Goal: Task Accomplishment & Management: Manage account settings

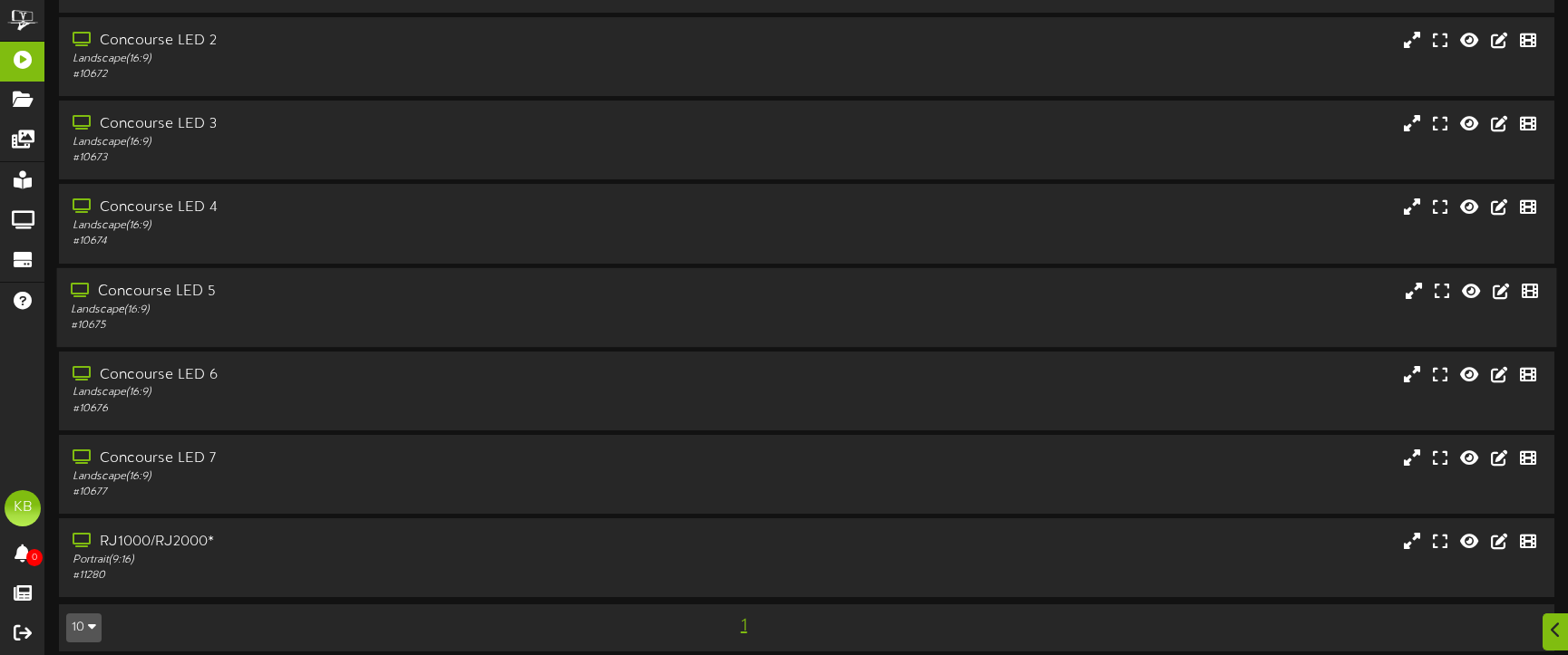
scroll to position [148, 0]
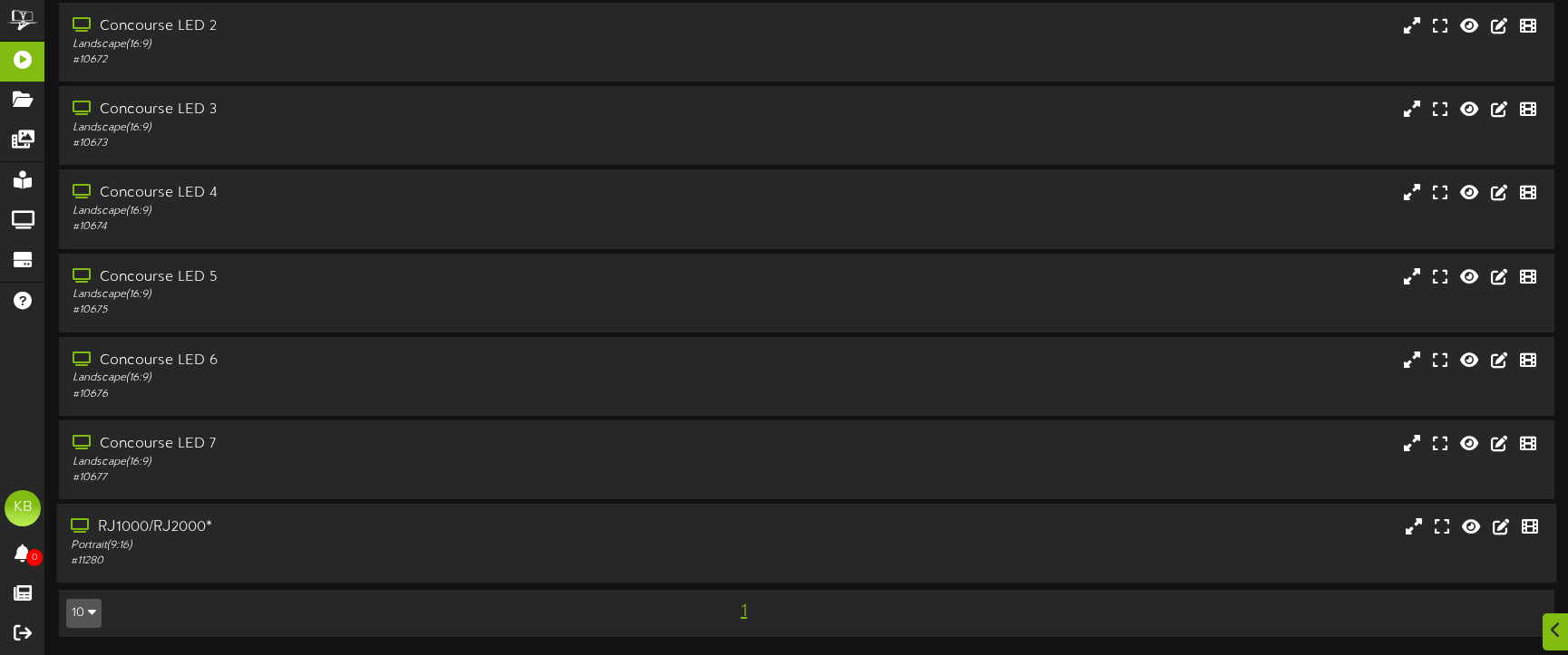
click at [196, 526] on div "RJ1000/RJ2000*" at bounding box center [369, 528] width 598 height 20
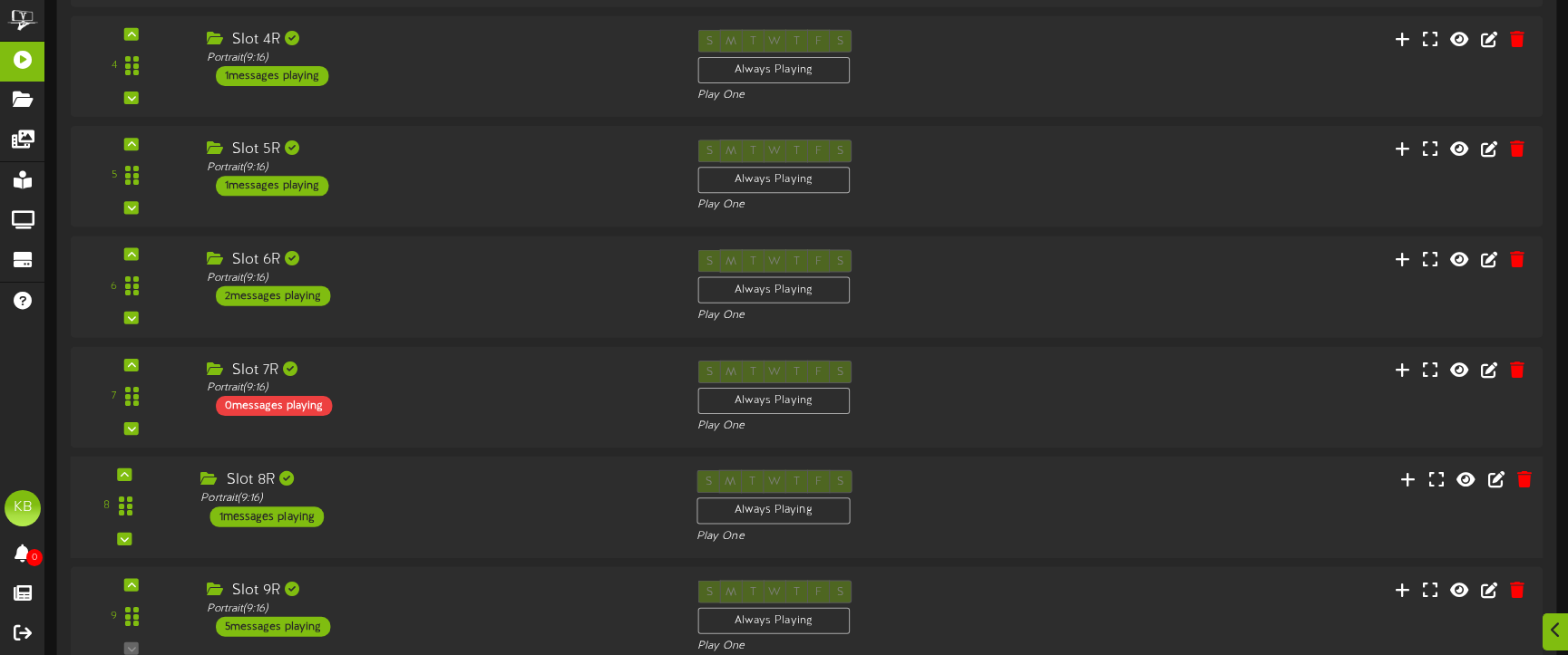
scroll to position [1249, 0]
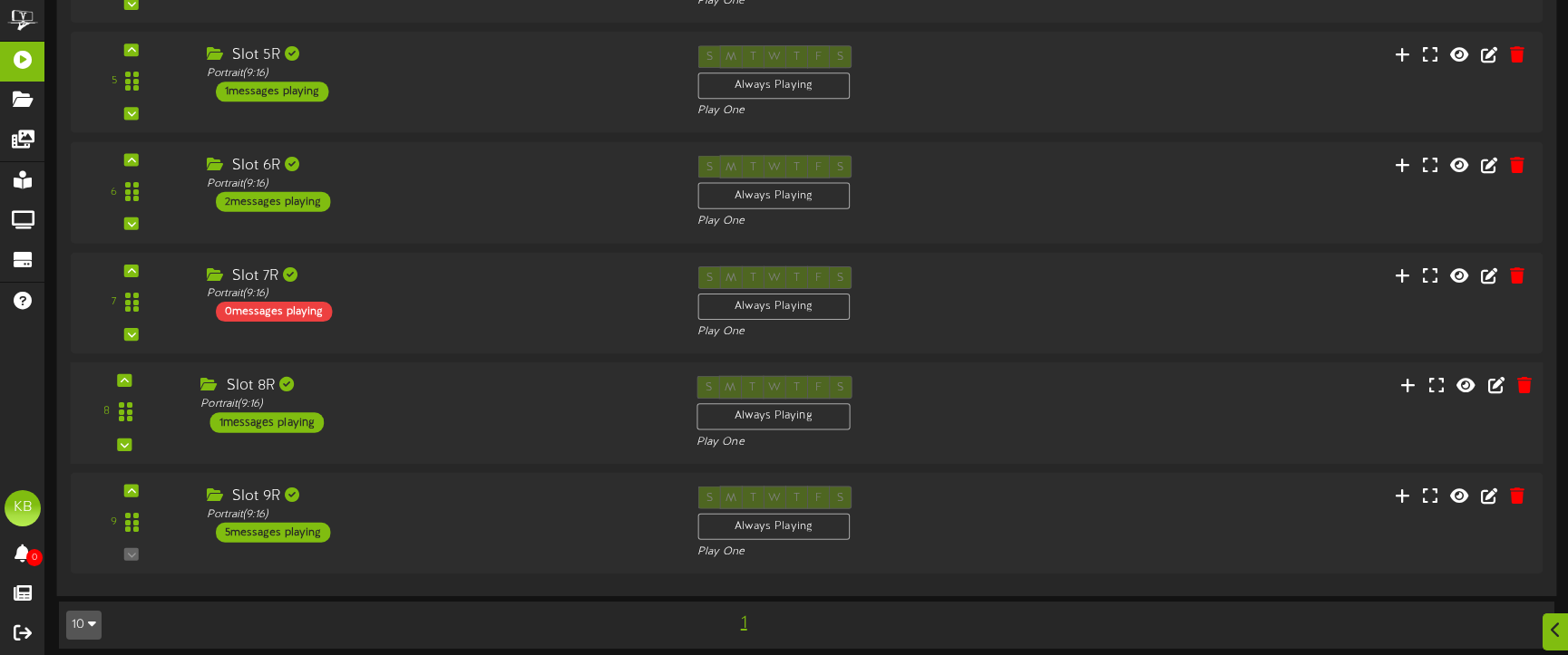
click at [303, 418] on div "1 messages playing" at bounding box center [266, 421] width 114 height 19
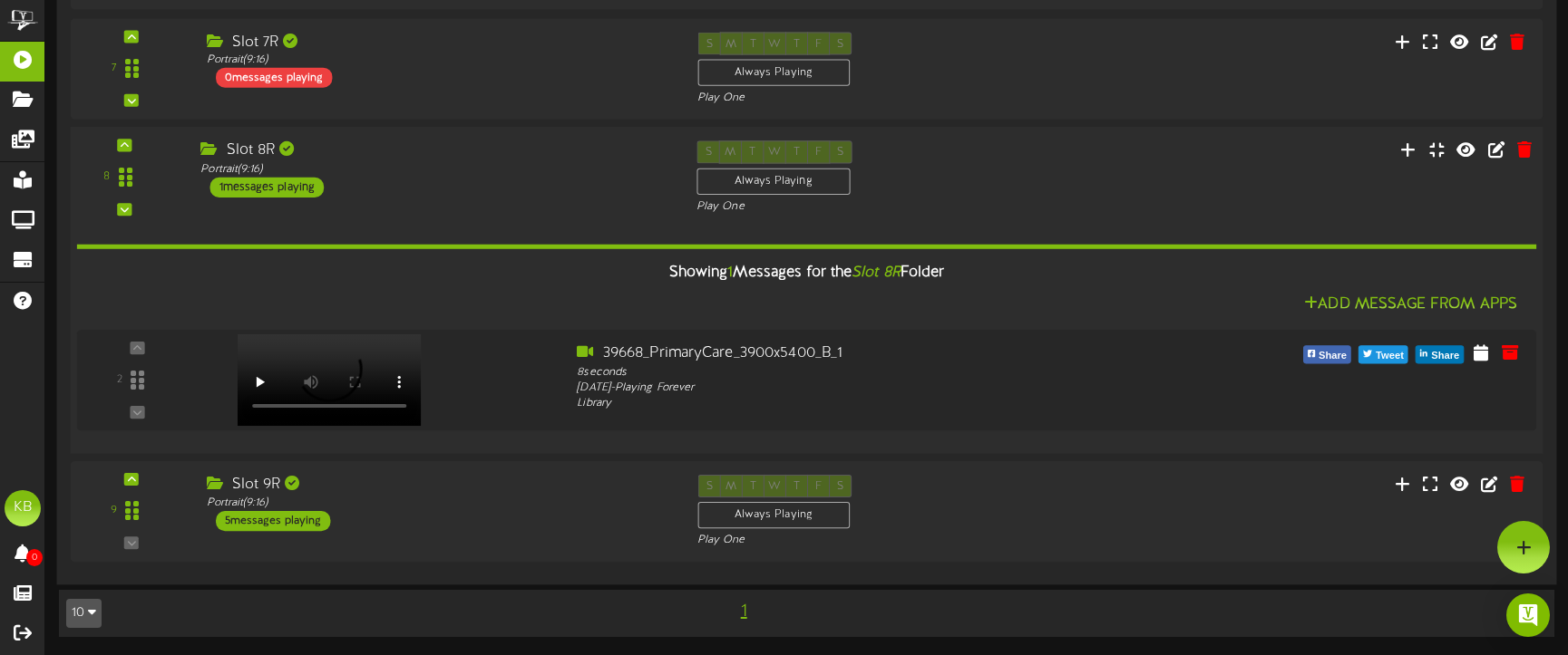
scroll to position [1030, 0]
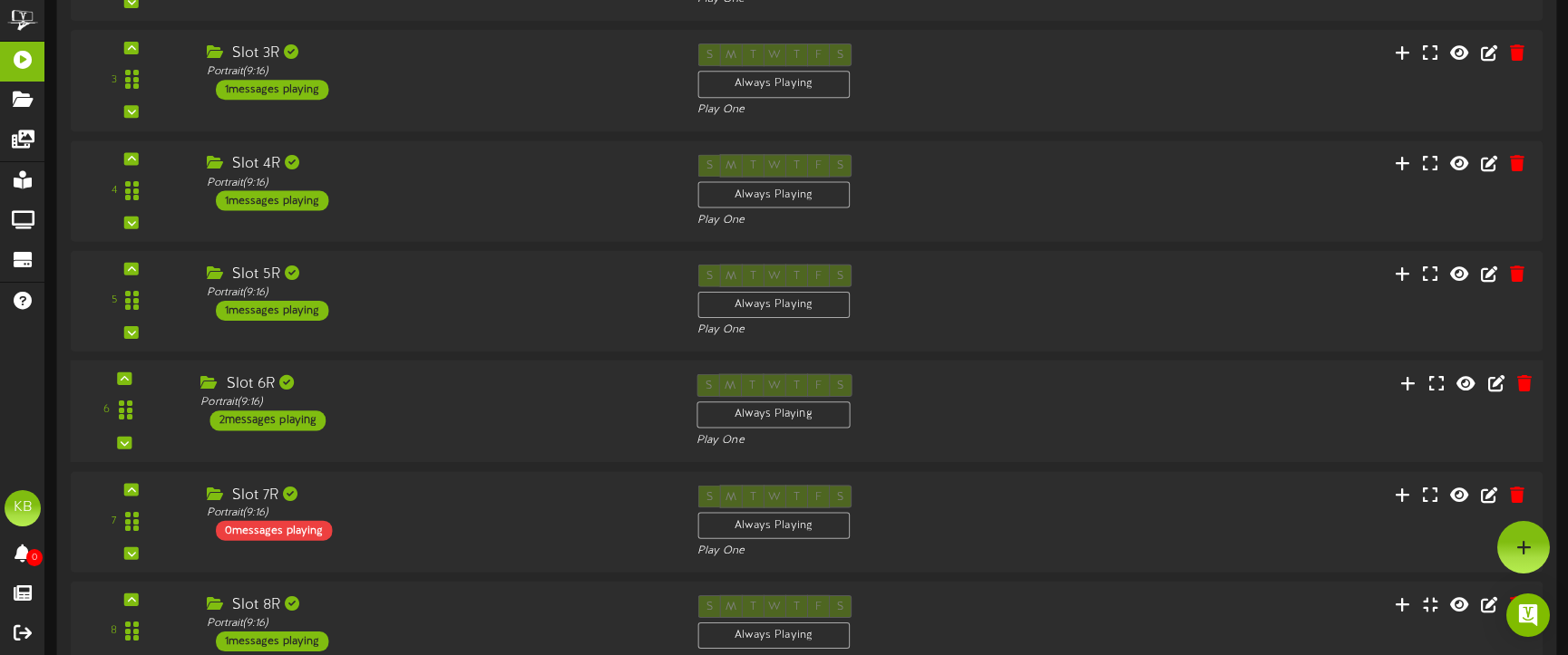
click at [295, 410] on div "2 messages playing" at bounding box center [267, 419] width 116 height 19
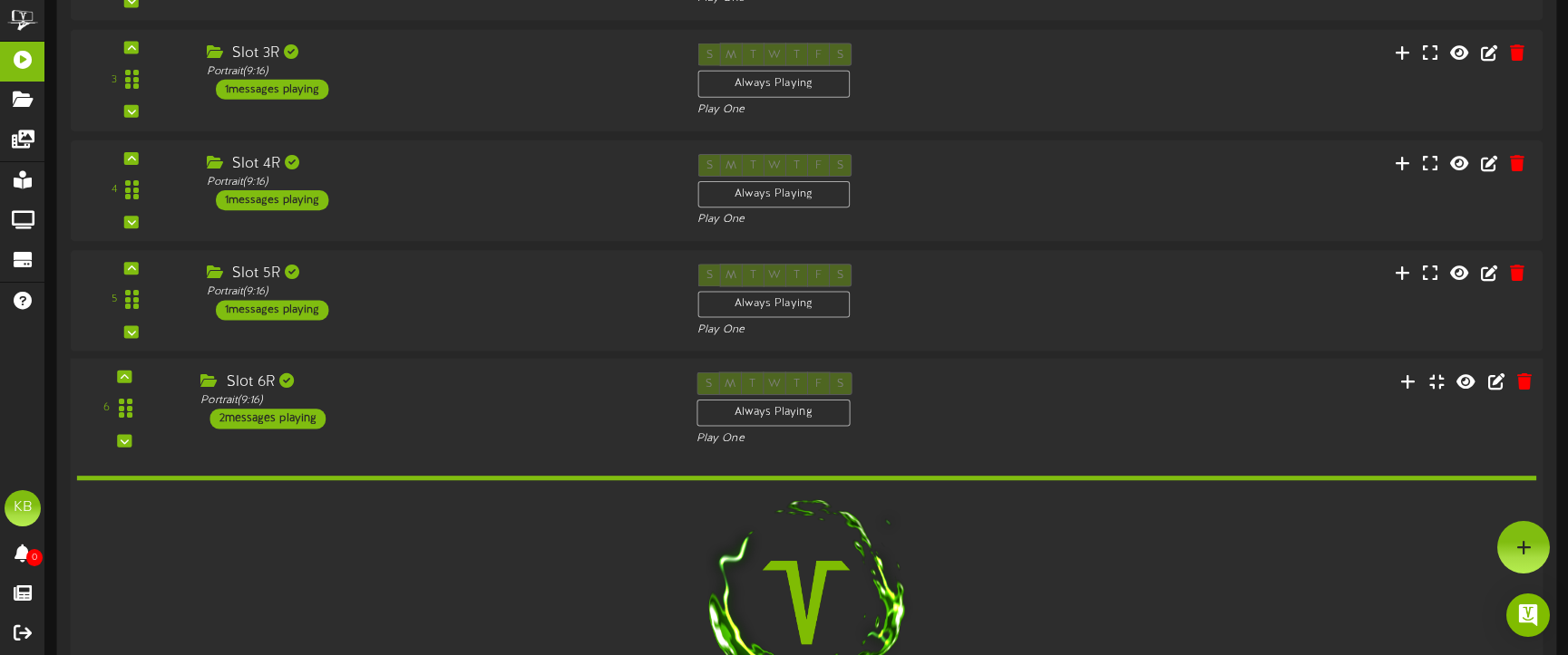
scroll to position [1029, 0]
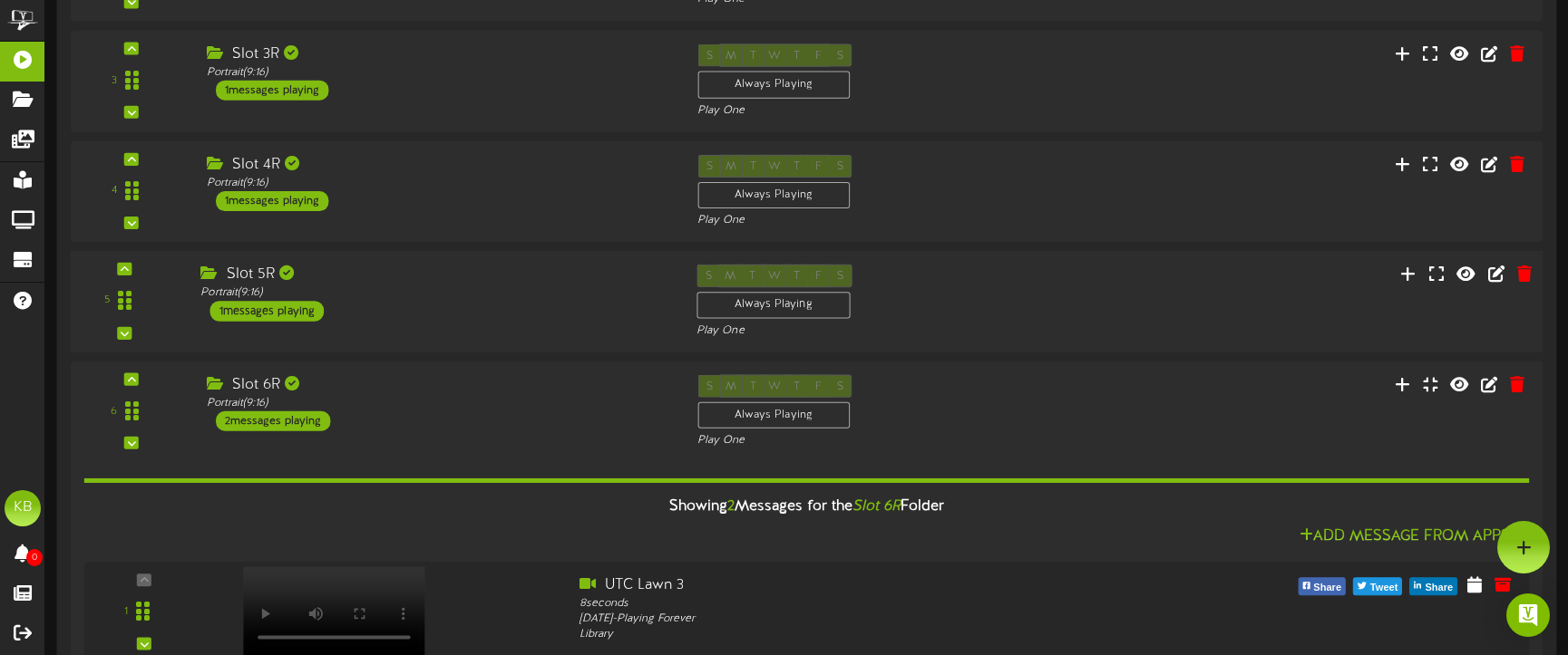
click at [296, 303] on div "1 messages playing" at bounding box center [266, 310] width 114 height 19
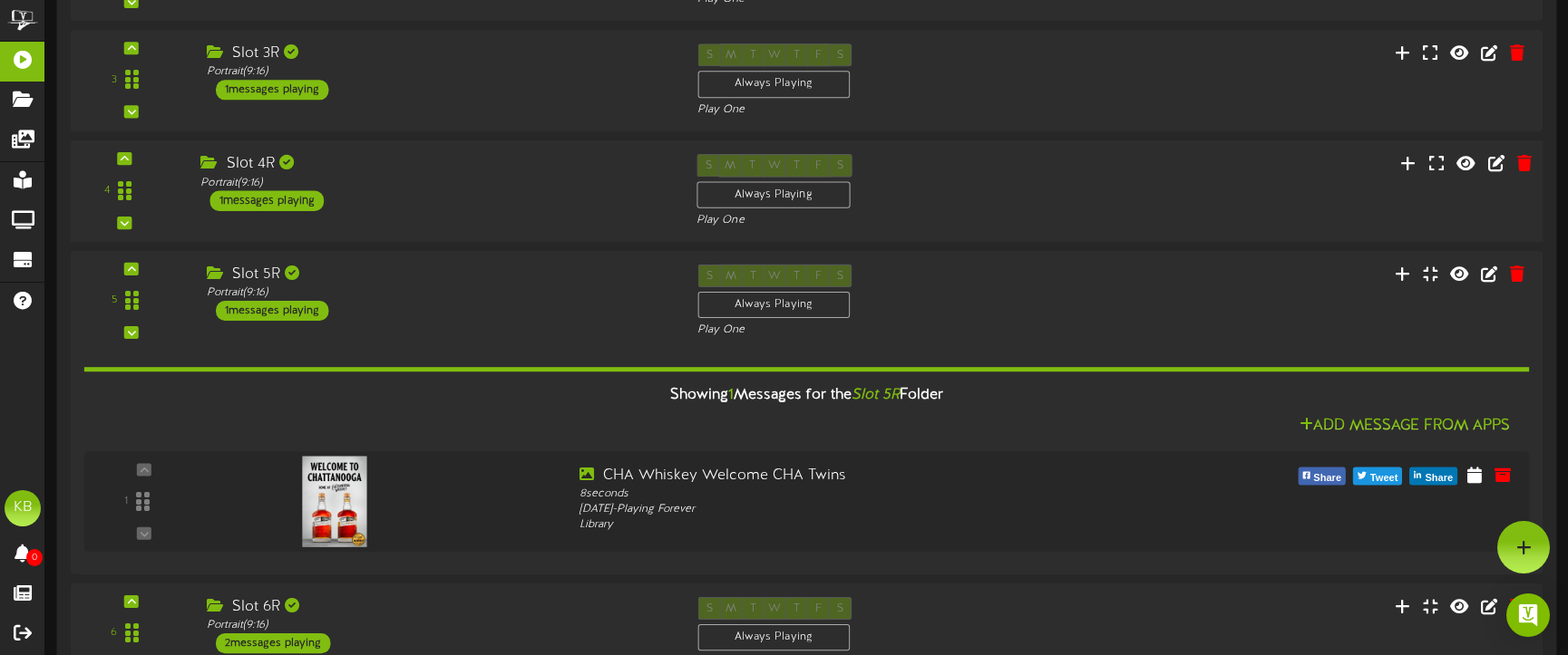
click at [299, 194] on div "1 messages playing" at bounding box center [266, 199] width 114 height 19
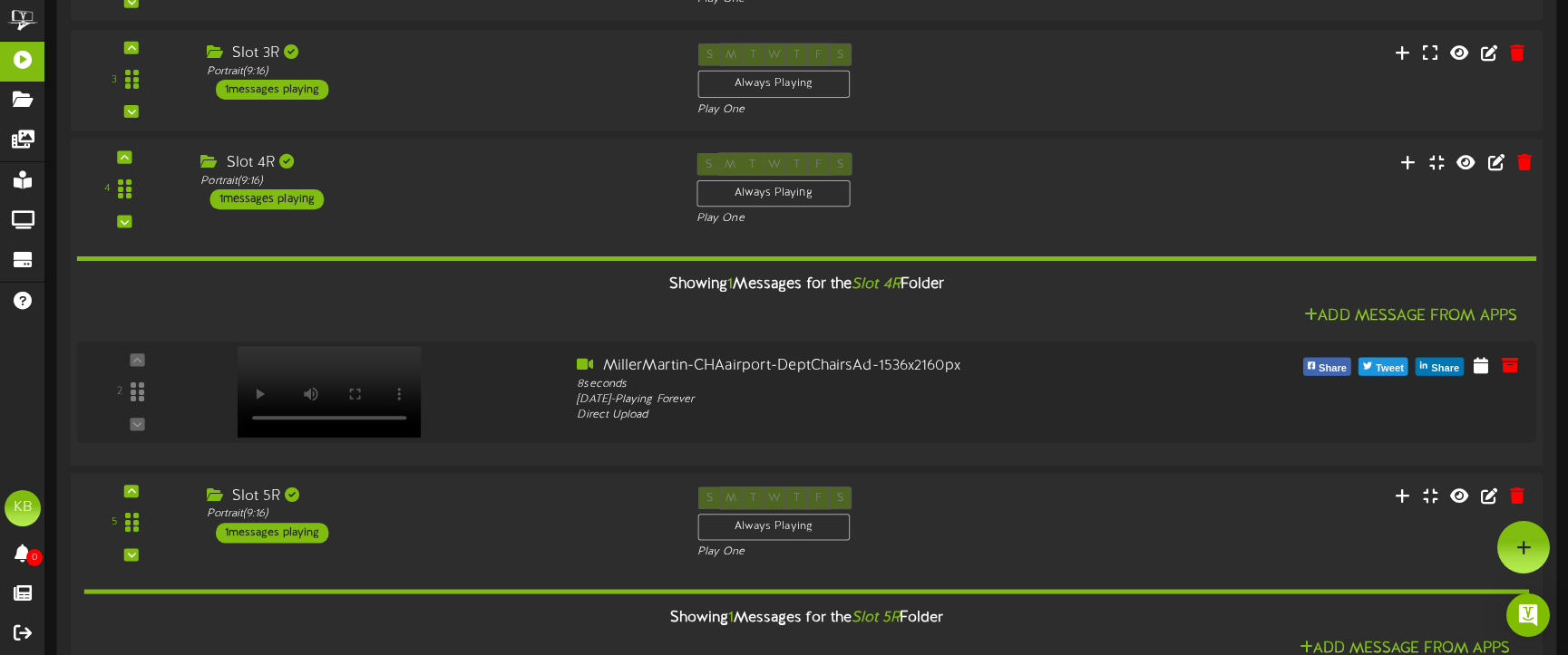
click at [297, 195] on div "1 messages playing" at bounding box center [266, 199] width 114 height 19
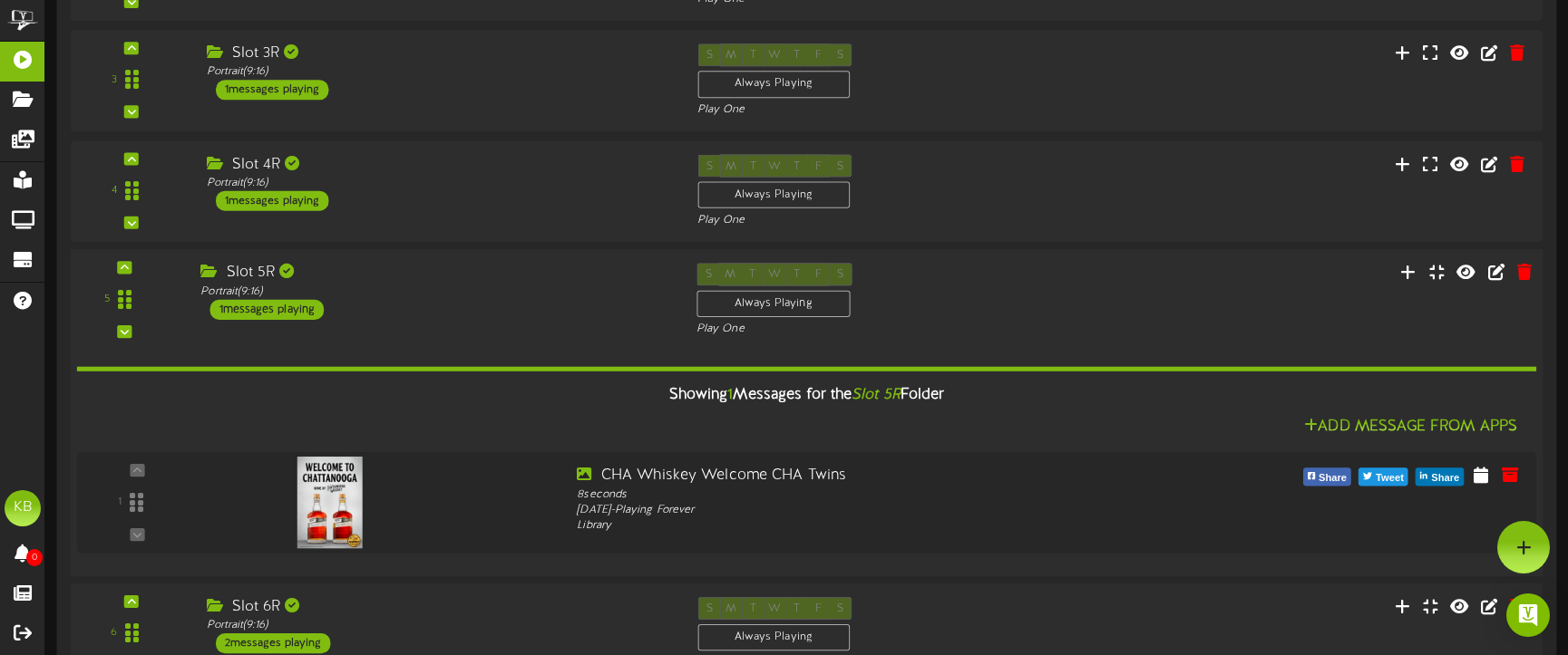
click at [294, 311] on div "1 messages playing" at bounding box center [266, 309] width 114 height 19
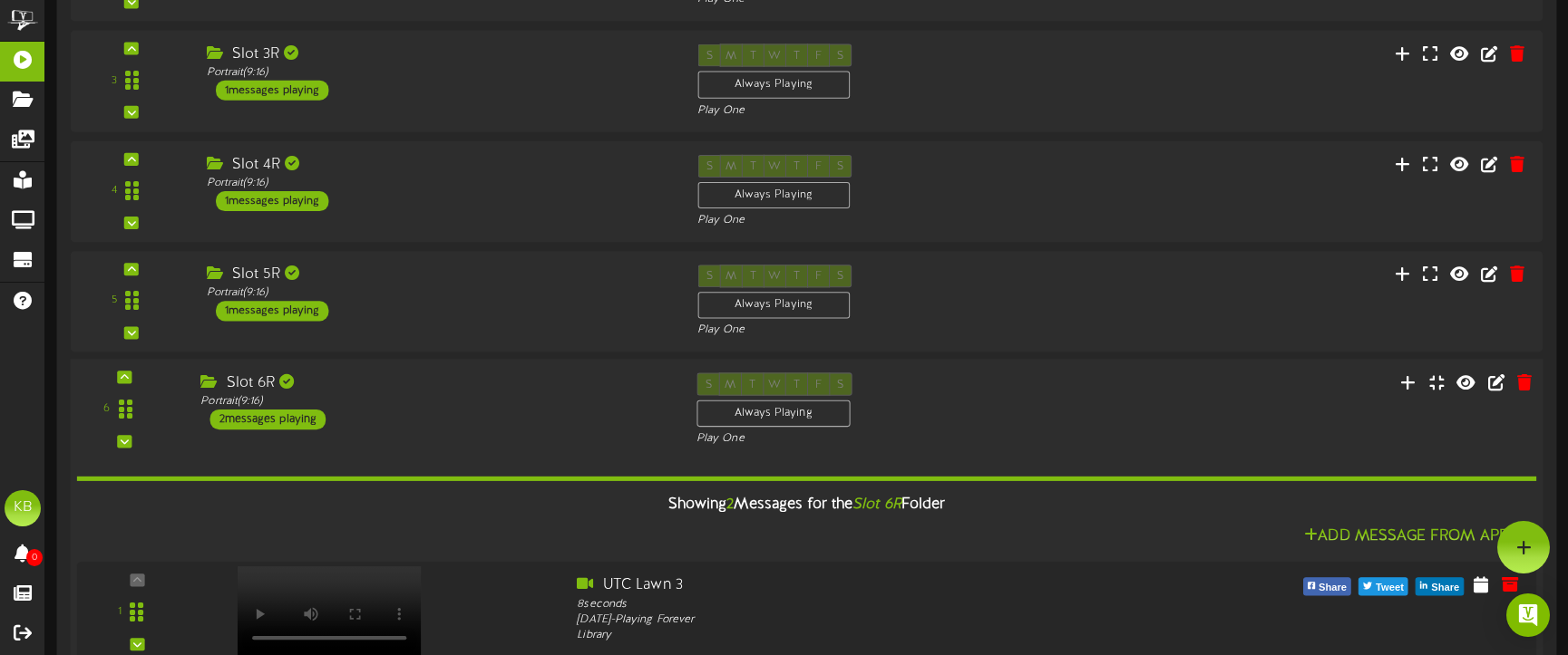
click at [298, 412] on div "2 messages playing" at bounding box center [267, 418] width 116 height 19
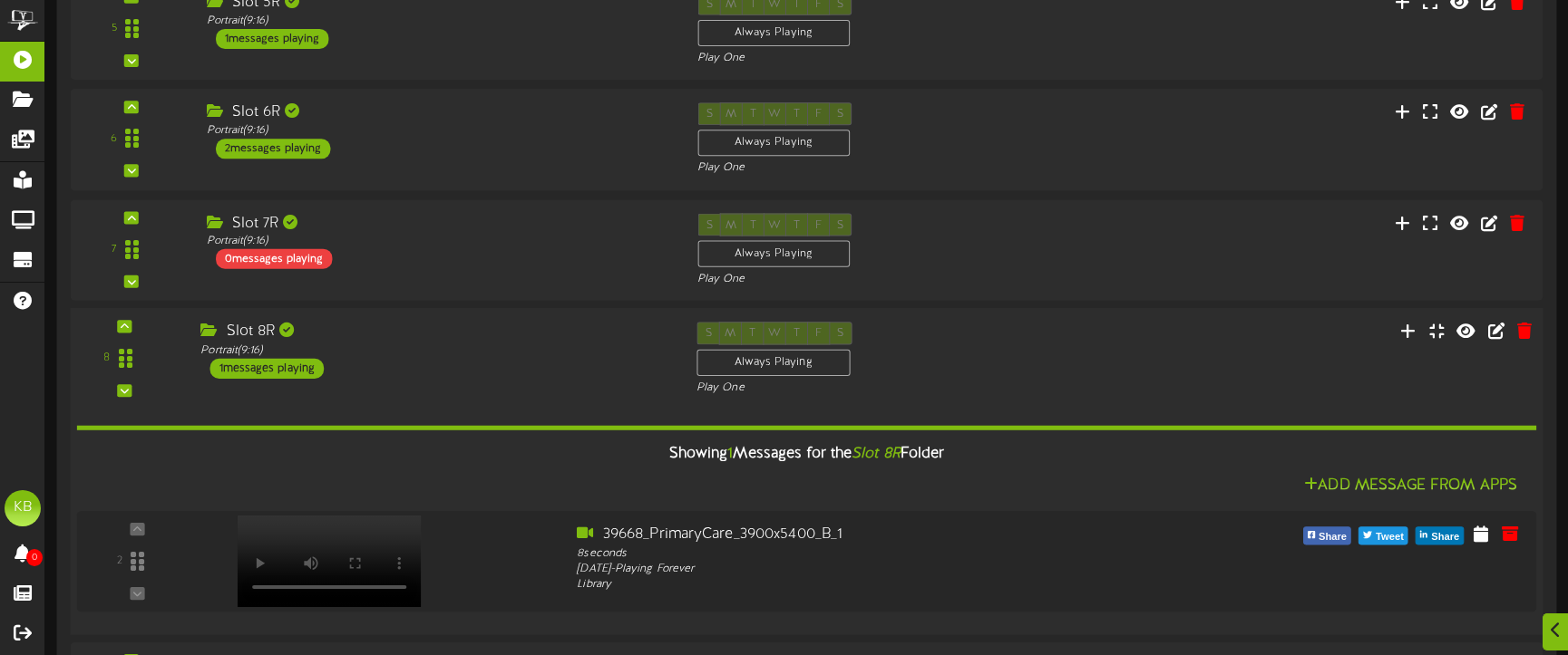
click at [292, 368] on div "1 messages playing" at bounding box center [266, 367] width 114 height 19
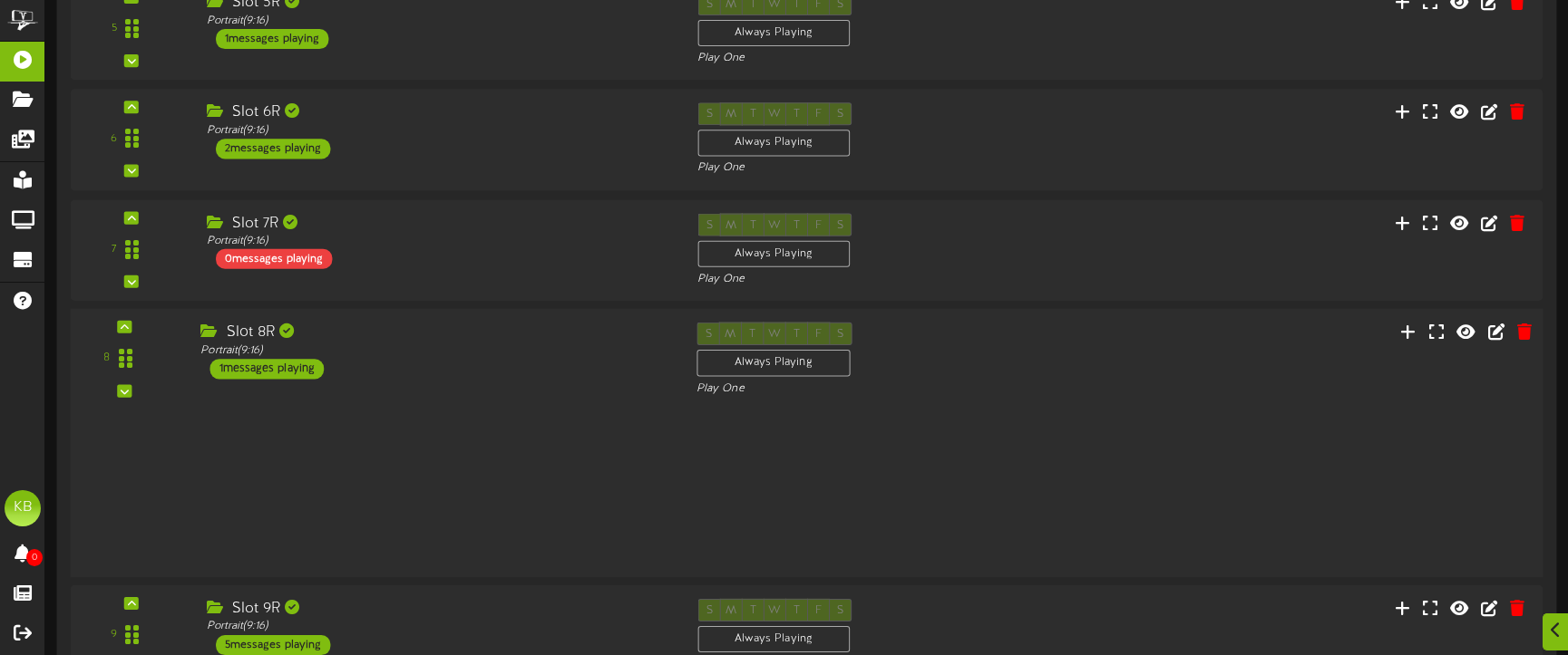
scroll to position [1261, 0]
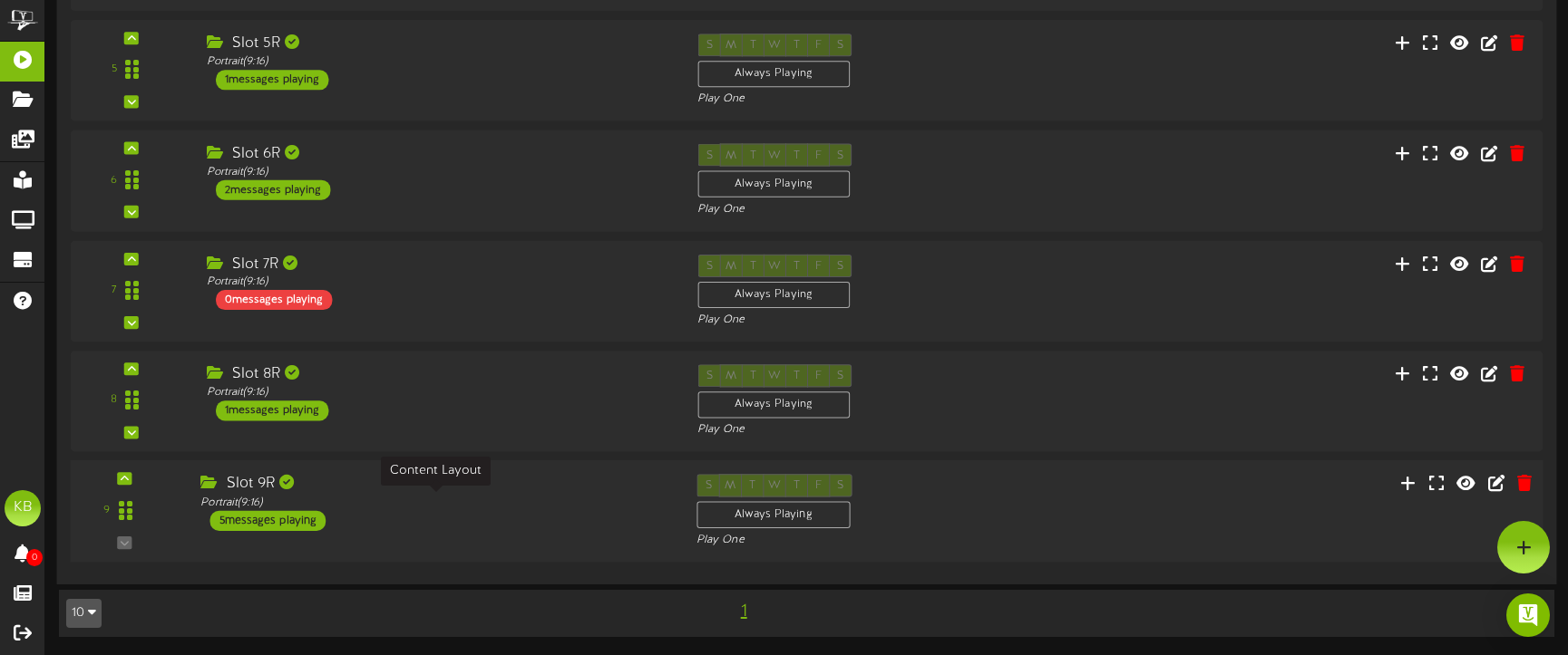
click at [302, 504] on div "Portrait ( 9:16 )" at bounding box center [434, 502] width 468 height 16
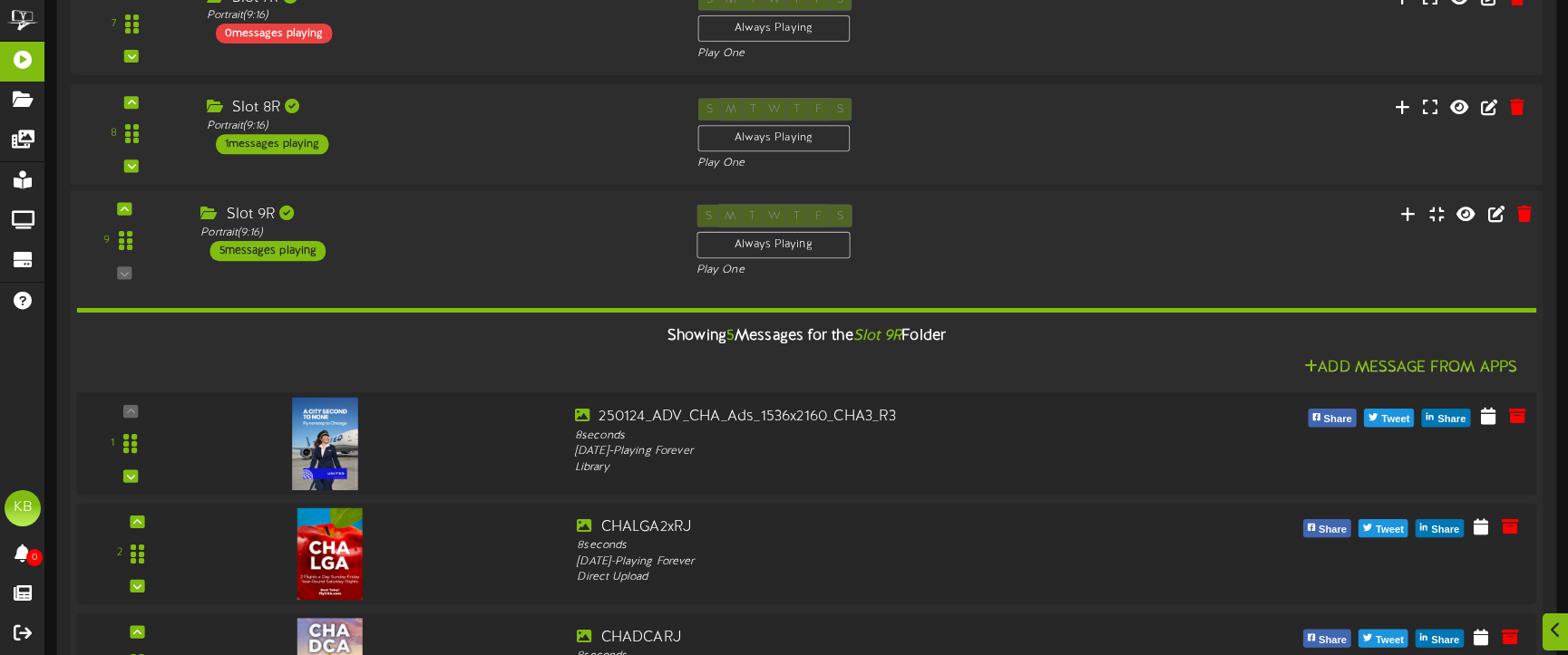
scroll to position [1546, 0]
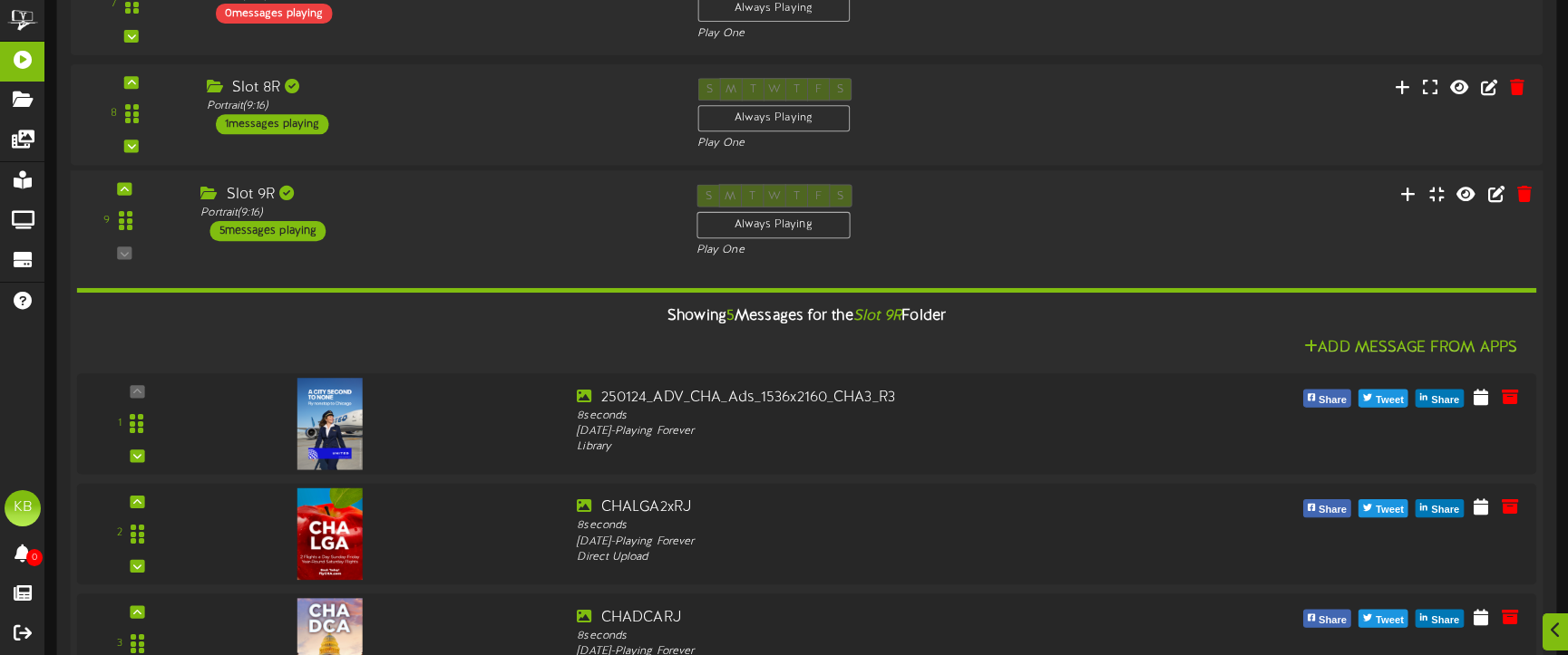
click at [286, 228] on div "5 messages playing" at bounding box center [267, 230] width 116 height 19
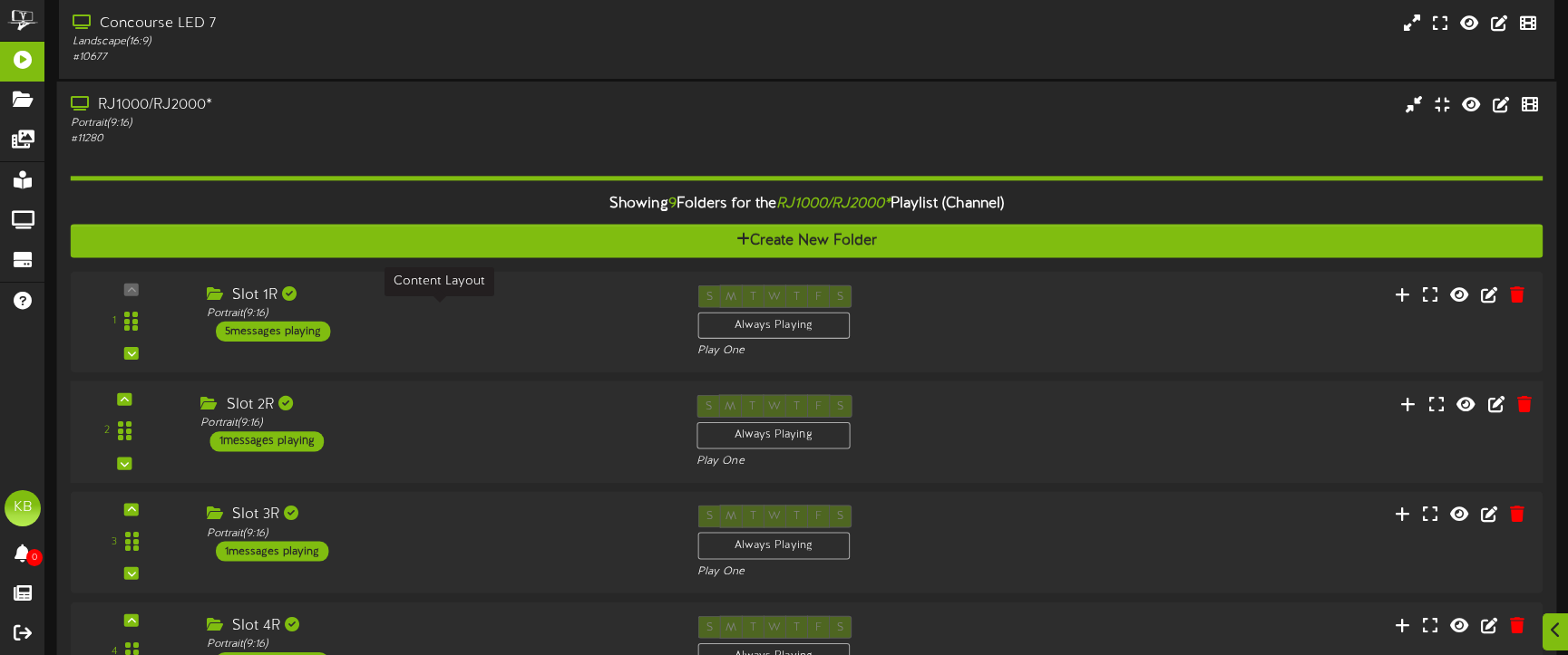
scroll to position [717, 0]
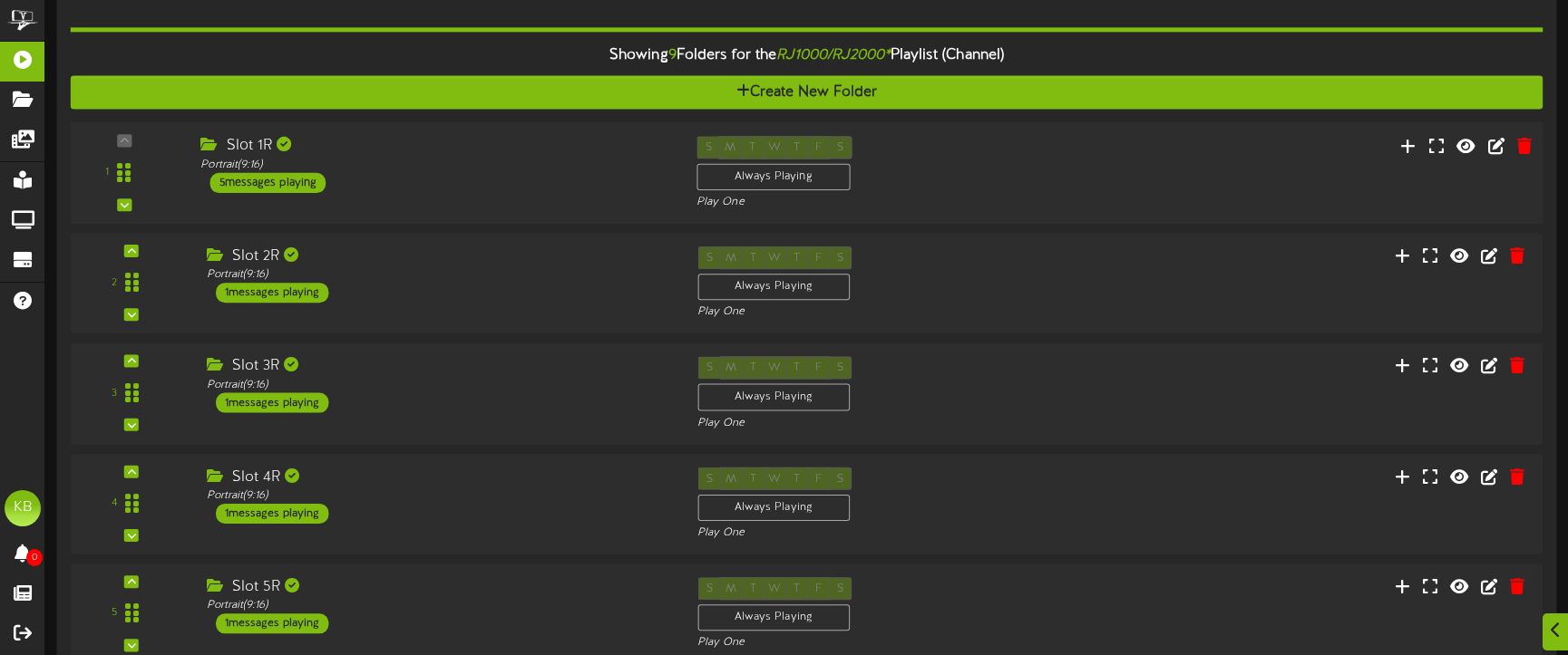
click at [291, 181] on div "5 messages playing" at bounding box center [267, 182] width 116 height 19
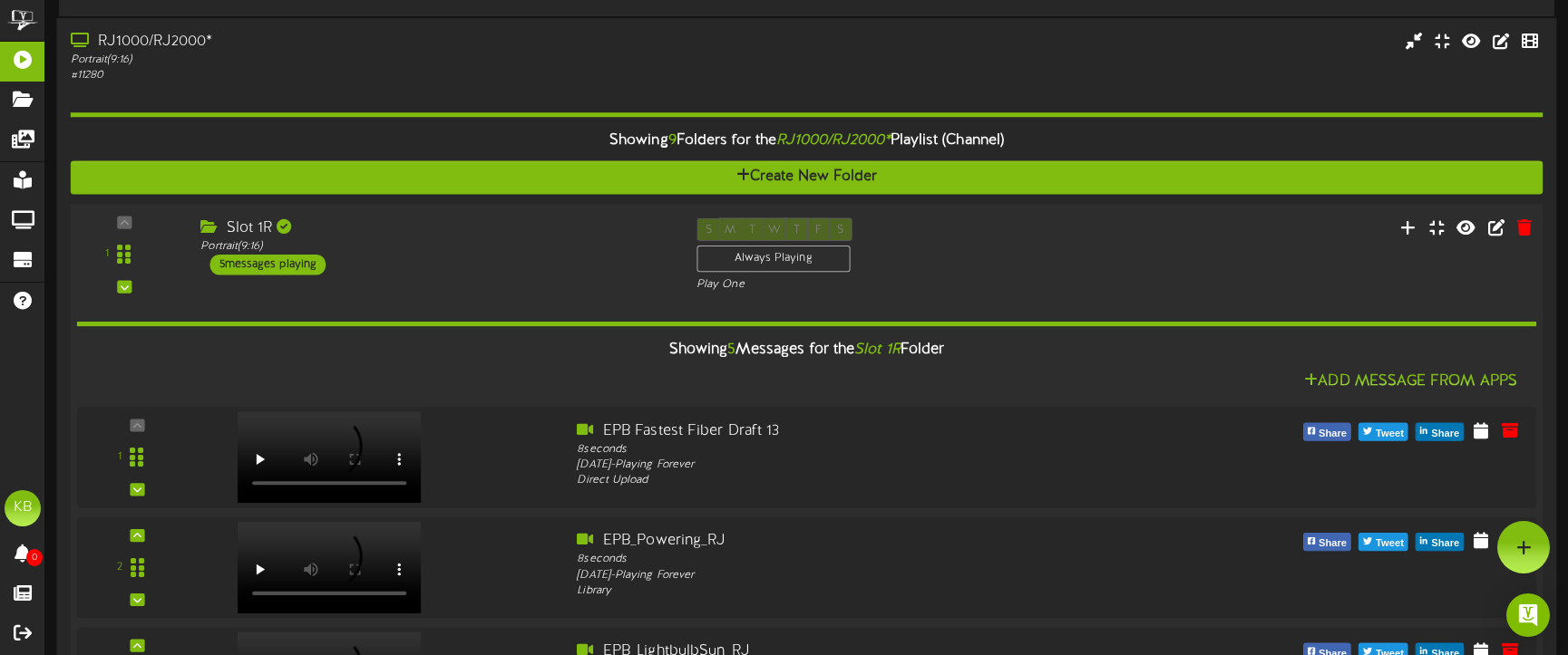
scroll to position [625, 0]
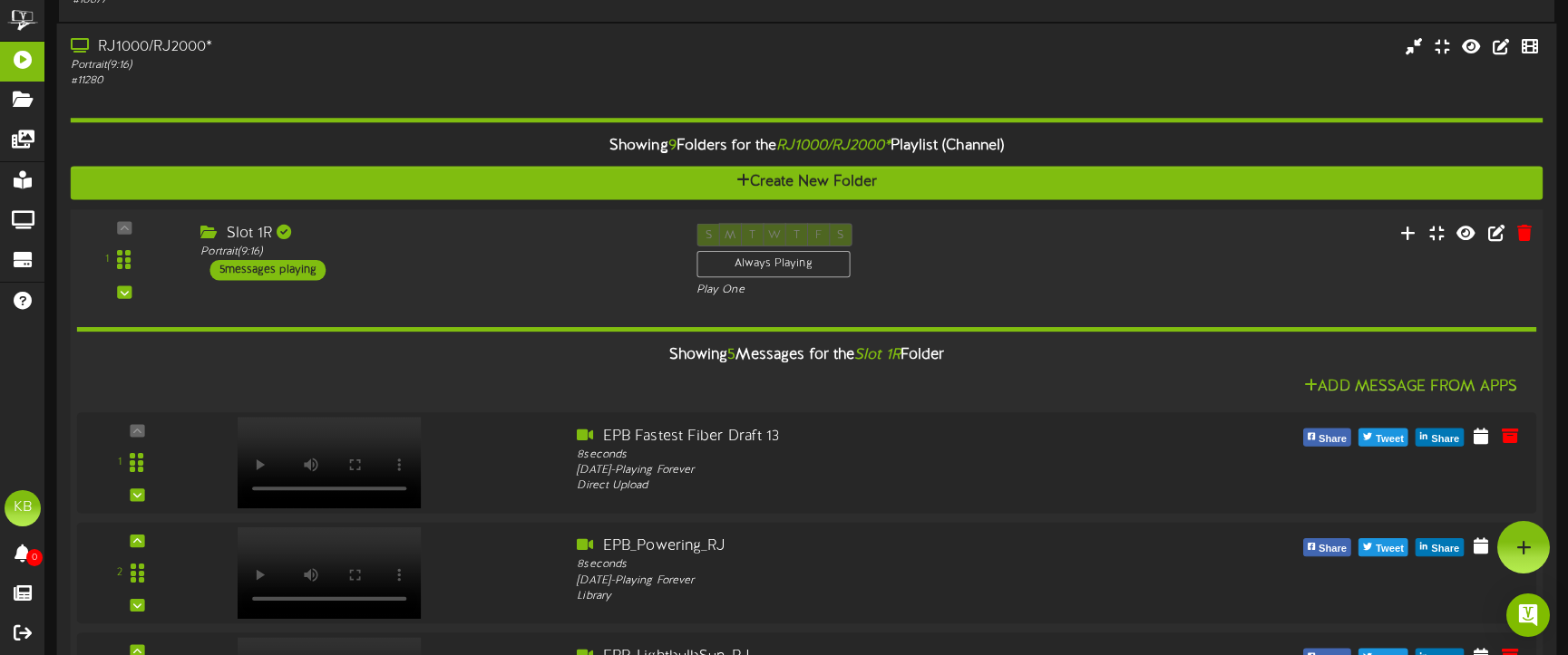
click at [307, 276] on div "5 messages playing" at bounding box center [267, 269] width 116 height 19
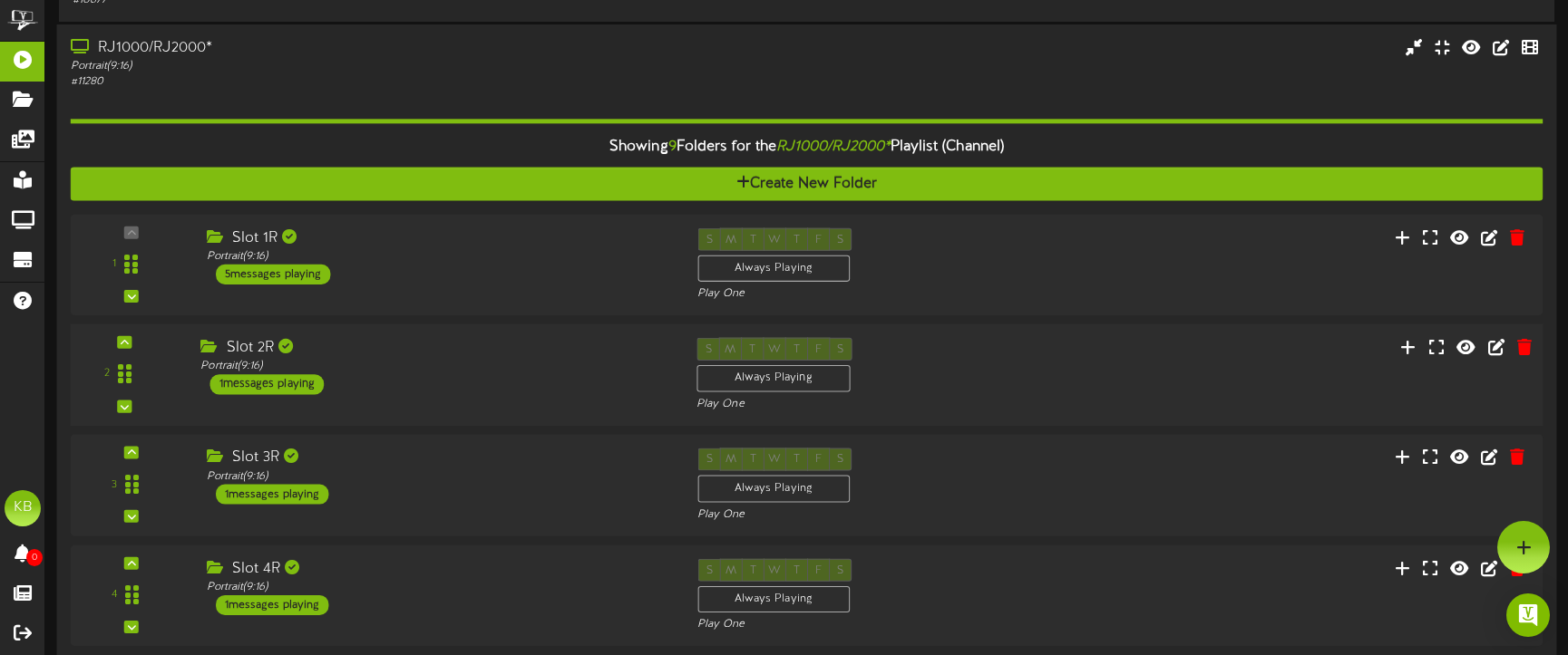
click at [301, 379] on div "1 messages playing" at bounding box center [266, 383] width 114 height 19
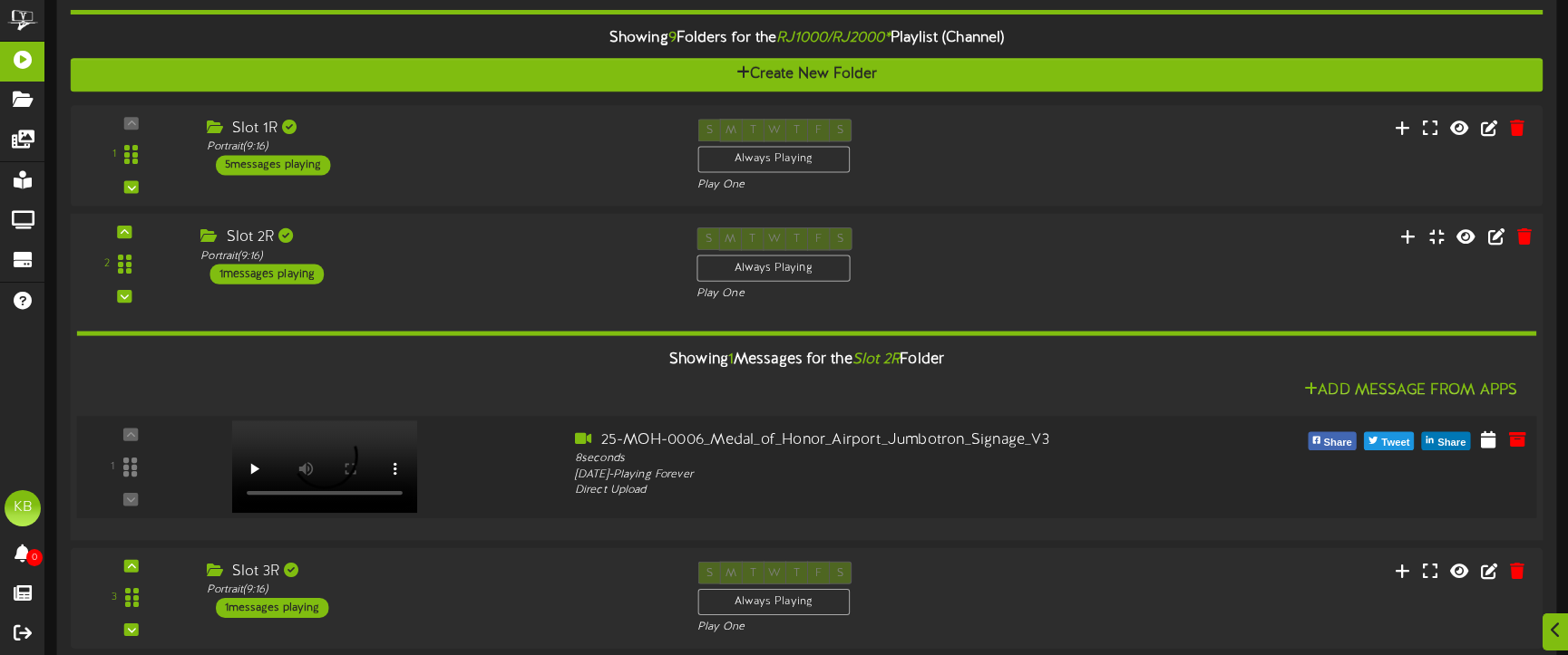
scroll to position [897, 0]
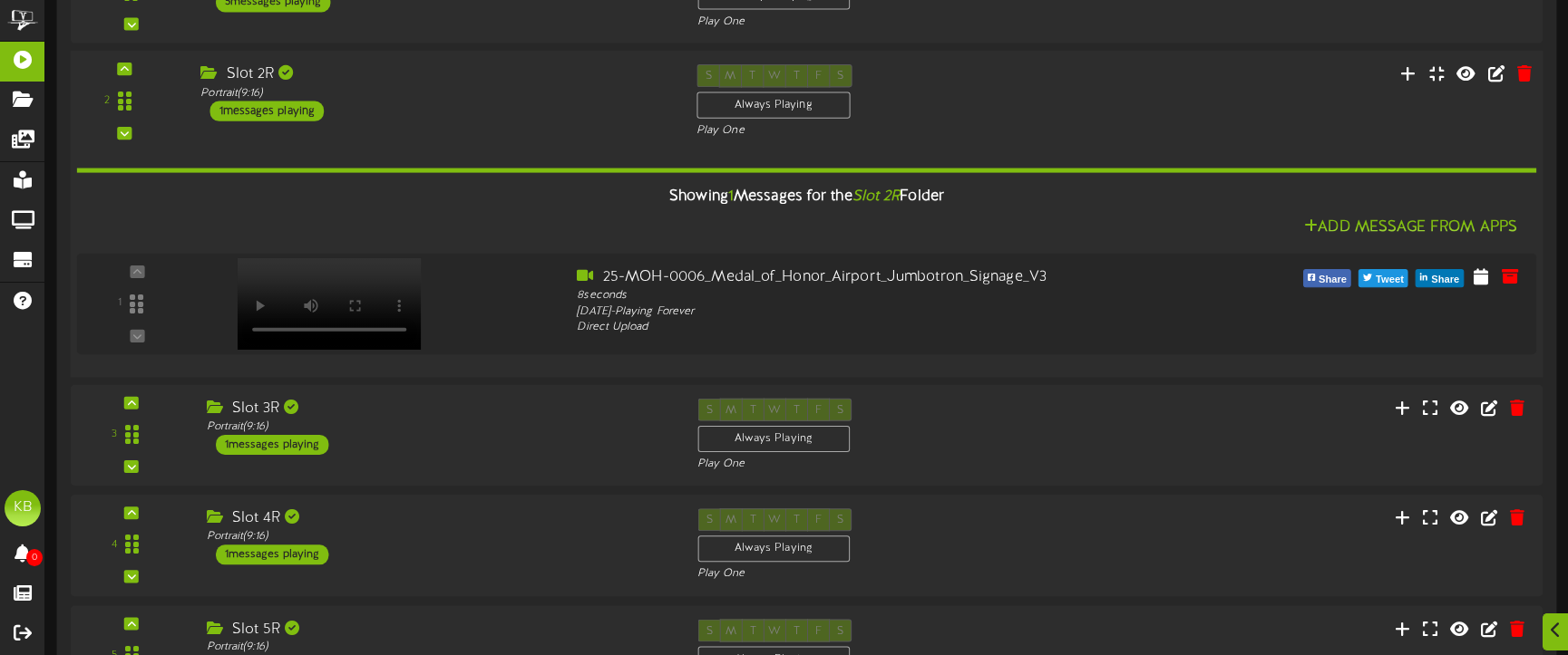
click at [292, 109] on div "1 messages playing" at bounding box center [266, 110] width 114 height 19
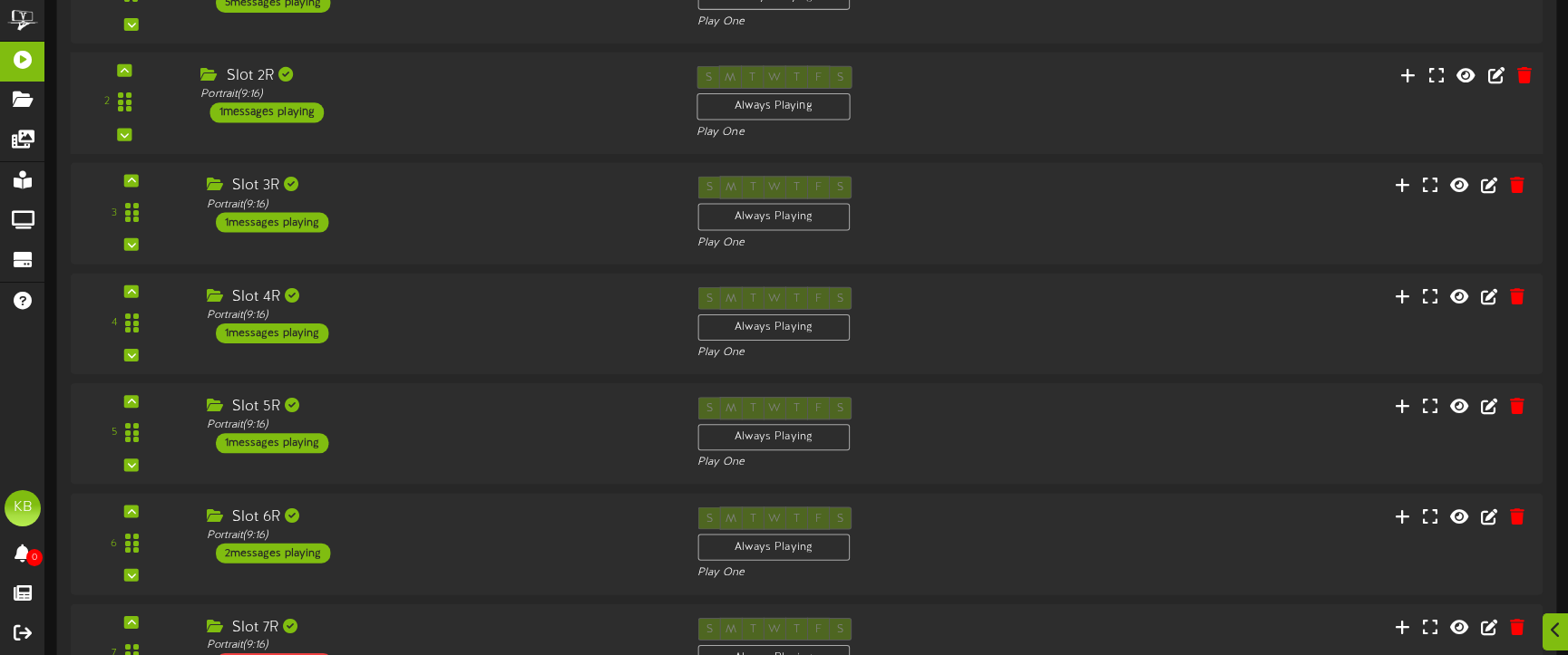
click at [292, 109] on div "1 messages playing" at bounding box center [266, 111] width 114 height 19
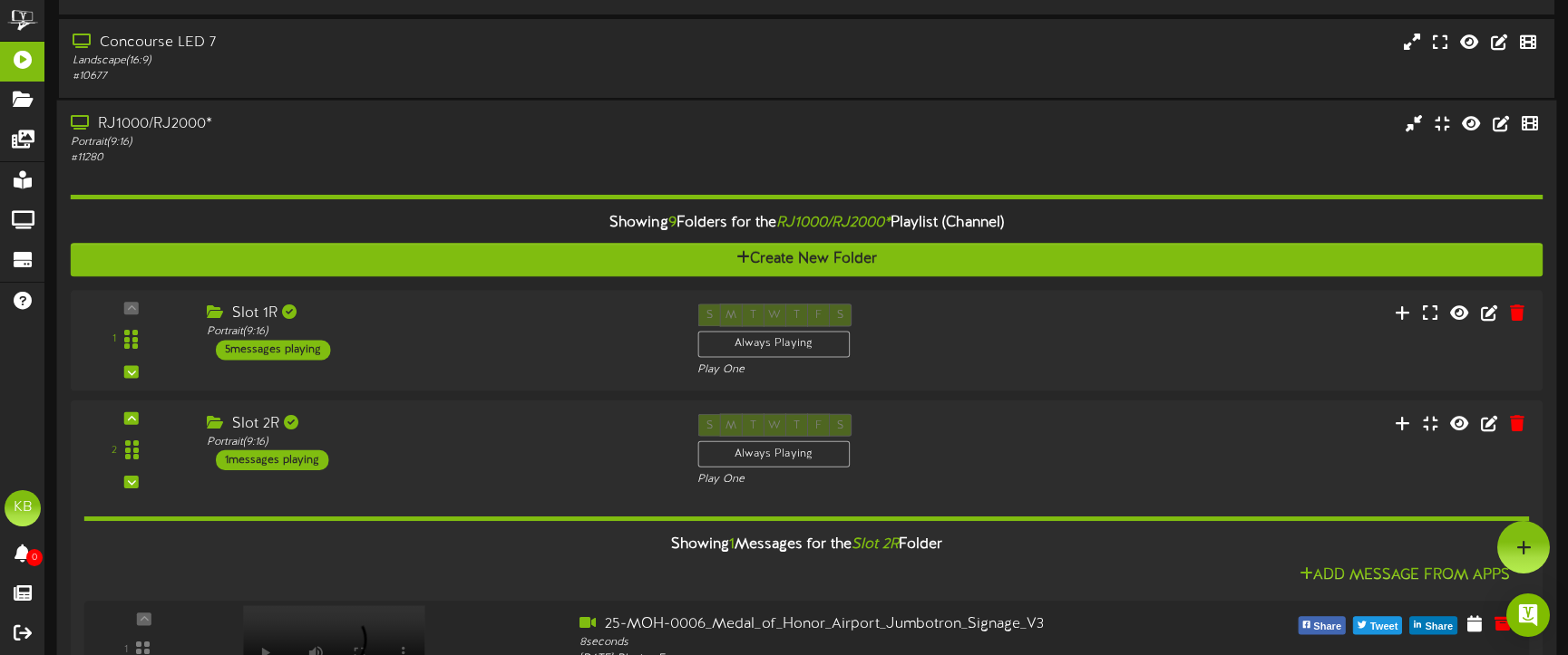
scroll to position [534, 0]
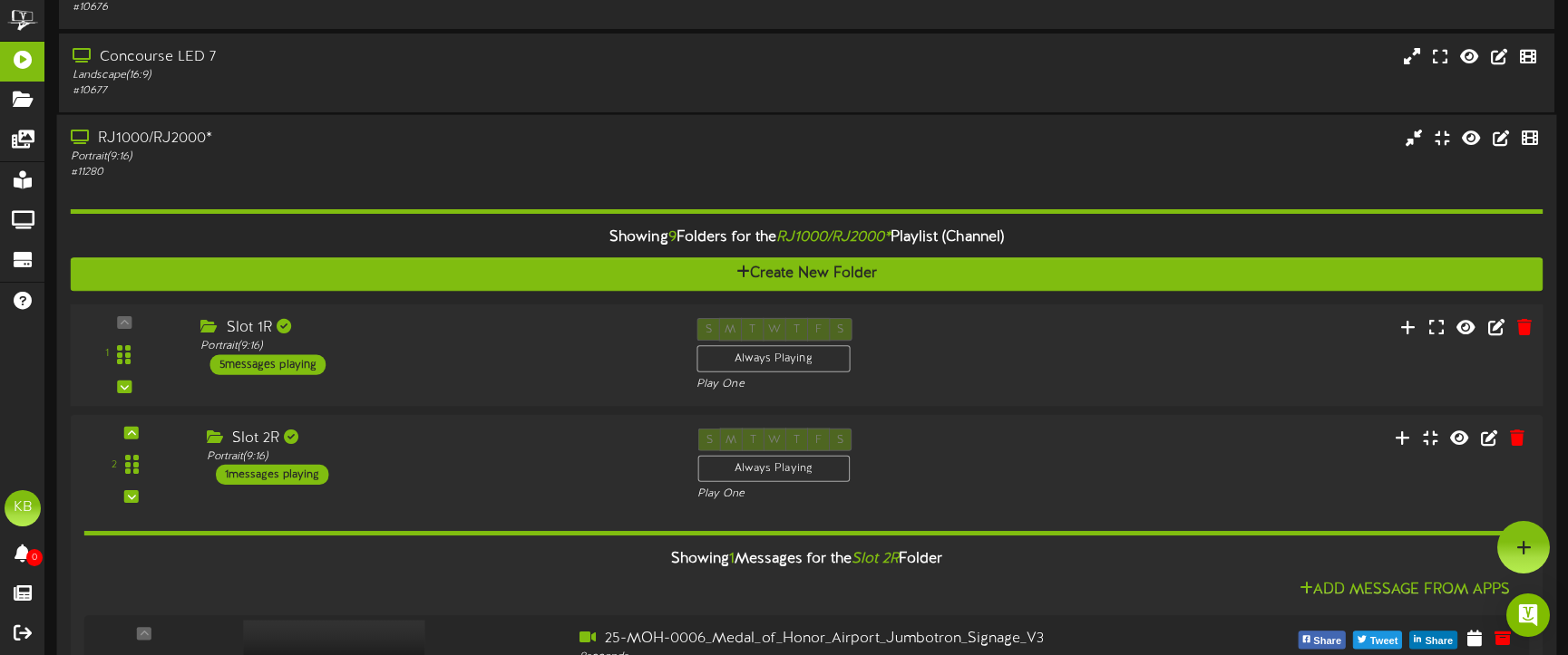
click at [266, 360] on div "5 messages playing" at bounding box center [267, 364] width 116 height 19
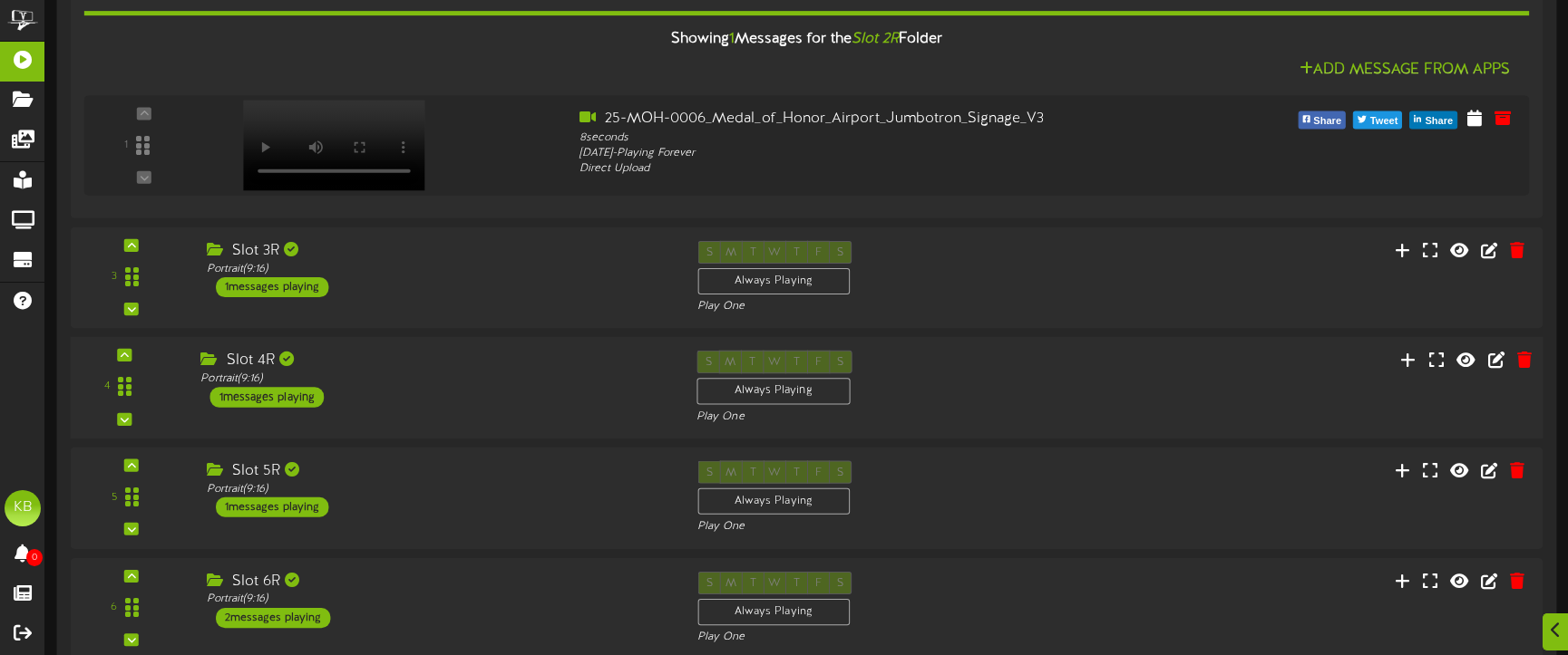
scroll to position [1894, 0]
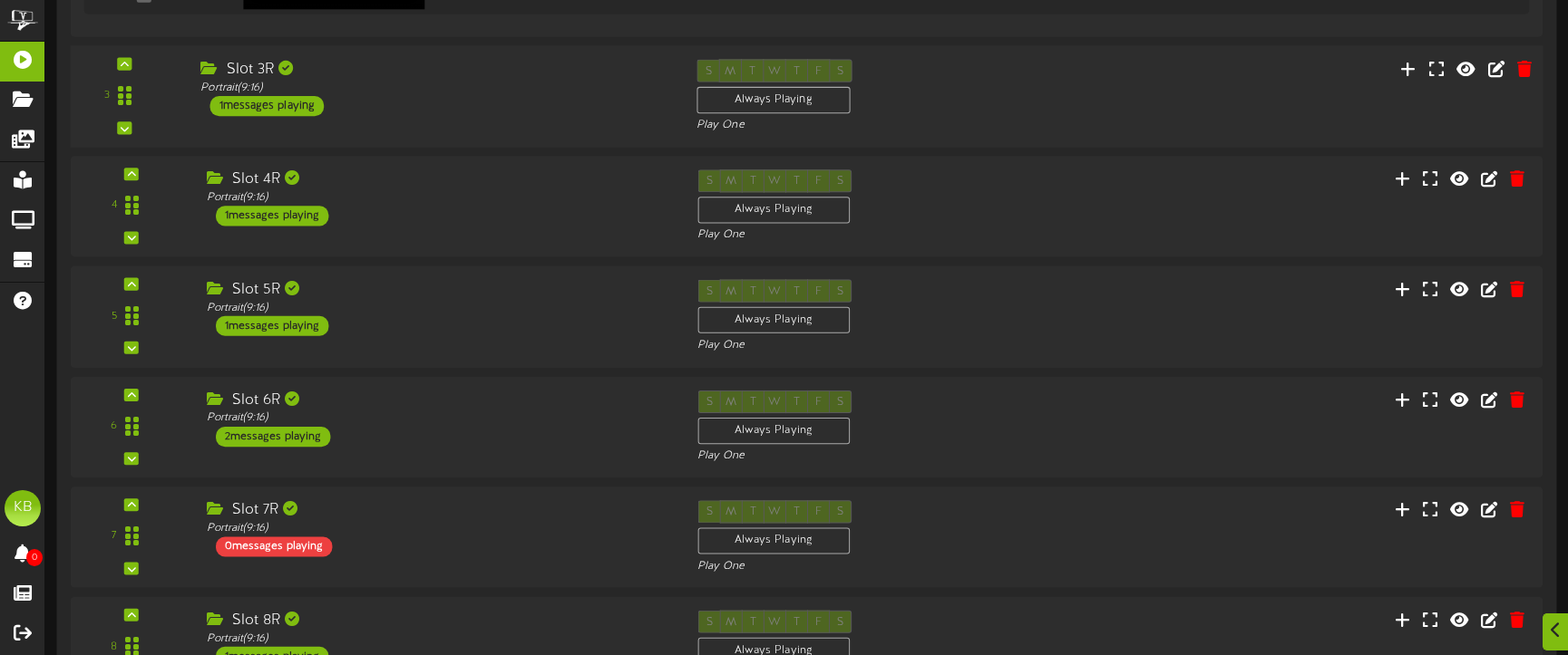
click at [299, 99] on div "1 messages playing" at bounding box center [266, 106] width 114 height 19
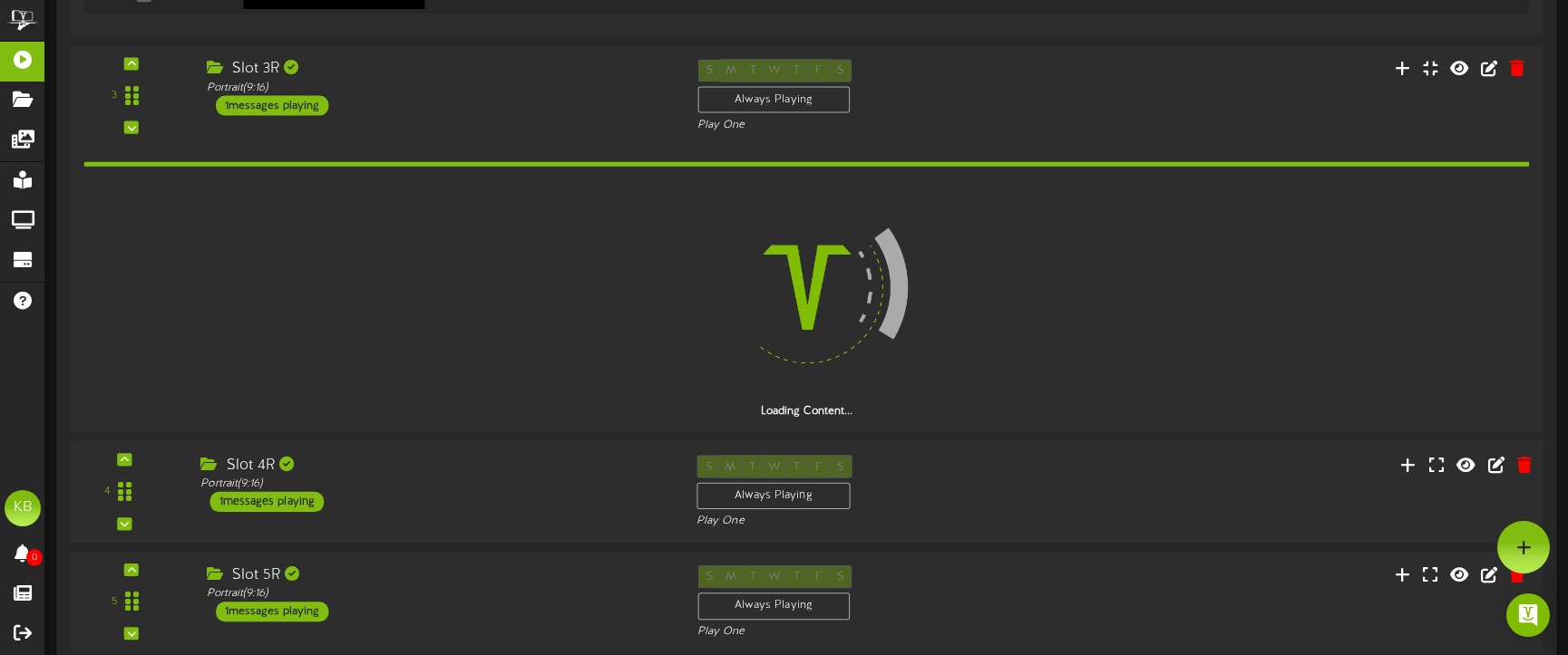
click at [262, 504] on div "1 messages playing" at bounding box center [266, 501] width 114 height 19
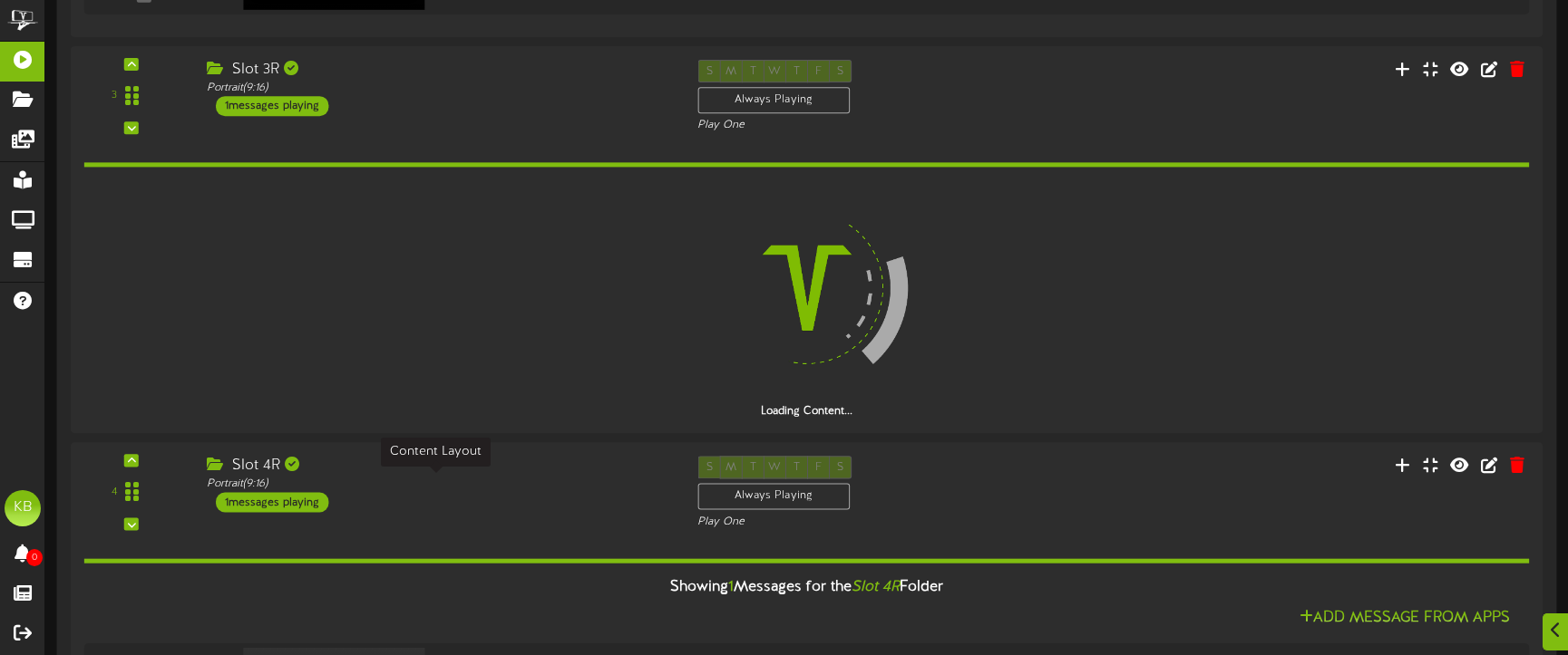
scroll to position [2255, 0]
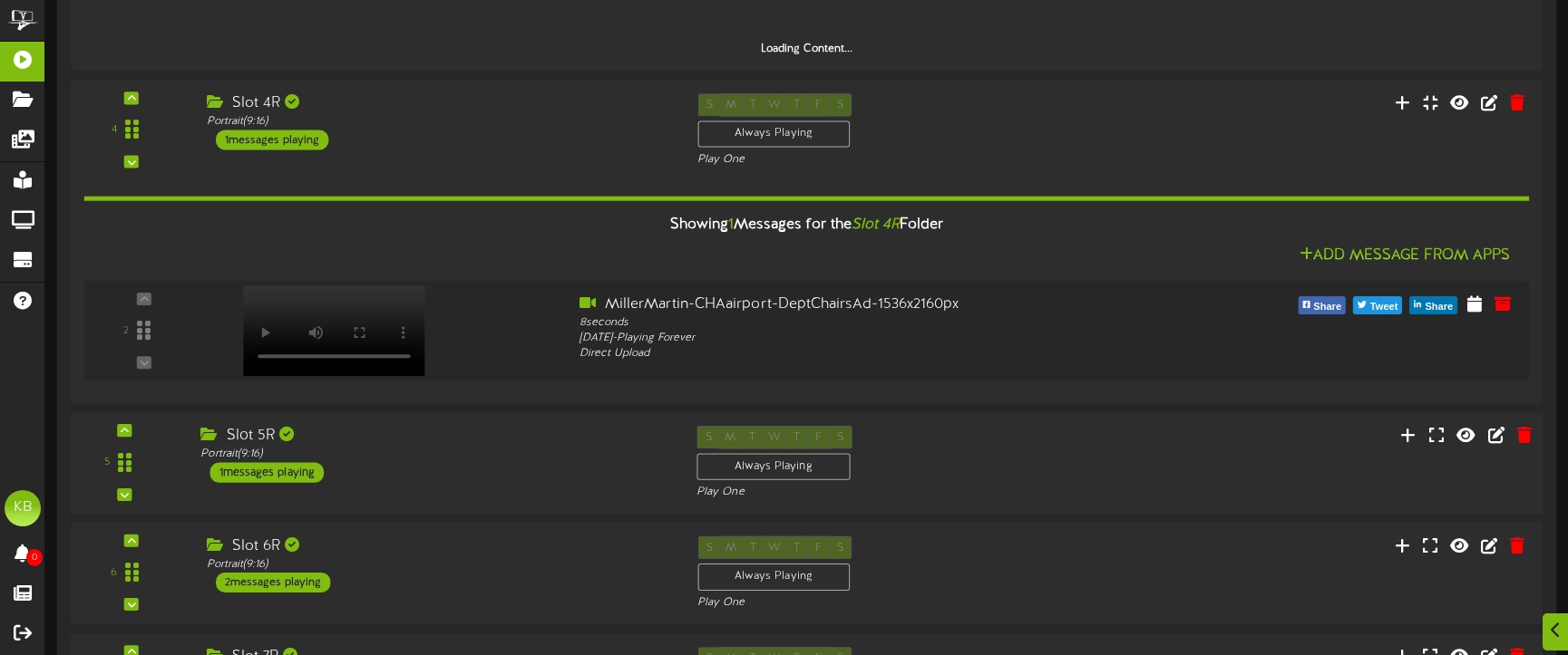
click at [287, 468] on div "1 messages playing" at bounding box center [266, 472] width 114 height 19
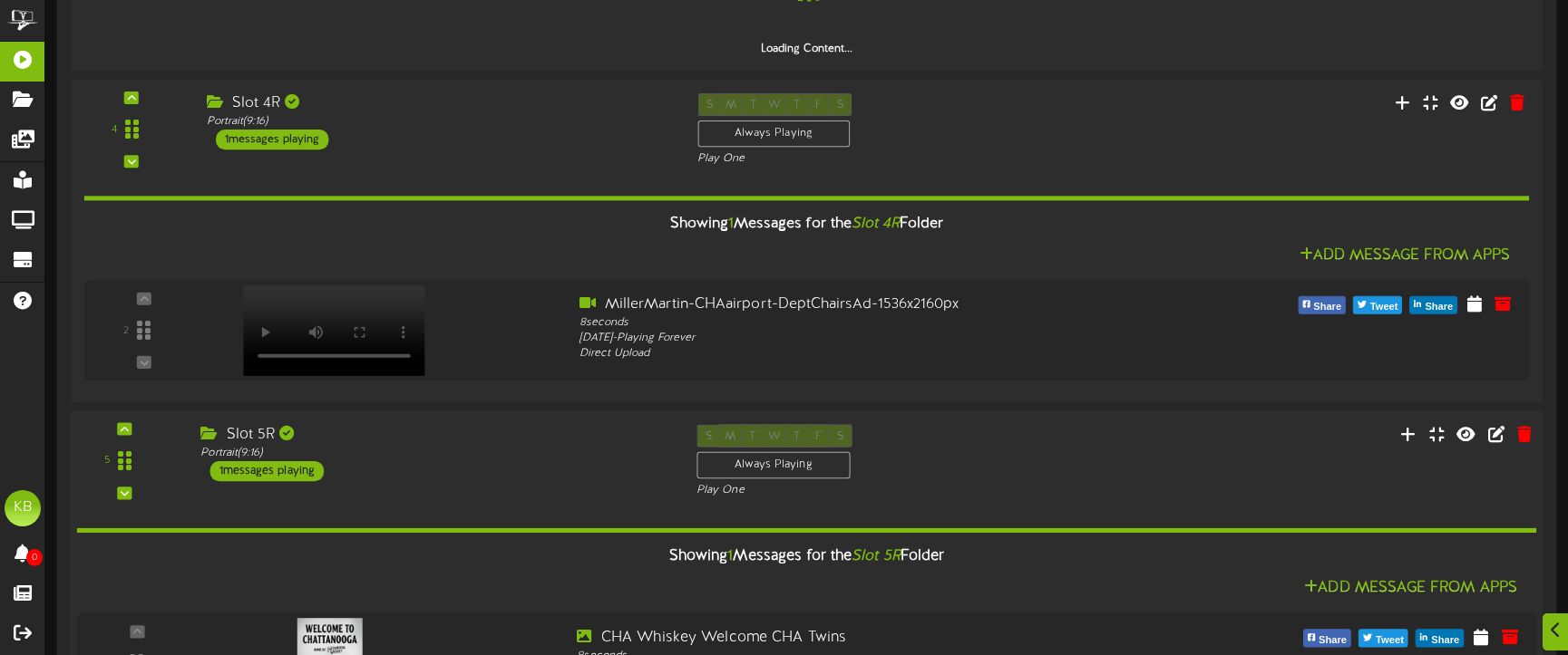
scroll to position [2527, 0]
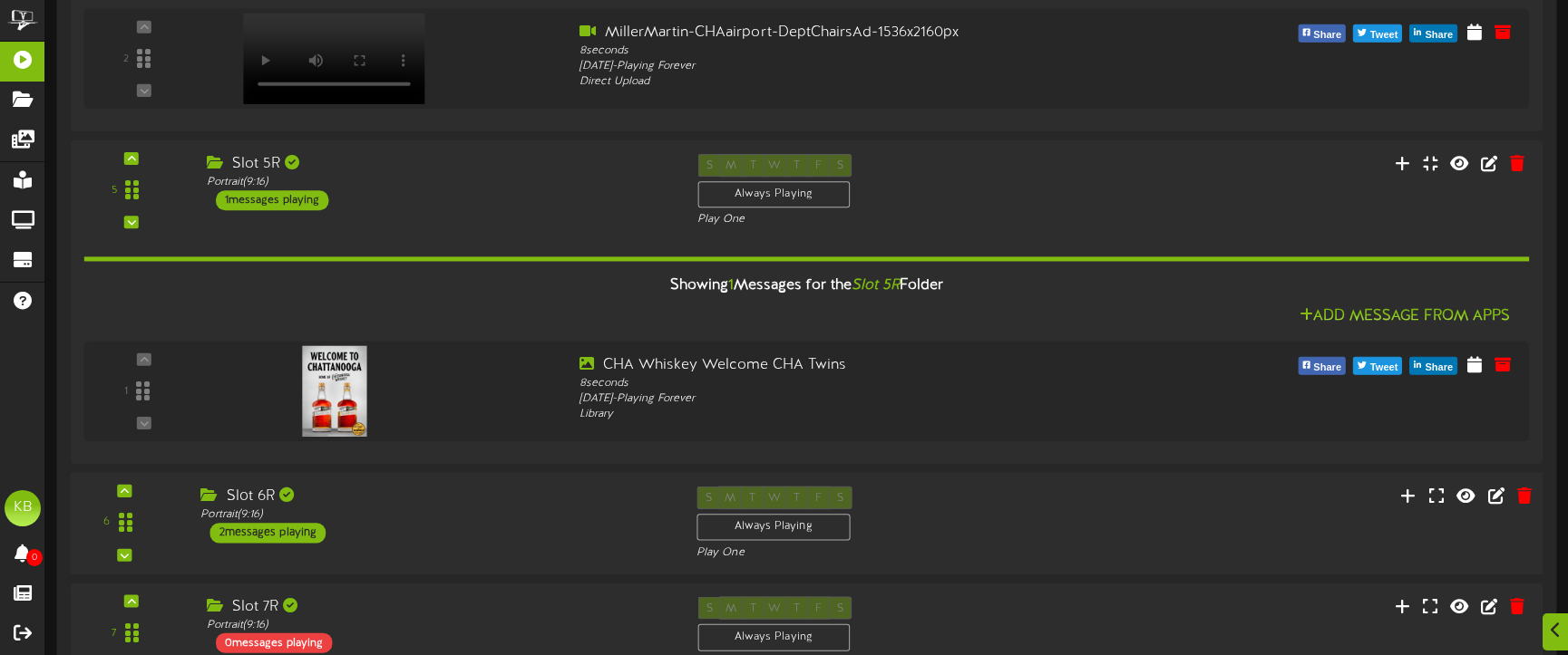
click at [290, 529] on div "2 messages playing" at bounding box center [267, 533] width 116 height 19
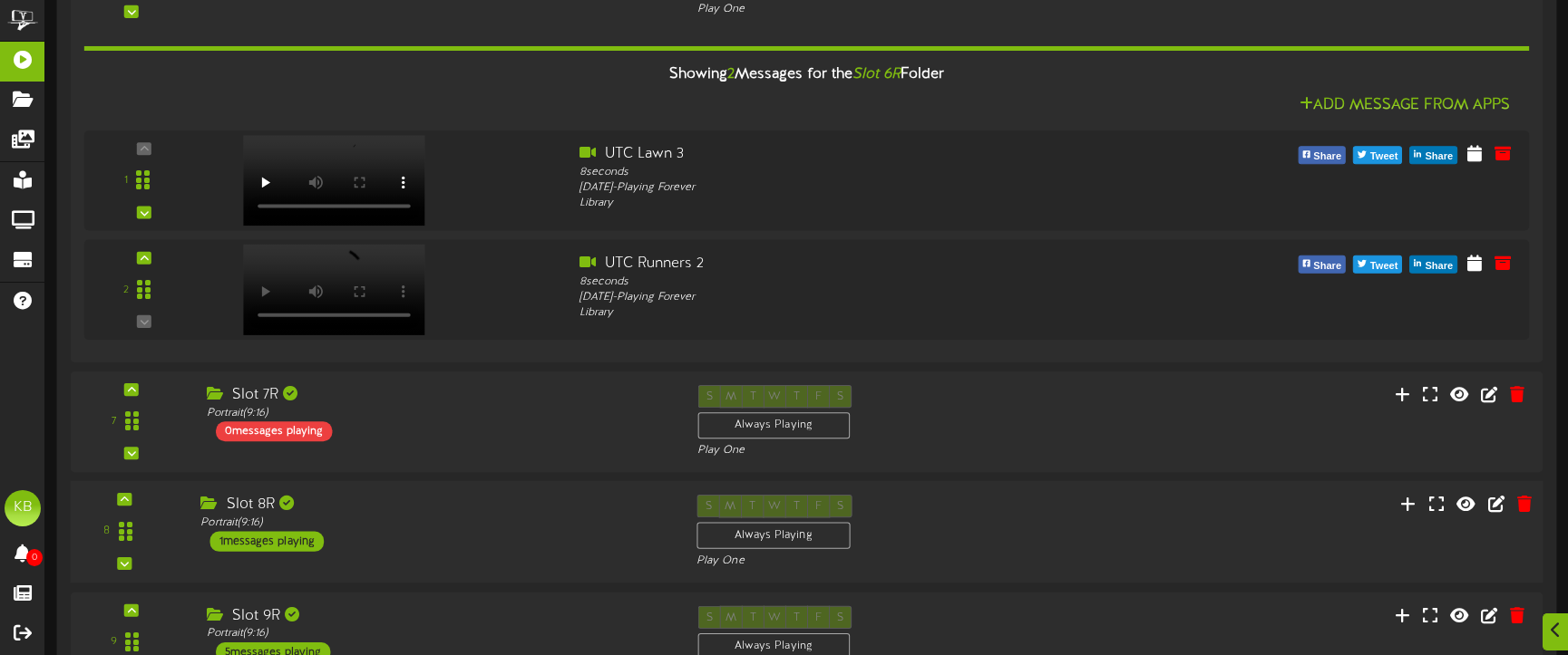
scroll to position [3199, 0]
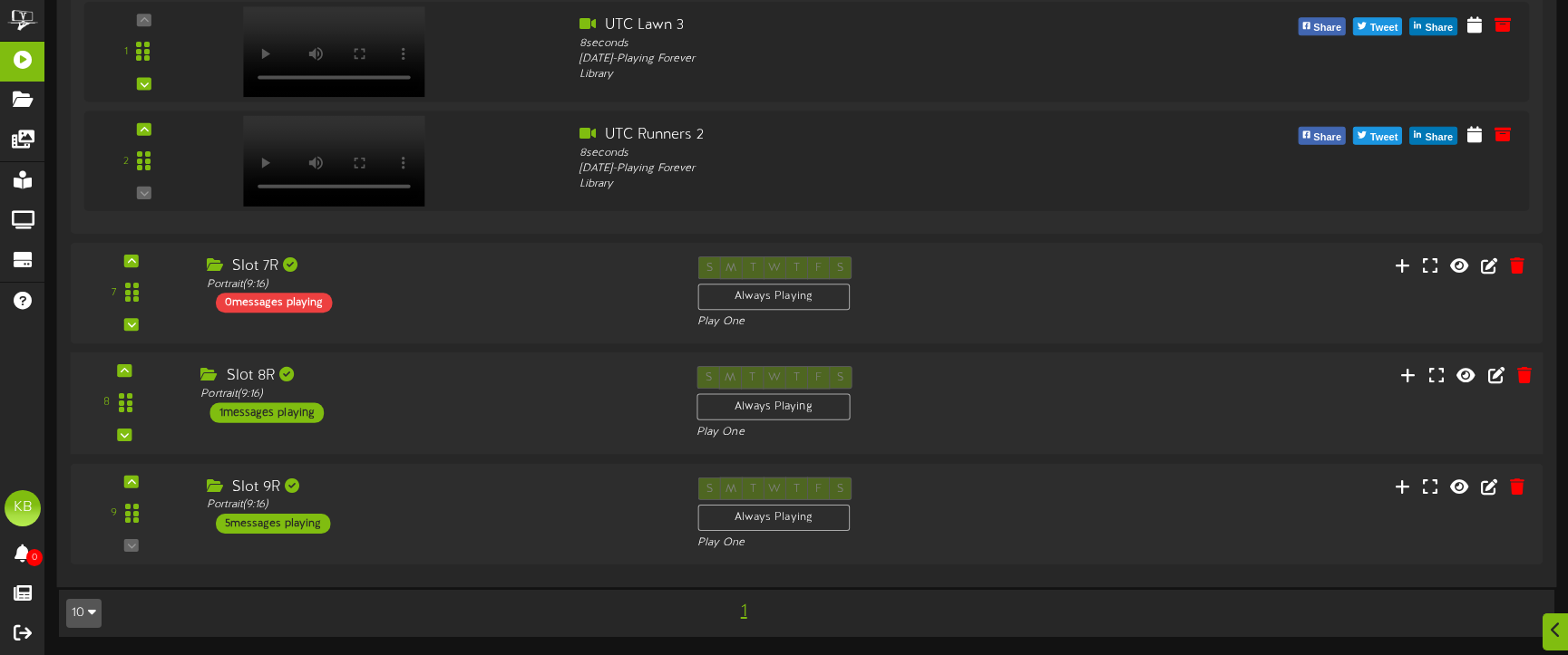
click at [305, 410] on div "1 messages playing" at bounding box center [266, 413] width 114 height 19
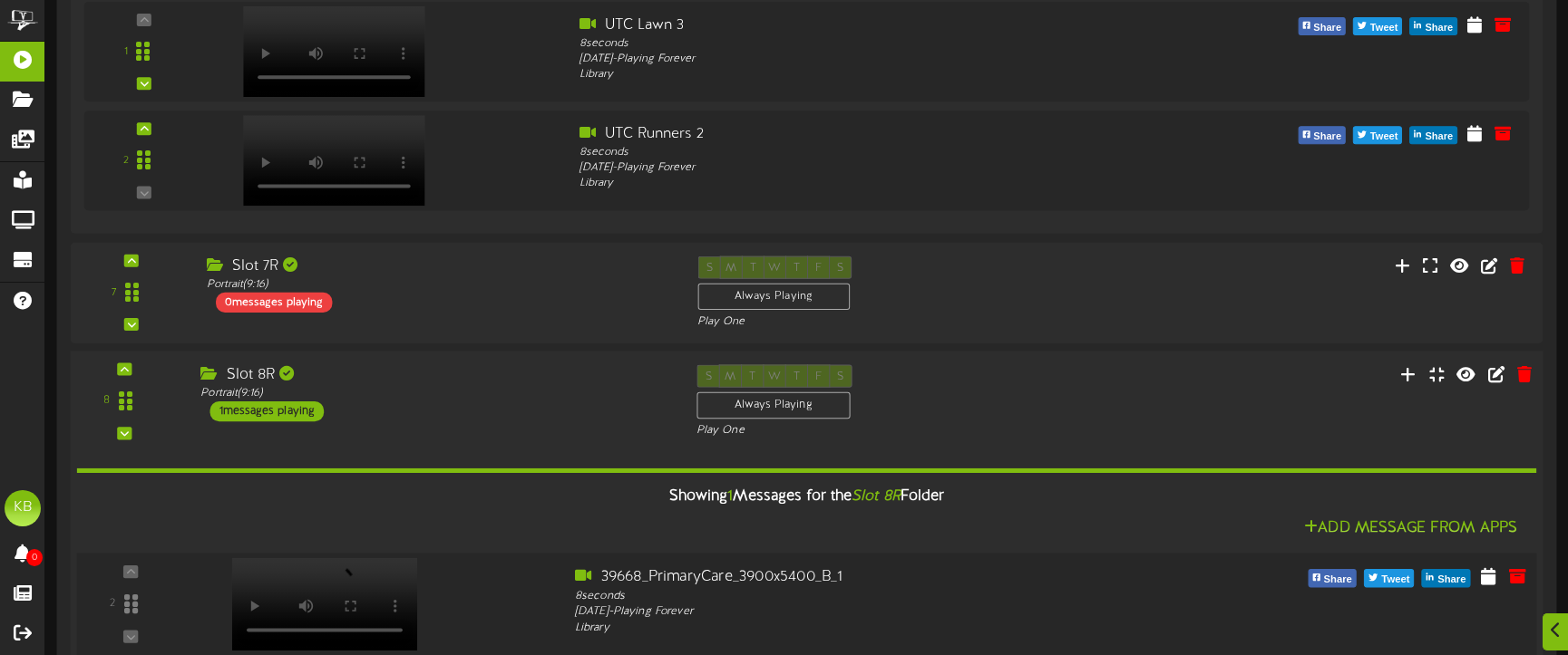
scroll to position [3420, 0]
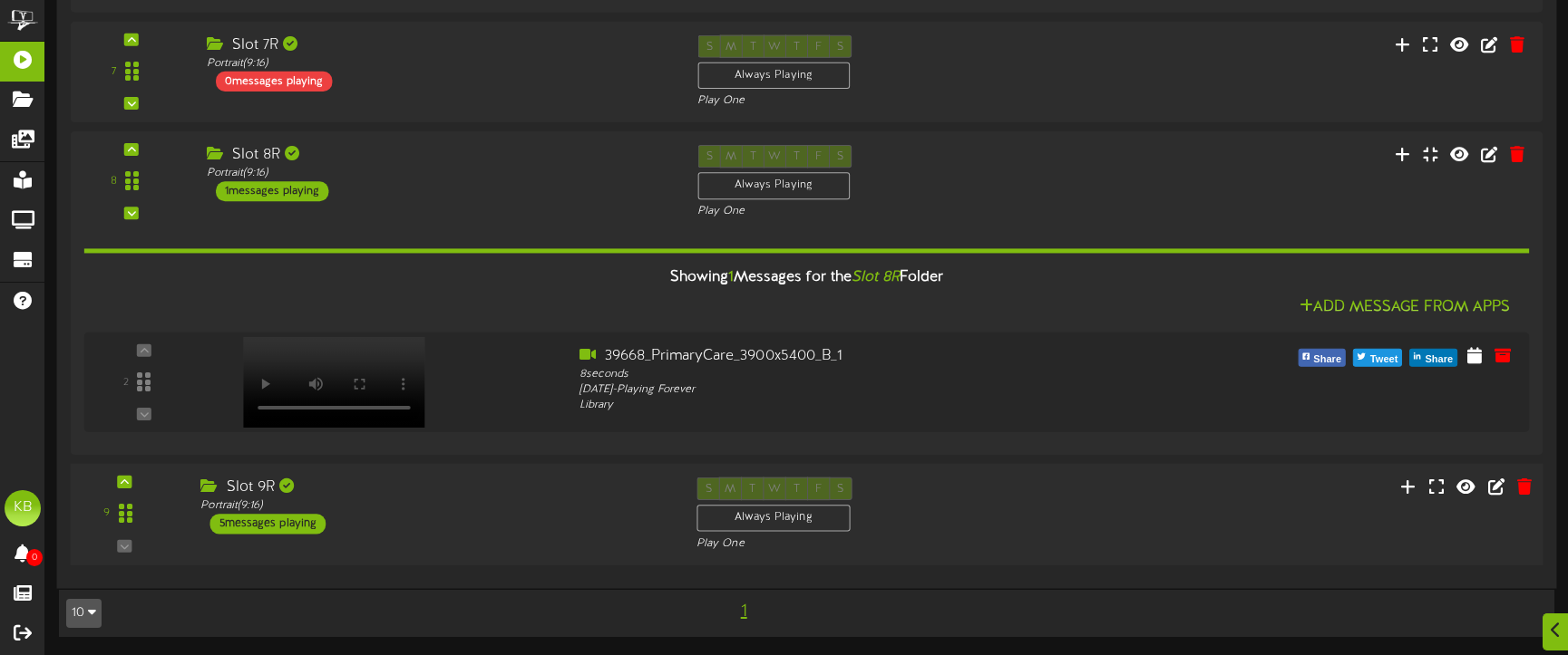
click at [298, 527] on div "5 messages playing" at bounding box center [267, 523] width 116 height 19
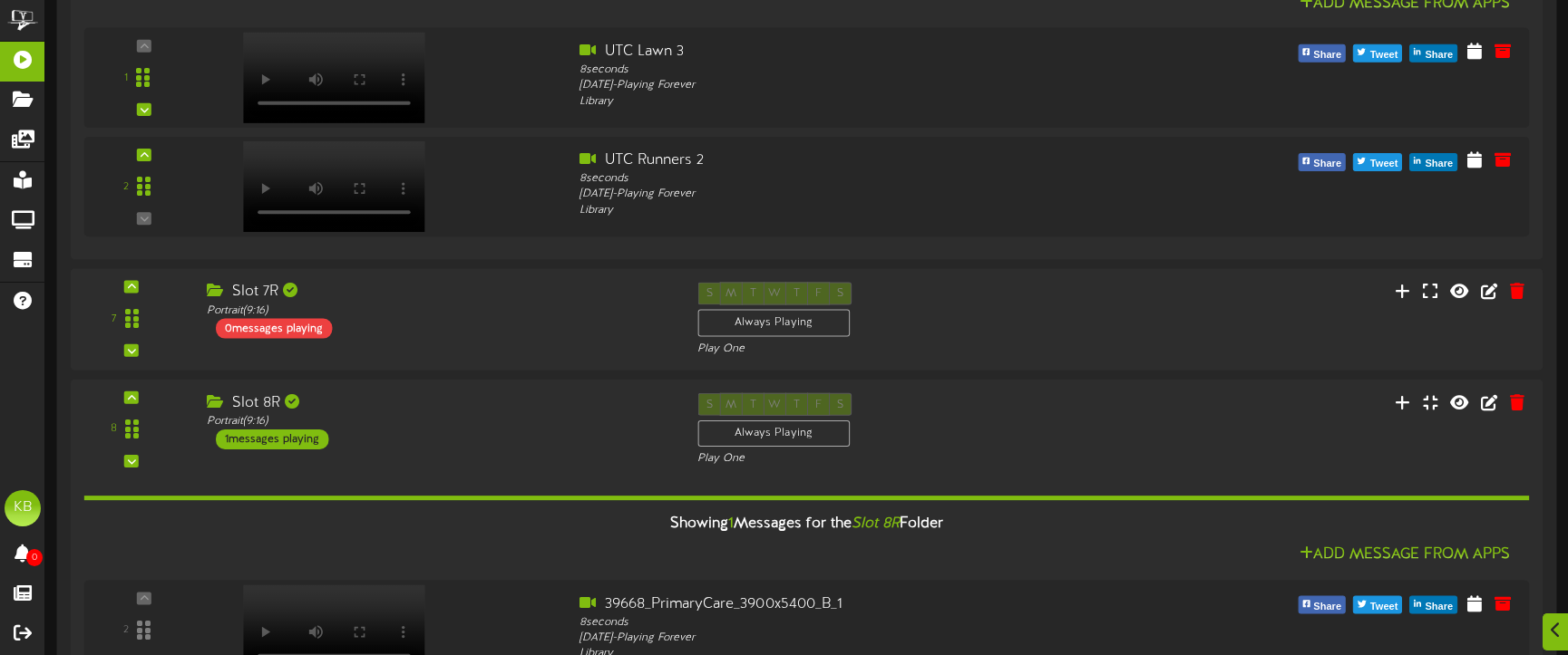
scroll to position [3319, 0]
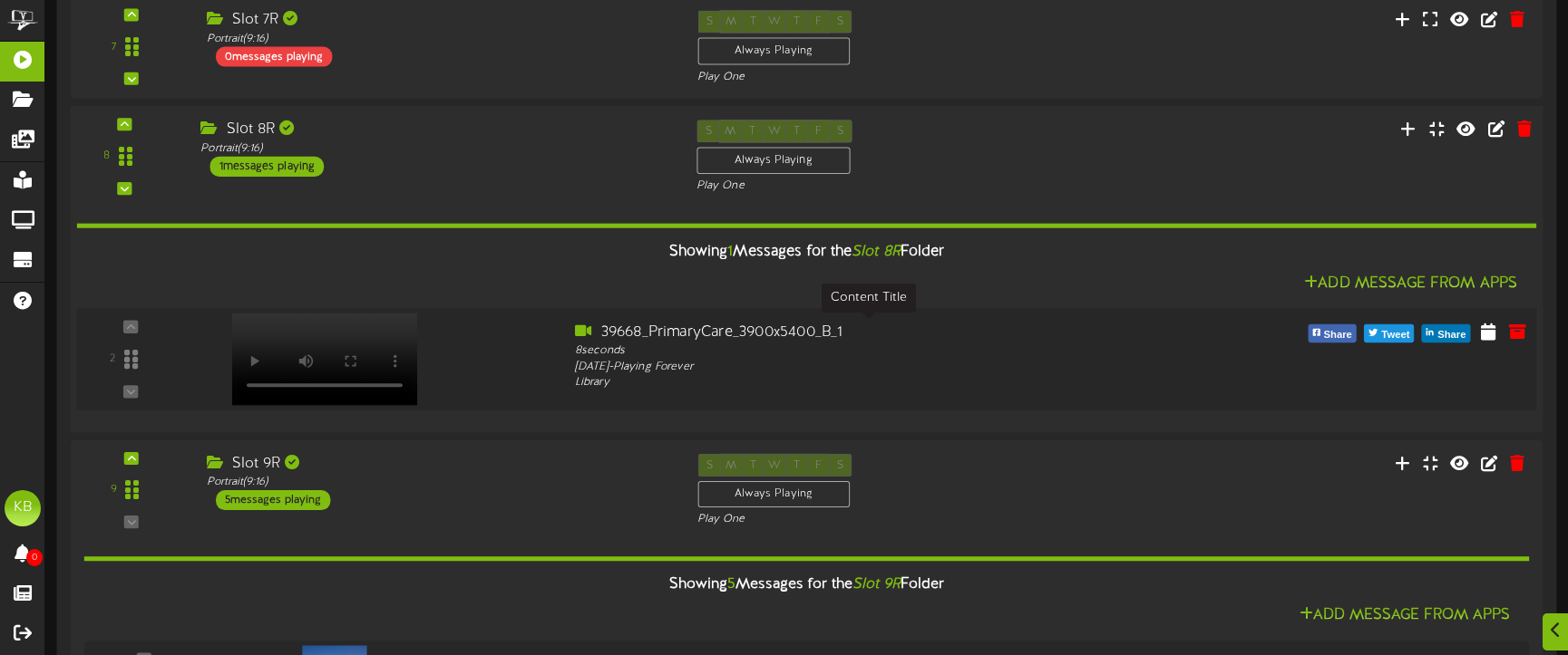
click at [930, 343] on div "8 seconds" at bounding box center [868, 352] width 587 height 17
click at [1488, 332] on icon at bounding box center [1488, 330] width 19 height 19
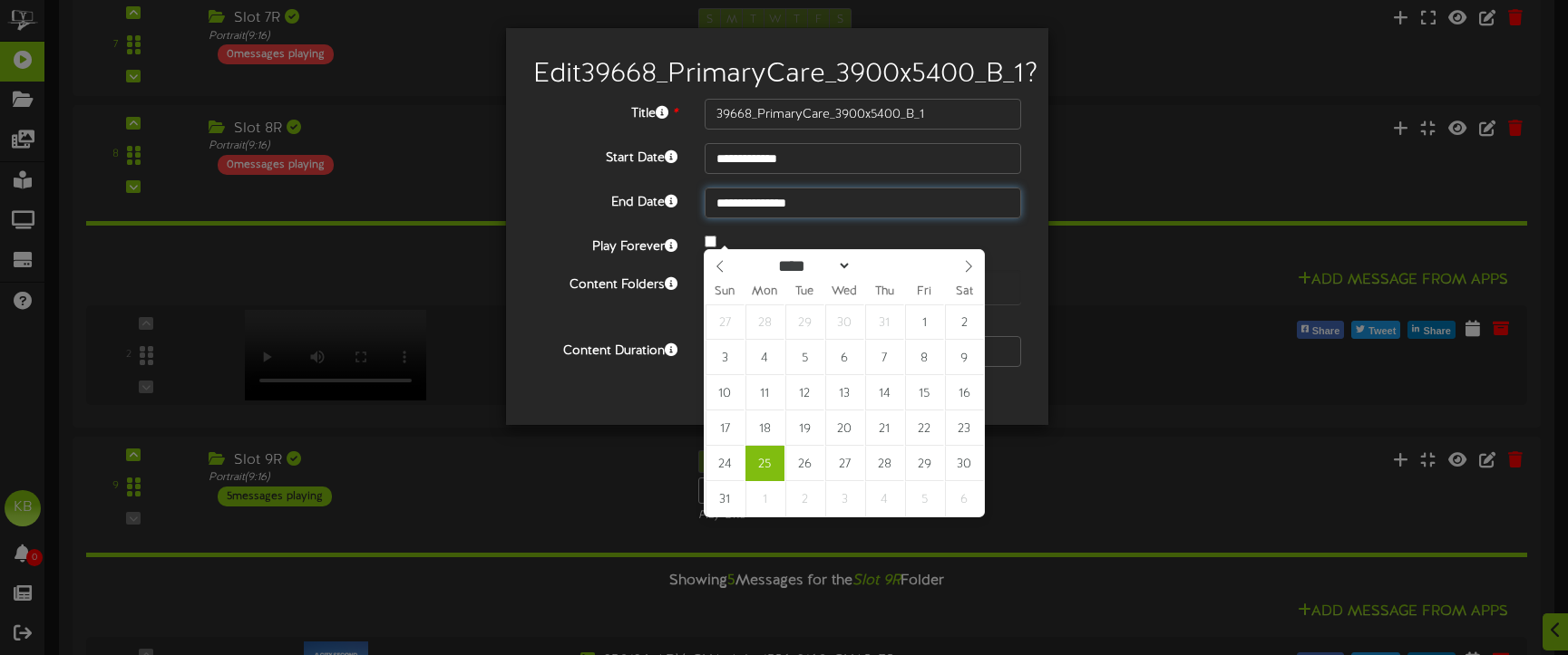
click at [868, 218] on input "**********" at bounding box center [862, 202] width 317 height 31
click at [972, 270] on icon at bounding box center [968, 266] width 13 height 13
select select "*"
click at [971, 268] on icon at bounding box center [968, 266] width 6 height 12
type input "**********"
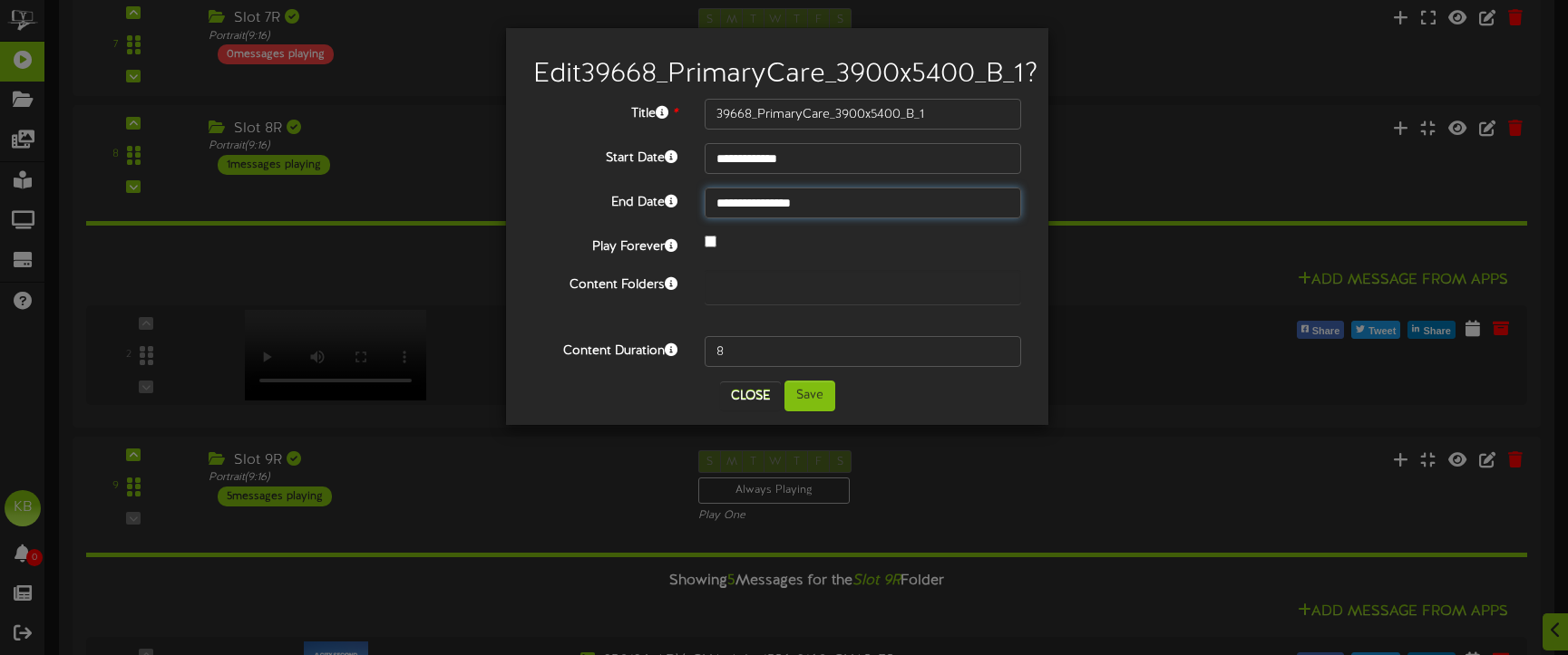
click at [911, 218] on input "**********" at bounding box center [862, 202] width 317 height 31
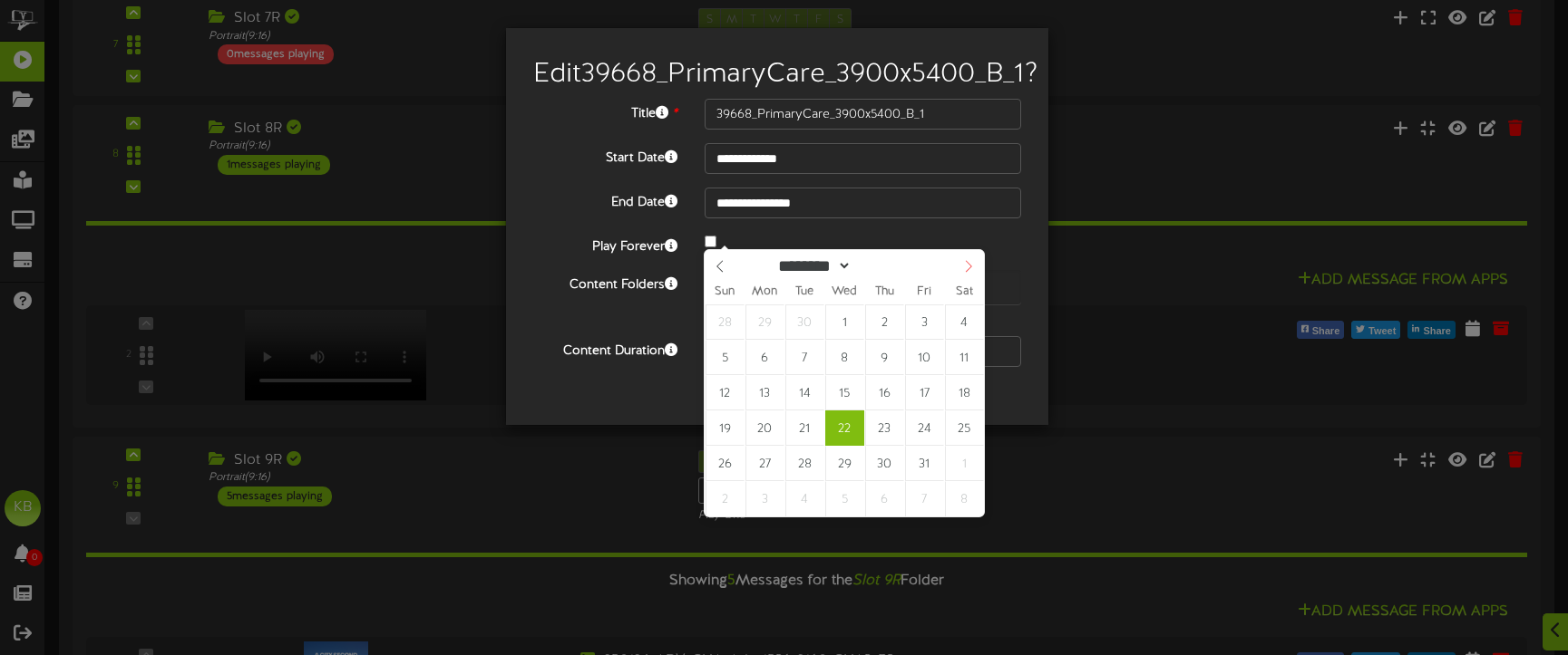
click at [965, 259] on span at bounding box center [967, 265] width 31 height 31
click at [969, 267] on icon at bounding box center [968, 266] width 13 height 13
click at [720, 268] on icon at bounding box center [720, 266] width 13 height 13
click at [964, 264] on icon at bounding box center [968, 266] width 13 height 13
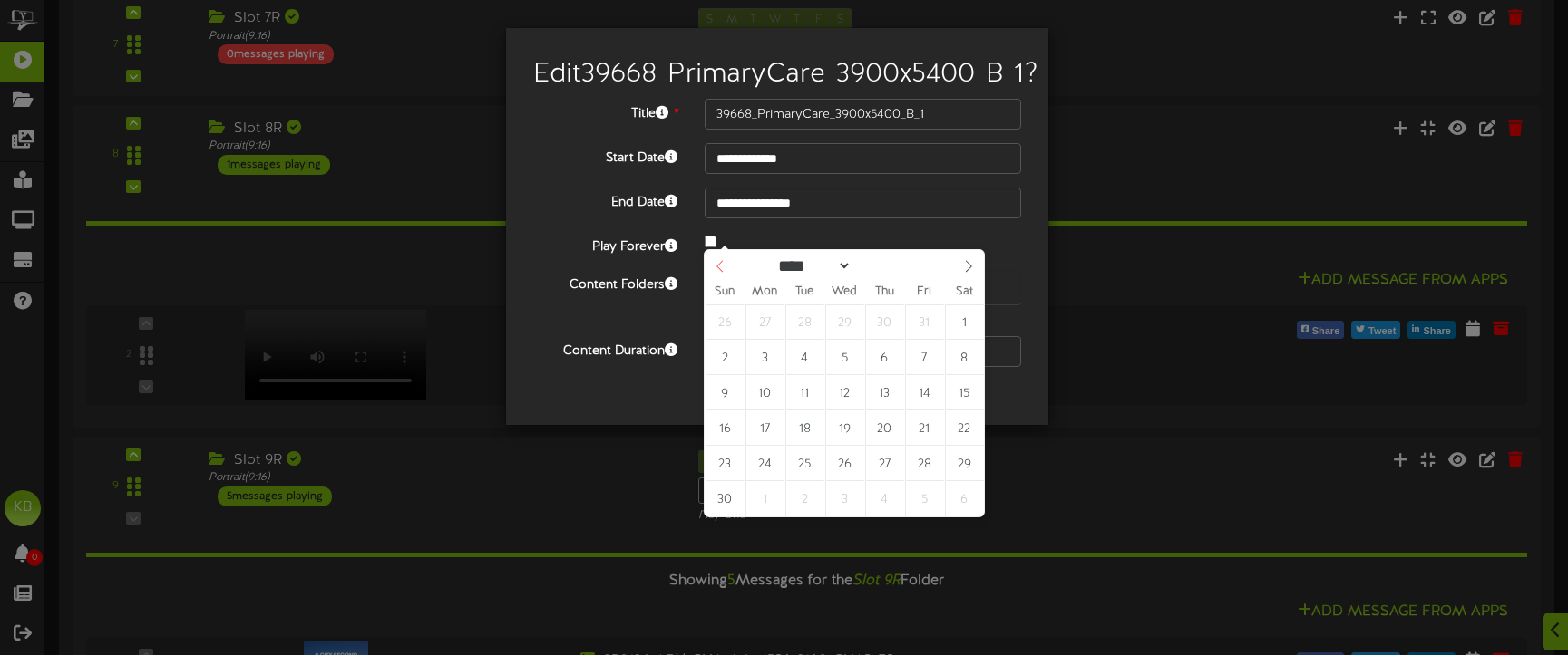
click at [719, 261] on span at bounding box center [719, 265] width 31 height 31
select select "*"
click at [719, 262] on icon at bounding box center [720, 266] width 13 height 13
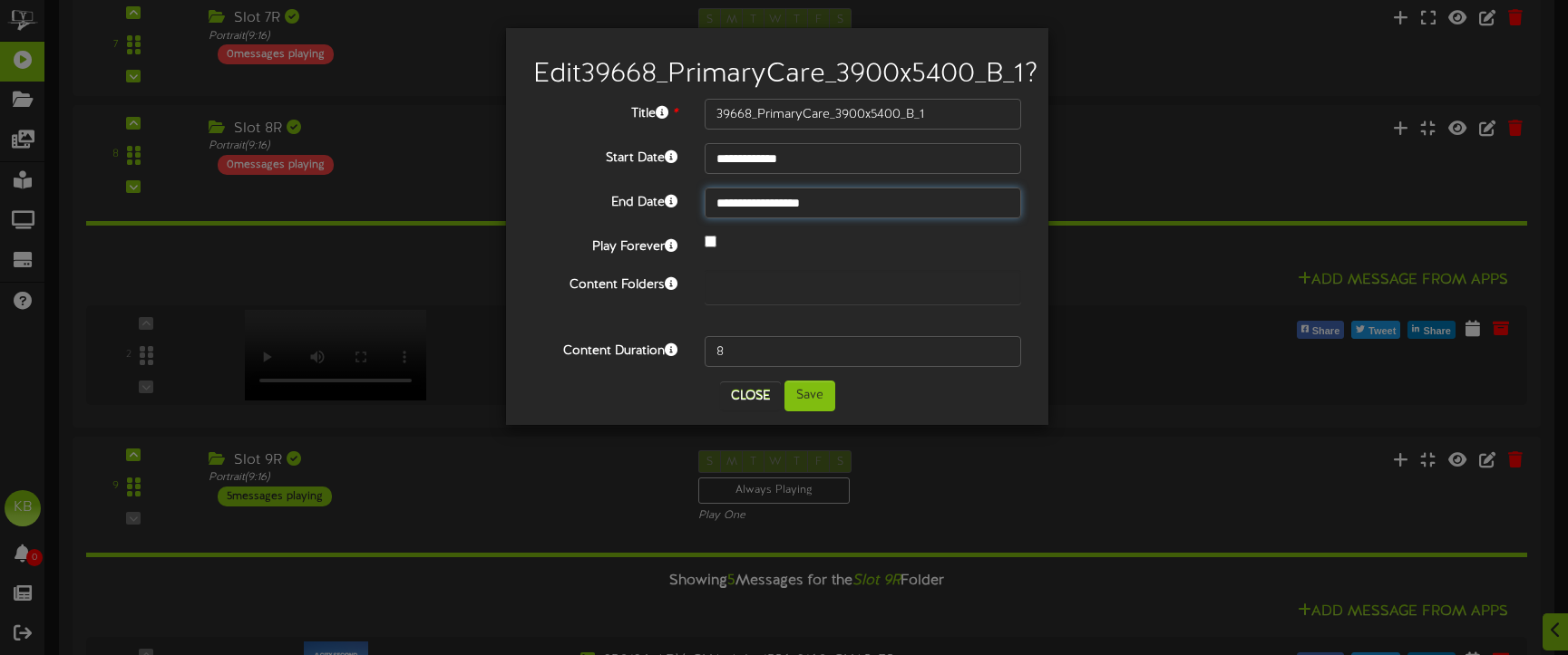
click at [901, 218] on input "**********" at bounding box center [862, 202] width 317 height 31
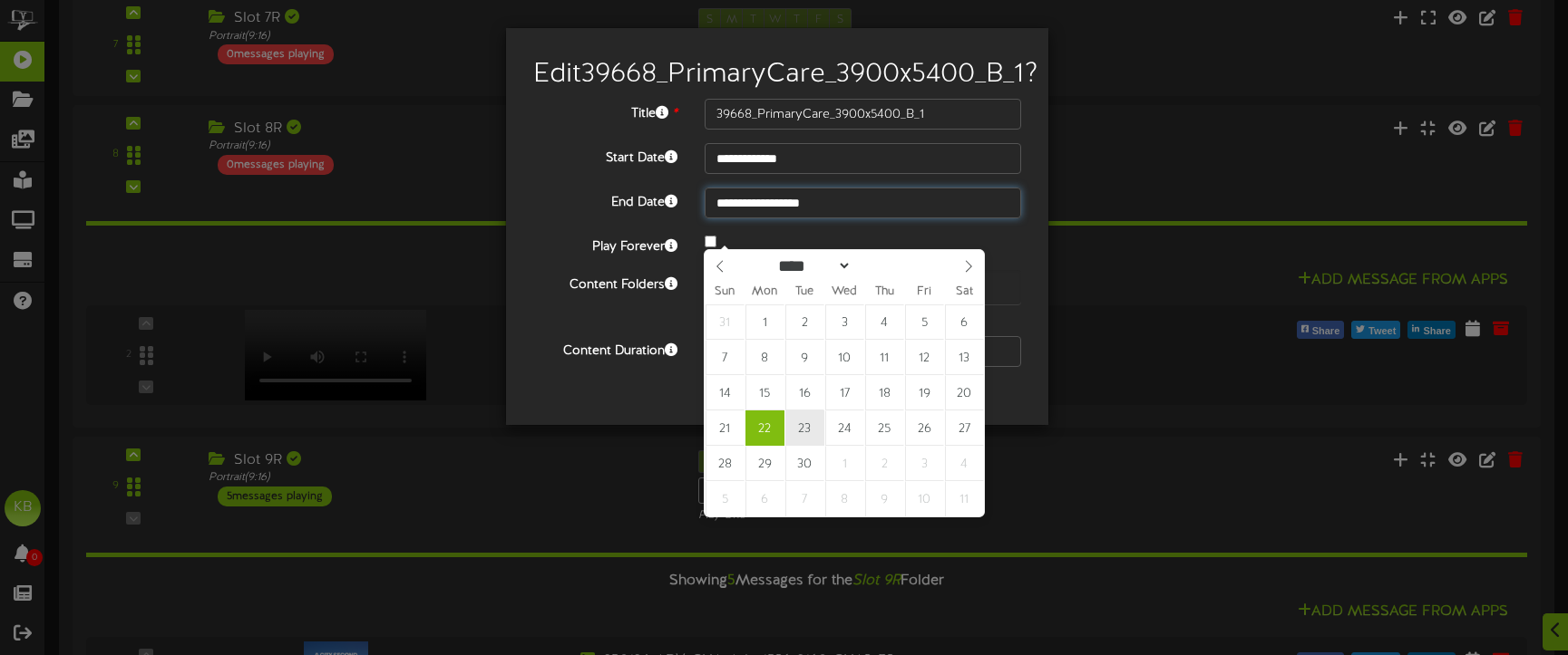
type input "**********"
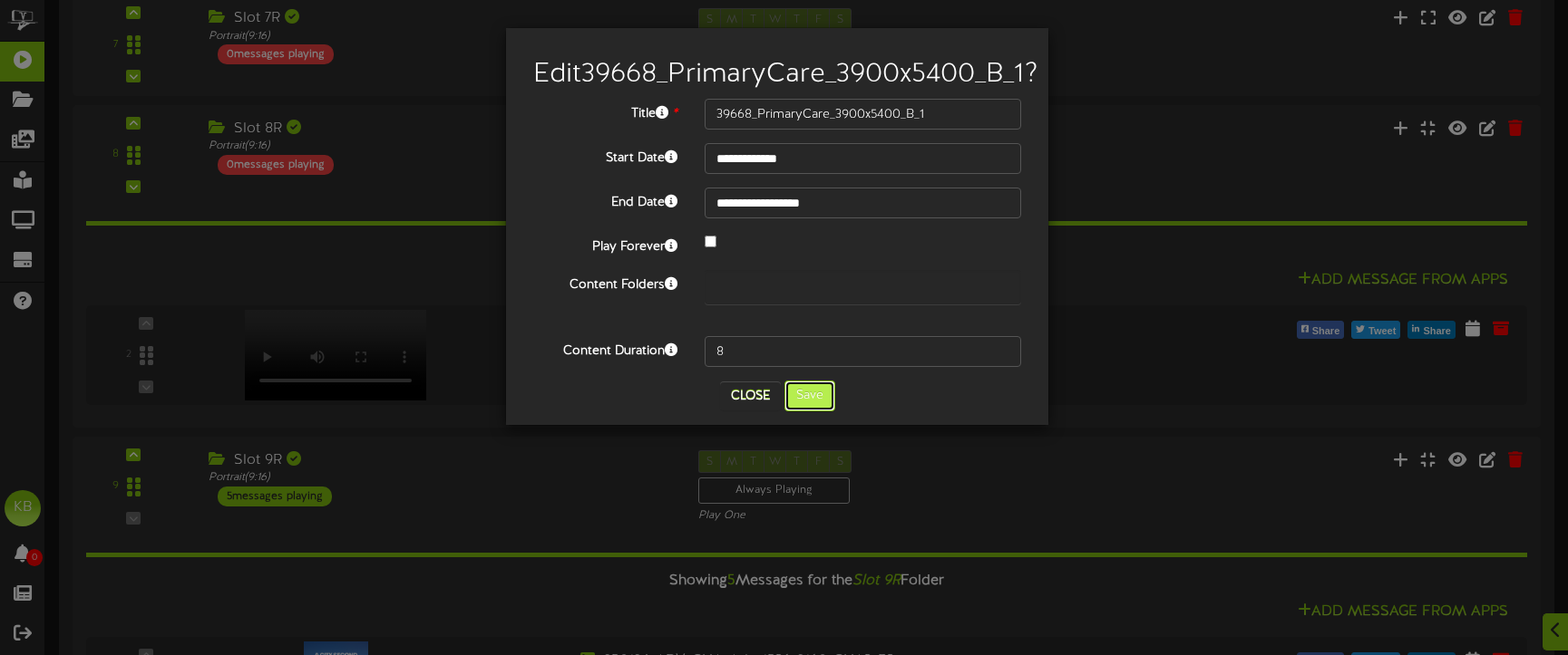
click at [819, 411] on button "Save" at bounding box center [810, 395] width 51 height 31
click at [811, 411] on button "Save" at bounding box center [810, 395] width 51 height 31
click at [807, 411] on button "Save" at bounding box center [810, 395] width 51 height 31
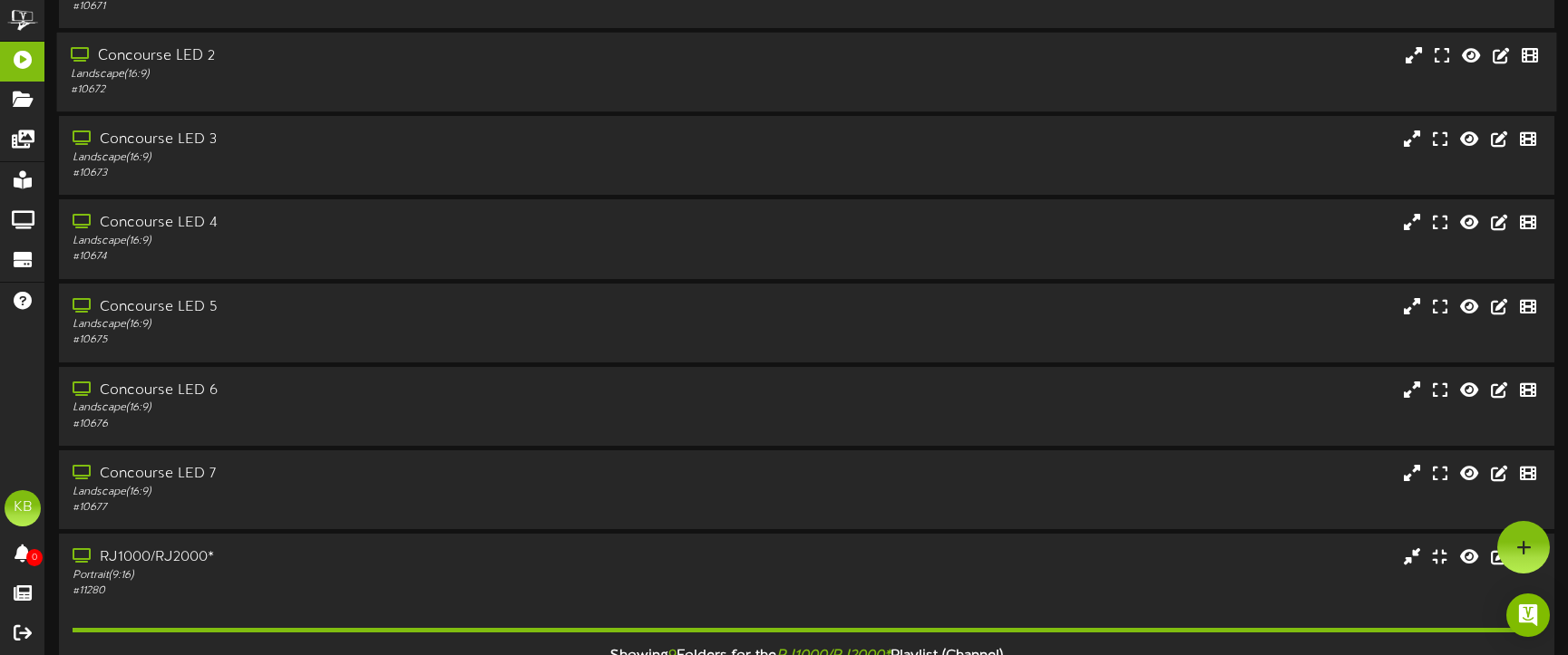
scroll to position [0, 0]
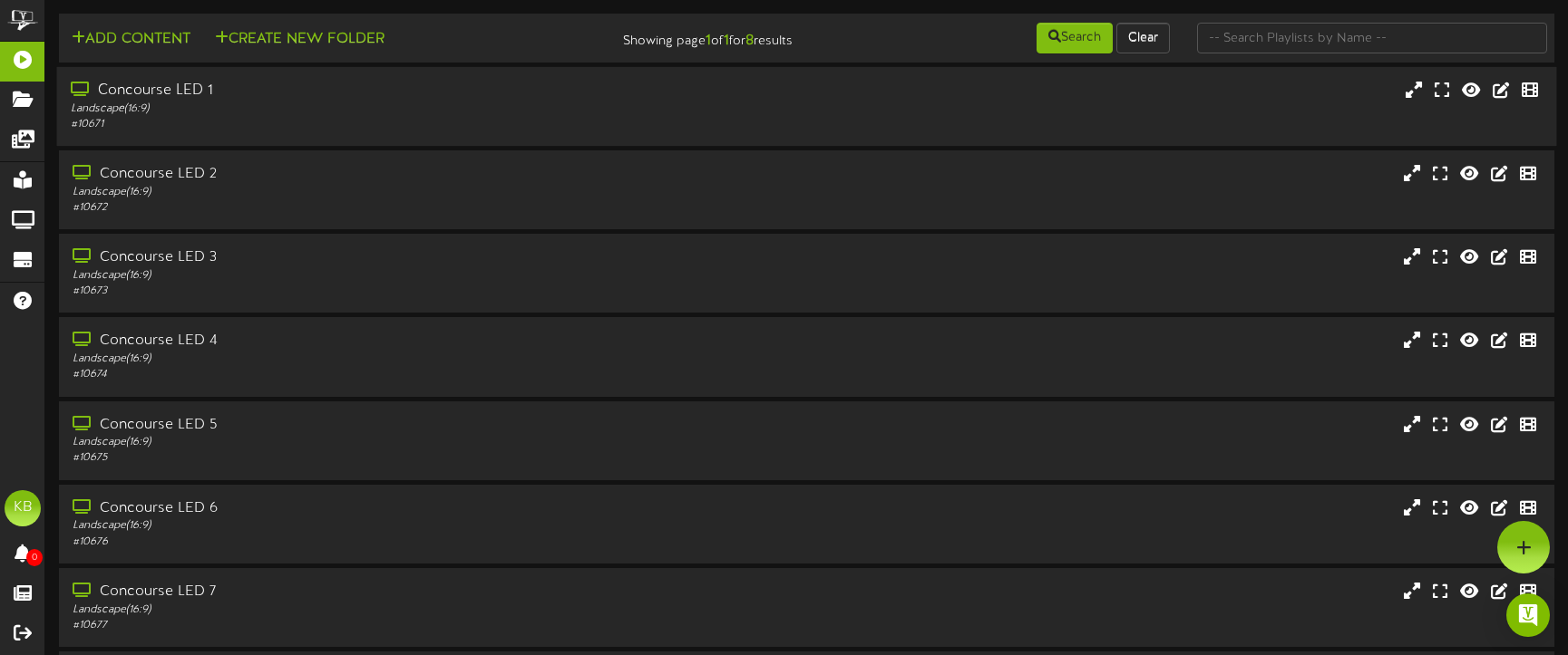
click at [176, 85] on div "Concourse LED 1" at bounding box center [369, 91] width 598 height 20
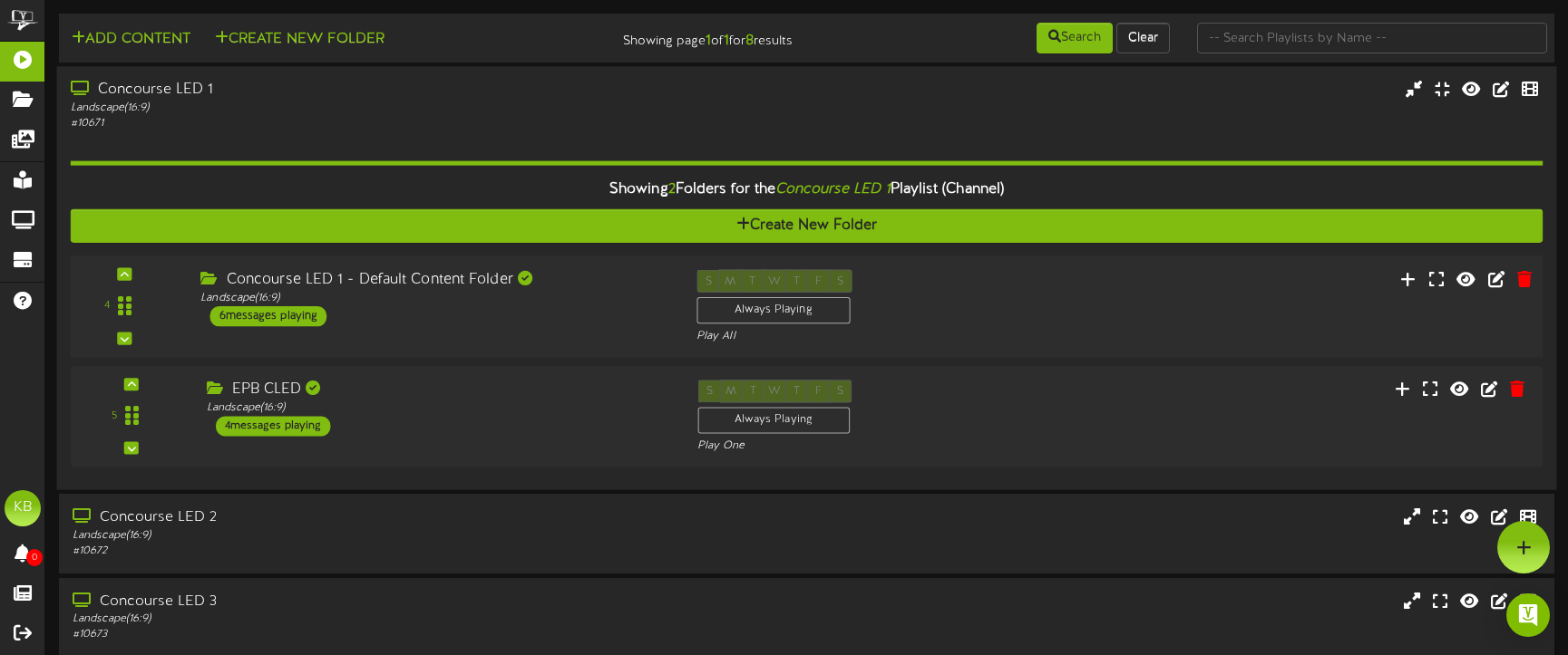
click at [283, 315] on div "6 messages playing" at bounding box center [268, 315] width 117 height 19
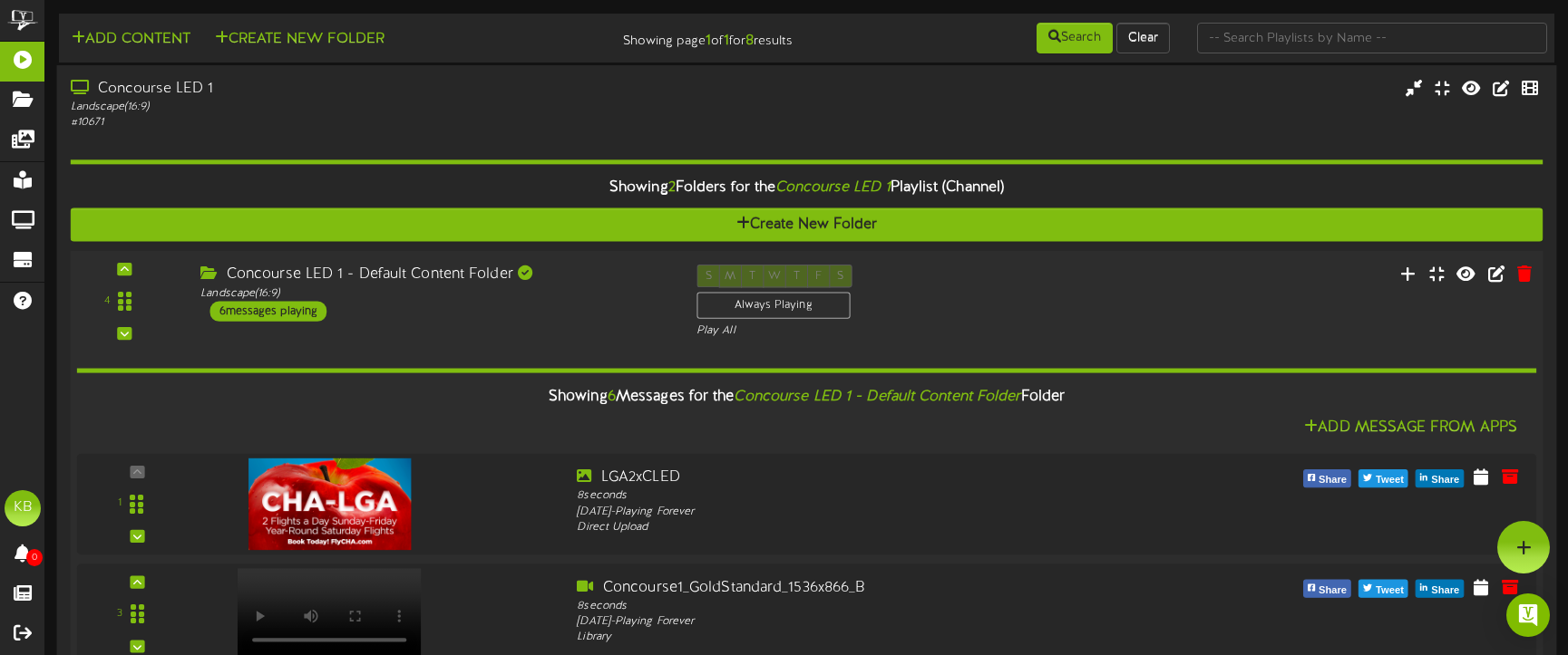
click at [296, 307] on div "6 messages playing" at bounding box center [268, 310] width 117 height 19
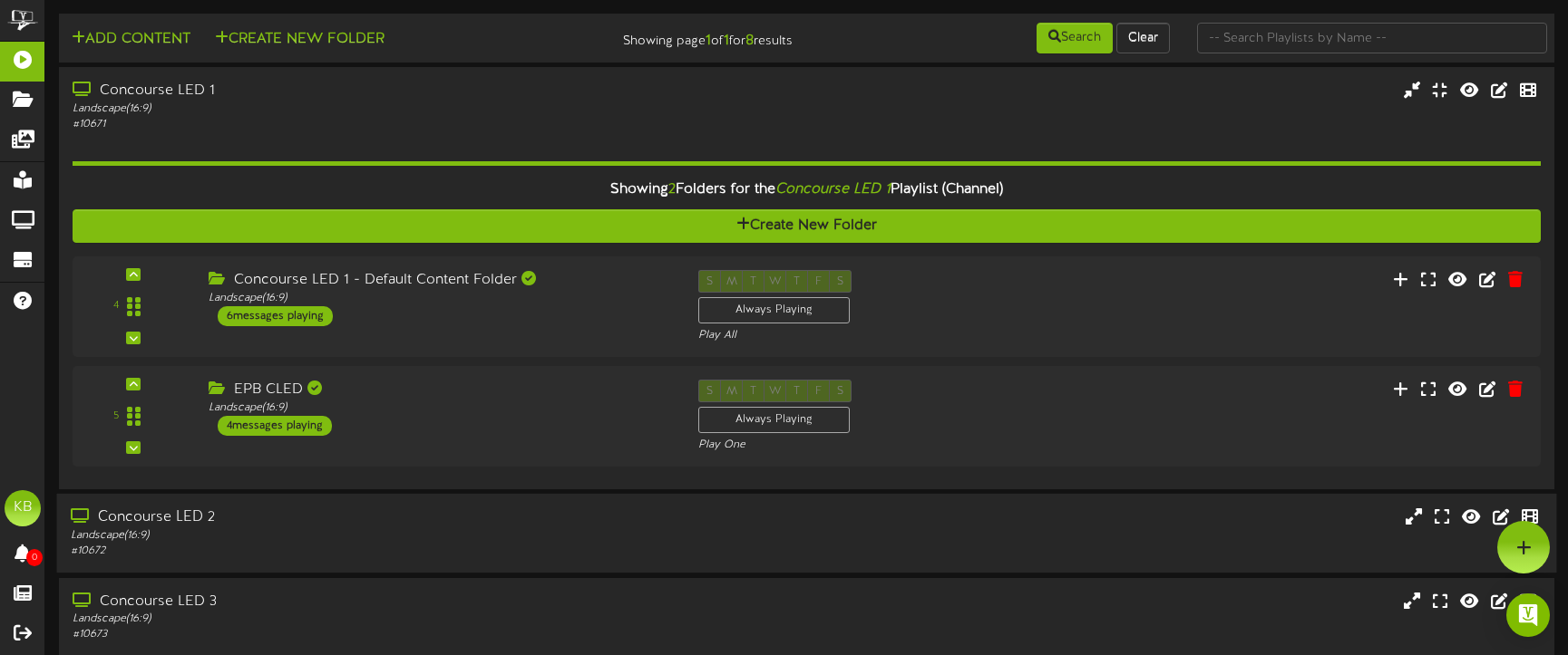
click at [311, 528] on div "Landscape ( 16:9 )" at bounding box center [369, 535] width 598 height 16
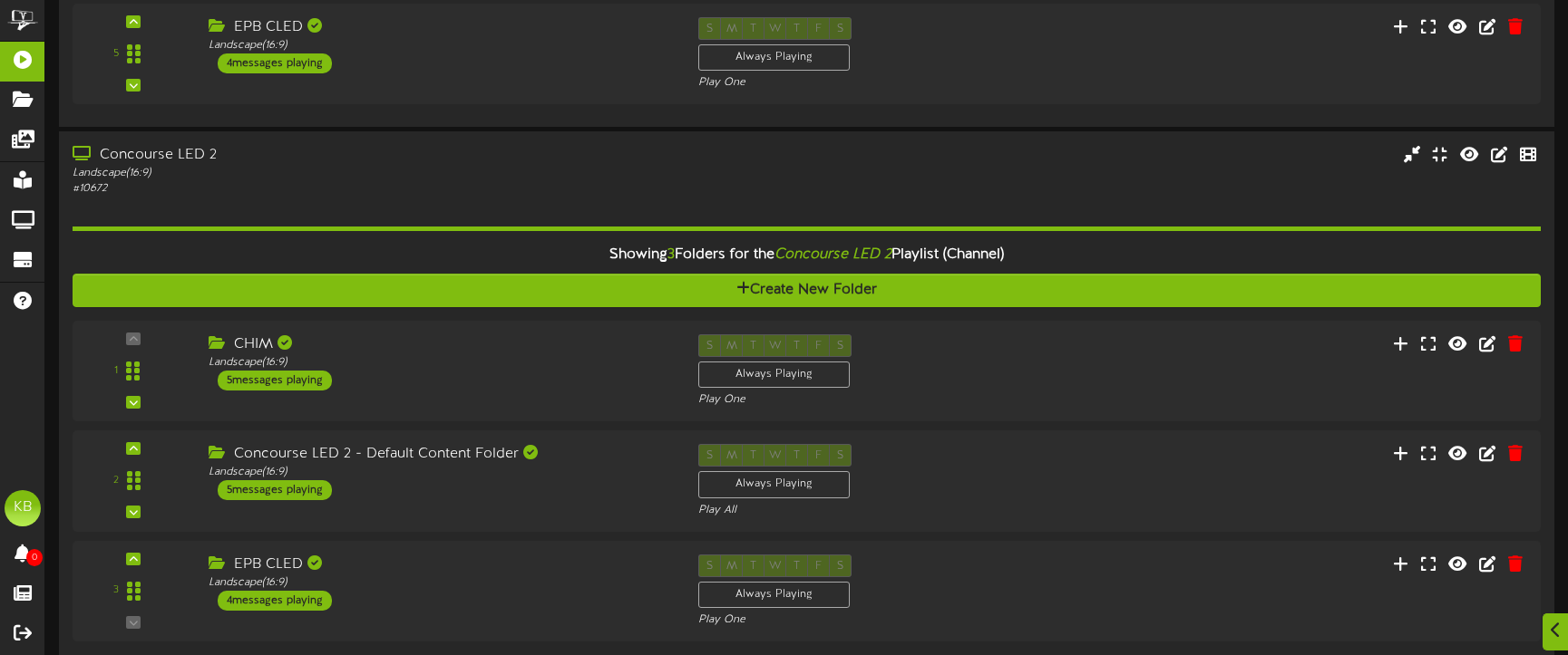
scroll to position [544, 0]
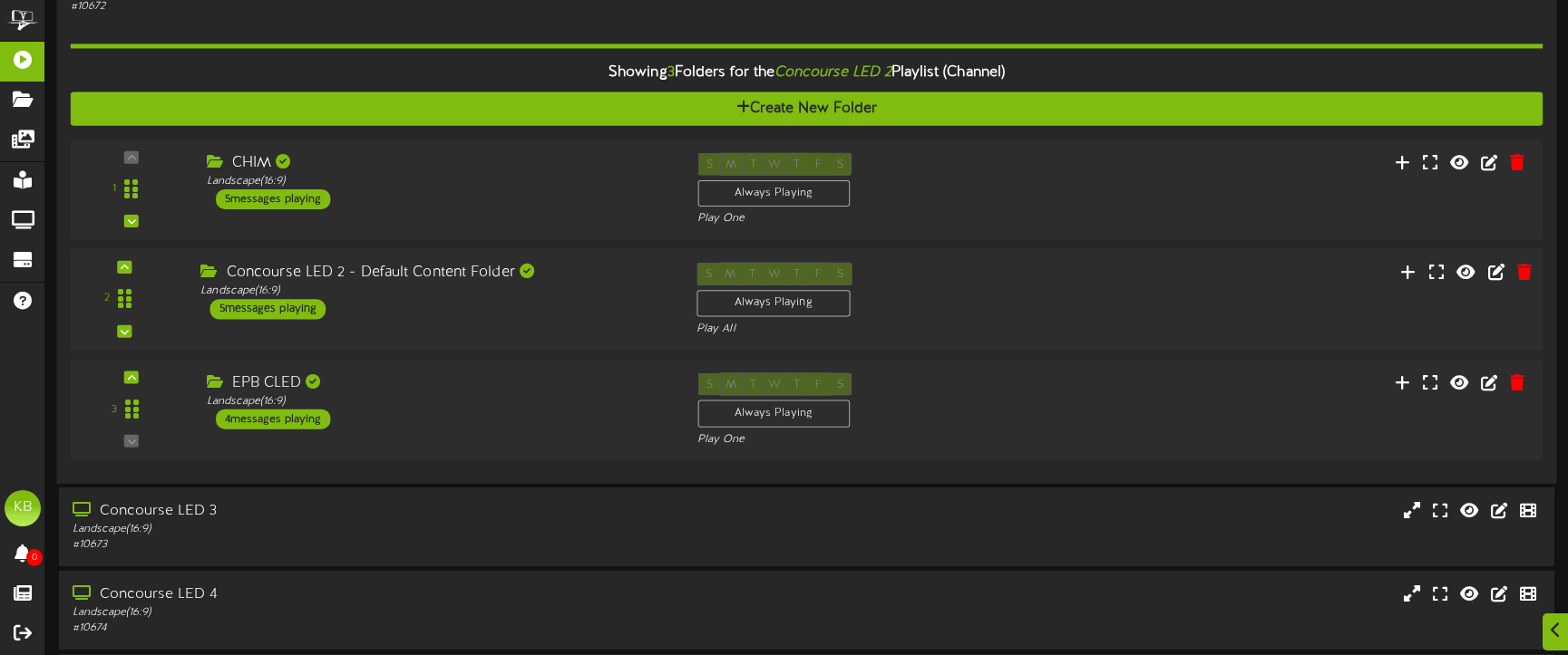
click at [291, 305] on div "5 messages playing" at bounding box center [267, 309] width 116 height 19
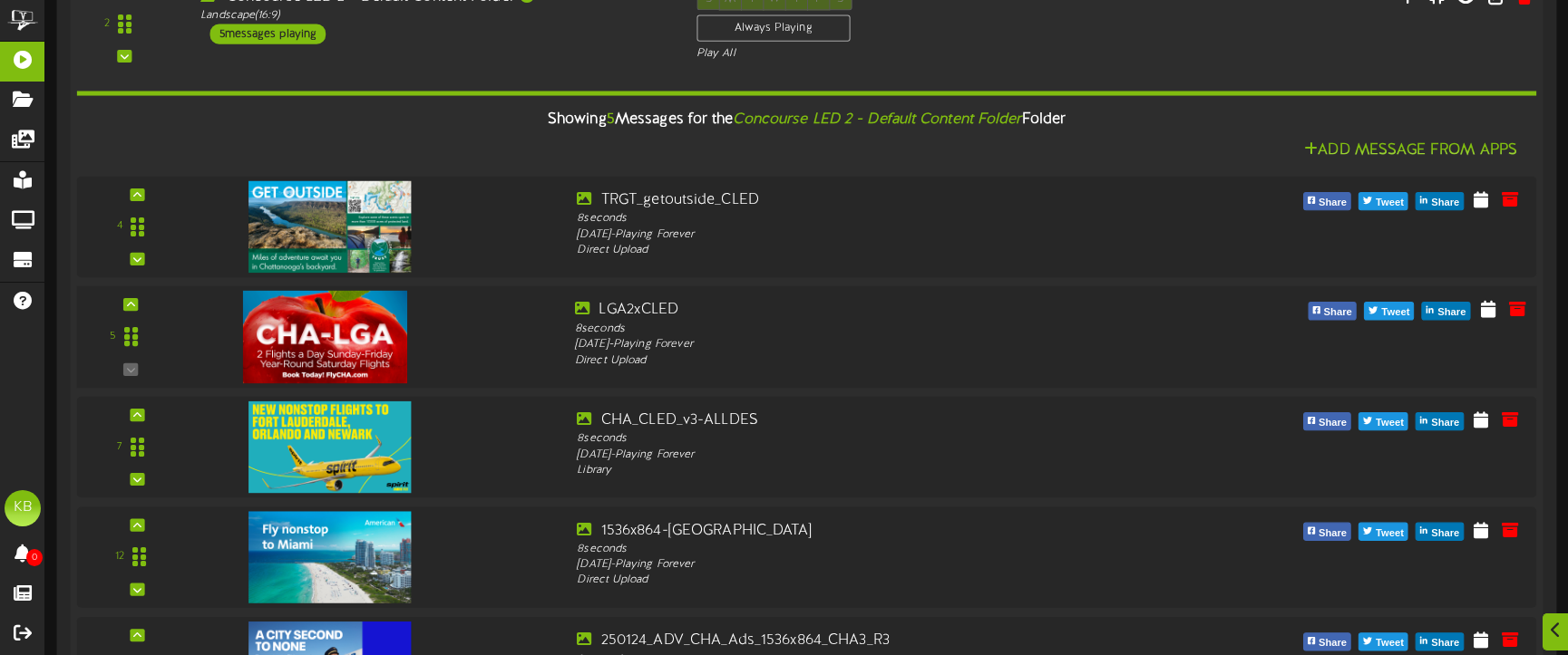
scroll to position [1177, 0]
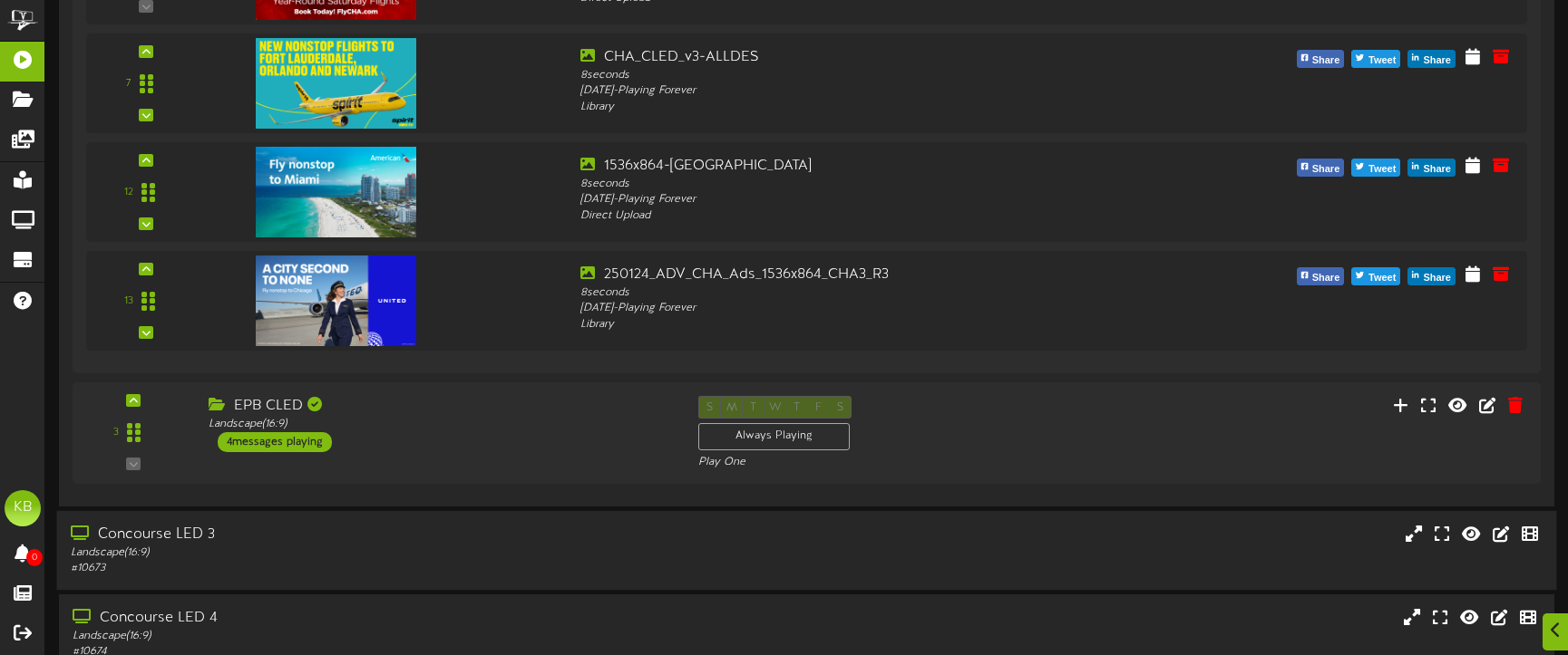
click at [298, 551] on div "Landscape ( 16:9 )" at bounding box center [369, 553] width 598 height 16
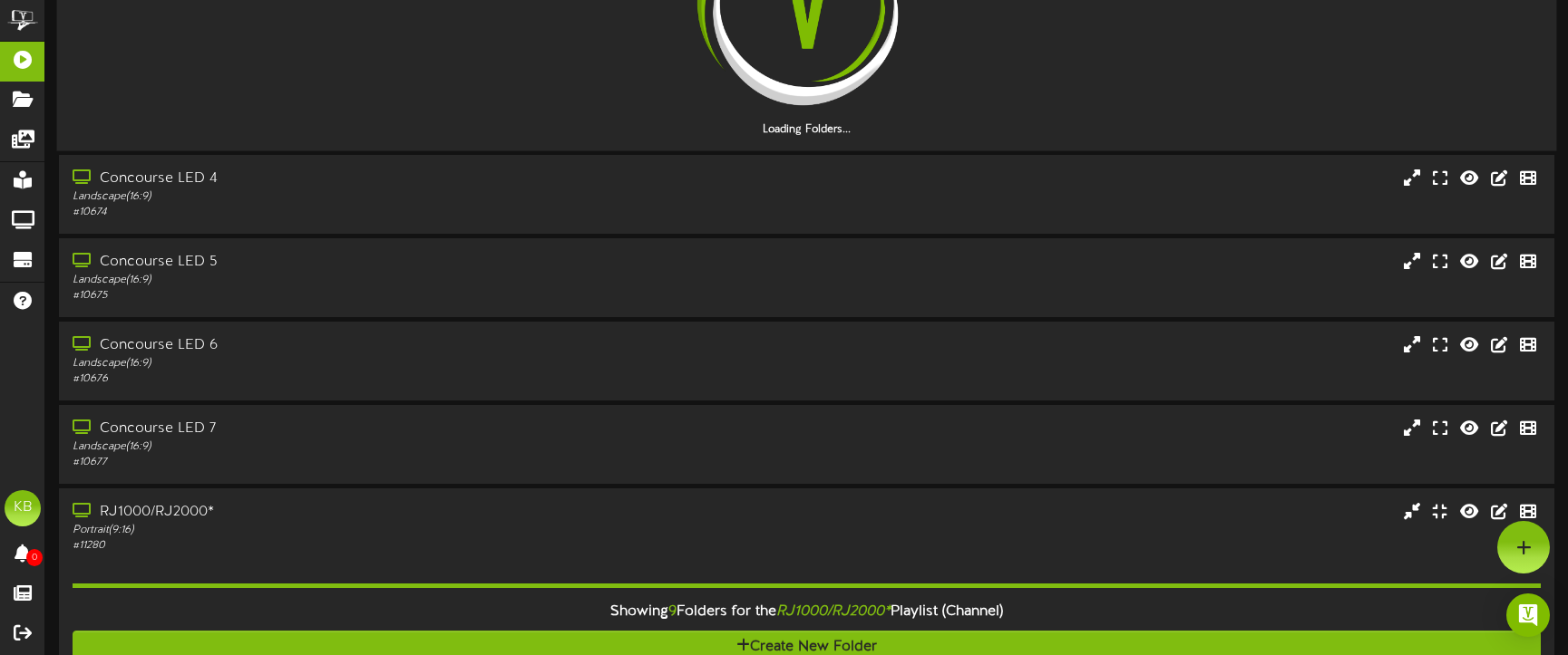
scroll to position [1721, 0]
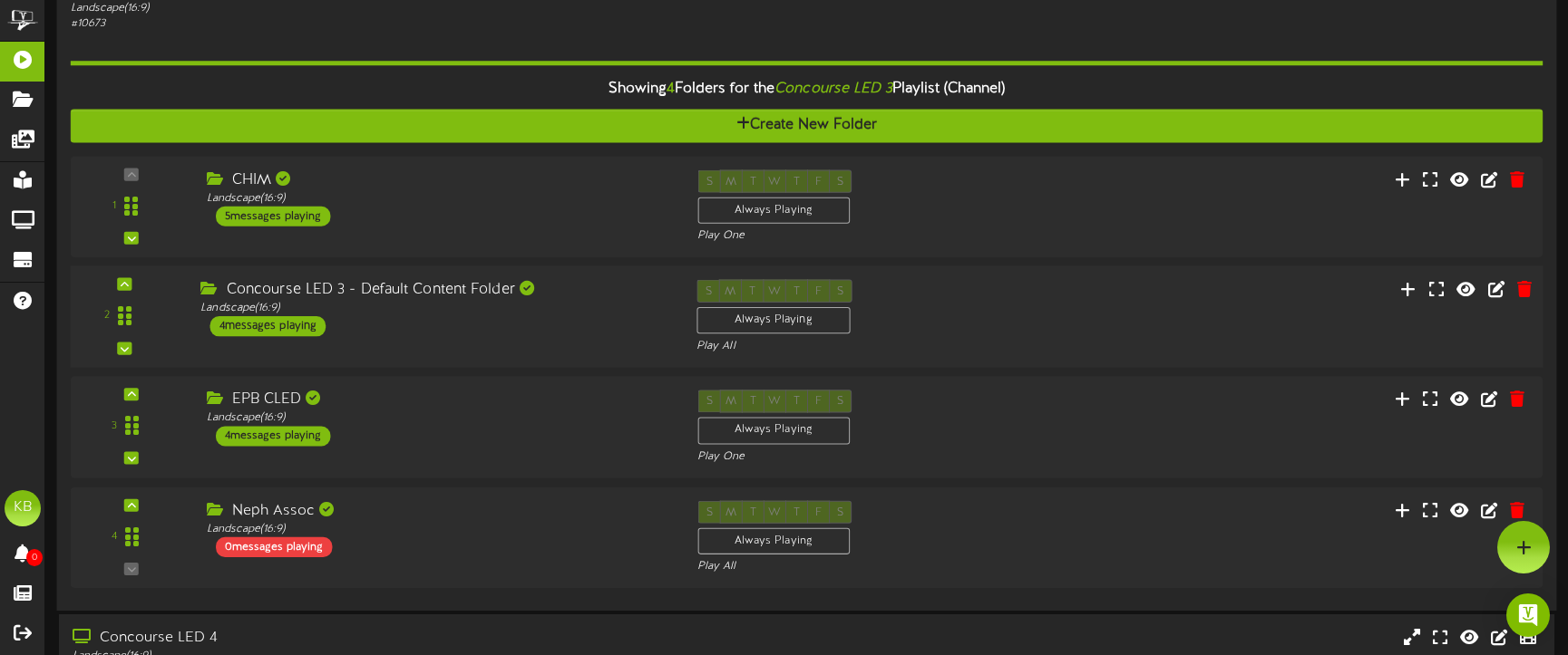
click at [297, 317] on div "4 messages playing" at bounding box center [267, 326] width 116 height 19
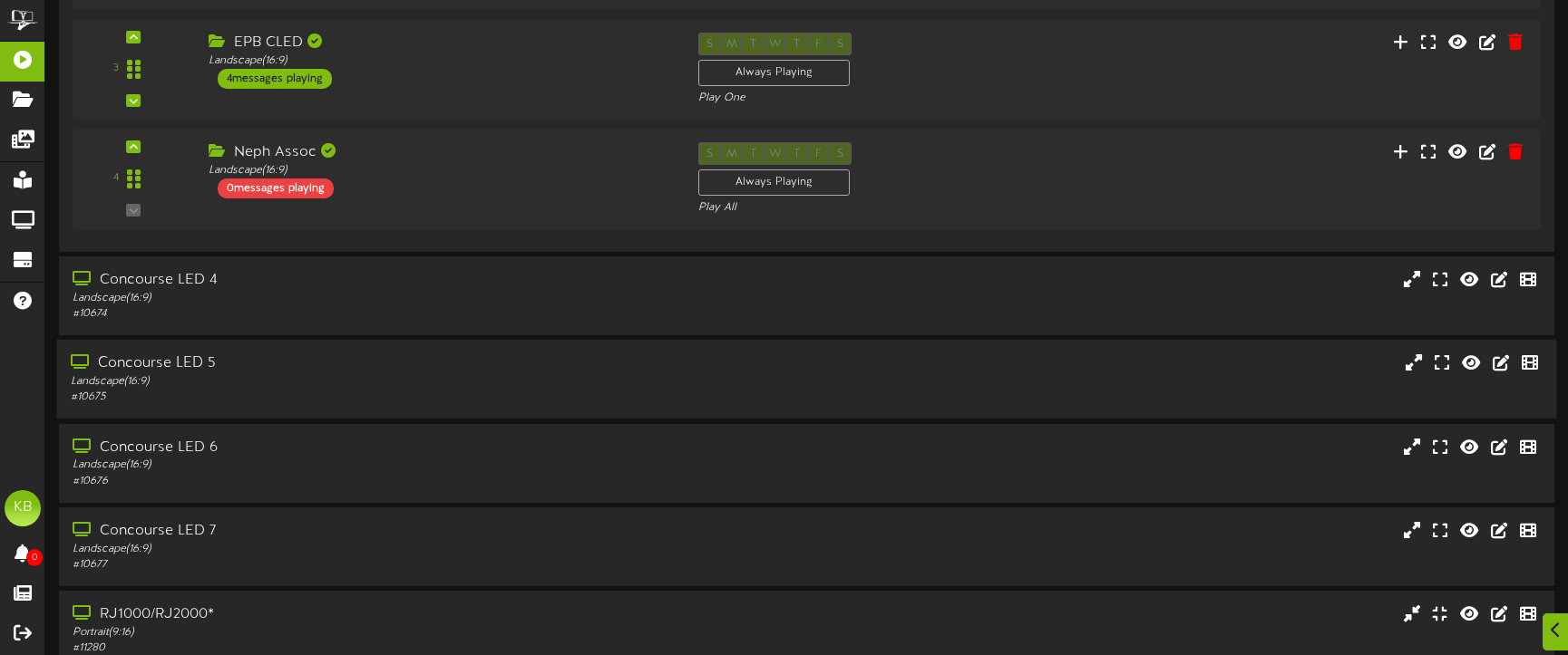
scroll to position [2897, 0]
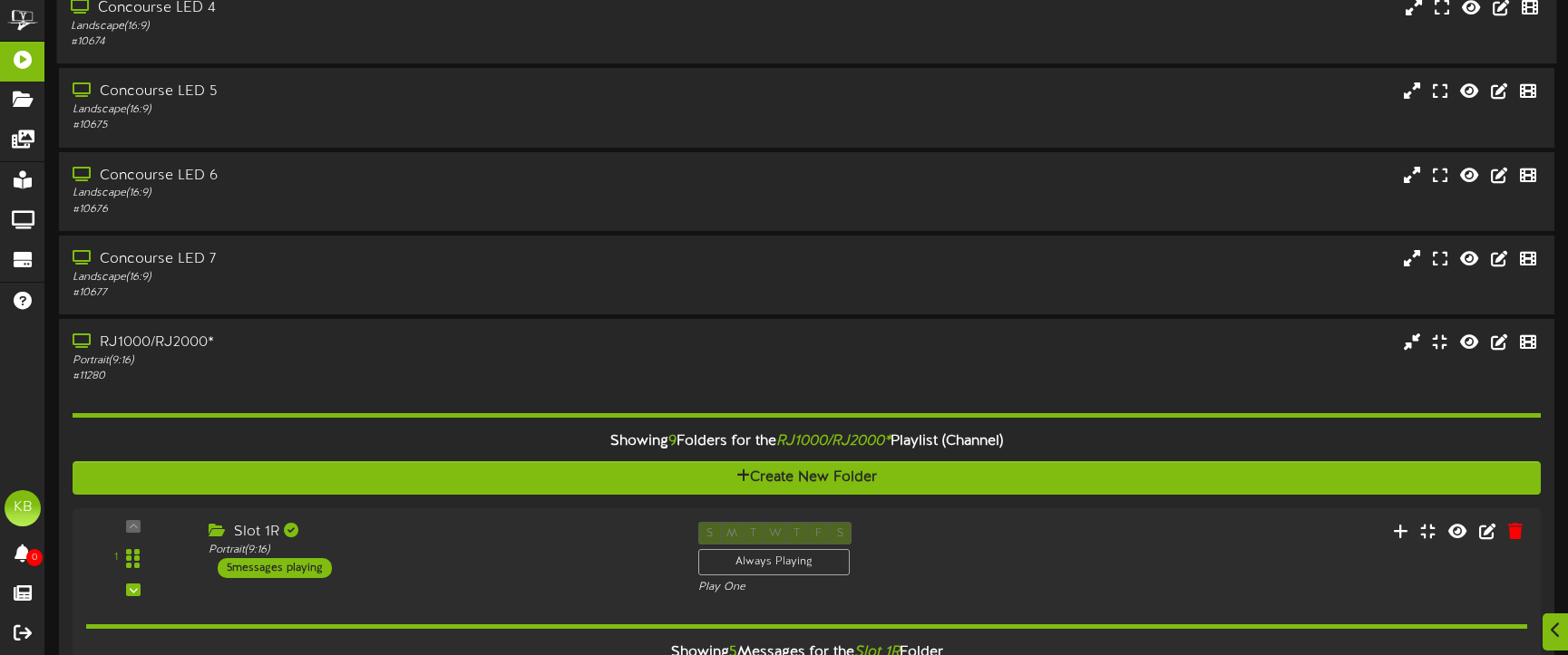
click at [335, 21] on div "Landscape ( 16:9 )" at bounding box center [369, 27] width 598 height 16
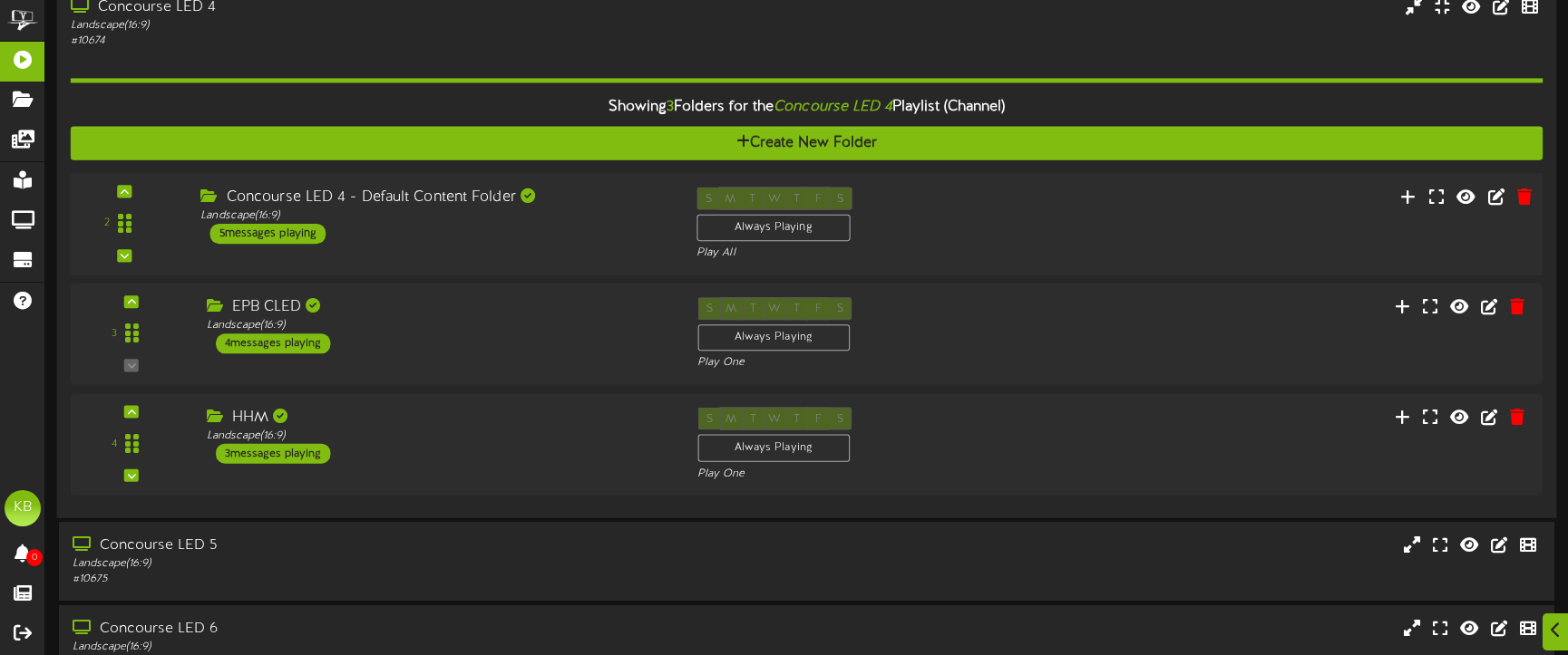
click at [281, 228] on div "5 messages playing" at bounding box center [267, 233] width 116 height 19
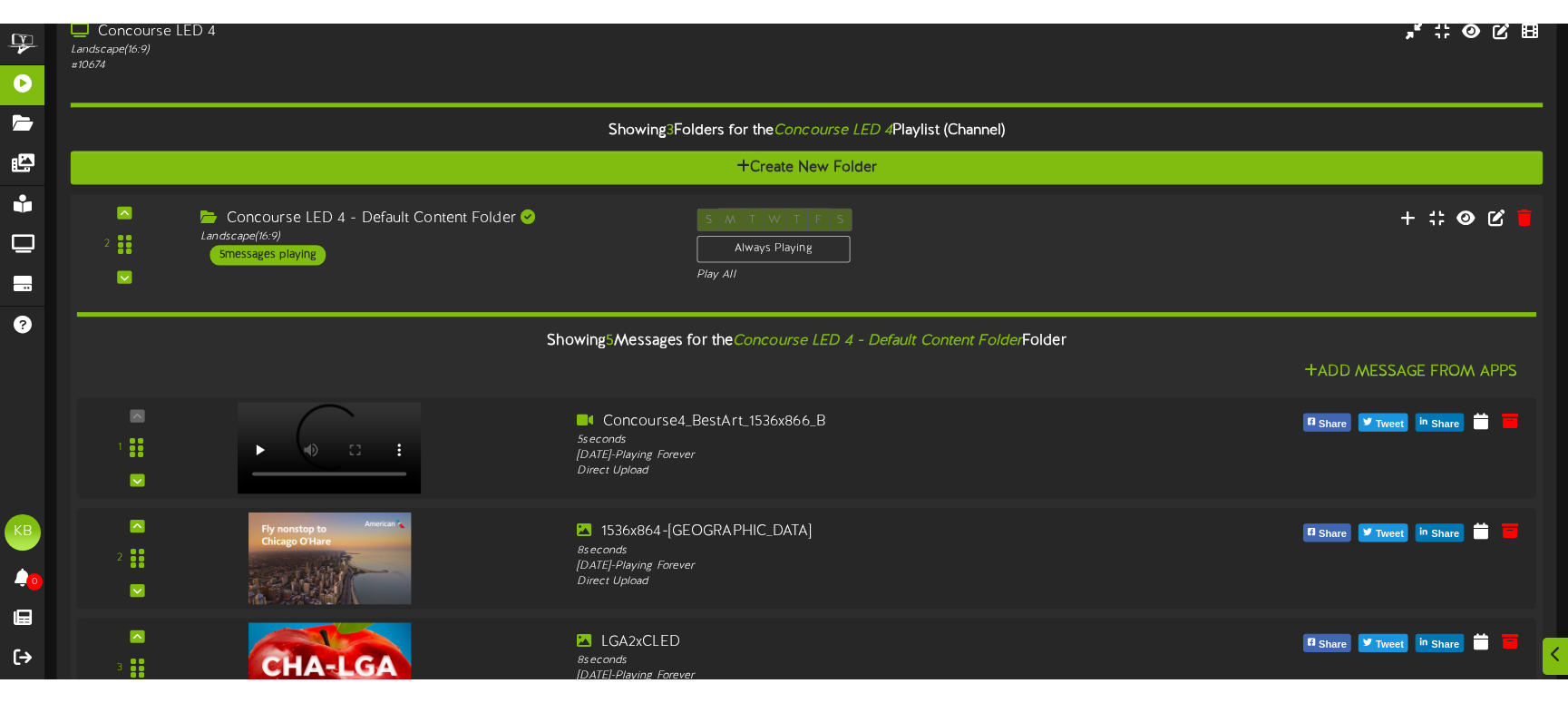
scroll to position [2989, 0]
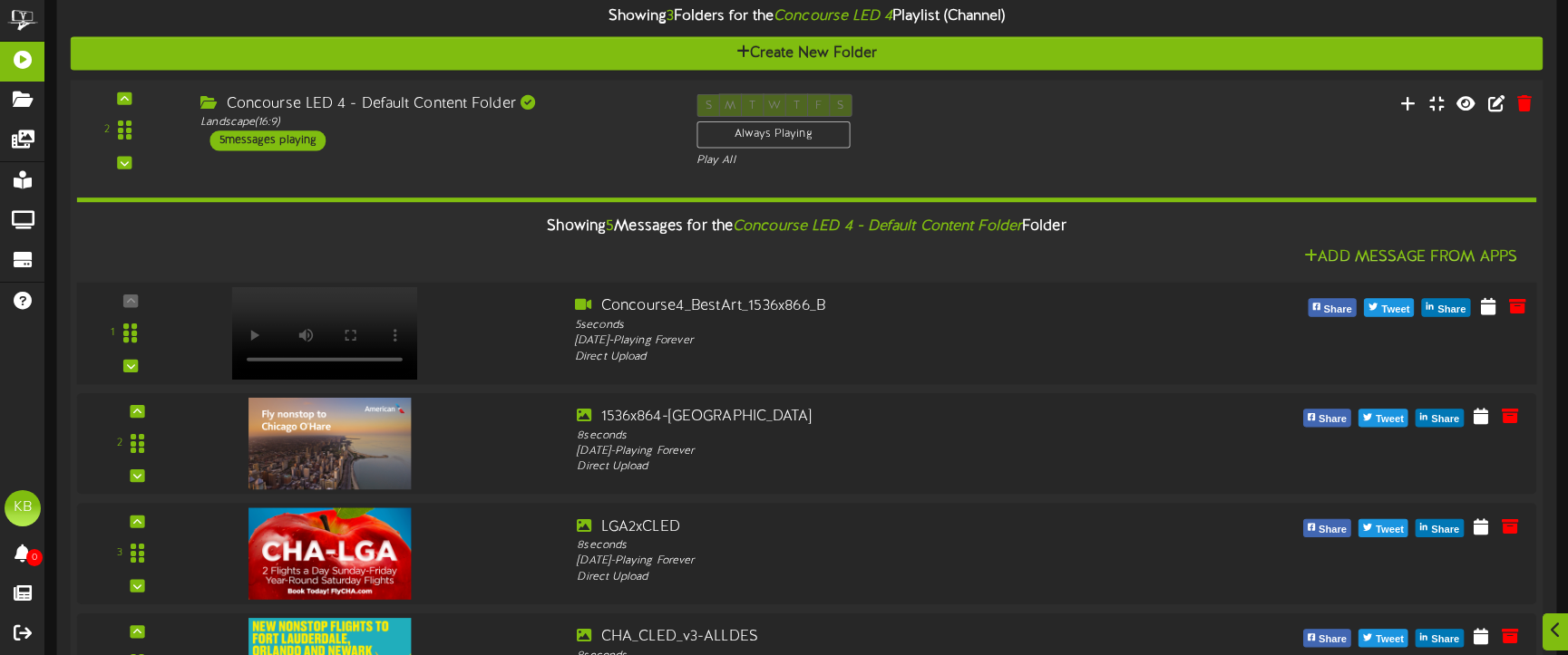
click at [350, 296] on video at bounding box center [325, 334] width 186 height 93
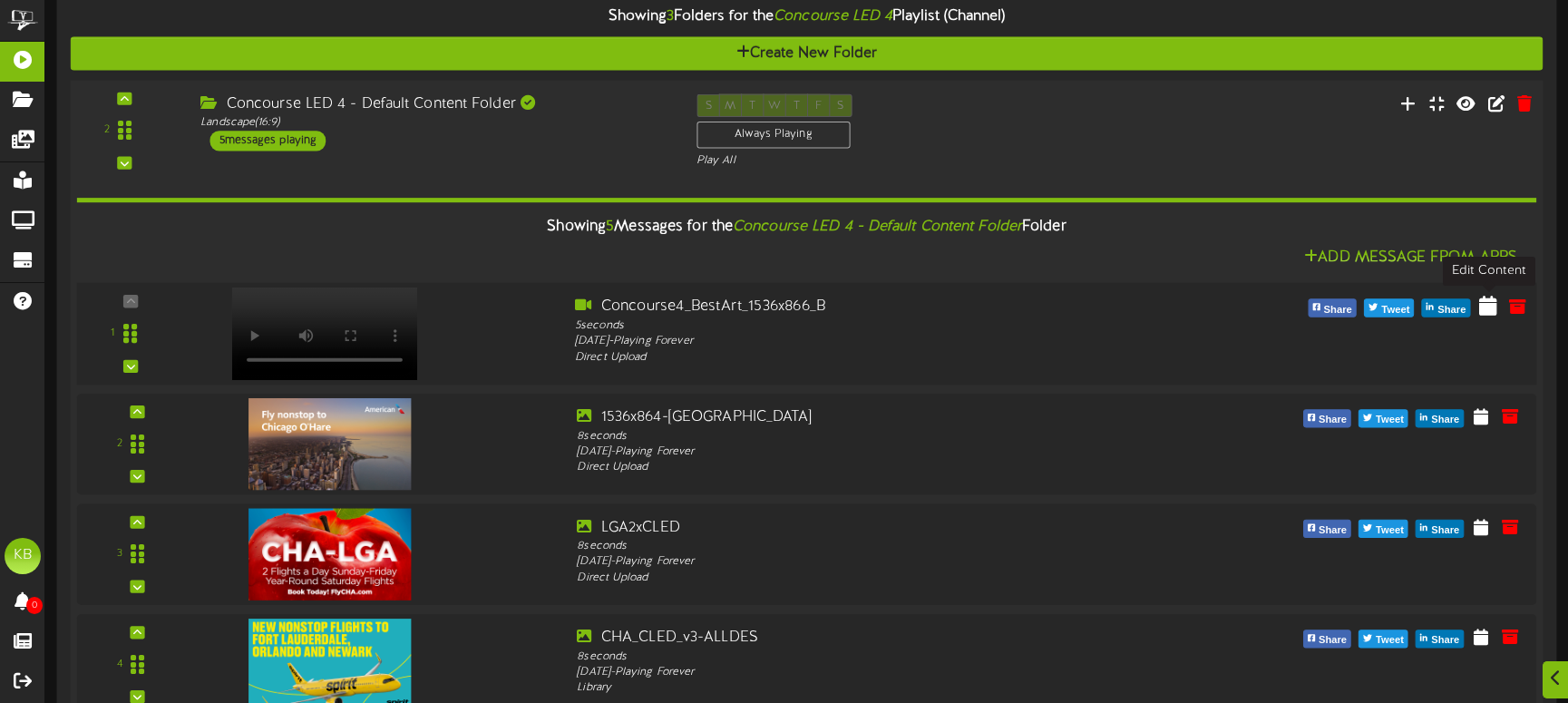
click at [1489, 301] on icon at bounding box center [1488, 305] width 19 height 20
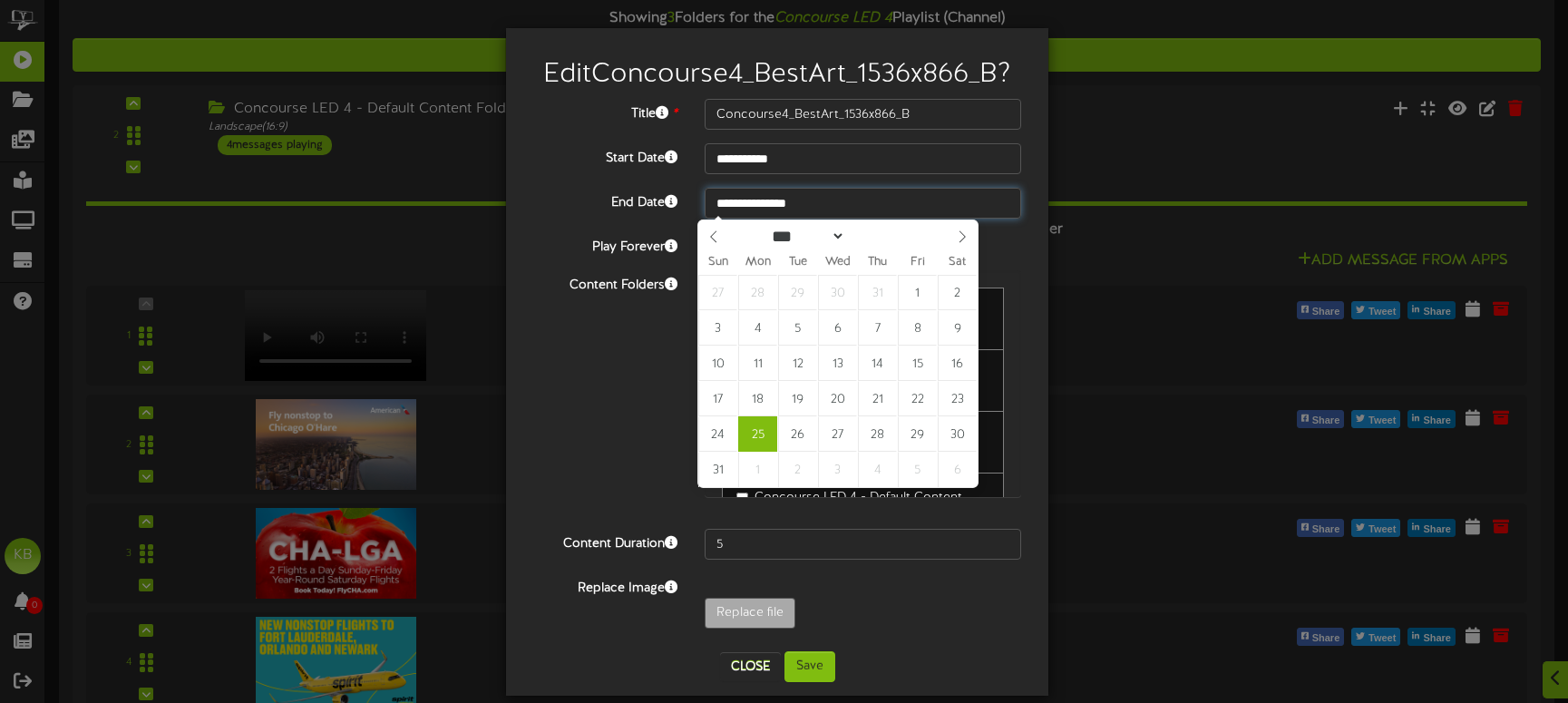
click at [784, 197] on input "**********" at bounding box center [862, 202] width 317 height 31
click at [961, 232] on icon at bounding box center [962, 237] width 13 height 13
select select "*"
click at [718, 236] on icon at bounding box center [714, 237] width 13 height 13
type input "**********"
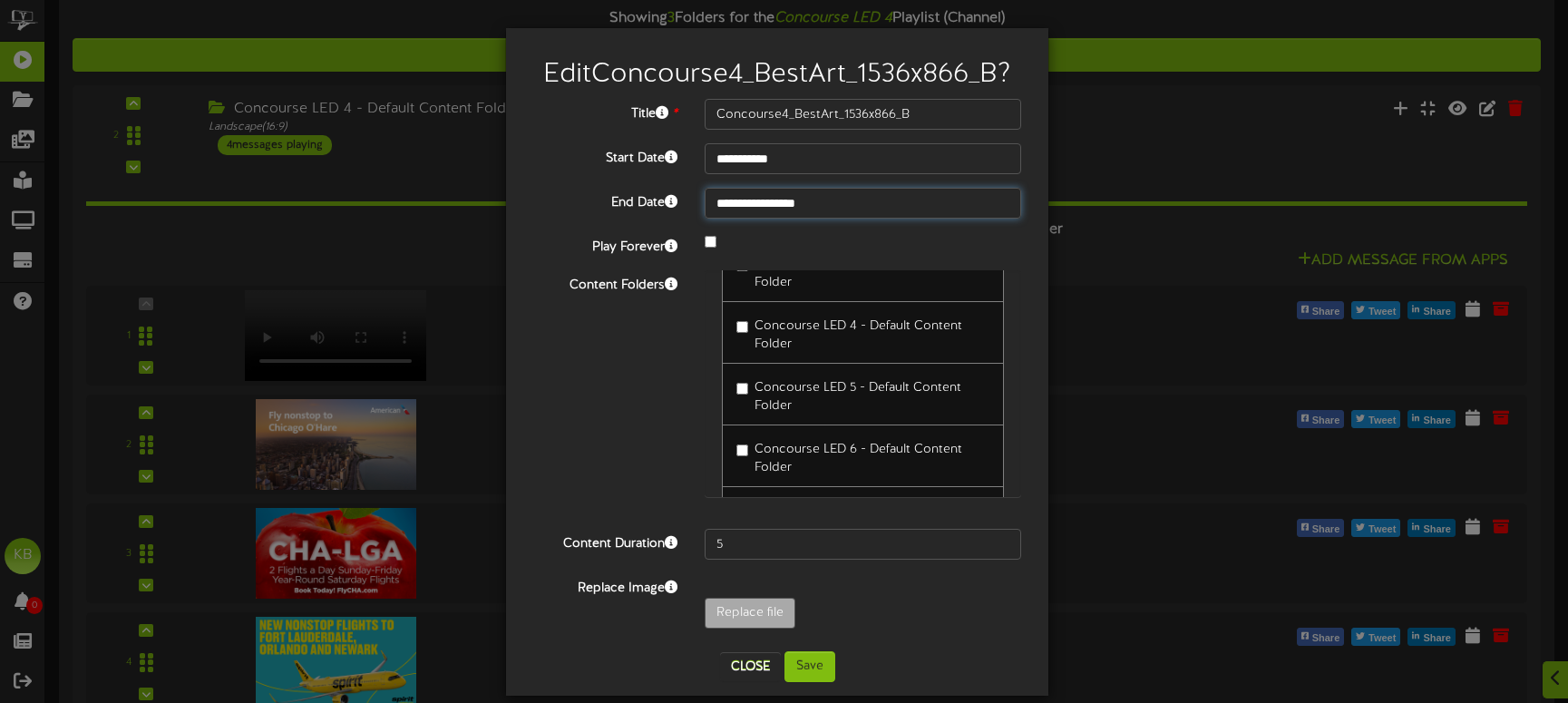
scroll to position [181, 0]
click at [802, 655] on button "Save" at bounding box center [810, 666] width 51 height 31
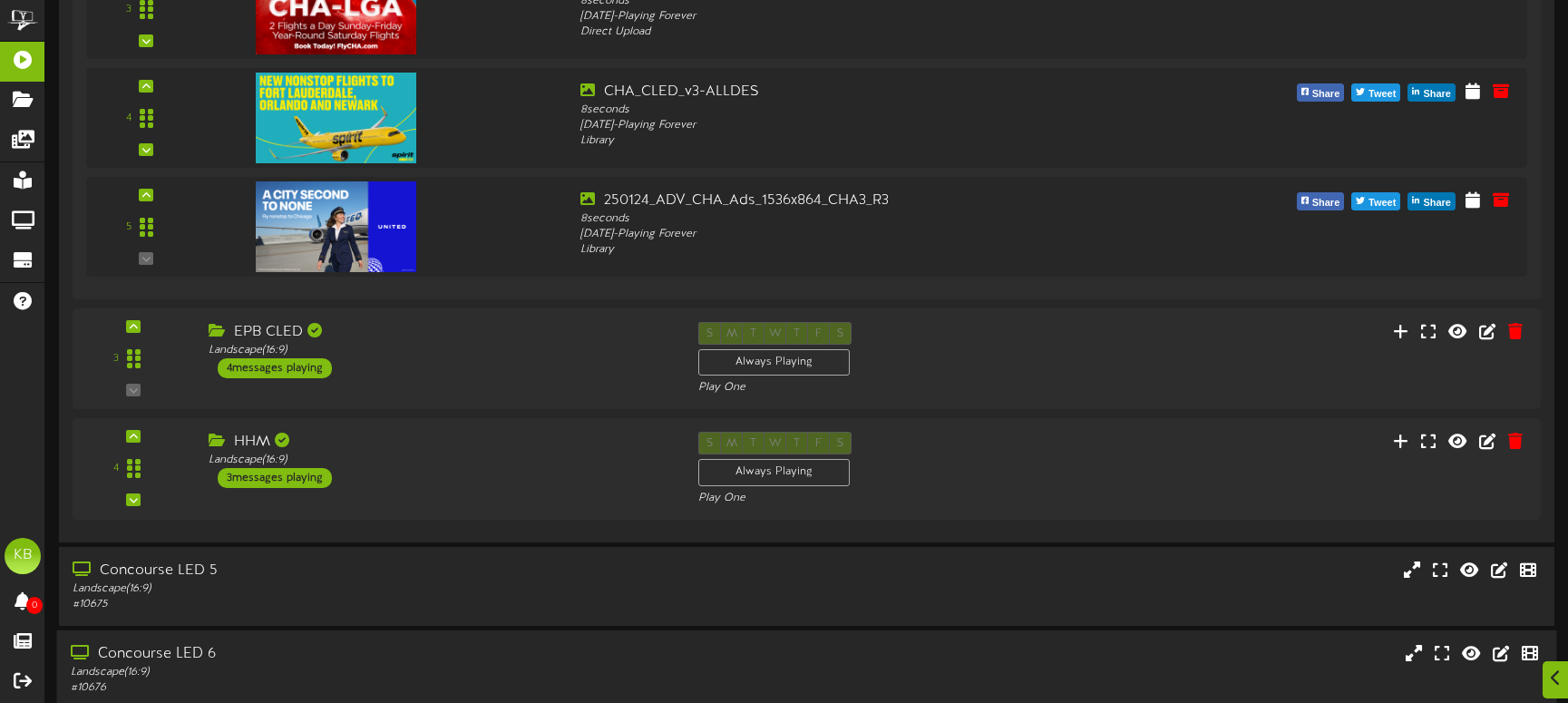
scroll to position [3806, 0]
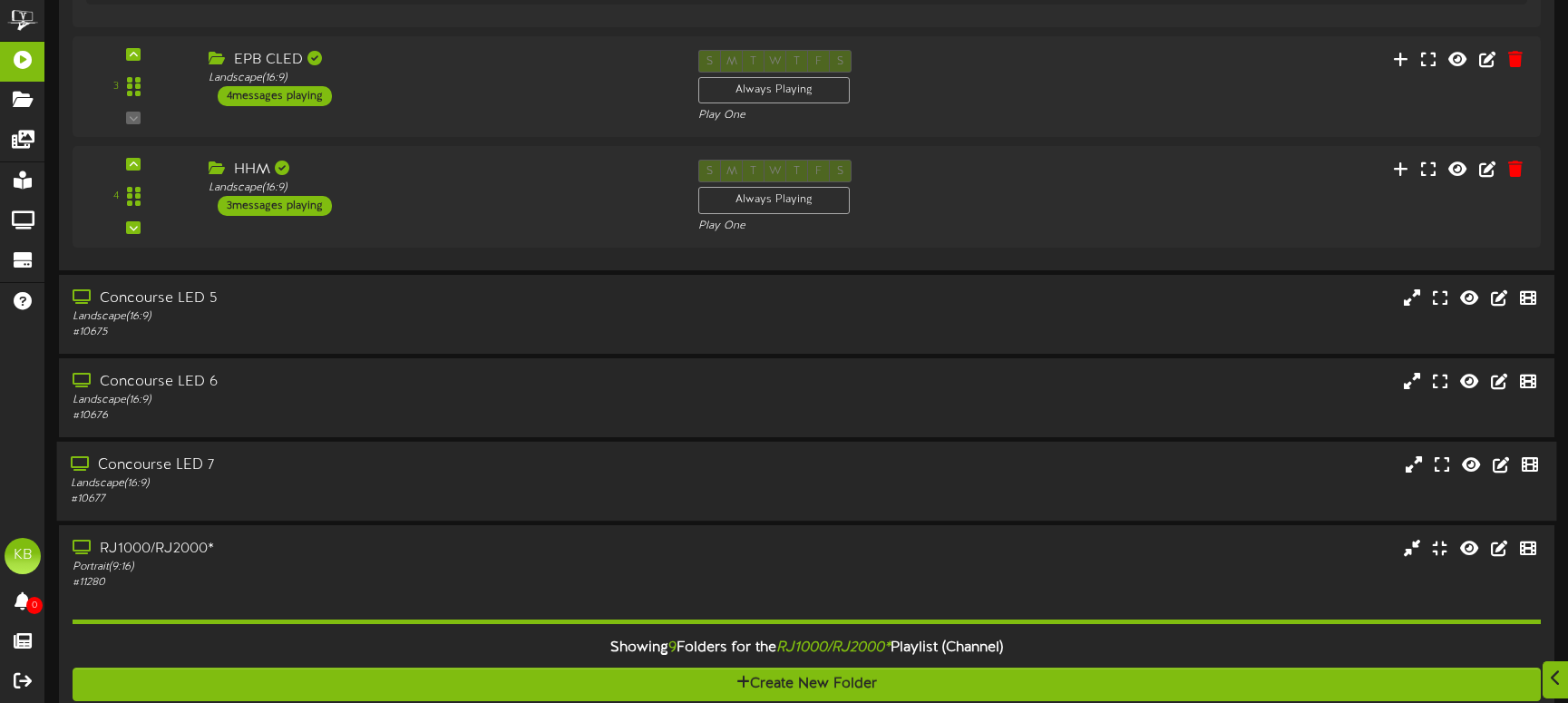
click at [202, 465] on div "Concourse LED 7" at bounding box center [369, 465] width 598 height 20
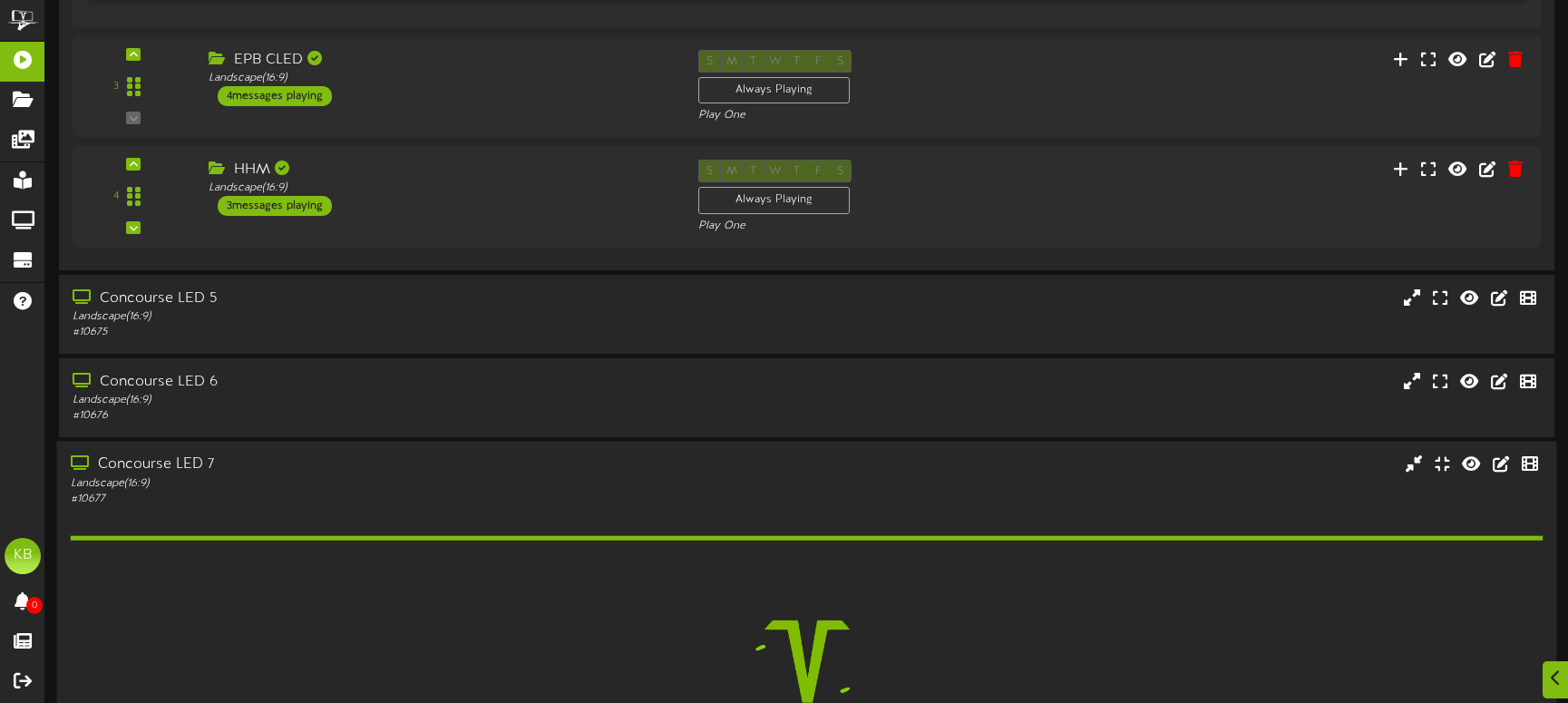
scroll to position [4078, 0]
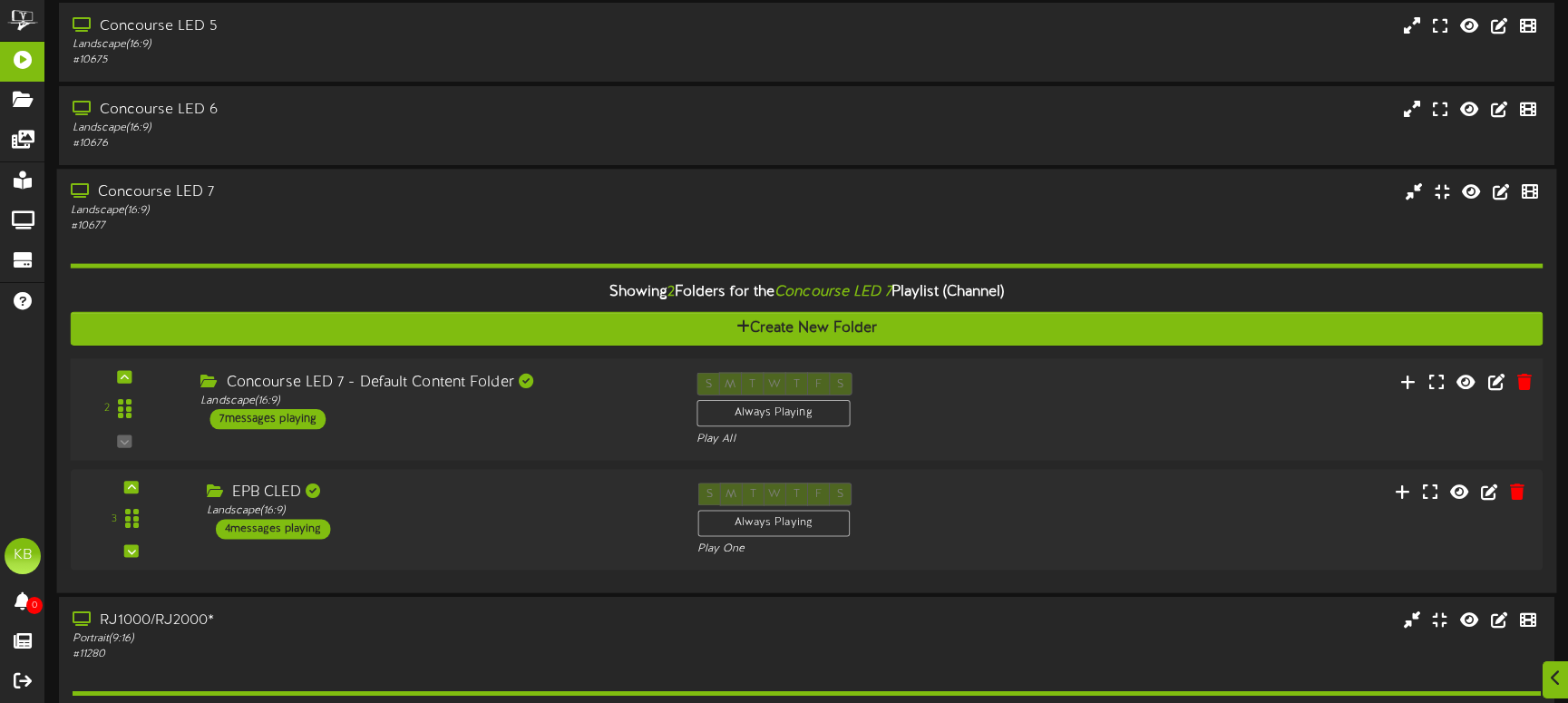
click at [272, 412] on div "7 messages playing" at bounding box center [267, 418] width 116 height 20
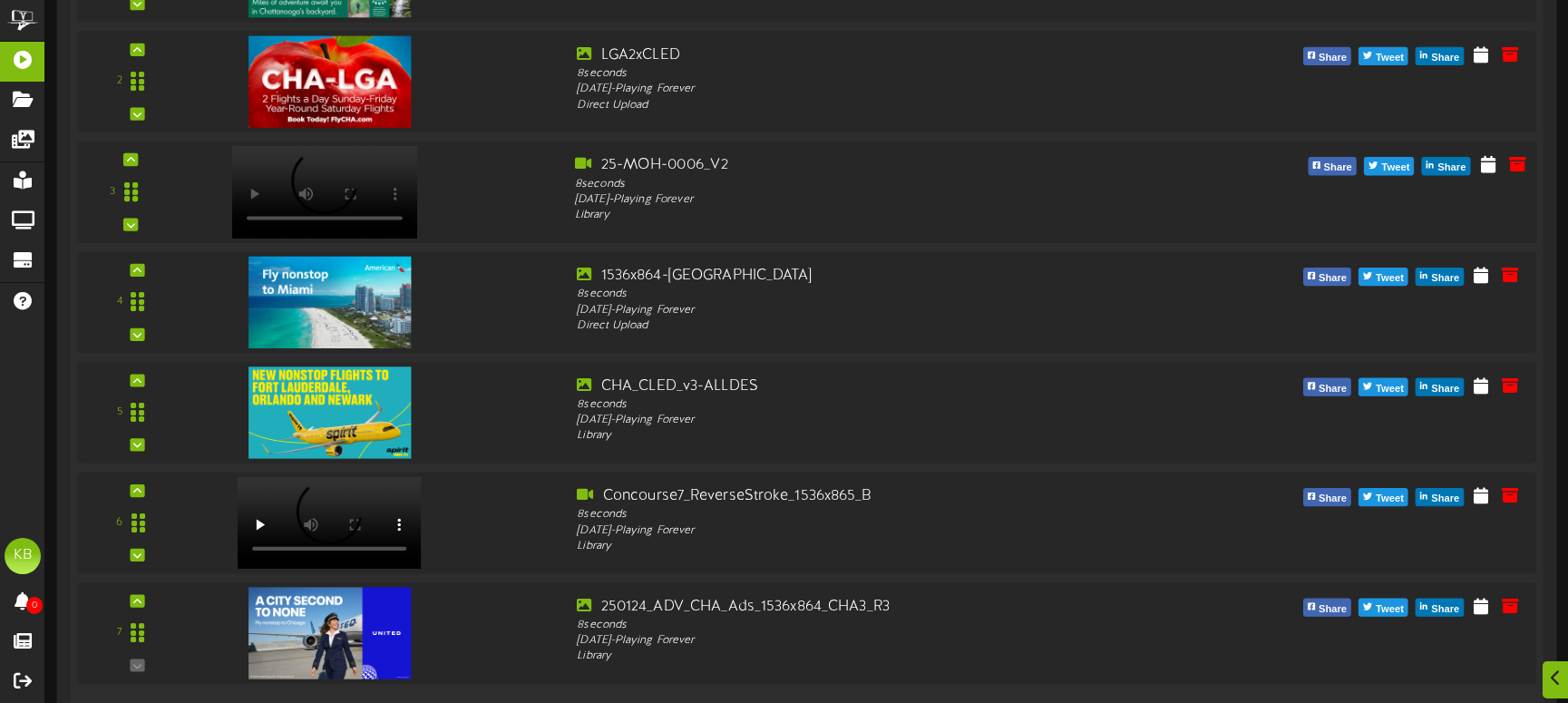
scroll to position [4894, 0]
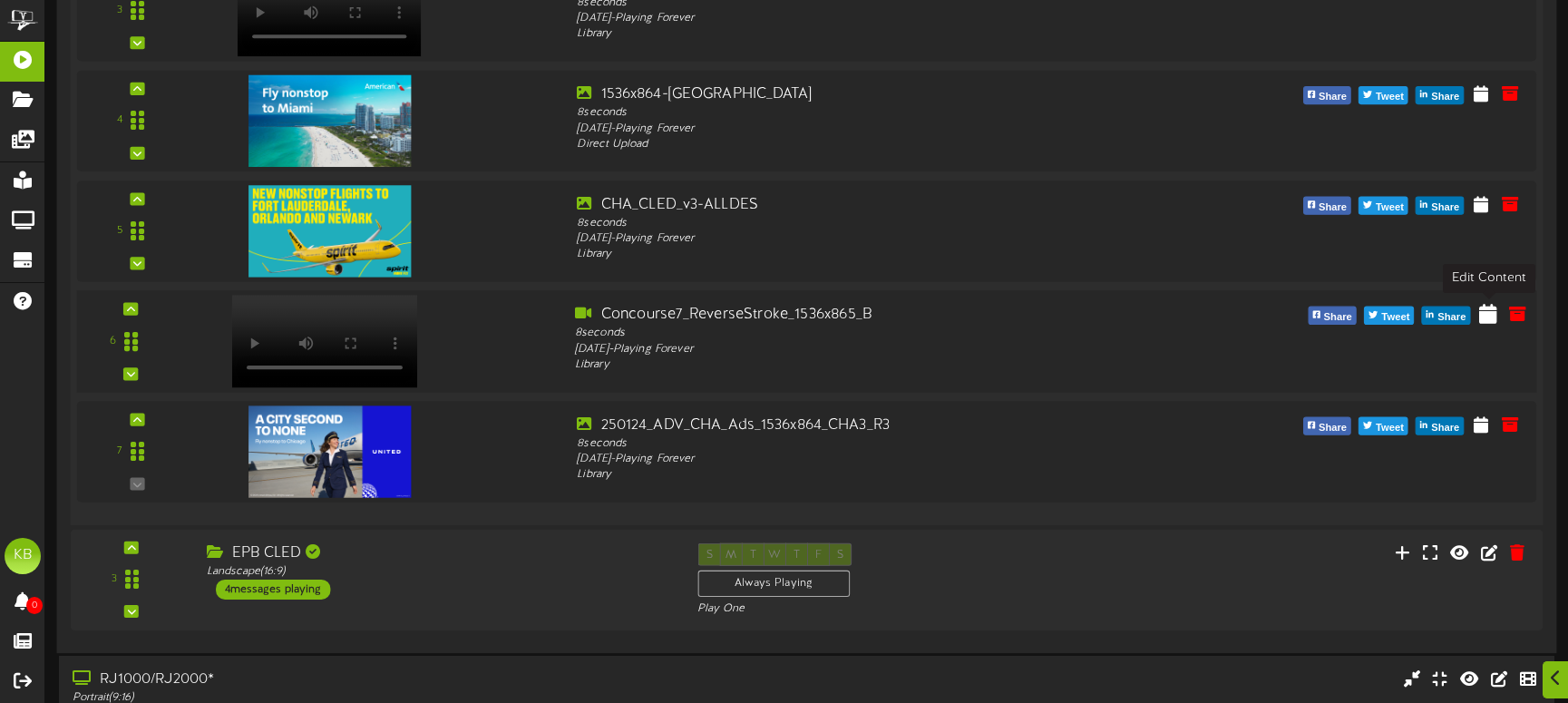
click at [1491, 313] on icon at bounding box center [1488, 312] width 19 height 20
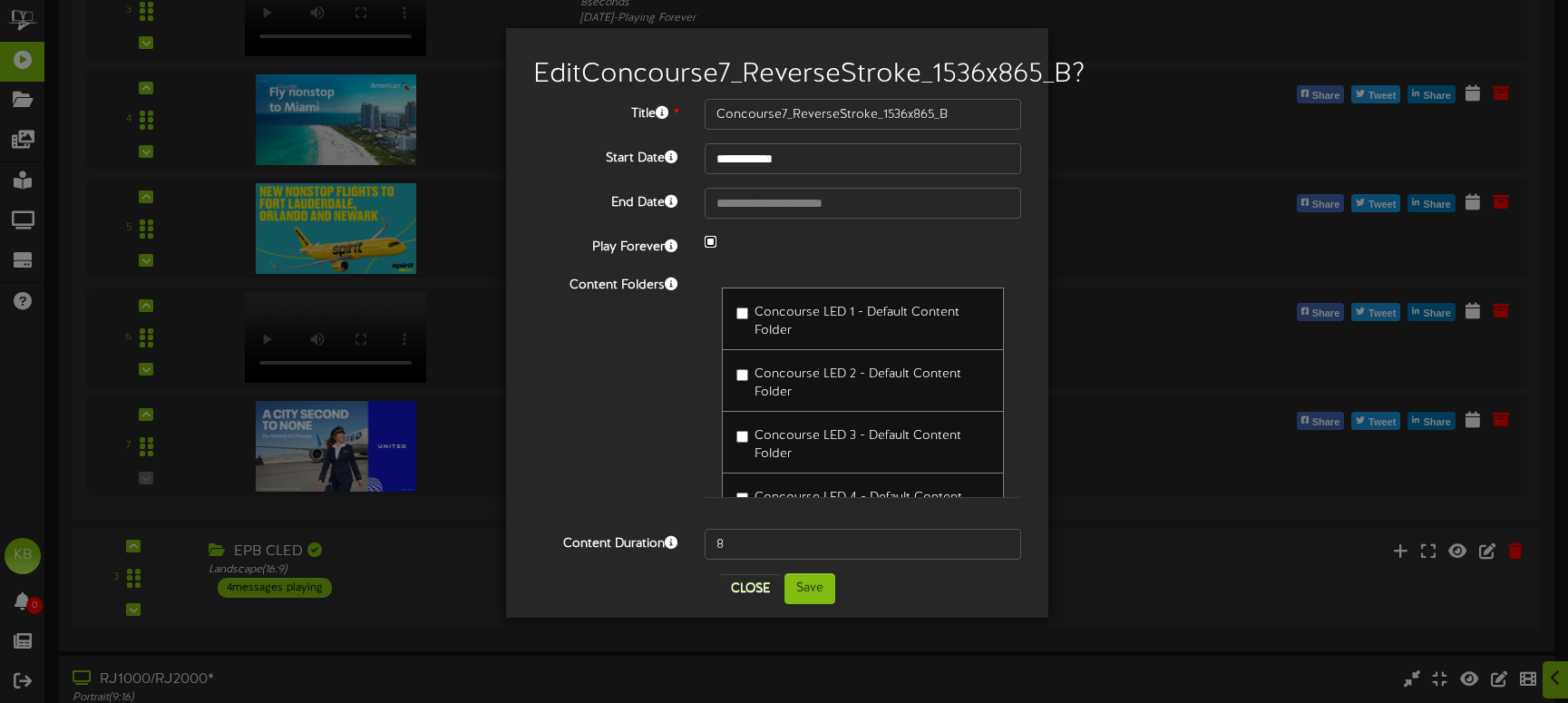
select select "*"
click at [920, 218] on input "**********" at bounding box center [862, 202] width 317 height 31
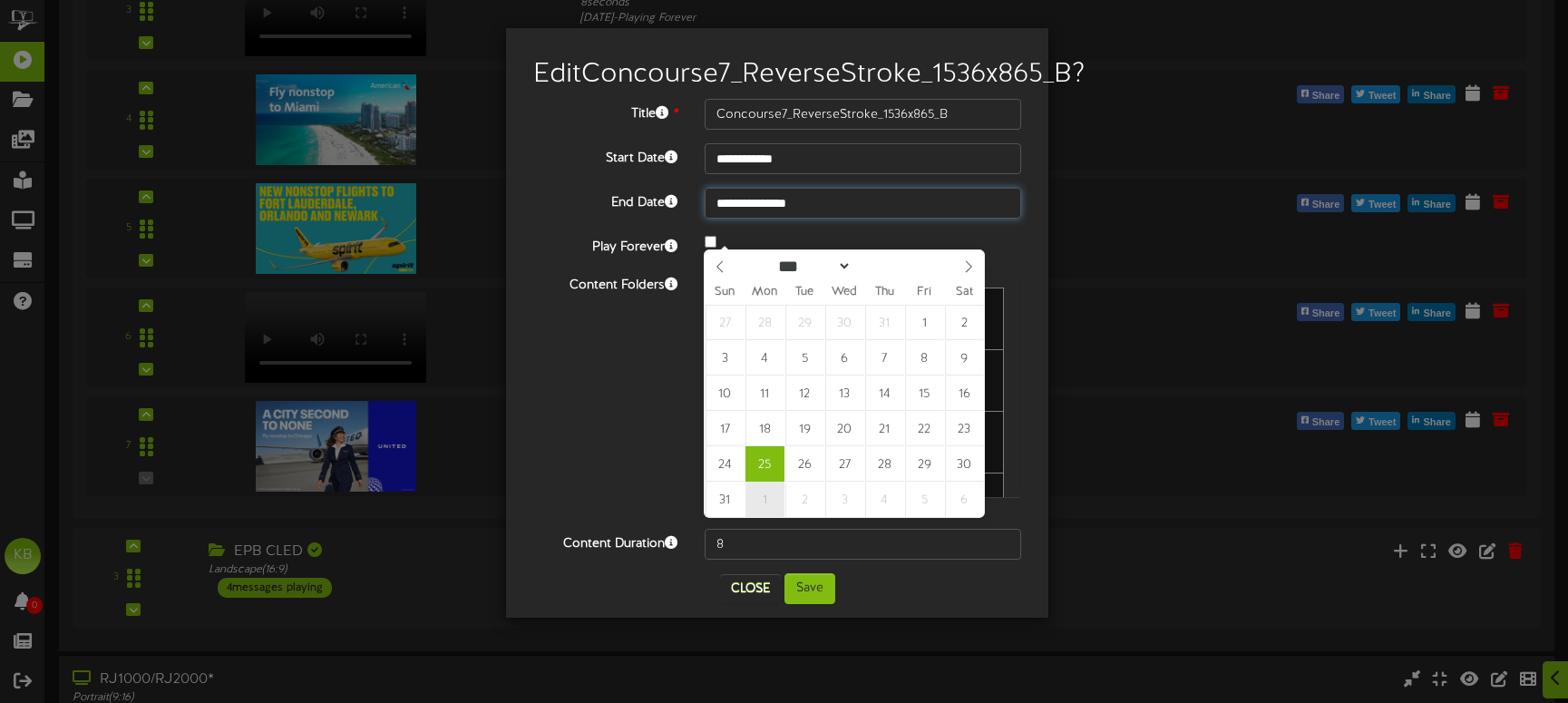
type input "**********"
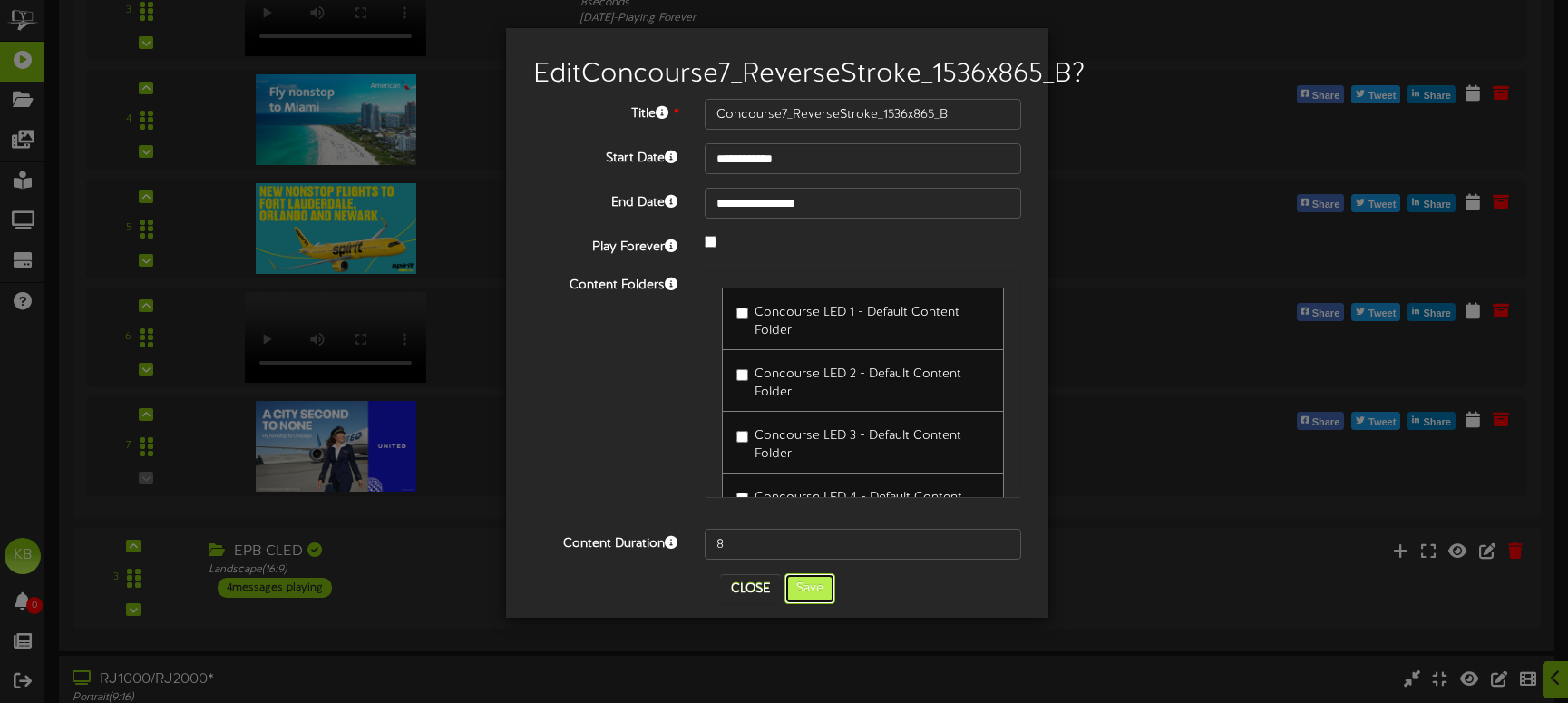
click at [806, 604] on button "Save" at bounding box center [810, 588] width 51 height 31
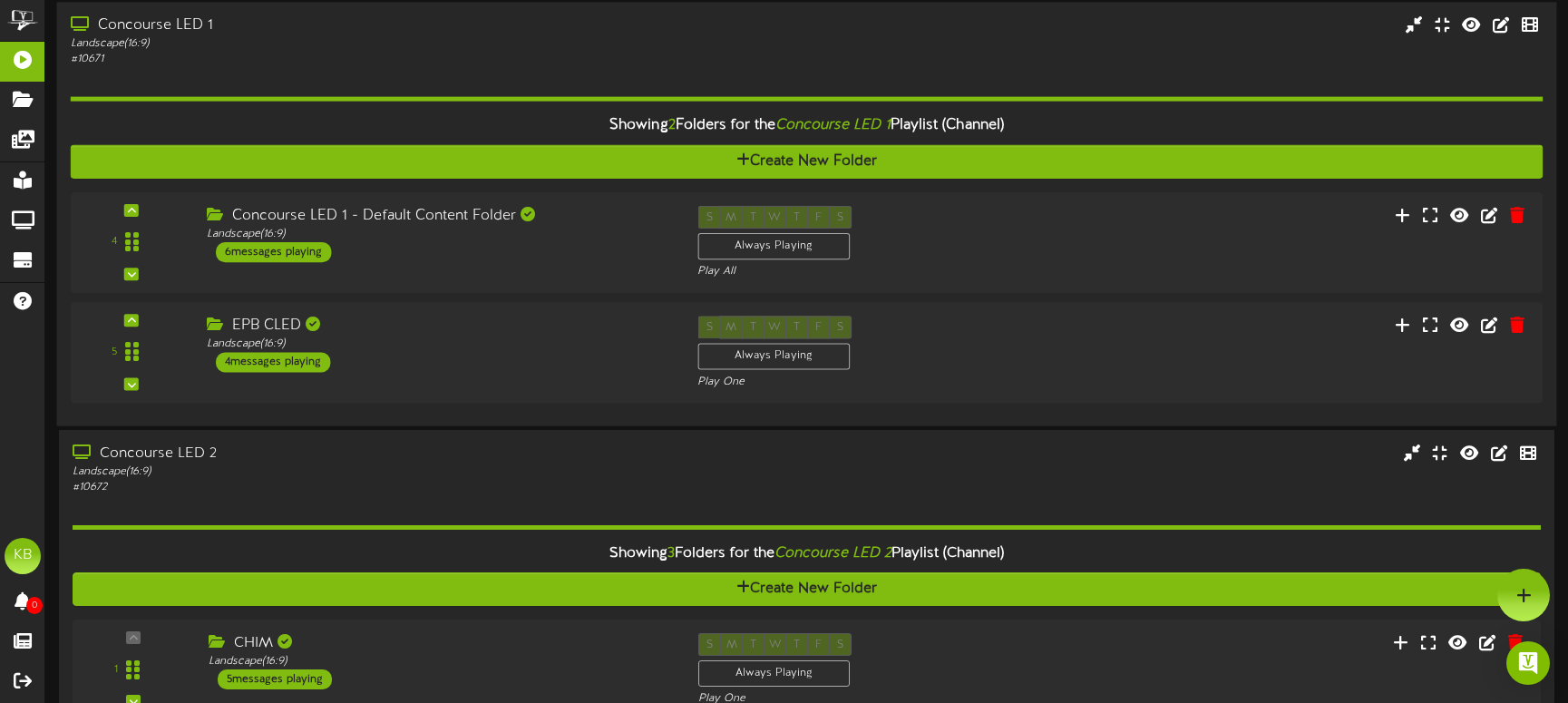
scroll to position [0, 0]
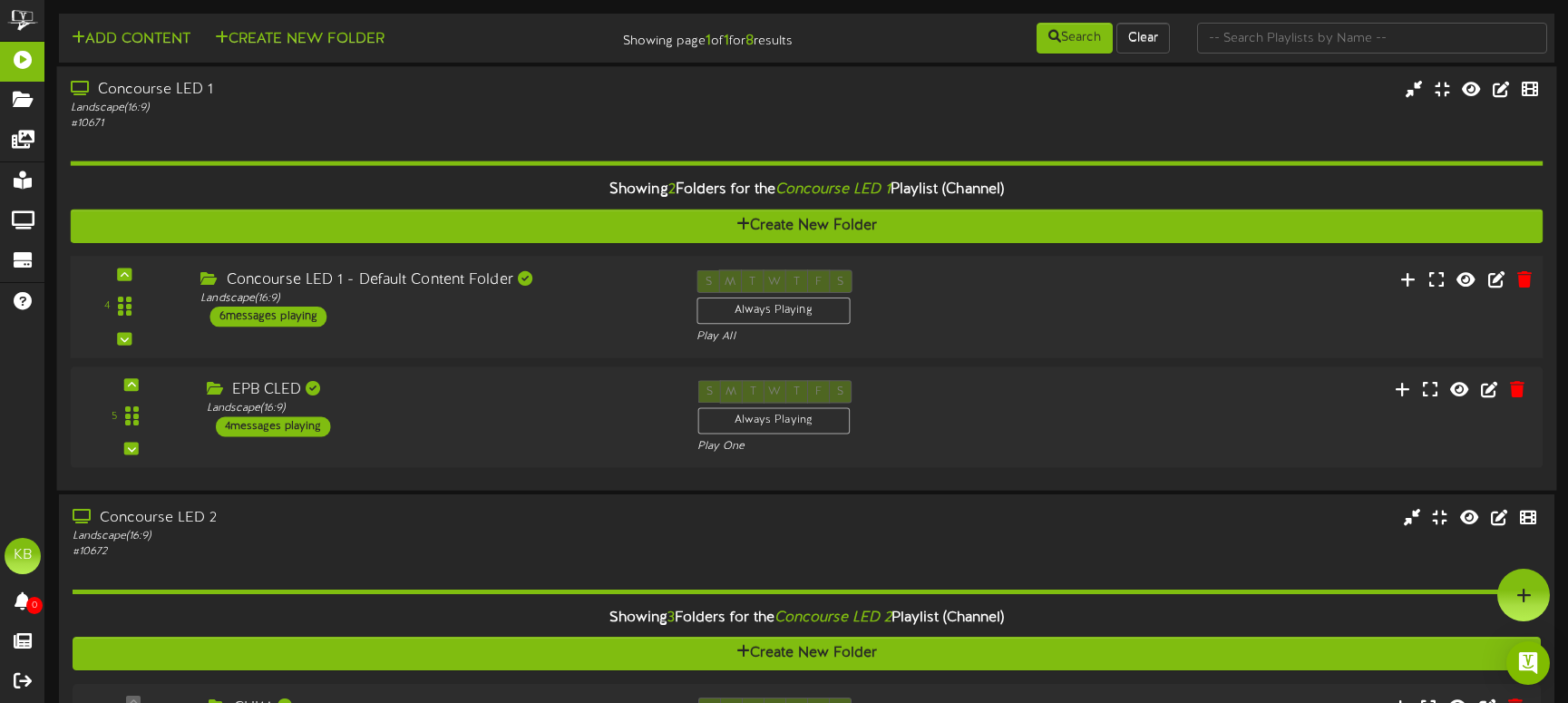
drag, startPoint x: 276, startPoint y: 314, endPoint x: 334, endPoint y: 327, distance: 59.4
click at [277, 314] on div "6 messages playing" at bounding box center [268, 316] width 117 height 20
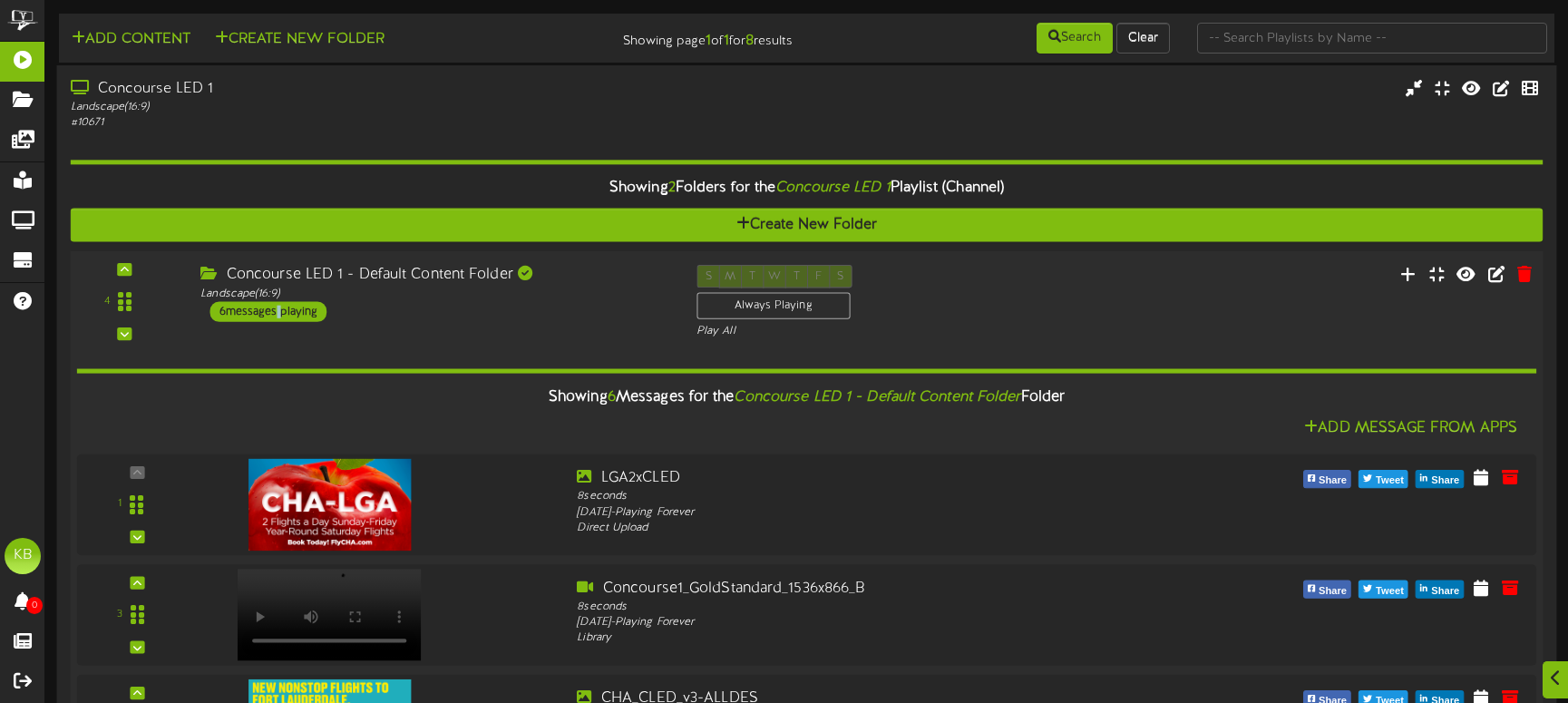
scroll to position [363, 0]
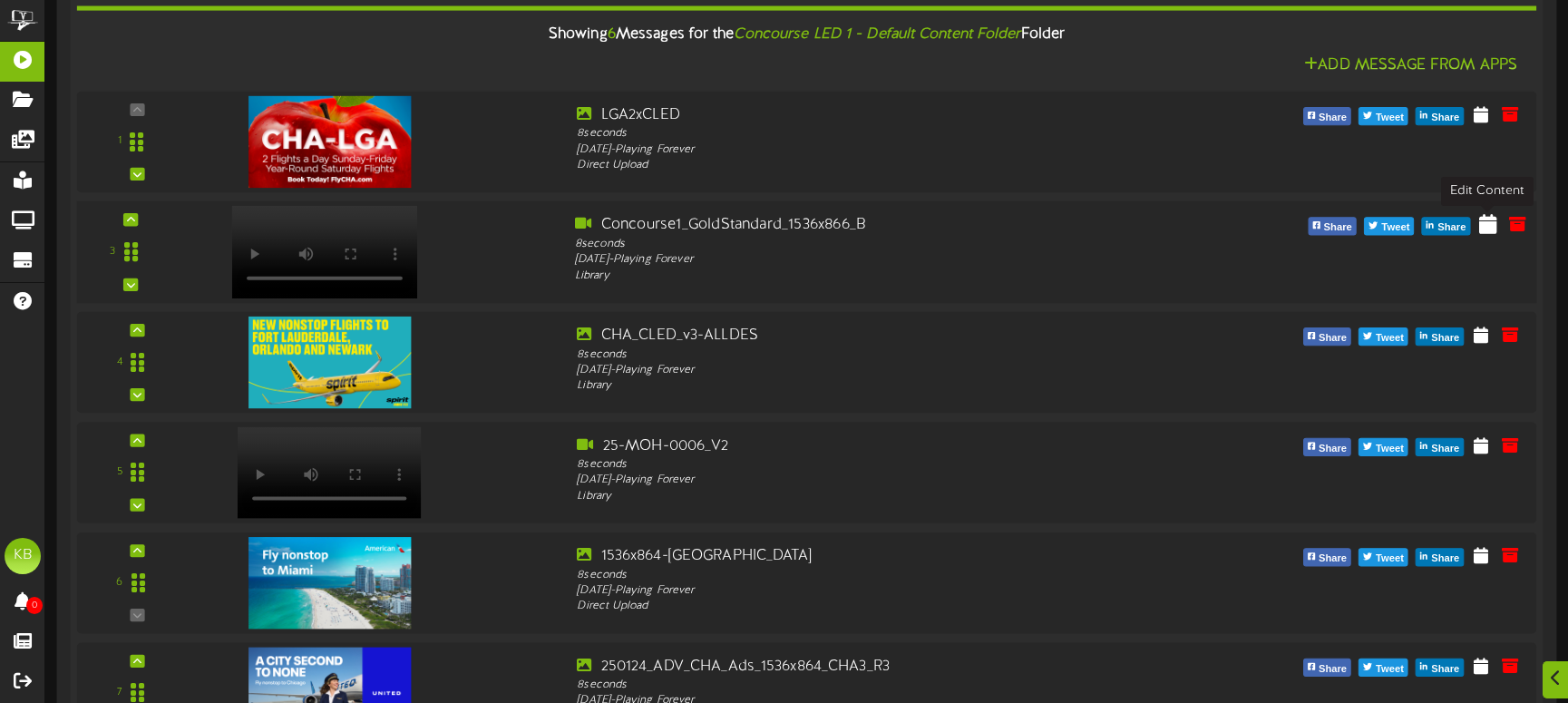
click at [1493, 222] on icon at bounding box center [1488, 223] width 19 height 20
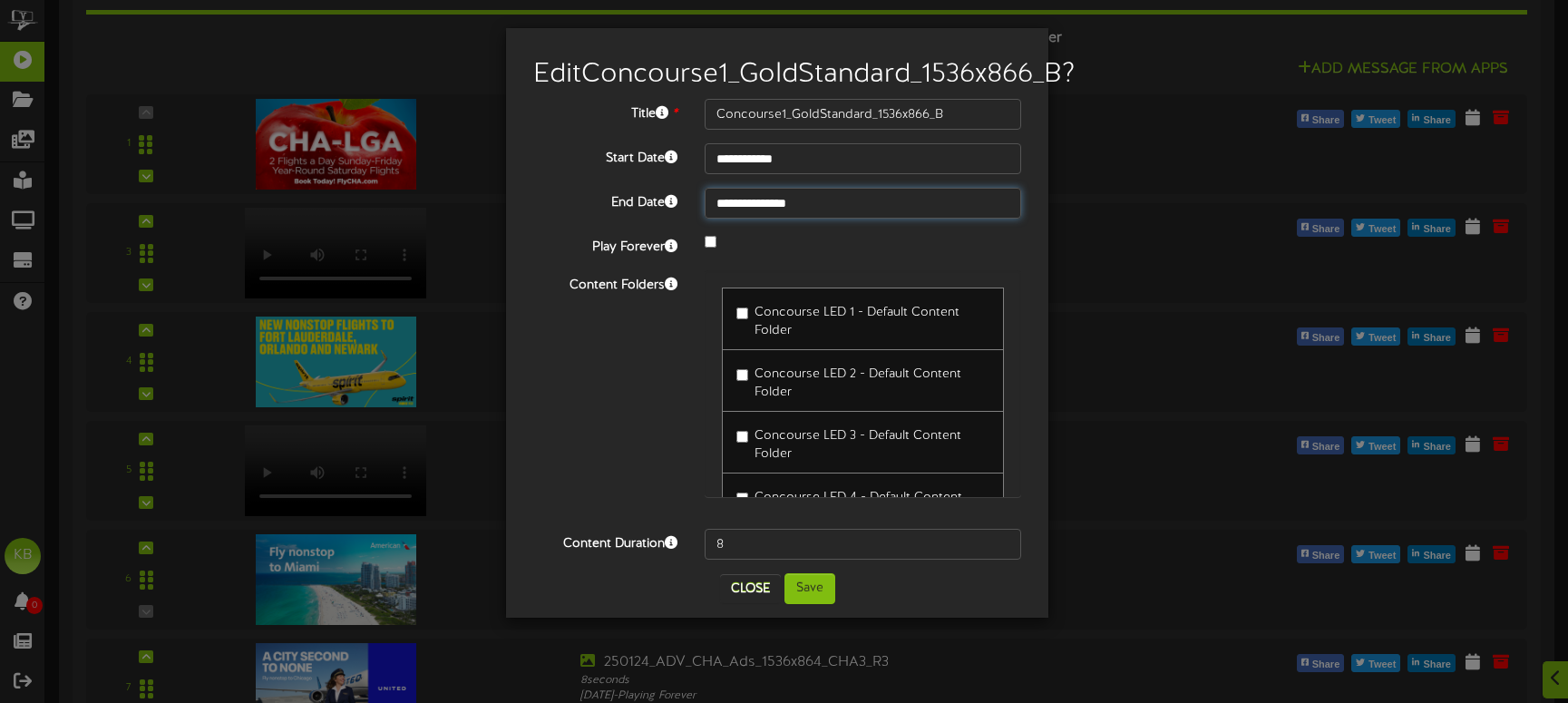
click at [934, 218] on input "**********" at bounding box center [862, 202] width 317 height 31
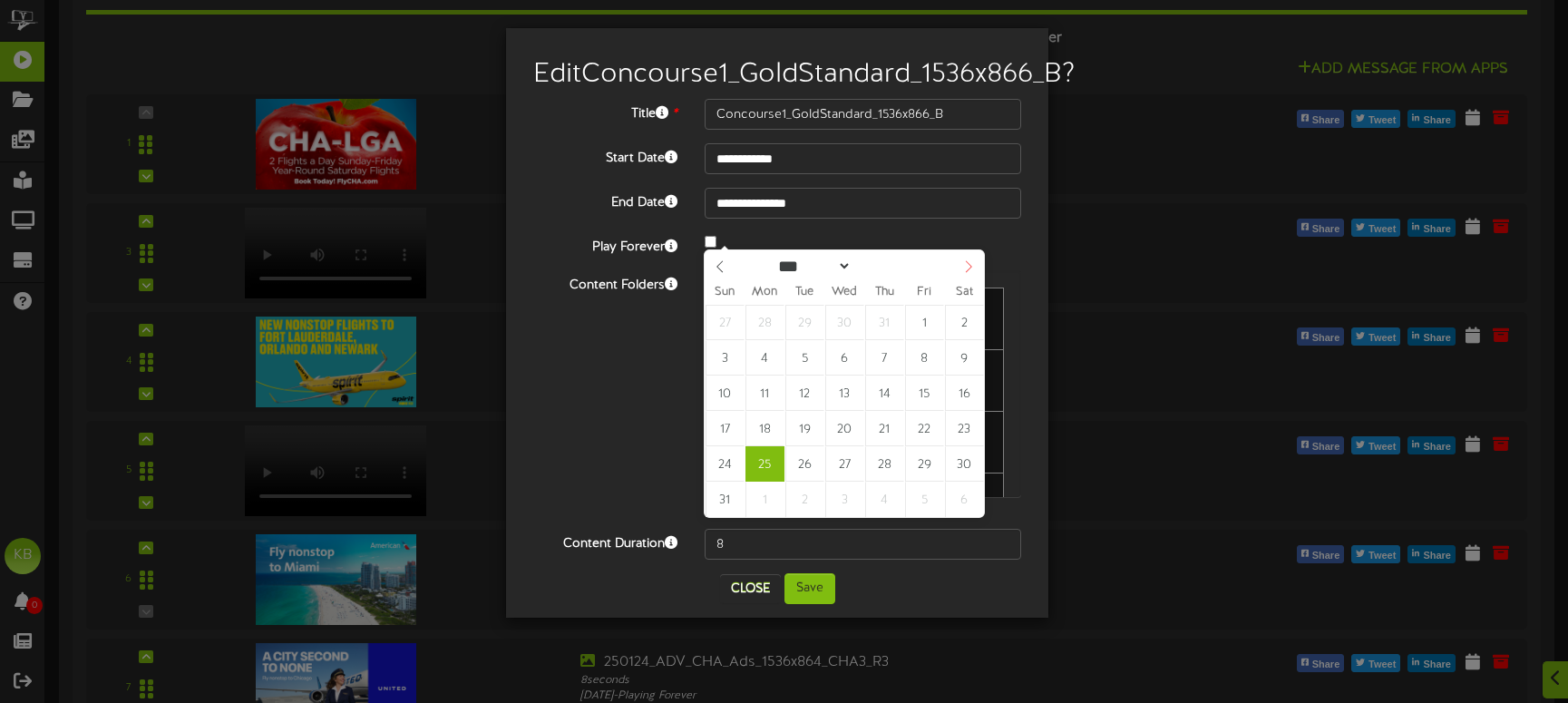
click at [960, 267] on span at bounding box center [967, 266] width 31 height 31
select select "*"
click at [719, 264] on icon at bounding box center [720, 267] width 13 height 13
type input "**********"
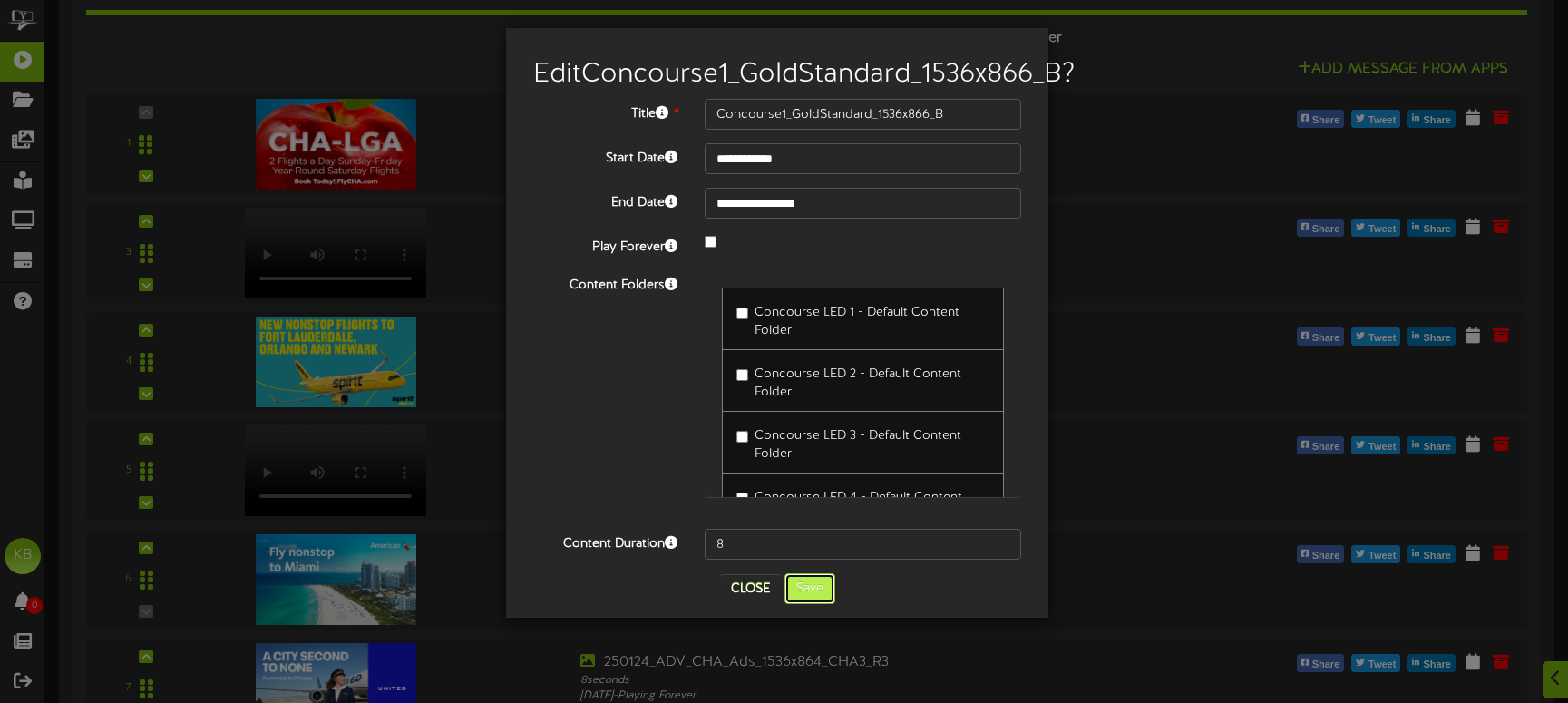
click at [821, 604] on button "Save" at bounding box center [810, 588] width 51 height 31
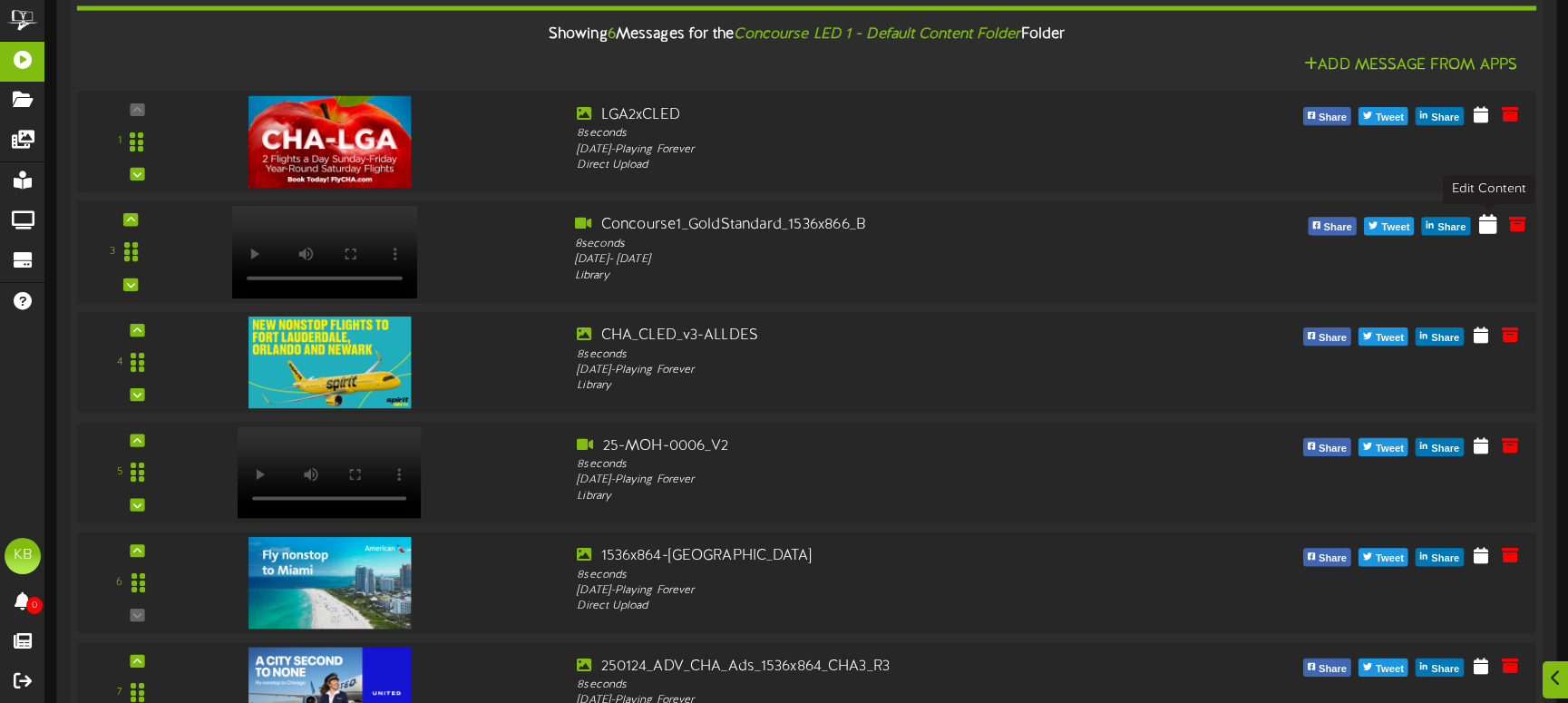
click at [1488, 225] on icon at bounding box center [1488, 223] width 19 height 20
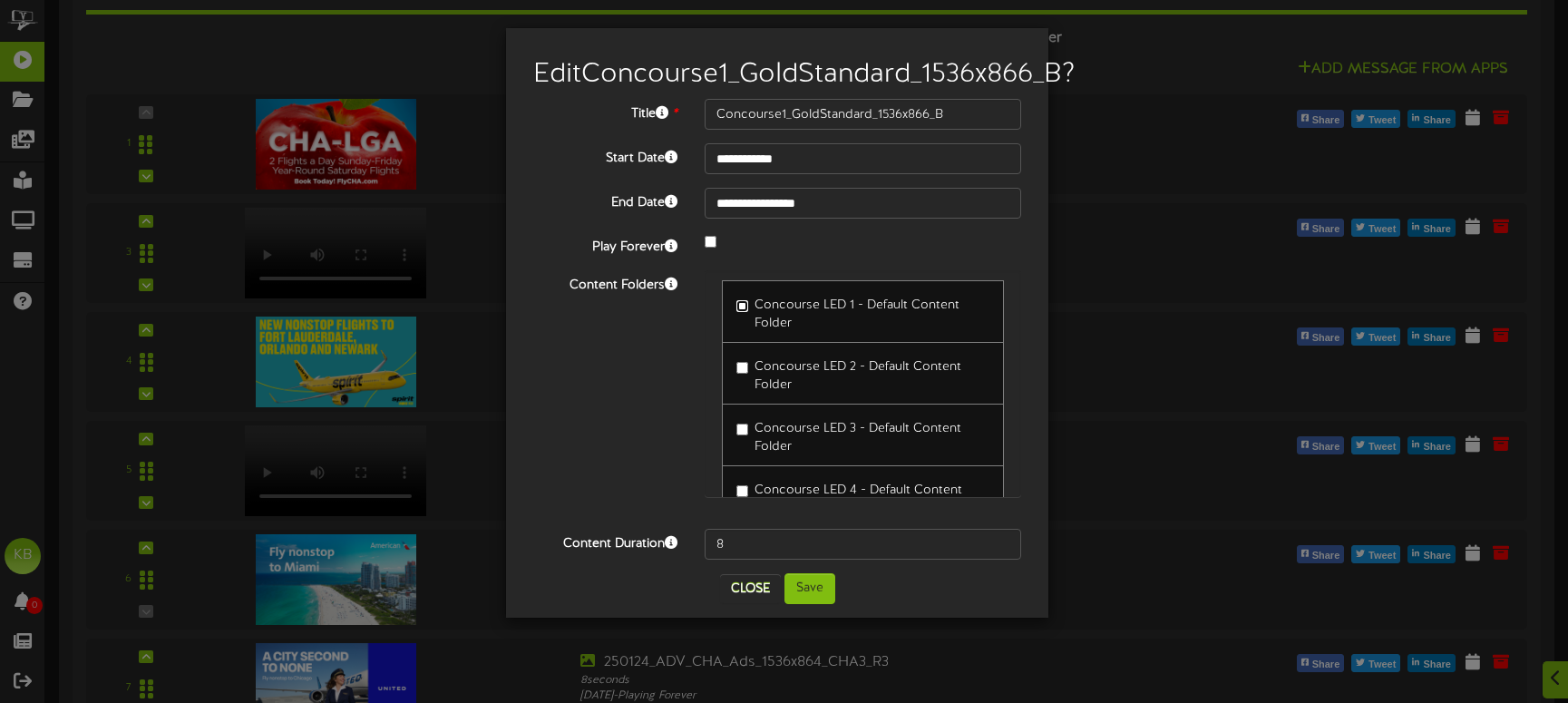
scroll to position [0, 0]
click at [739, 335] on label "Concourse LED 1 - Default Content Folder" at bounding box center [862, 319] width 253 height 43
click at [754, 603] on button "Close" at bounding box center [749, 588] width 60 height 29
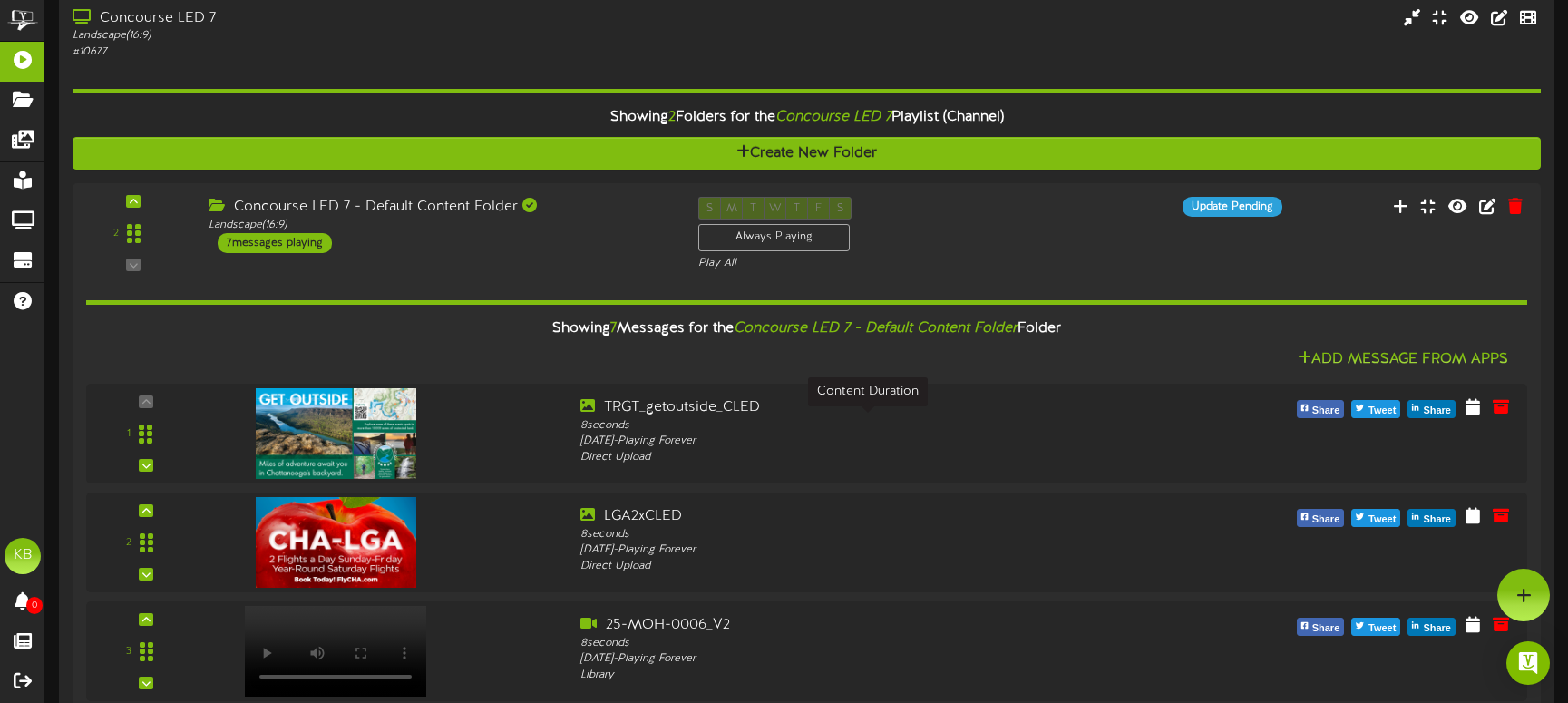
scroll to position [4989, 0]
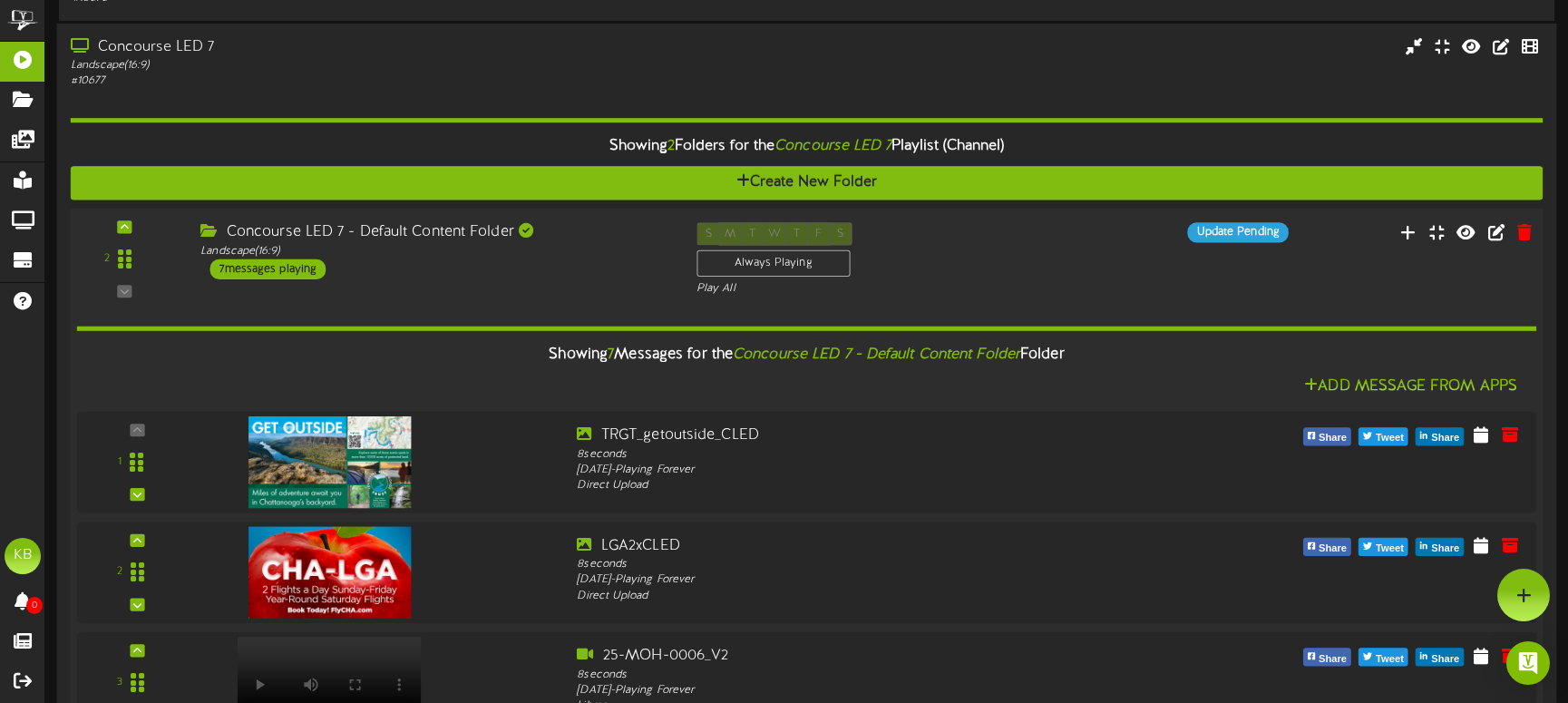
click at [266, 266] on div "7 messages playing" at bounding box center [267, 267] width 116 height 20
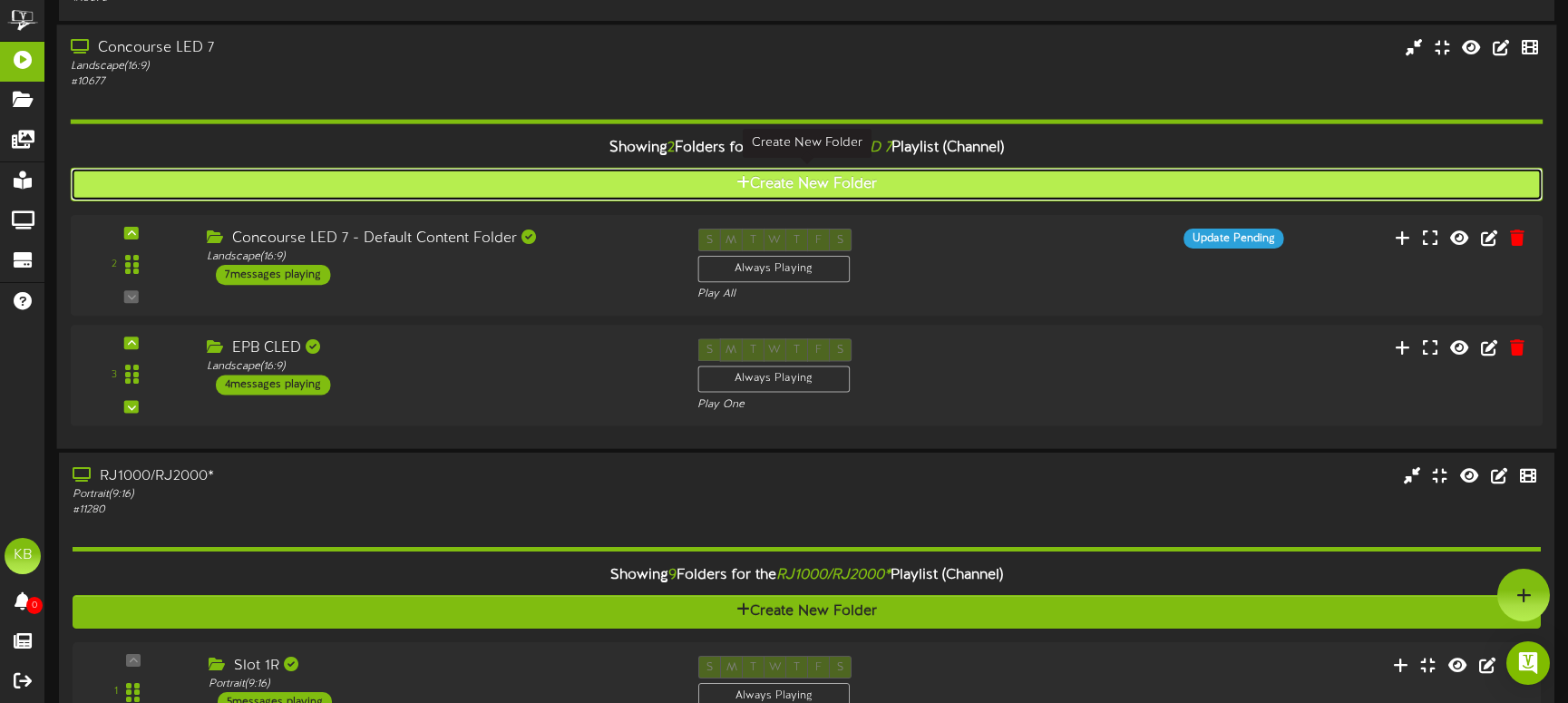
click at [845, 181] on button "Create New Folder" at bounding box center [807, 184] width 1472 height 33
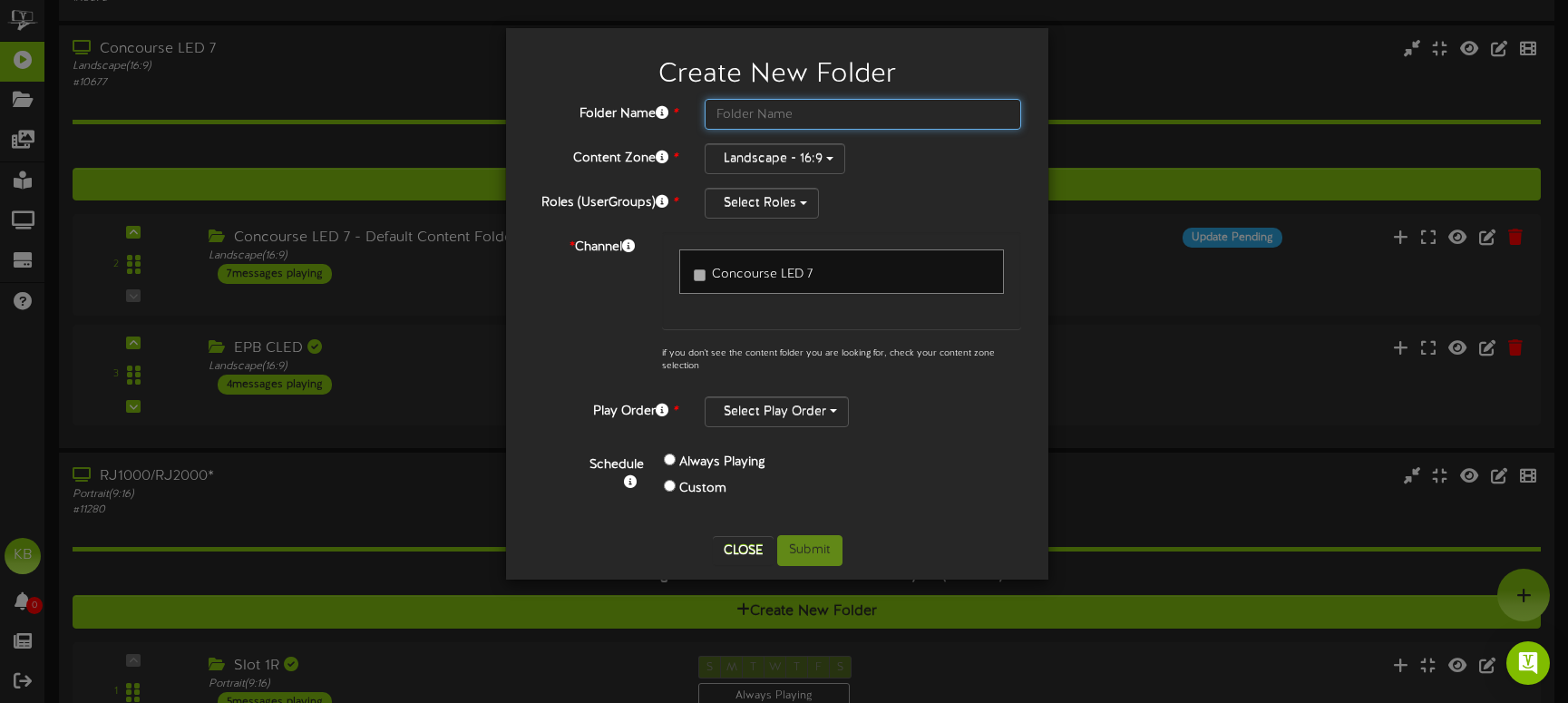
click at [862, 112] on input "text" at bounding box center [862, 113] width 317 height 31
type input "Erlanger"
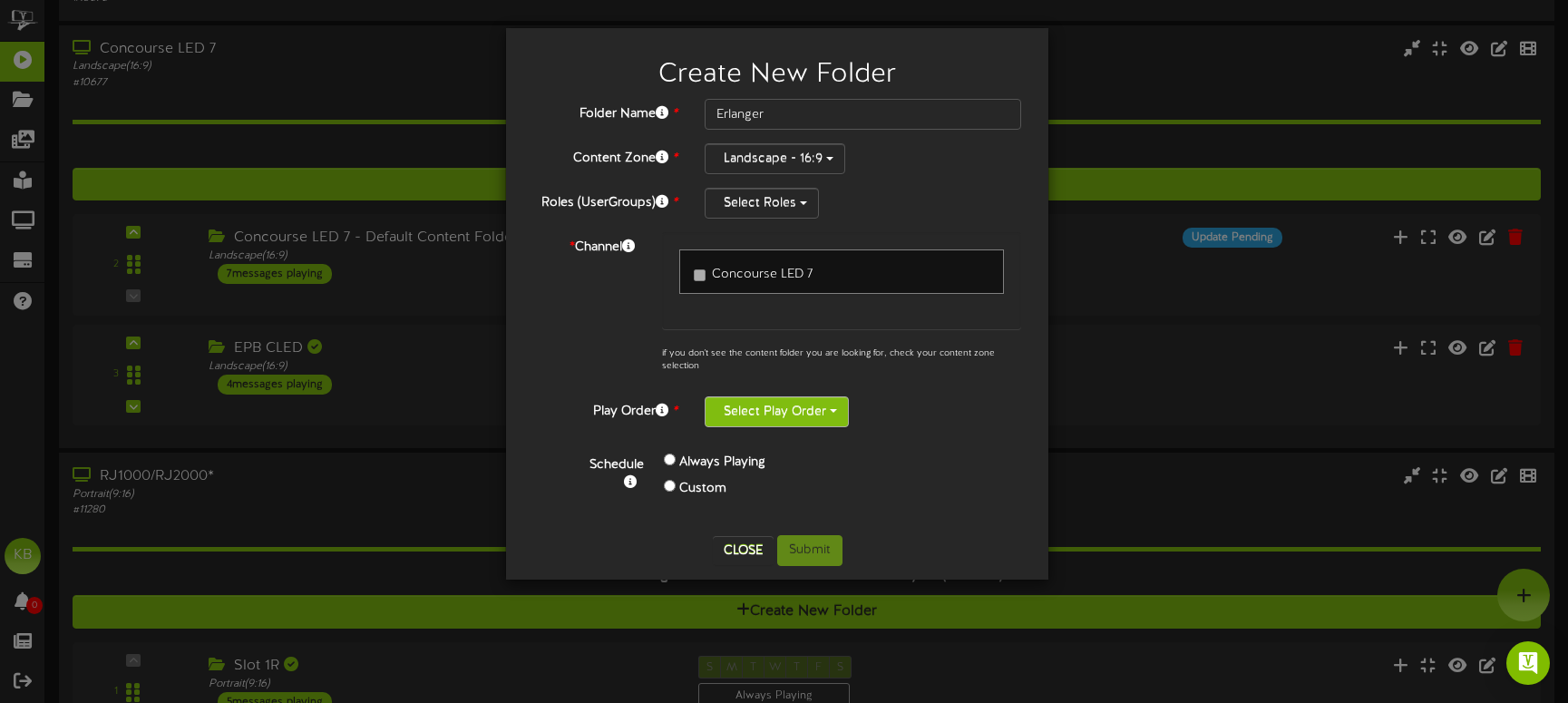
click at [818, 410] on button "Select Play Order" at bounding box center [776, 411] width 144 height 31
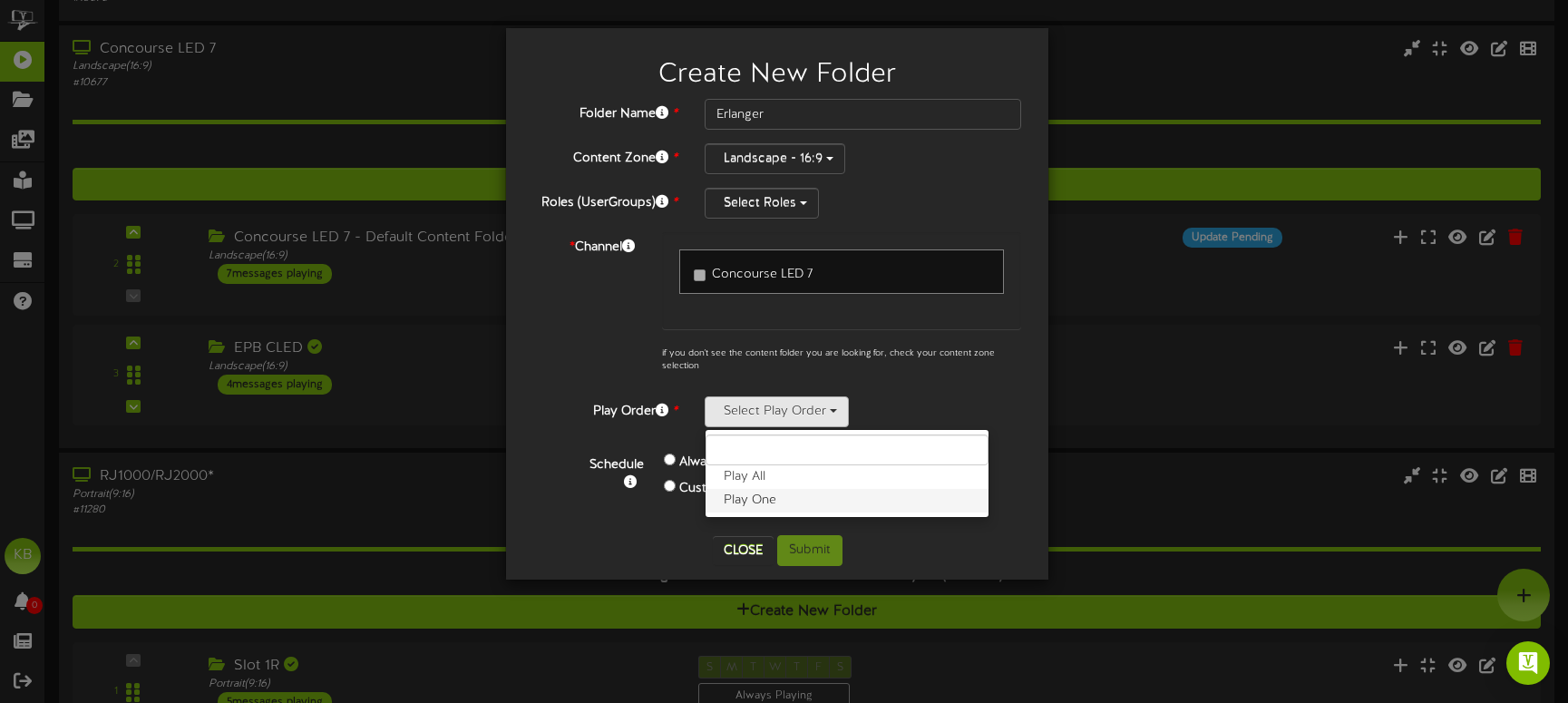
click at [754, 492] on label "Play One" at bounding box center [847, 500] width 283 height 23
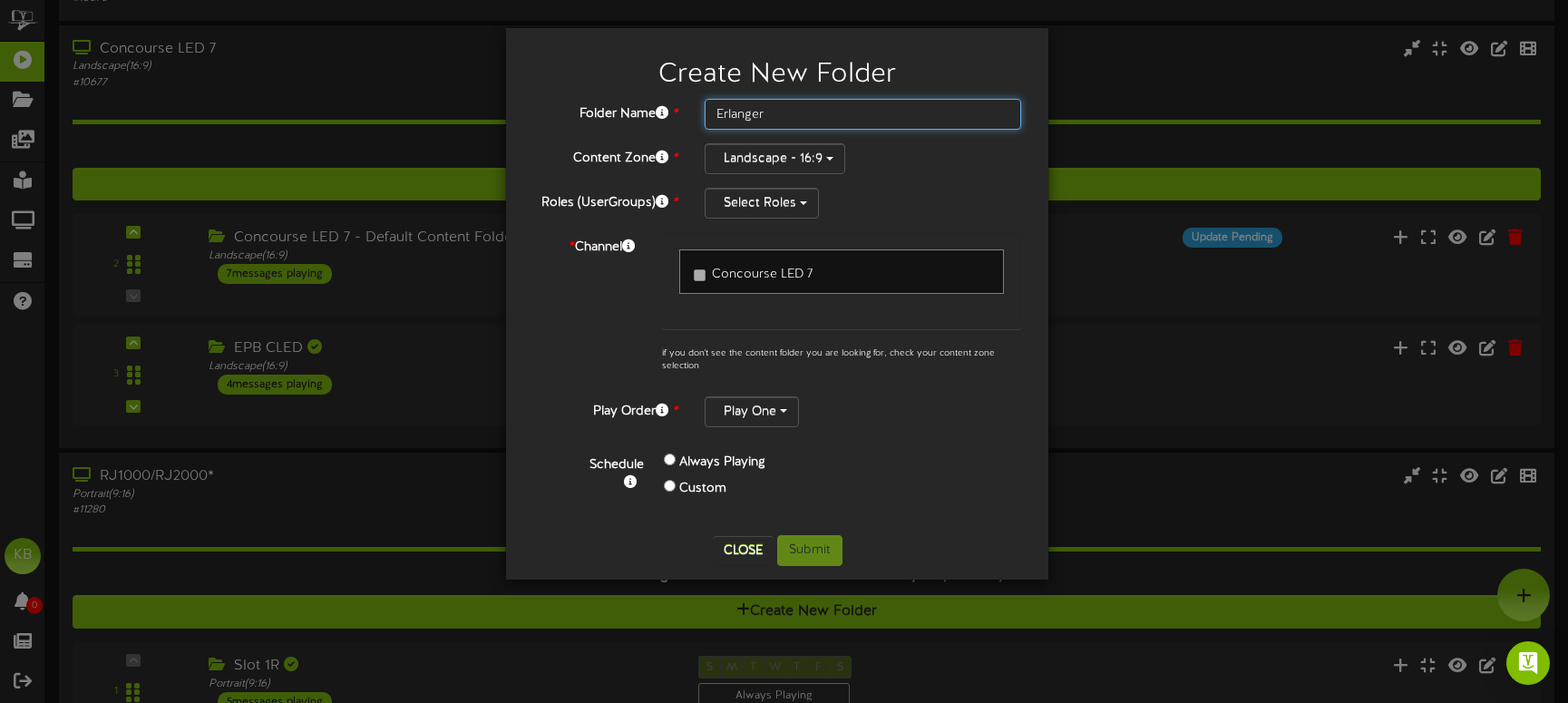
click at [890, 111] on input "Erlanger" at bounding box center [862, 113] width 317 height 31
click at [872, 264] on link "Concourse LED 7" at bounding box center [842, 272] width 325 height 45
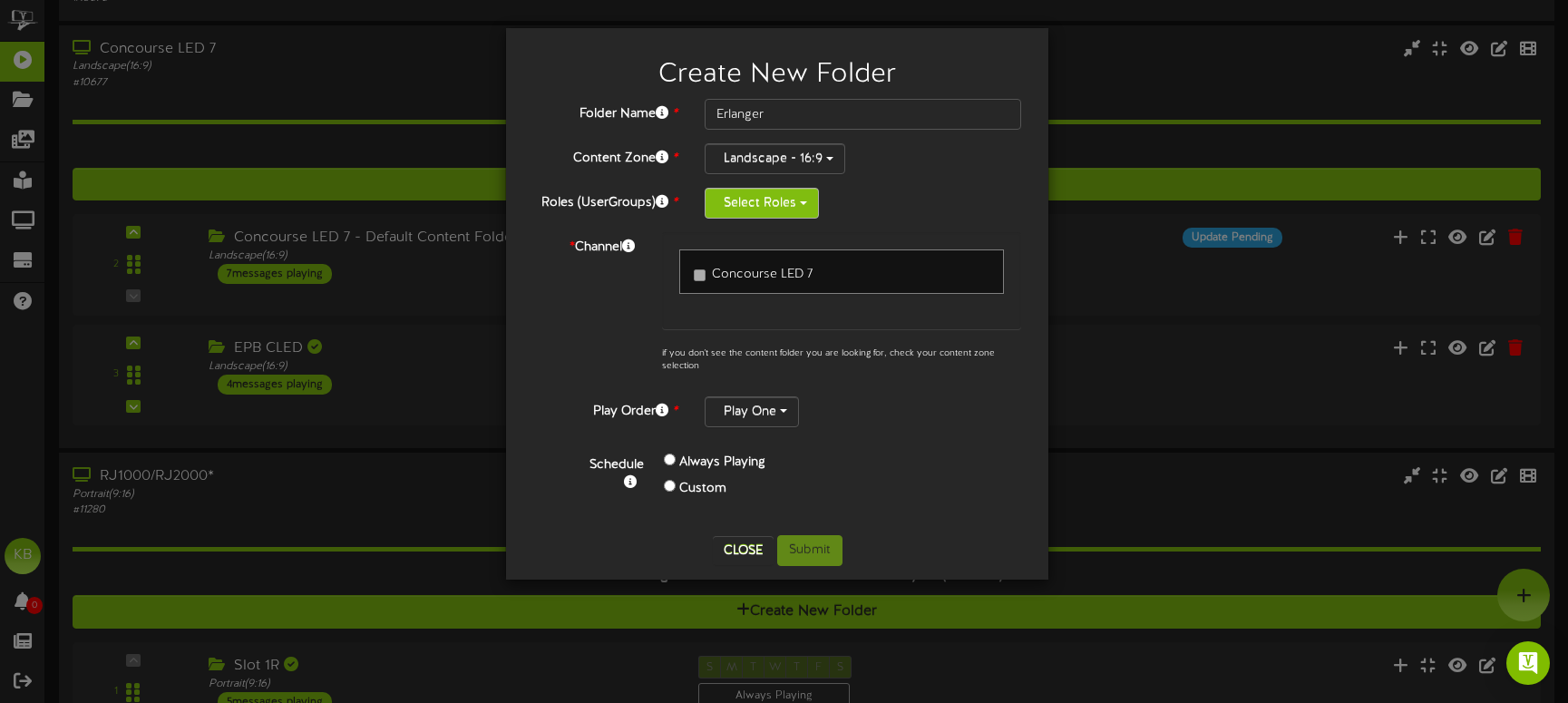
click at [796, 199] on button "Select Roles" at bounding box center [761, 202] width 114 height 31
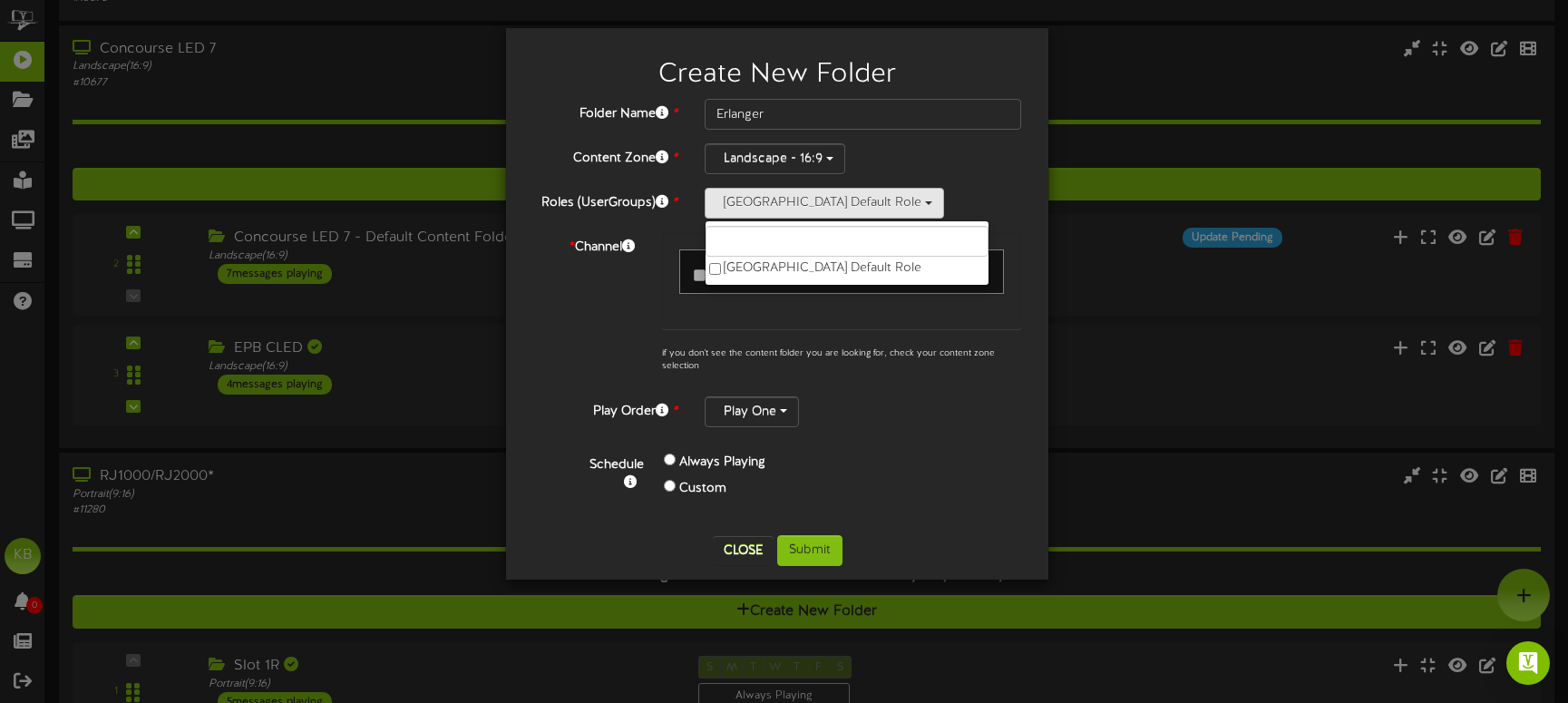
click at [900, 505] on div "Schedule Always Playing Custom" at bounding box center [798, 481] width 473 height 81
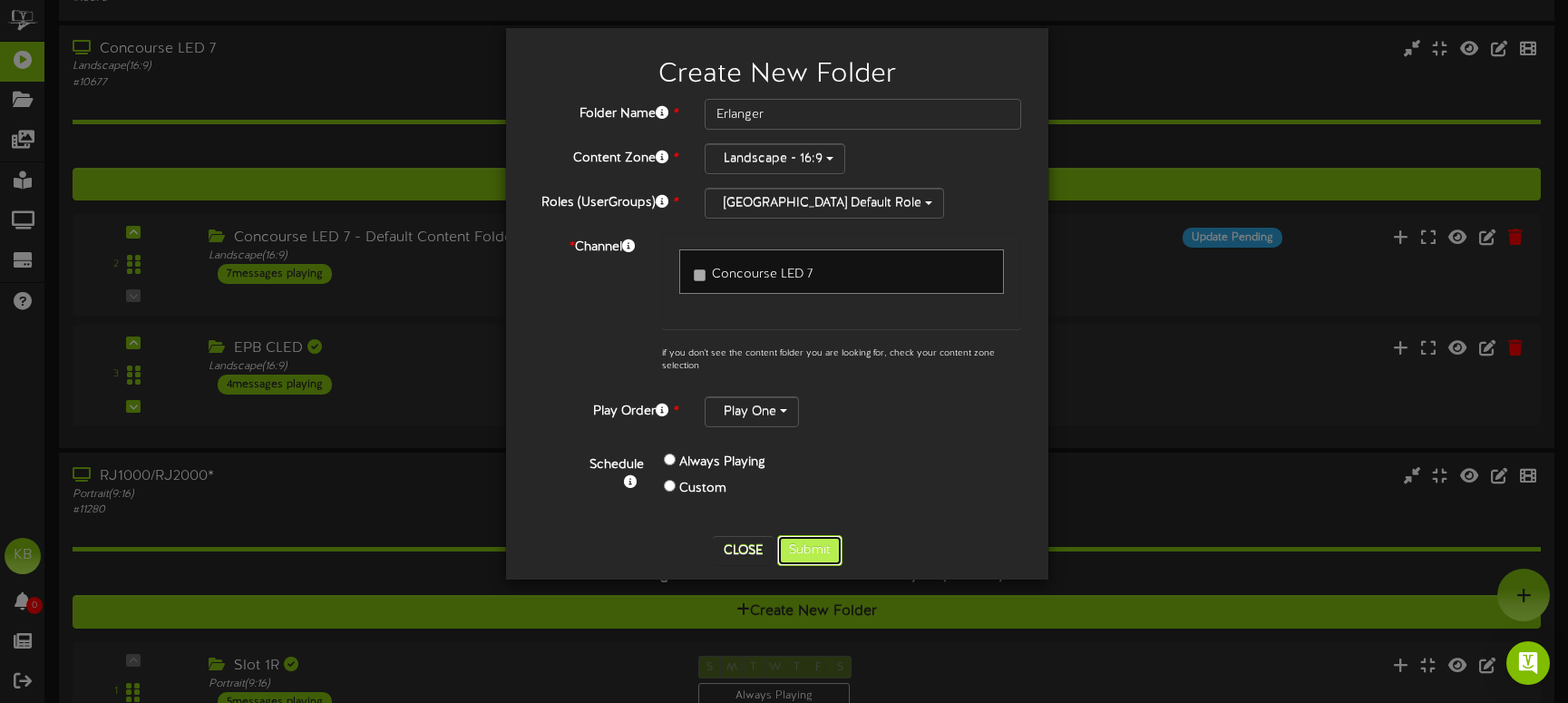
click at [810, 543] on button "Submit" at bounding box center [810, 550] width 65 height 31
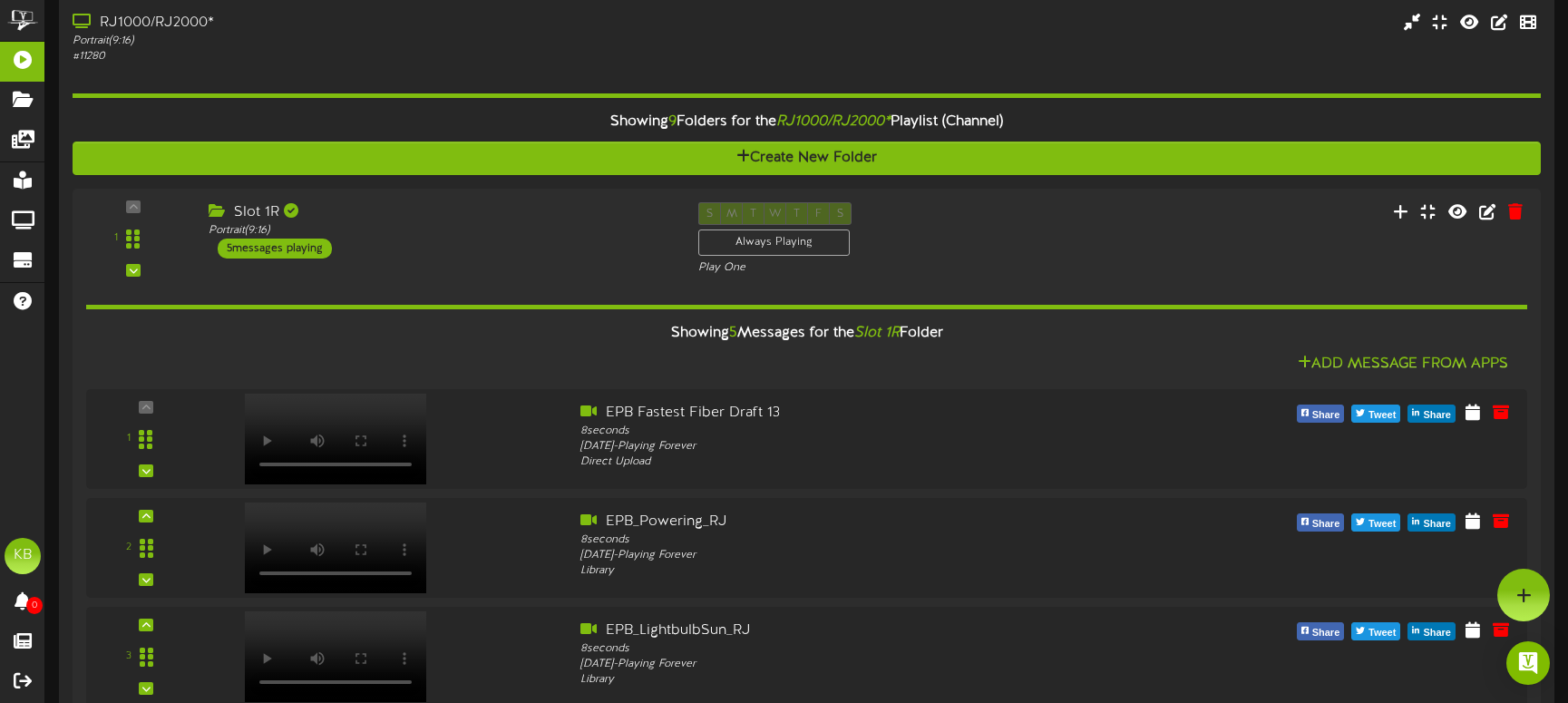
scroll to position [4898, 0]
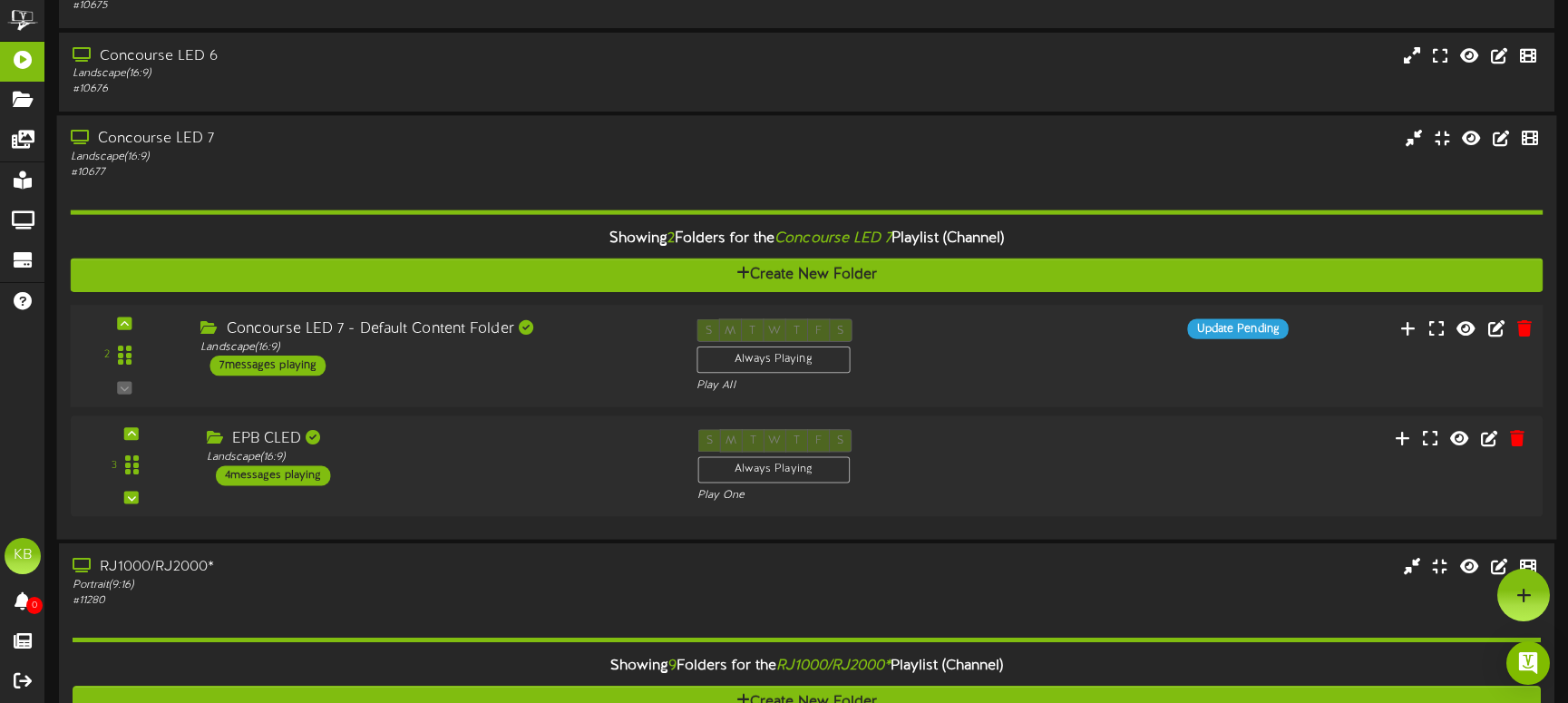
click at [283, 359] on div "7 messages playing" at bounding box center [267, 365] width 116 height 20
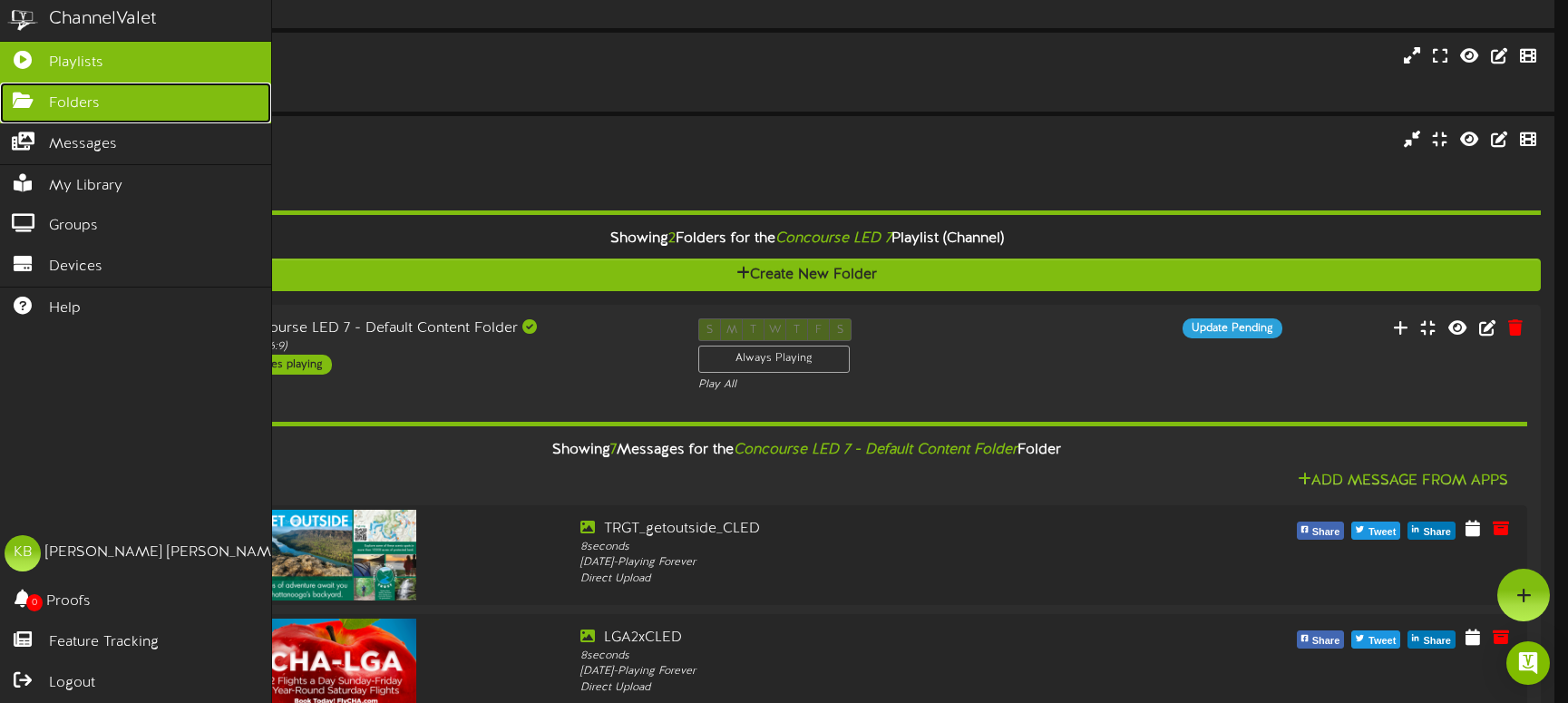
click at [28, 97] on icon at bounding box center [22, 98] width 45 height 14
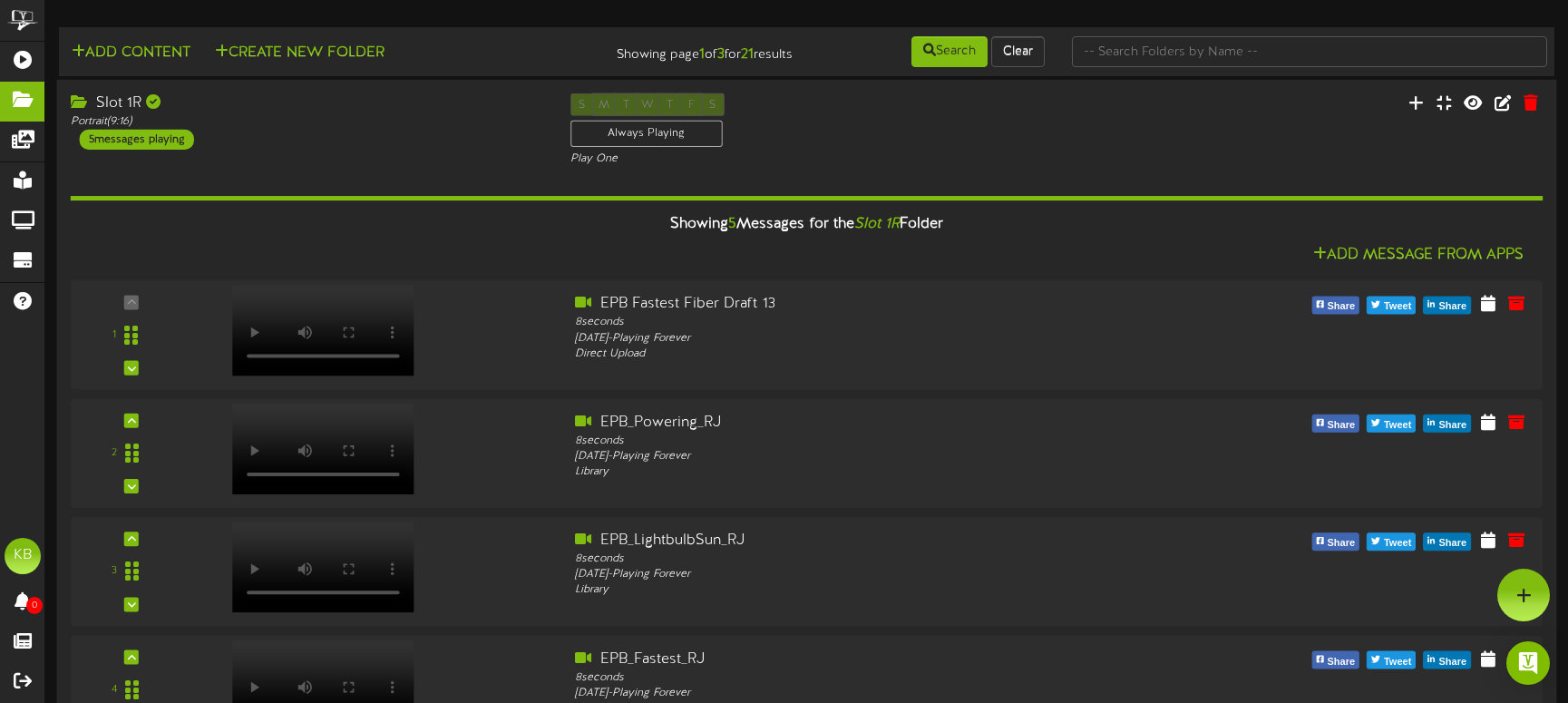
click at [155, 135] on div "5 messages playing" at bounding box center [136, 139] width 114 height 20
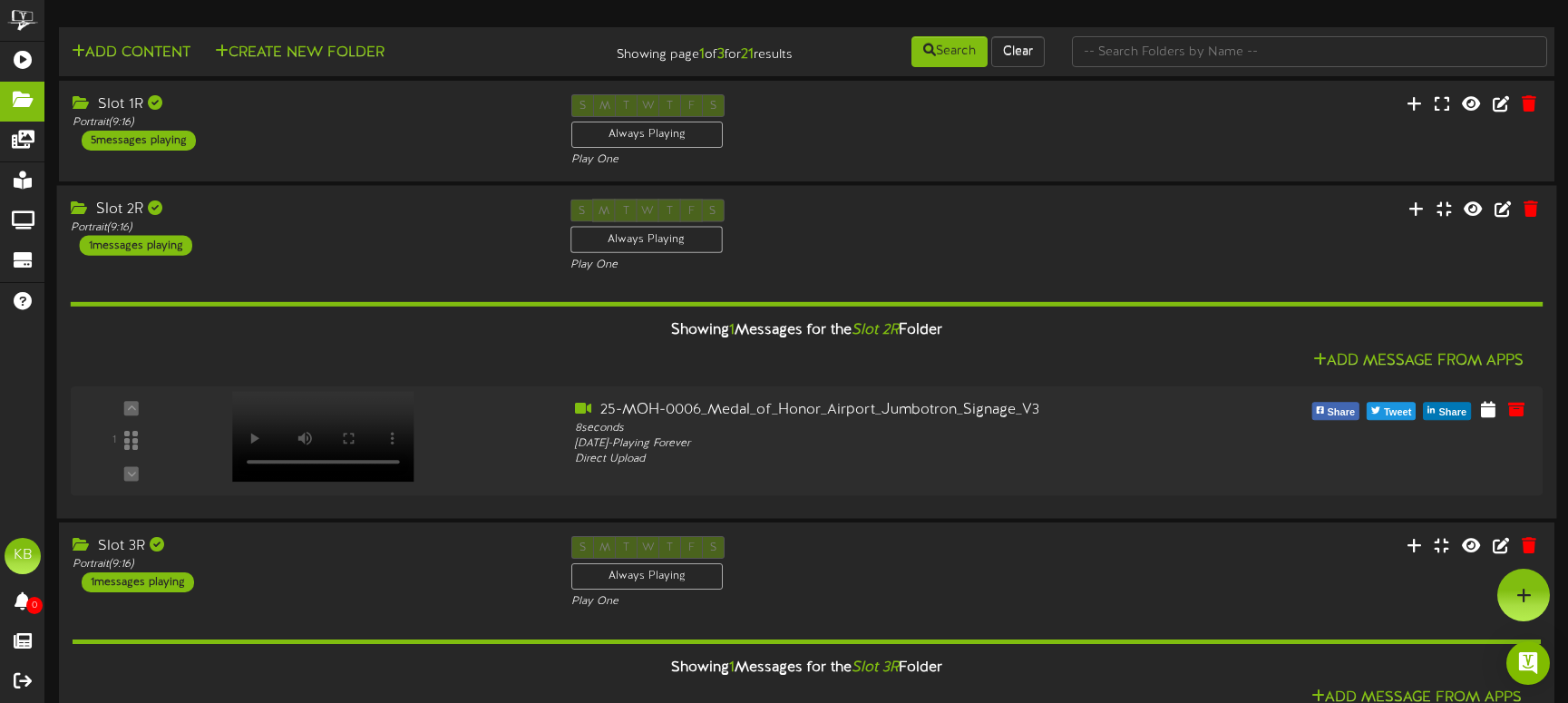
click at [173, 243] on div "1 messages playing" at bounding box center [136, 245] width 112 height 20
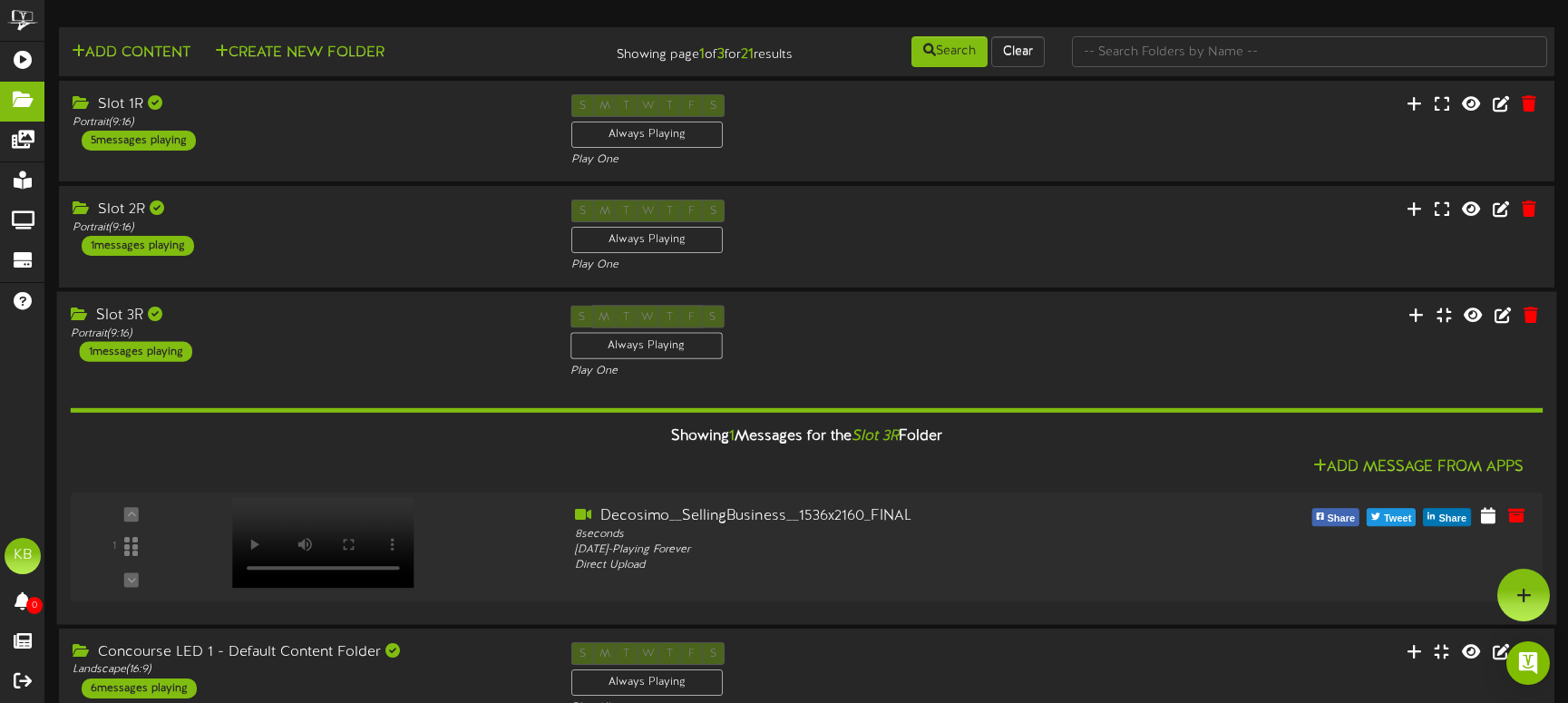
click at [165, 349] on div "1 messages playing" at bounding box center [136, 350] width 112 height 20
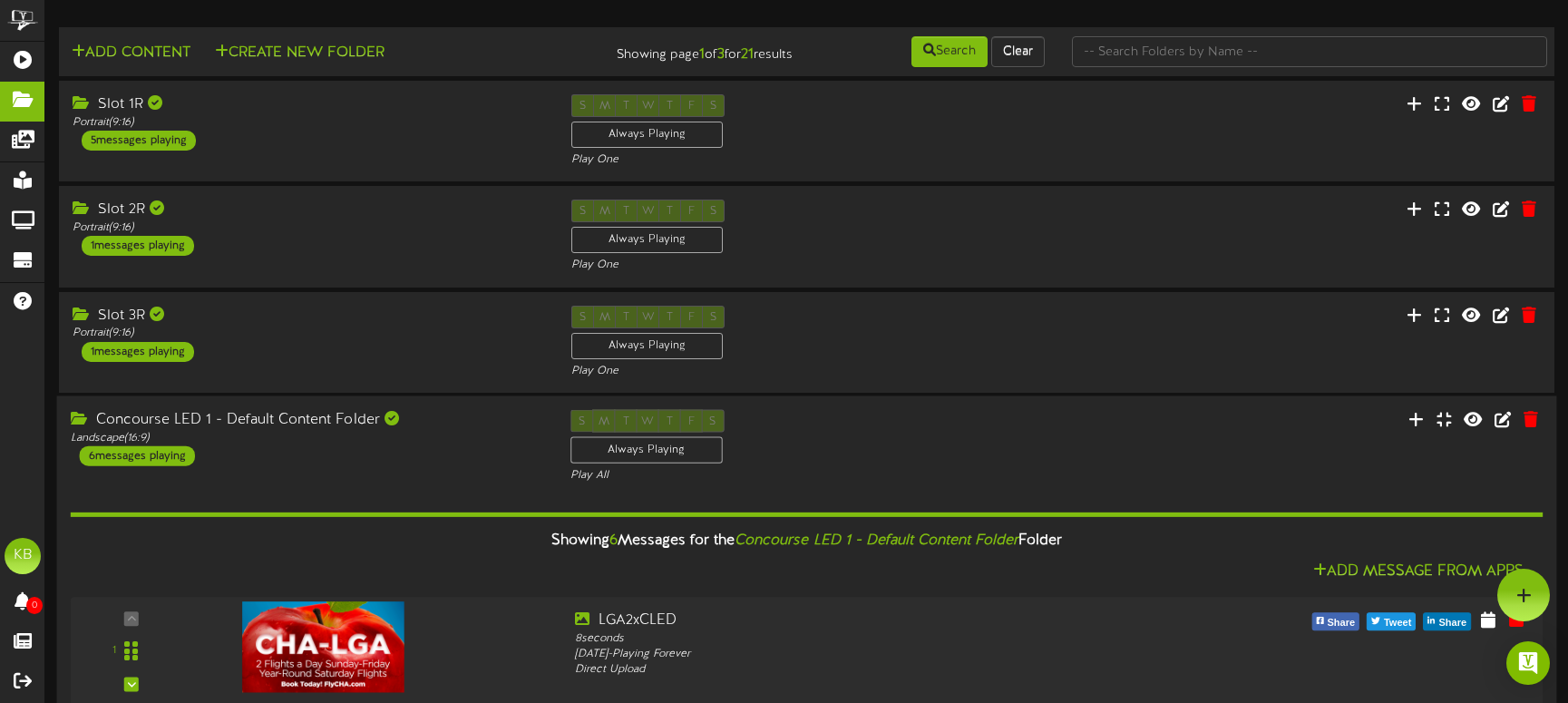
click at [148, 450] on div "6 messages playing" at bounding box center [137, 455] width 115 height 20
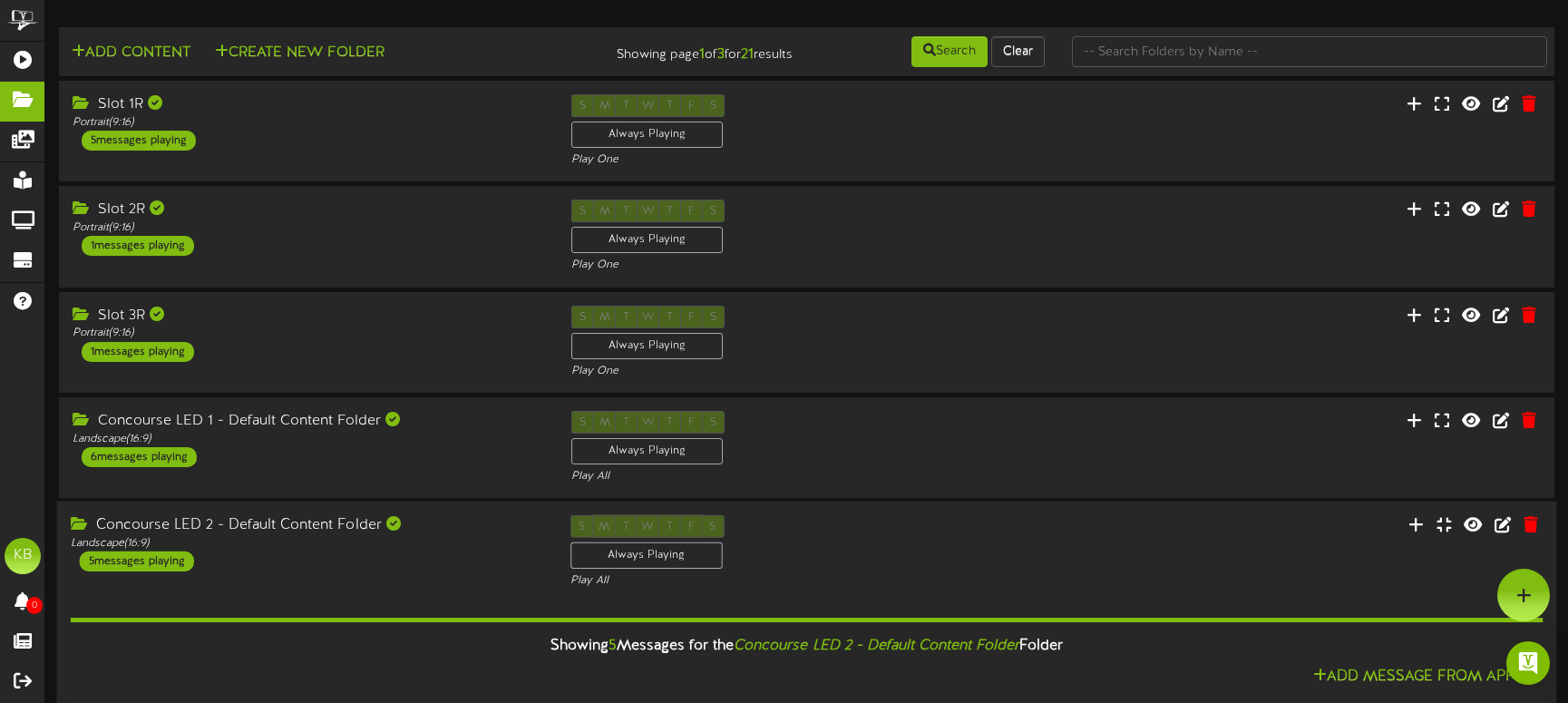
click at [162, 559] on div "5 messages playing" at bounding box center [136, 561] width 114 height 20
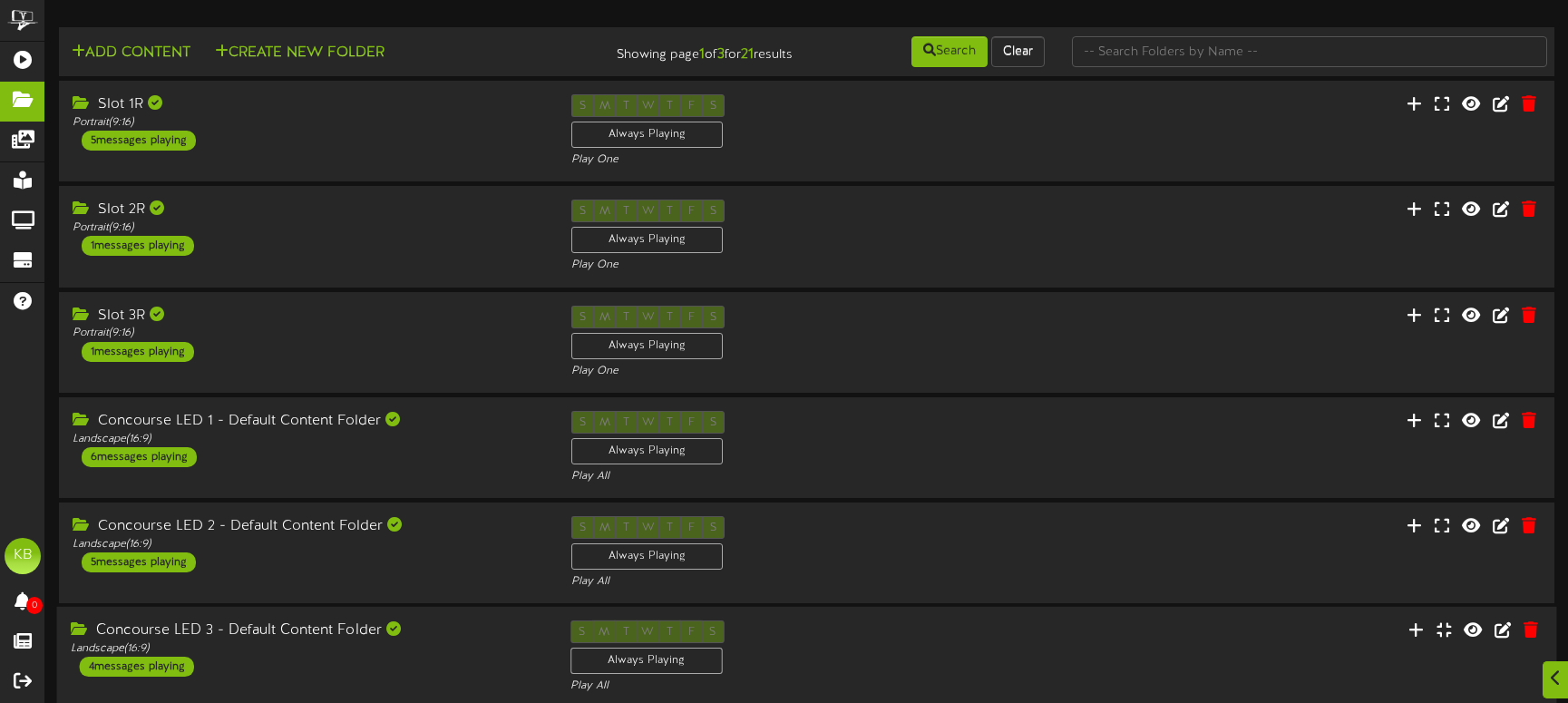
scroll to position [272, 0]
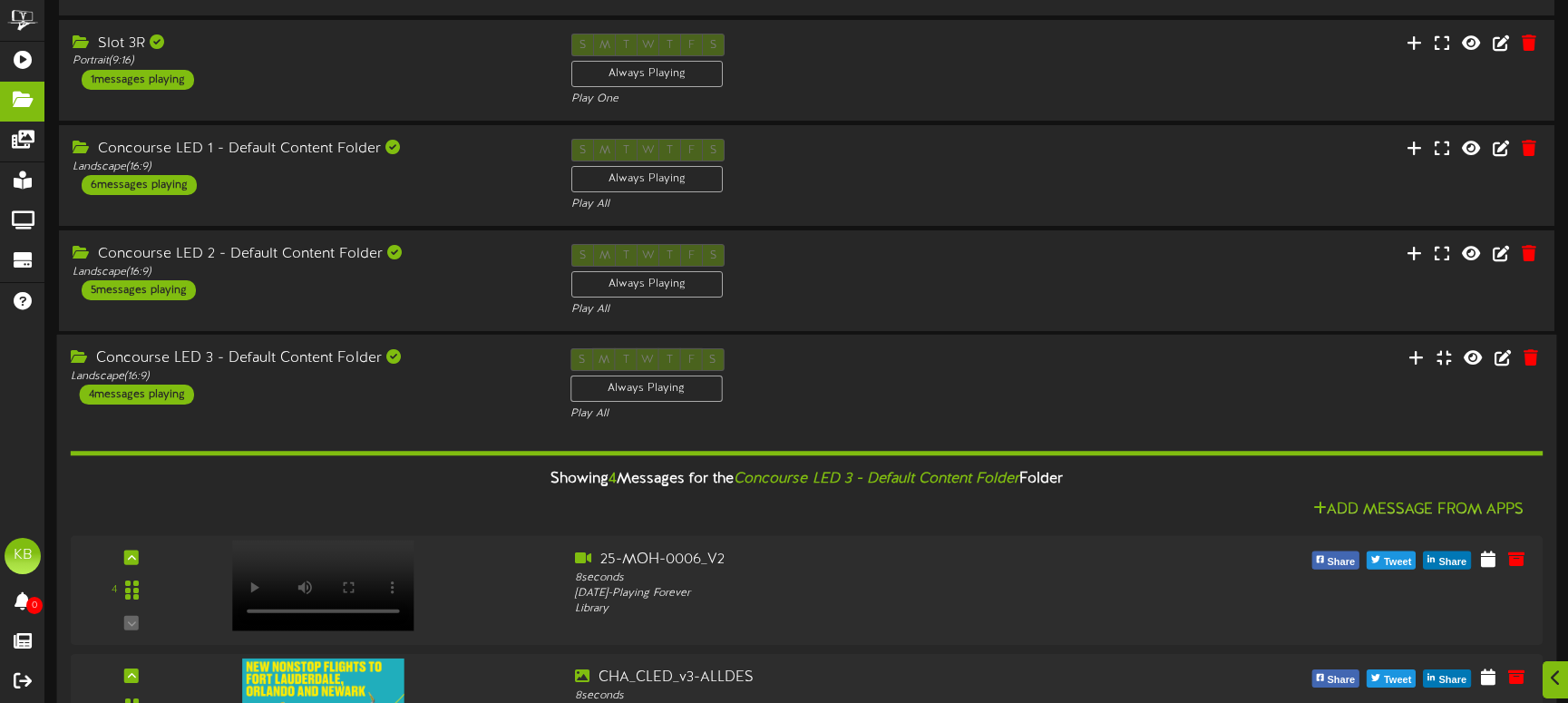
click at [163, 404] on div "4 messages playing" at bounding box center [136, 394] width 114 height 20
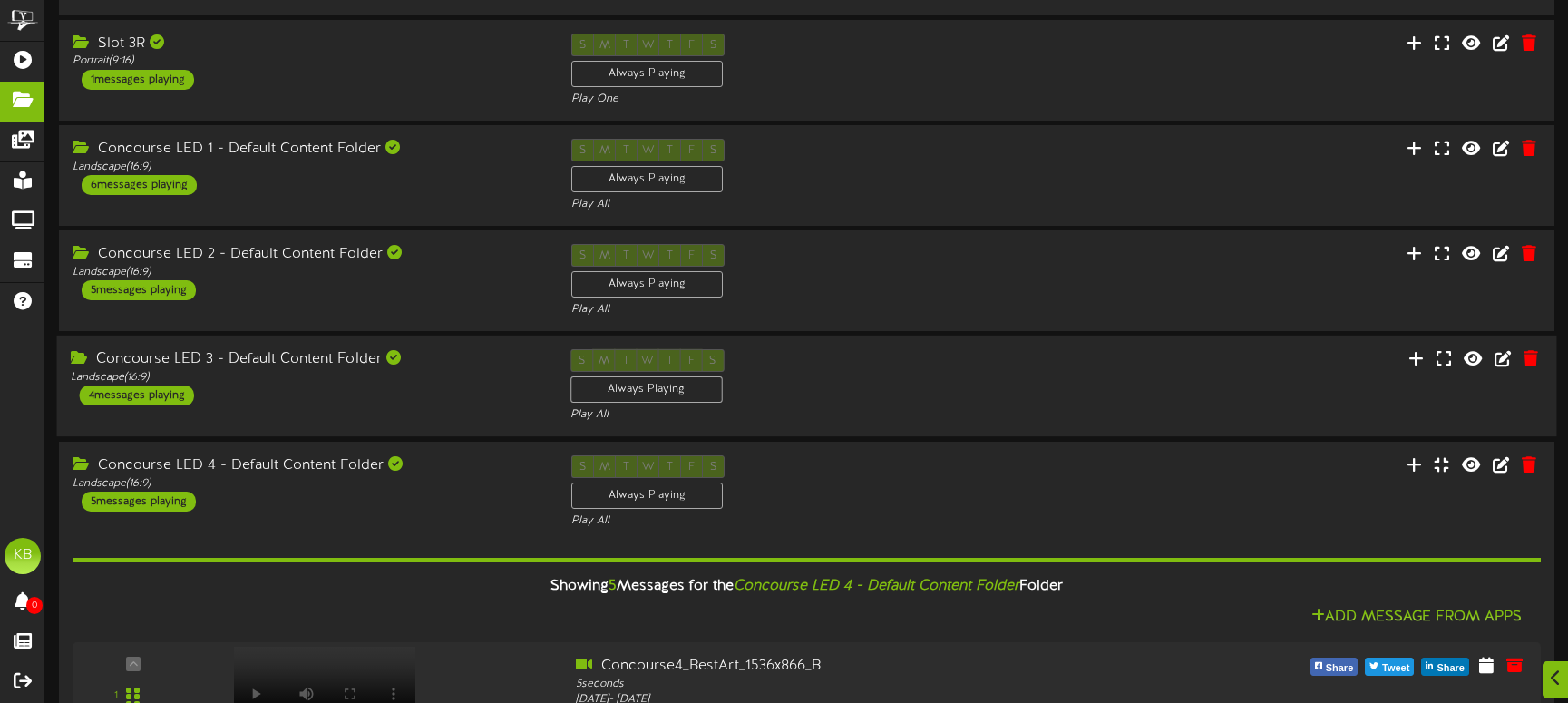
scroll to position [544, 0]
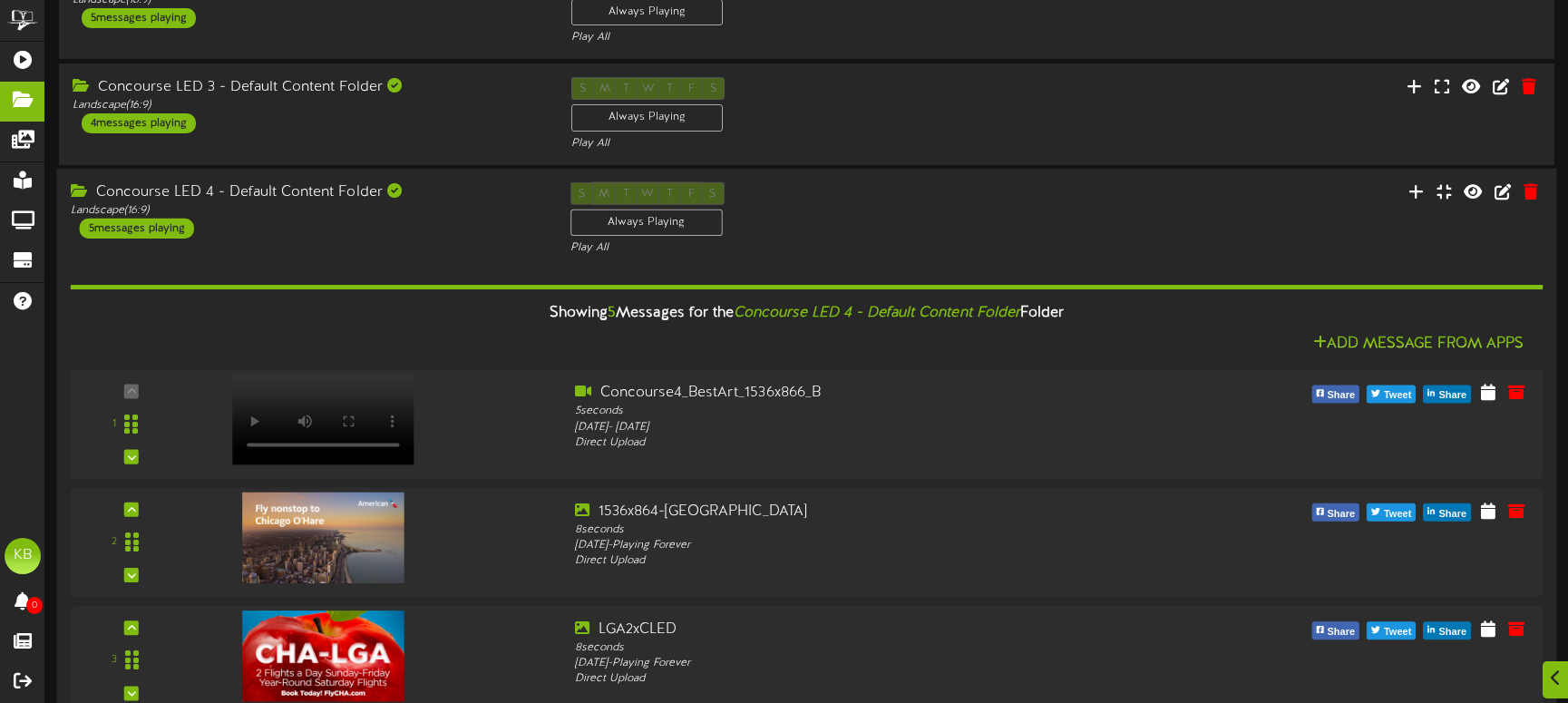
click at [162, 225] on div "5 messages playing" at bounding box center [136, 228] width 114 height 20
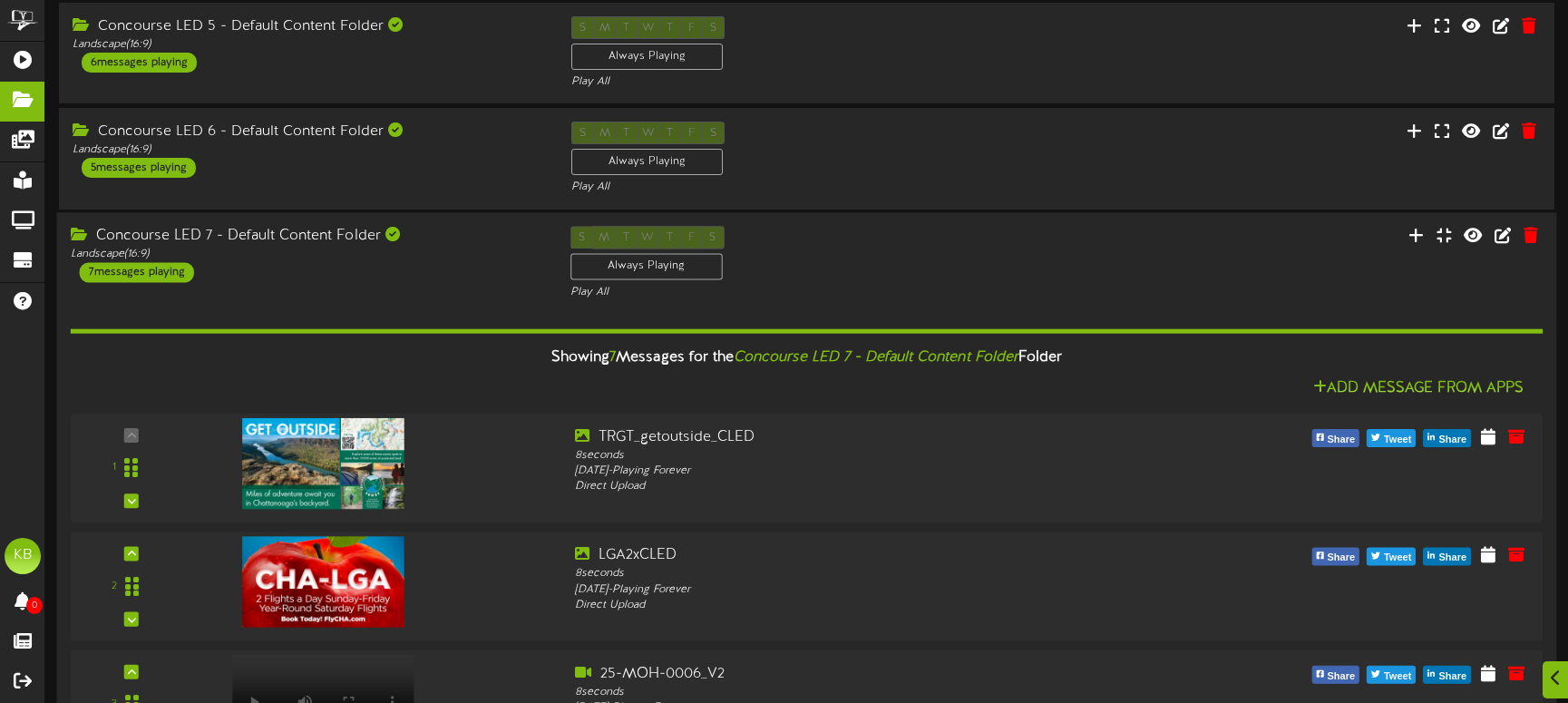
click at [160, 279] on div "7 messages playing" at bounding box center [136, 271] width 114 height 20
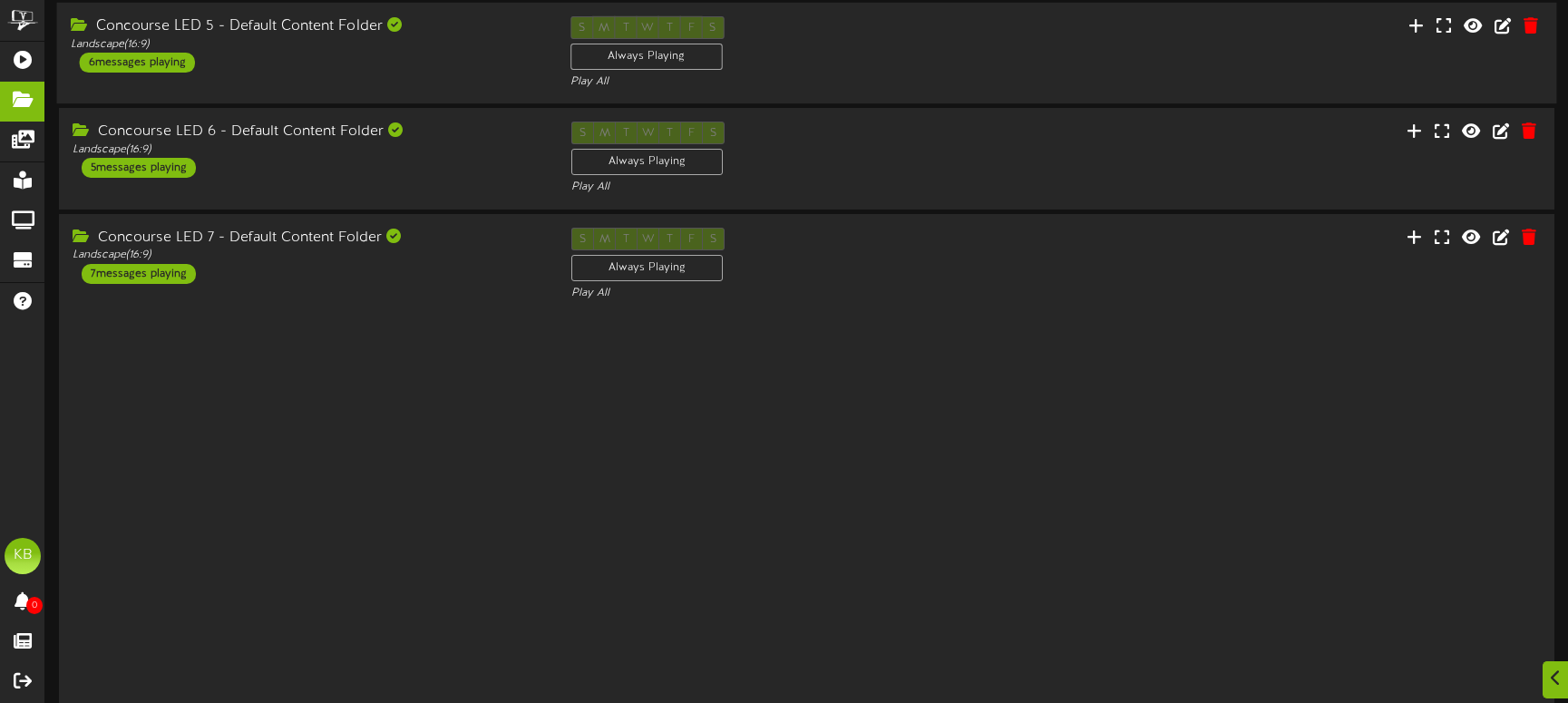
scroll to position [502, 0]
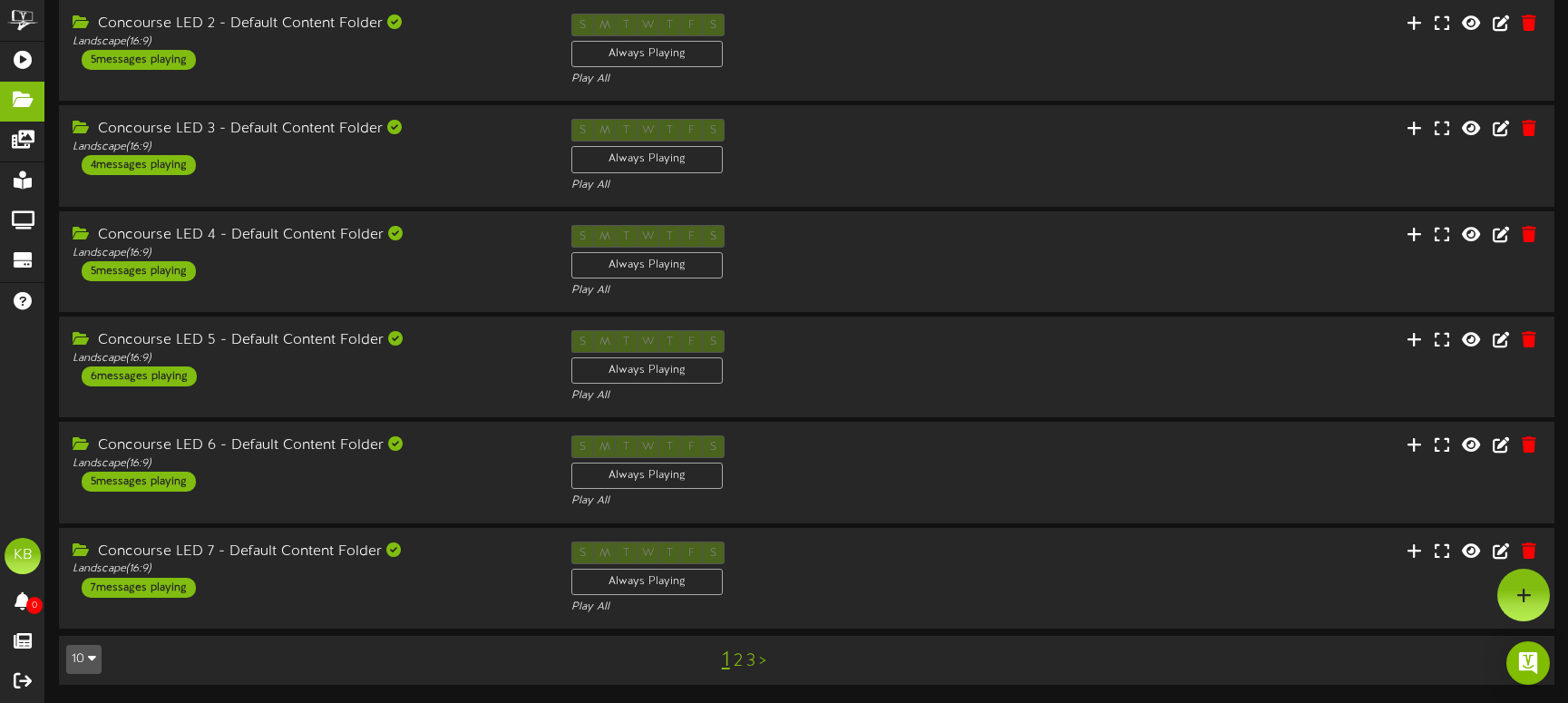
click at [749, 655] on link "3" at bounding box center [751, 660] width 9 height 20
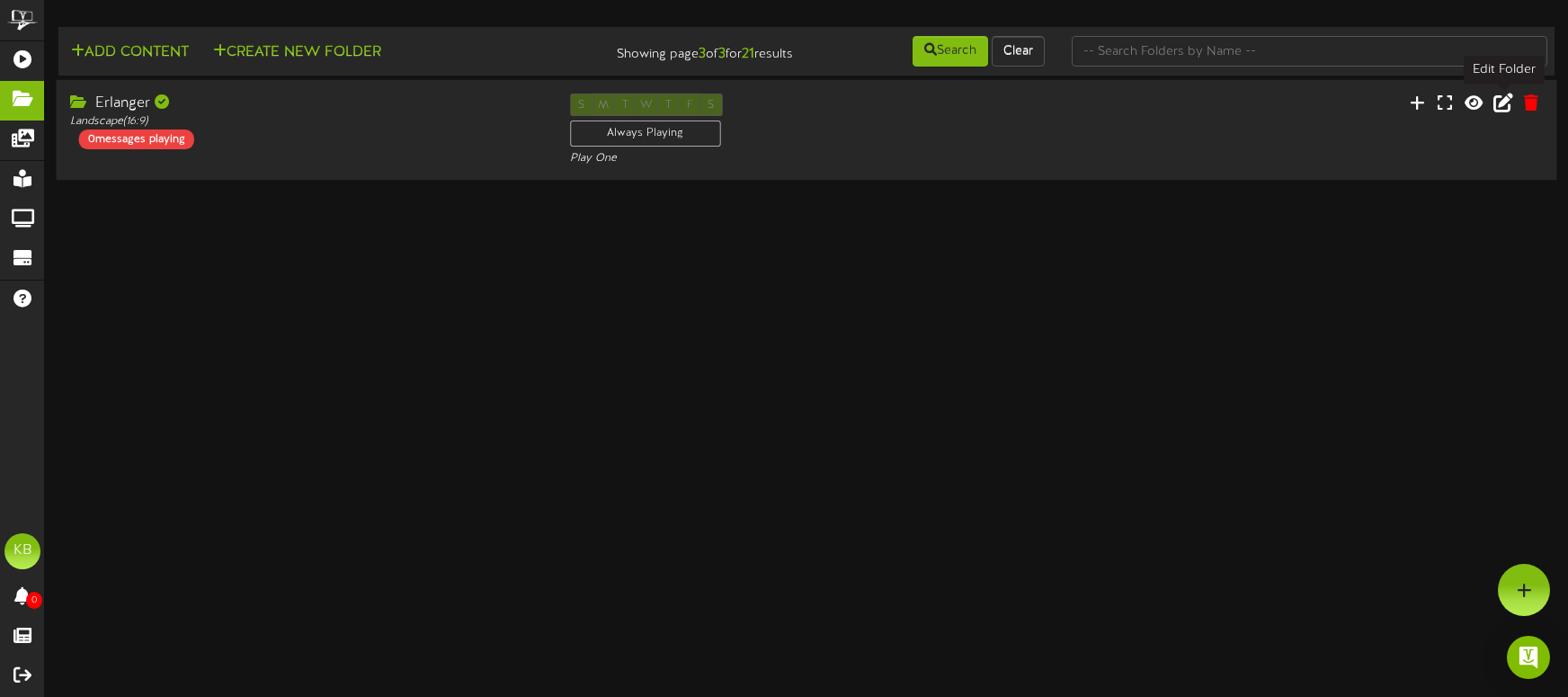
click at [1505, 103] on icon at bounding box center [1503, 102] width 19 height 19
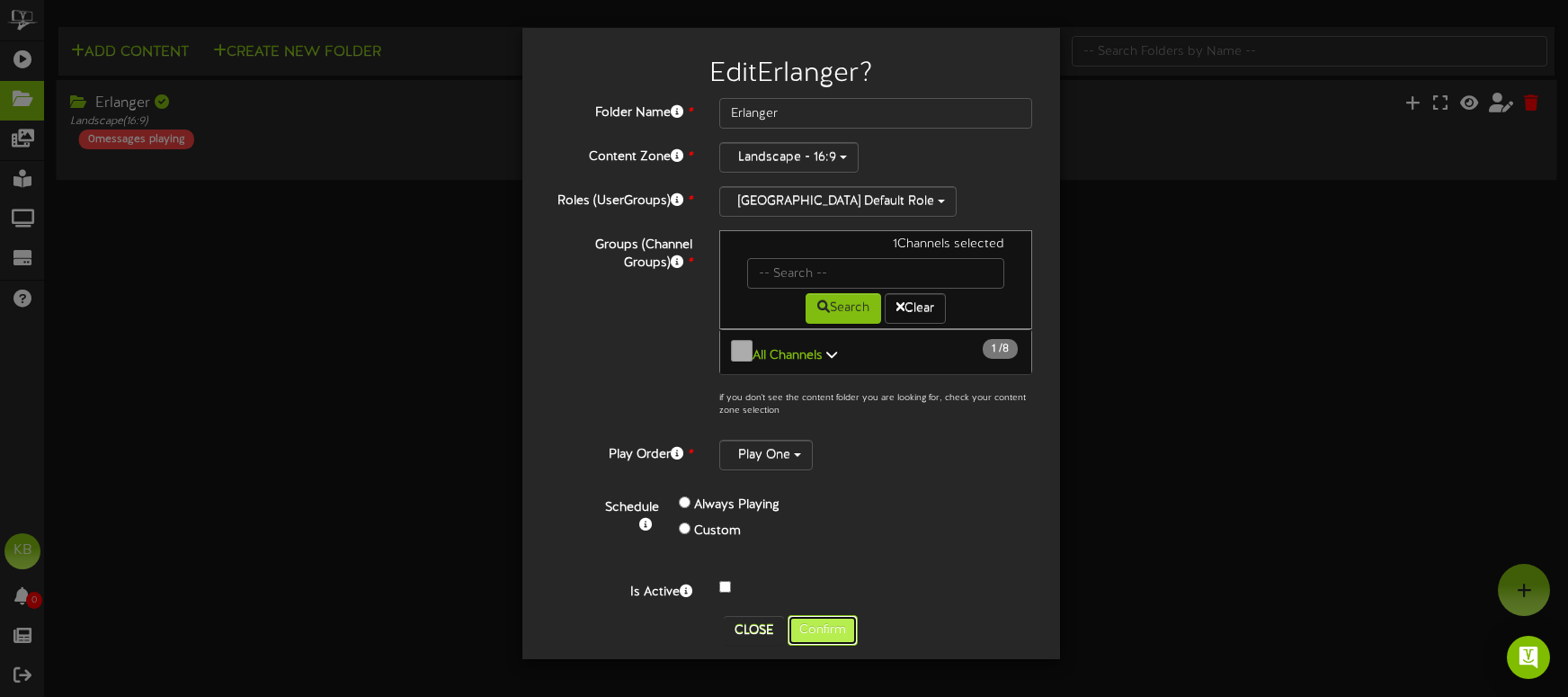
click at [838, 616] on button "Confirm" at bounding box center [823, 630] width 70 height 30
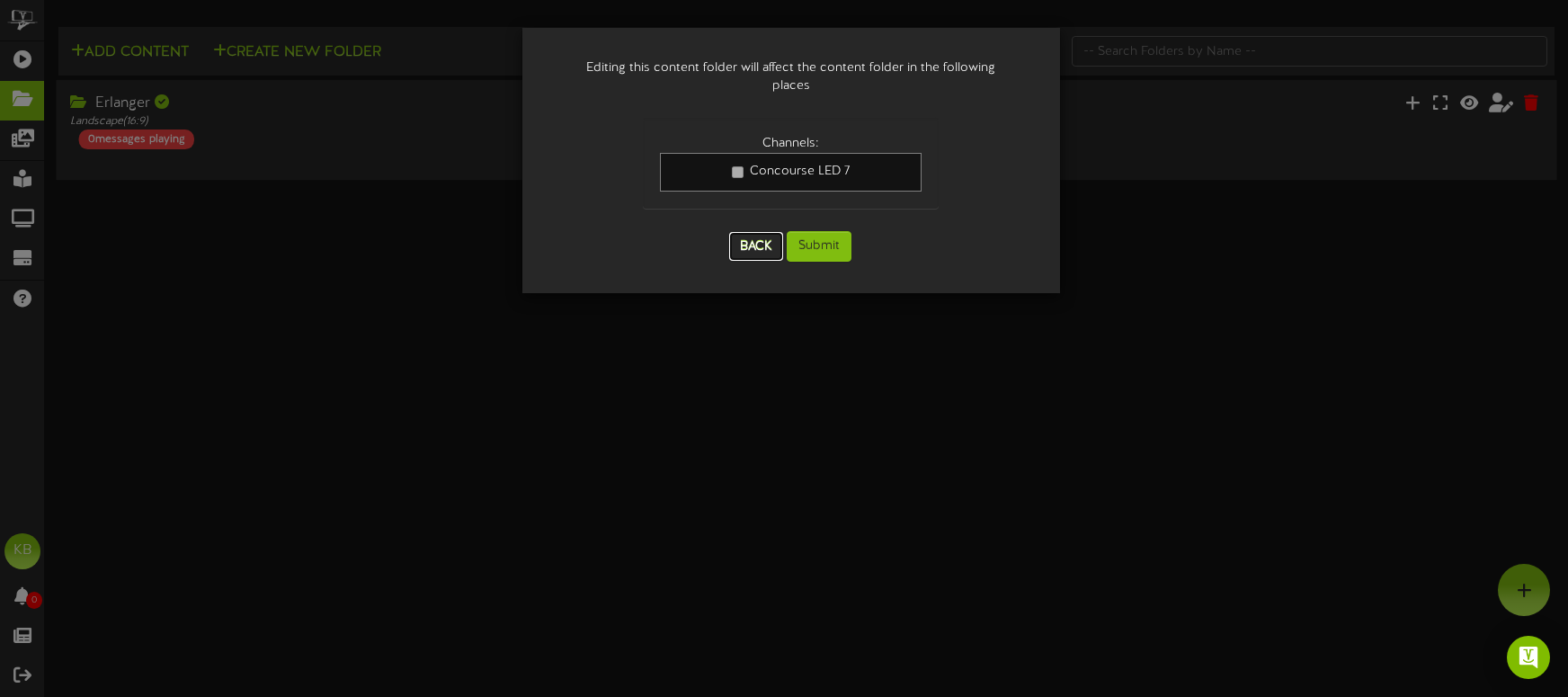
click at [747, 232] on button "Back" at bounding box center [756, 246] width 54 height 29
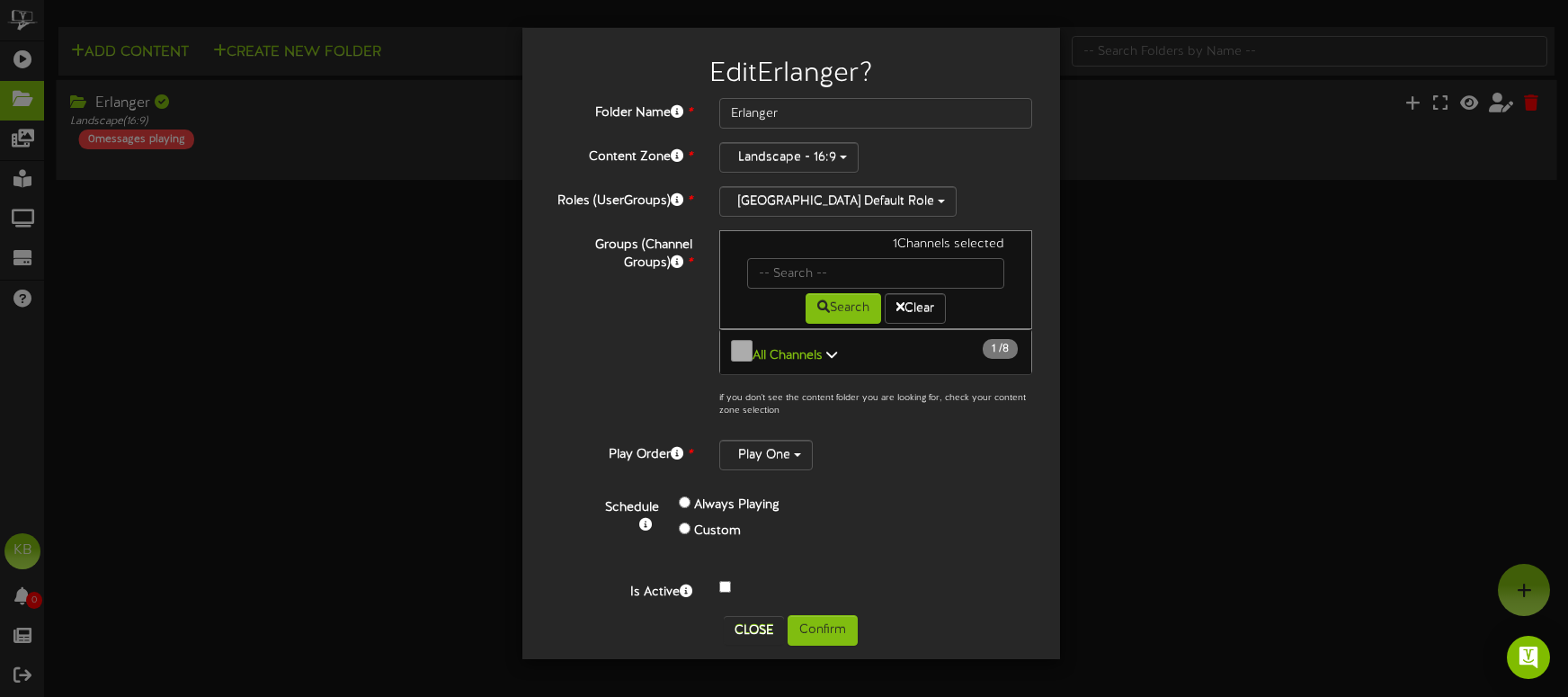
click at [286, 321] on div "Edit Erlanger ? Folder Name * Erlanger Content Zone * Landscape - 16:9 *" at bounding box center [784, 348] width 1568 height 697
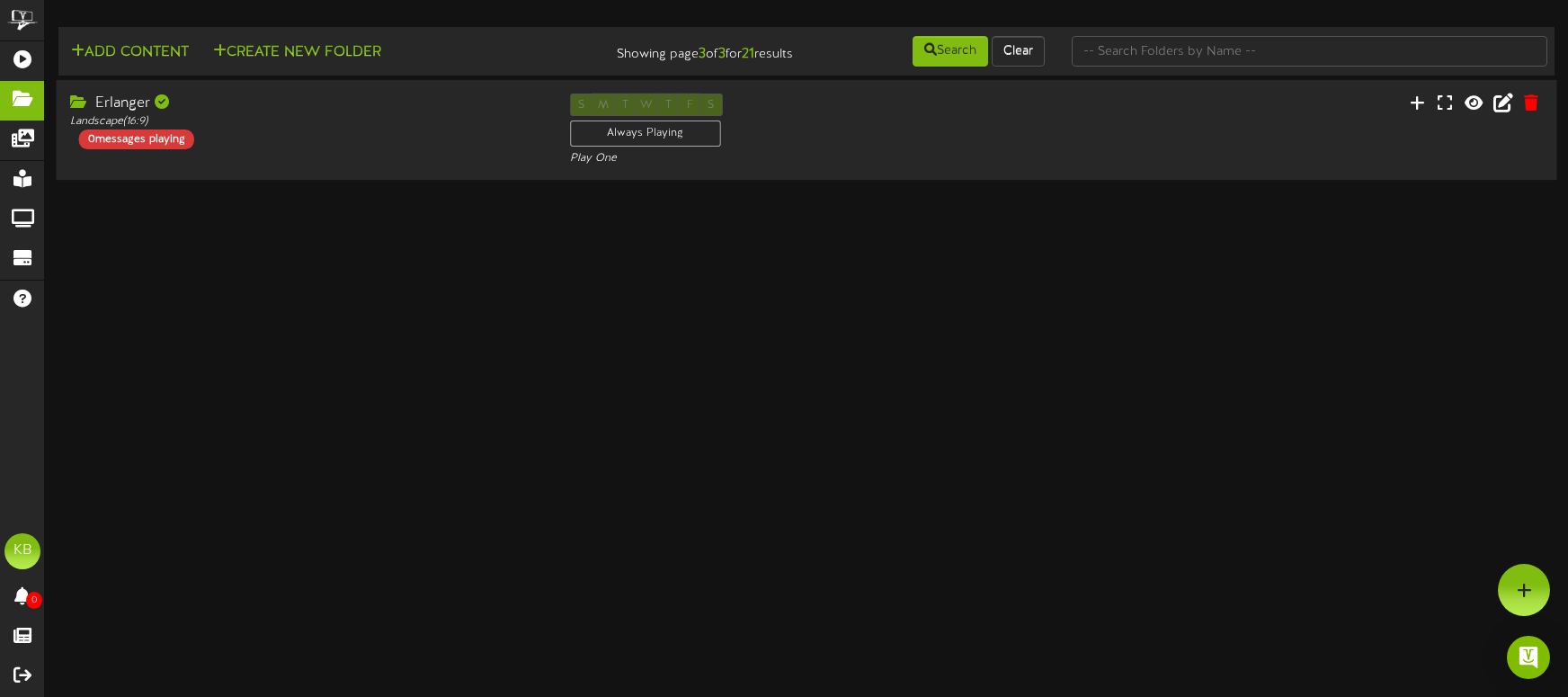
click at [156, 135] on div "0 messages playing" at bounding box center [136, 139] width 115 height 19
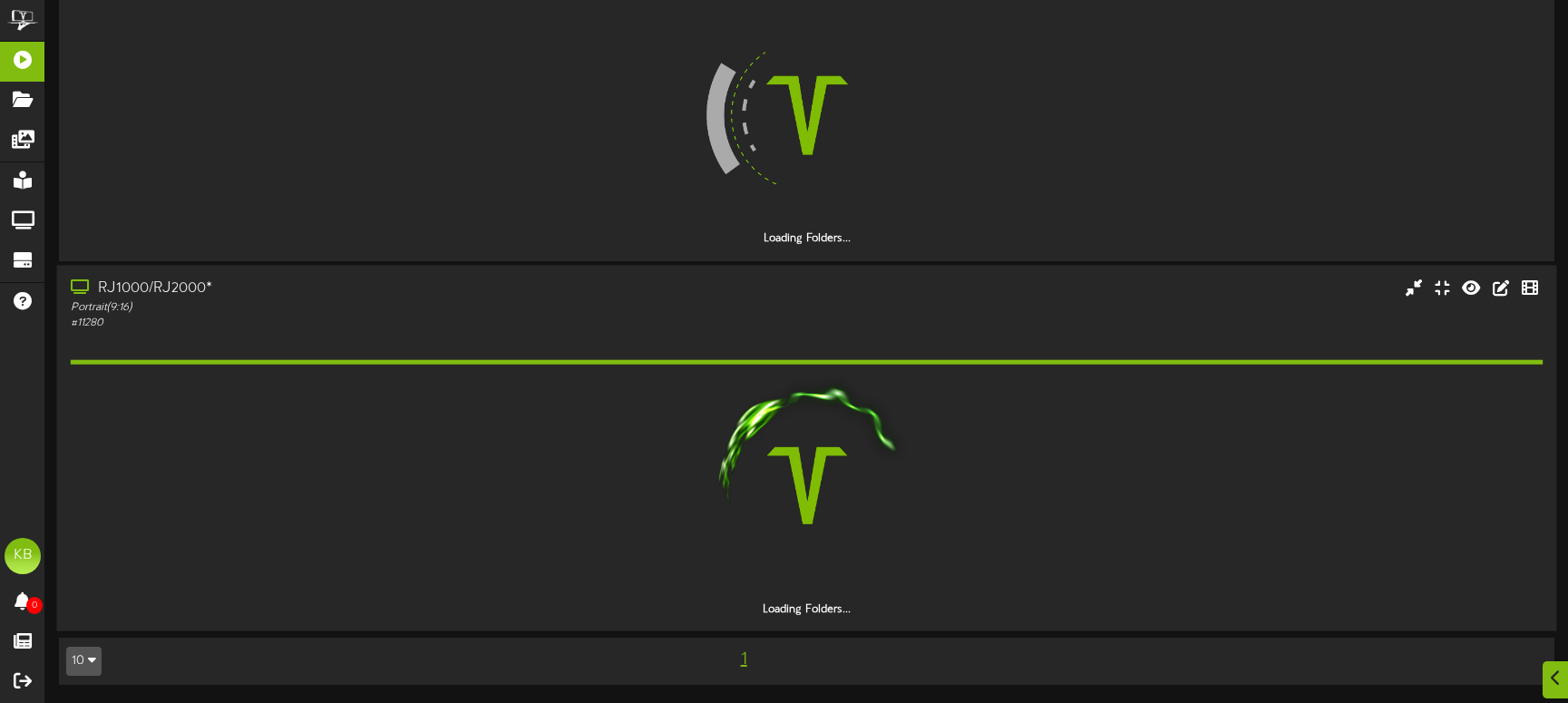
scroll to position [1984, 0]
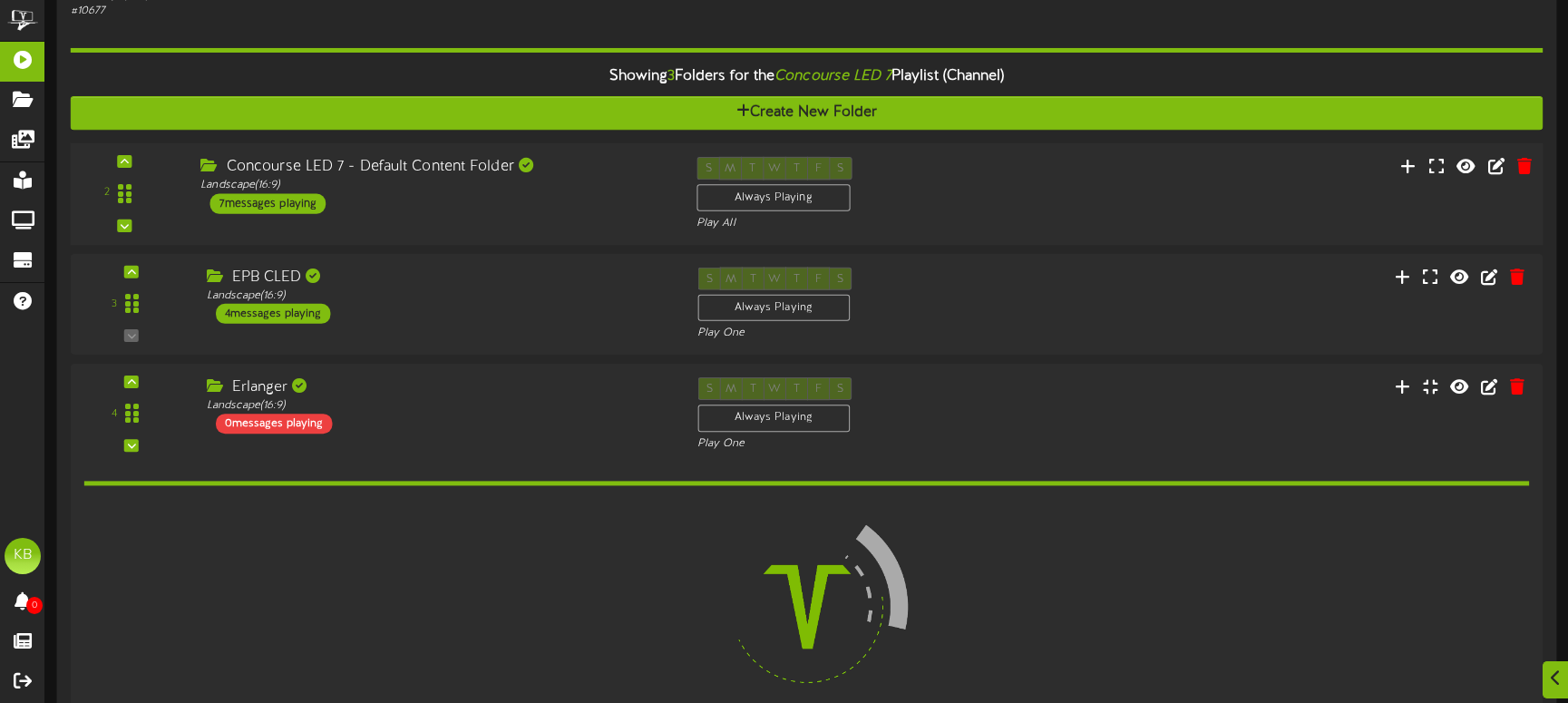
click at [276, 199] on div "7 messages playing" at bounding box center [267, 202] width 116 height 20
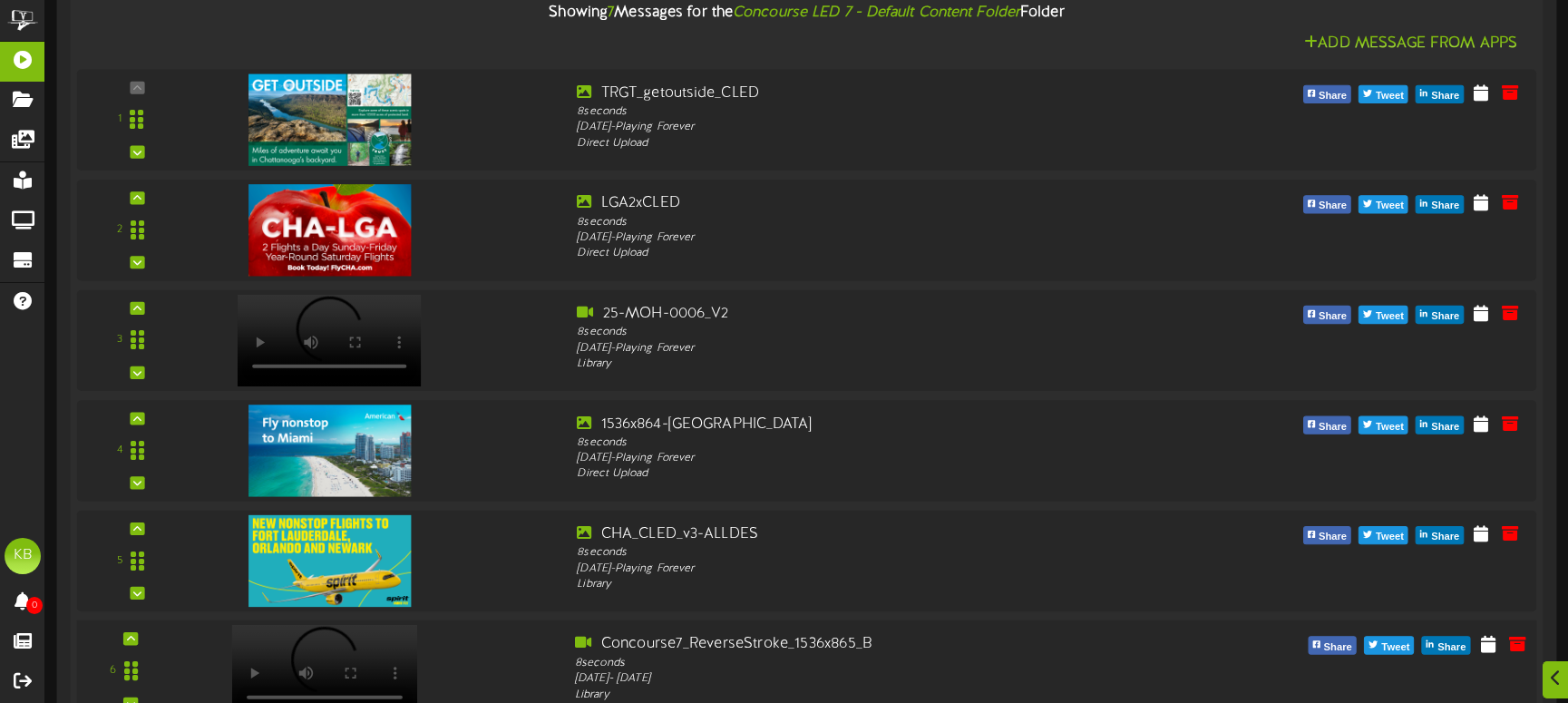
scroll to position [2974, 0]
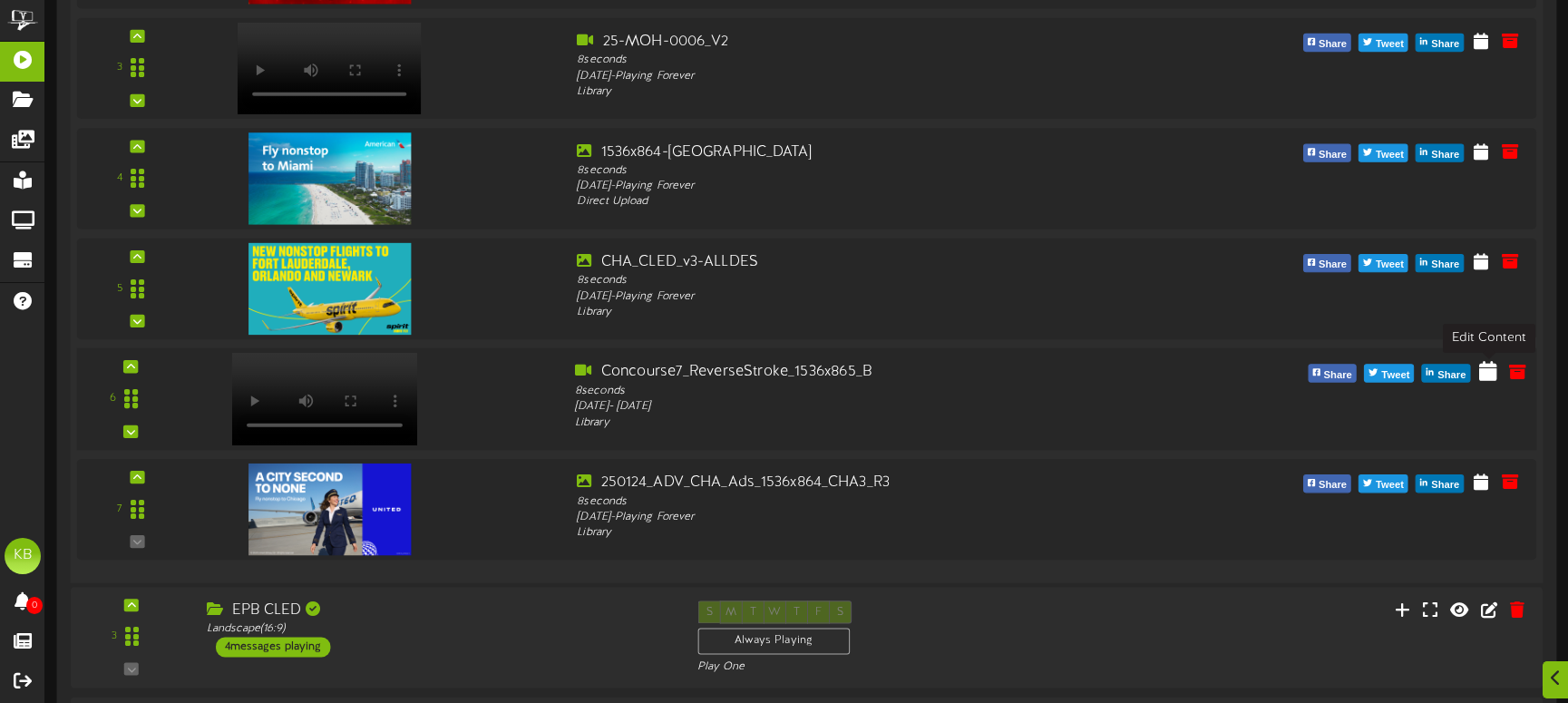
click at [1489, 375] on icon at bounding box center [1488, 370] width 19 height 20
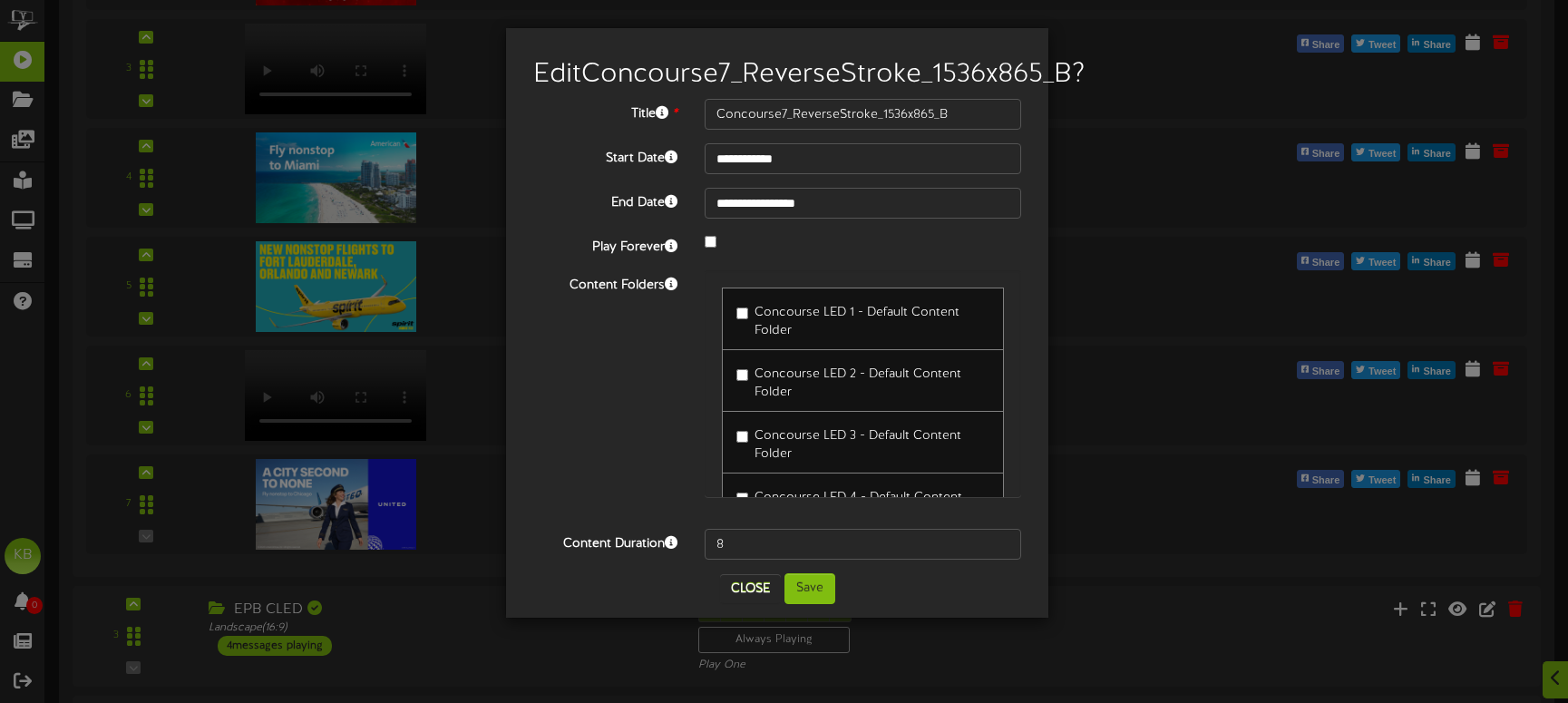
drag, startPoint x: 1016, startPoint y: 339, endPoint x: 1017, endPoint y: 391, distance: 52.0
click at [1017, 391] on div "Concourse LED 1 - Default Content Folder Concourse LED 2 - Default Content Fold…" at bounding box center [862, 384] width 317 height 227
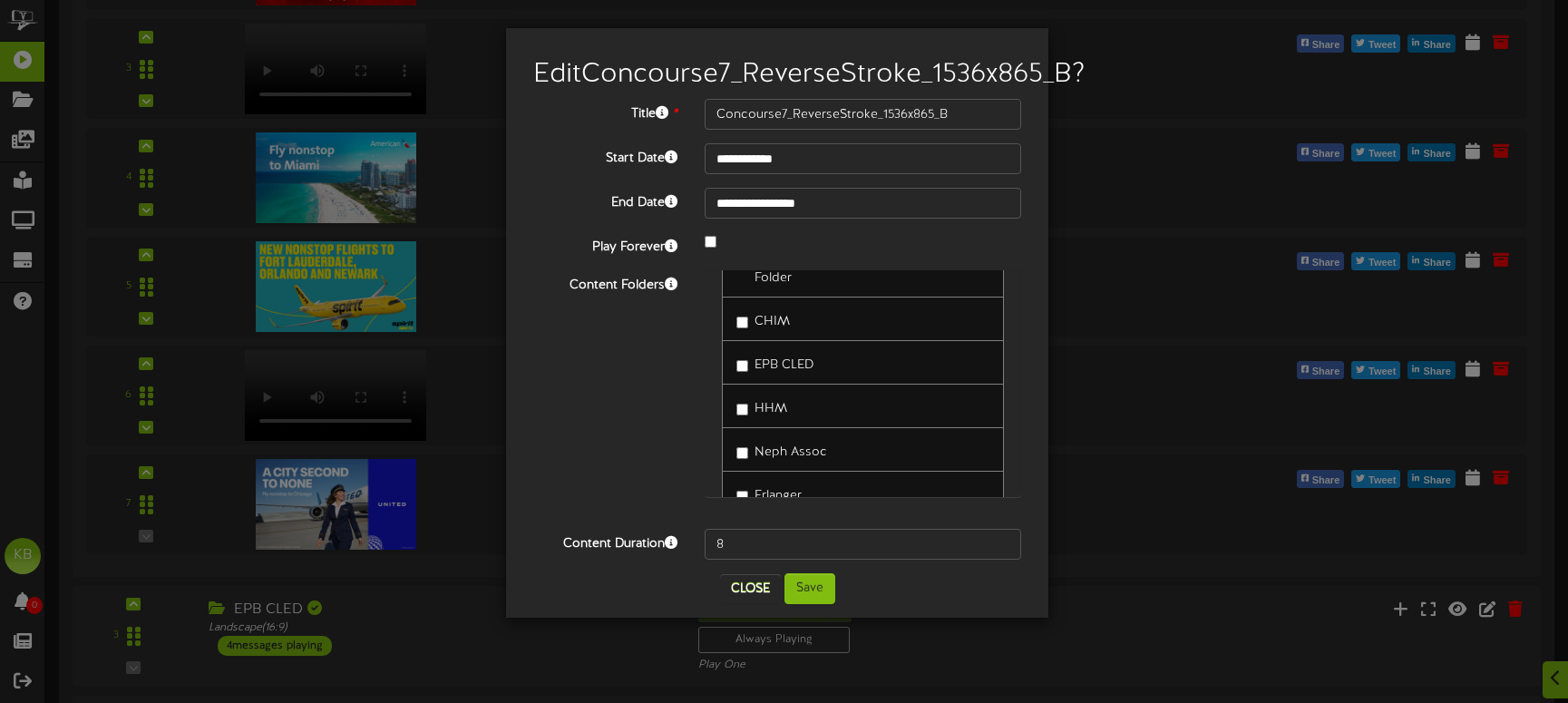
scroll to position [458, 0]
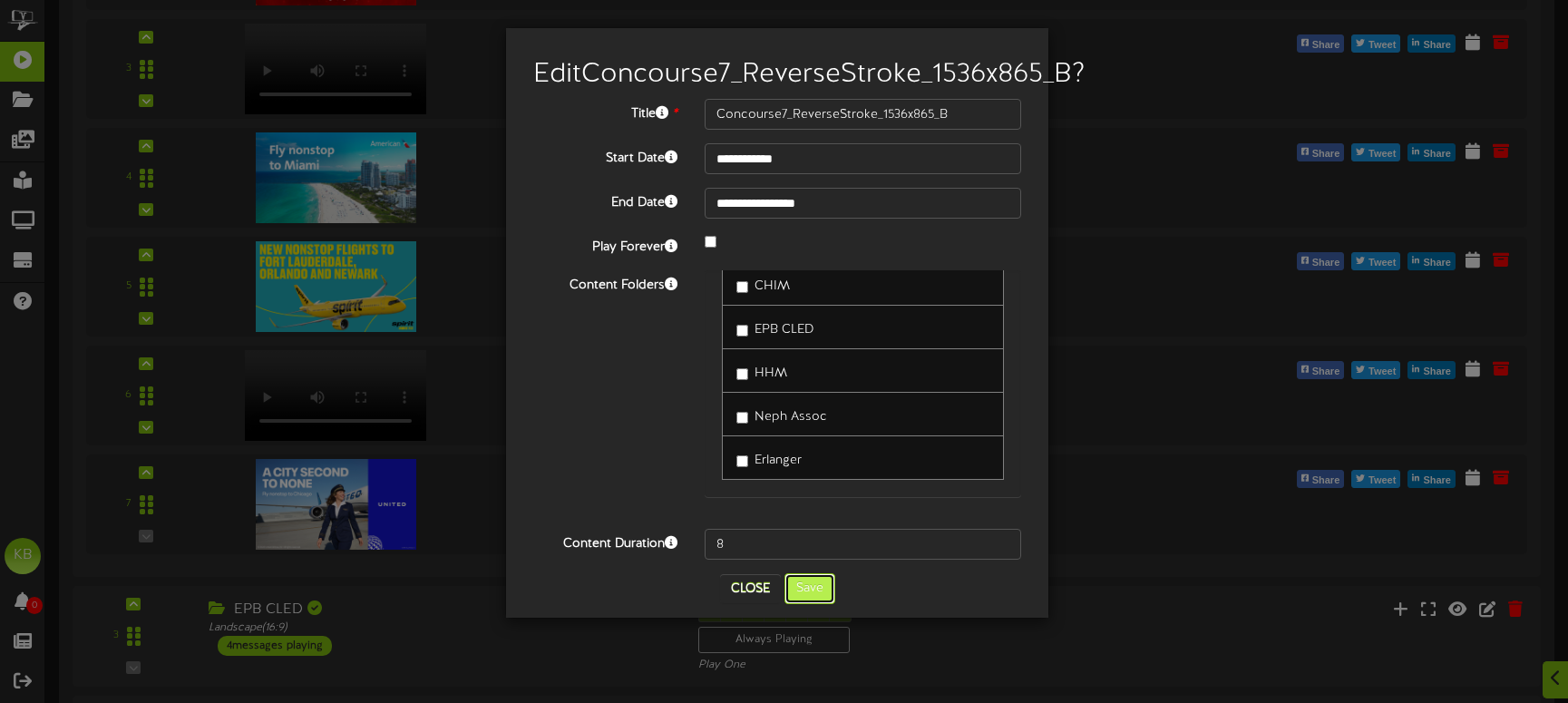
click at [819, 604] on button "Save" at bounding box center [810, 588] width 51 height 31
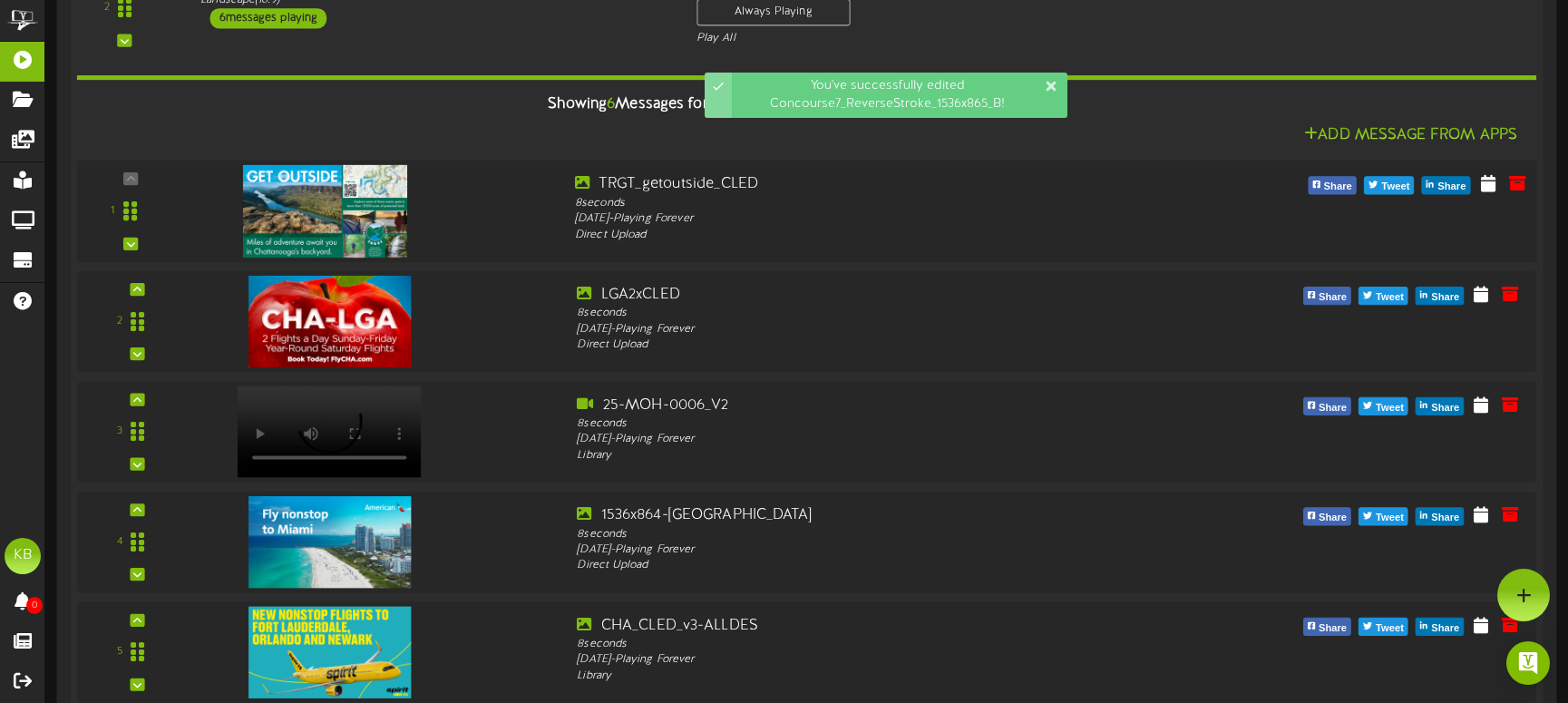
scroll to position [2338, 0]
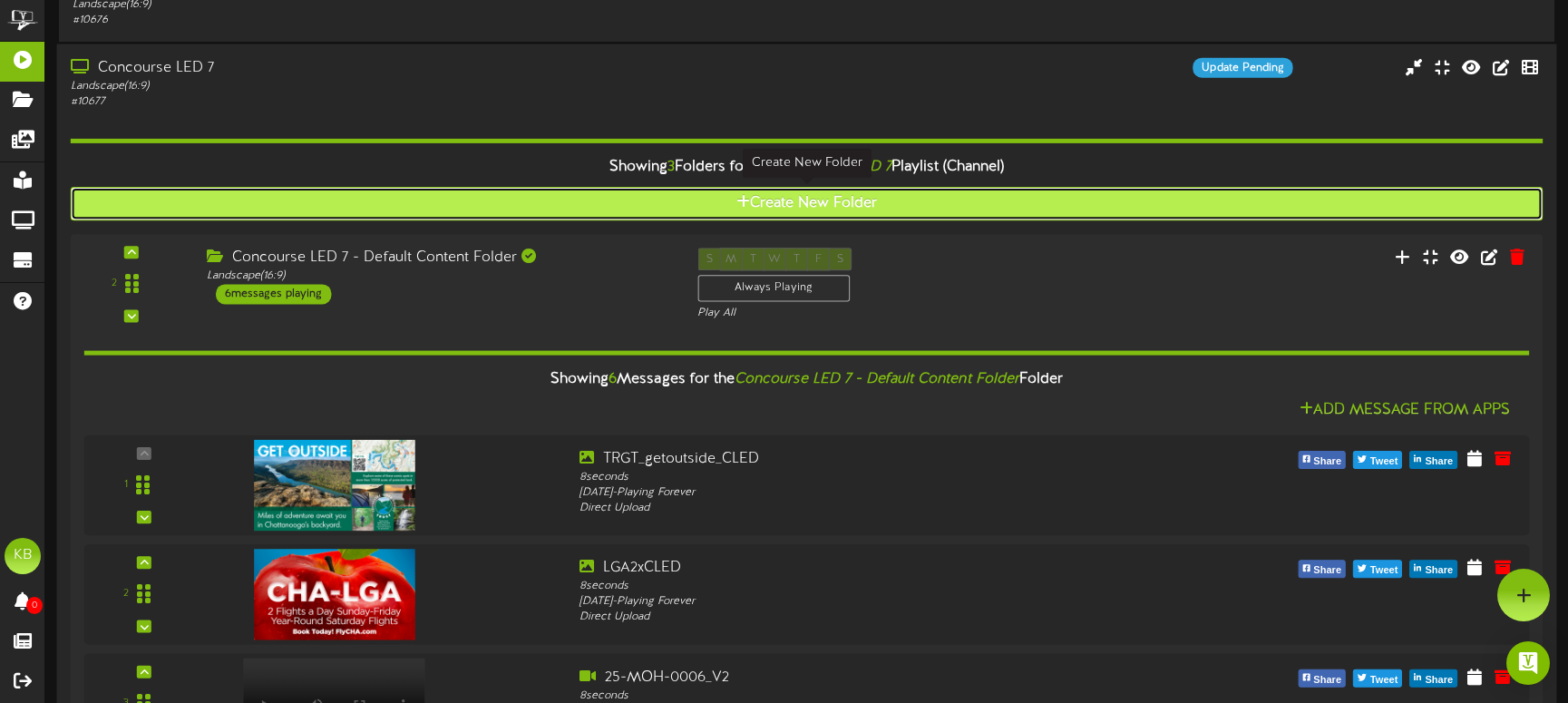
click at [617, 197] on button "Create New Folder" at bounding box center [807, 203] width 1472 height 33
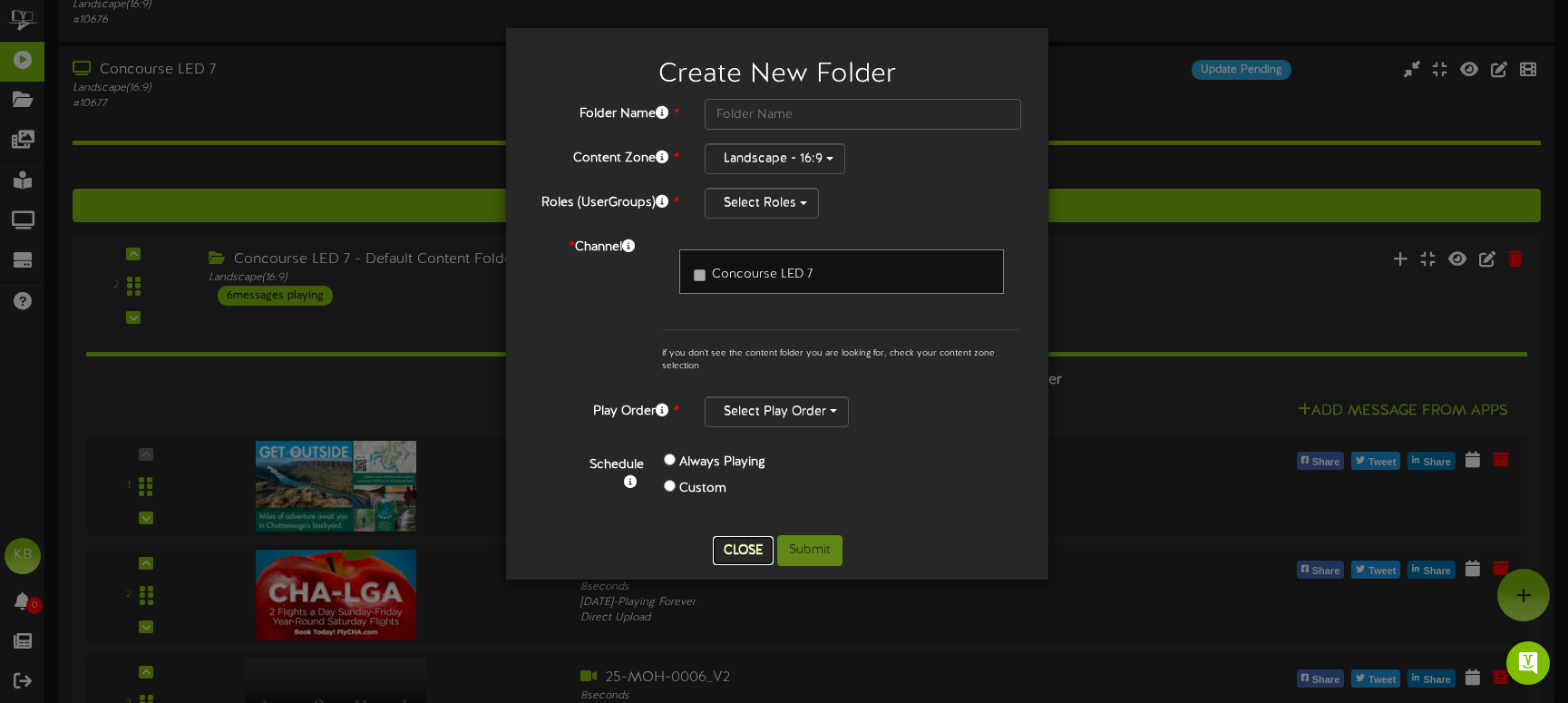
click at [727, 550] on button "Close" at bounding box center [743, 550] width 60 height 29
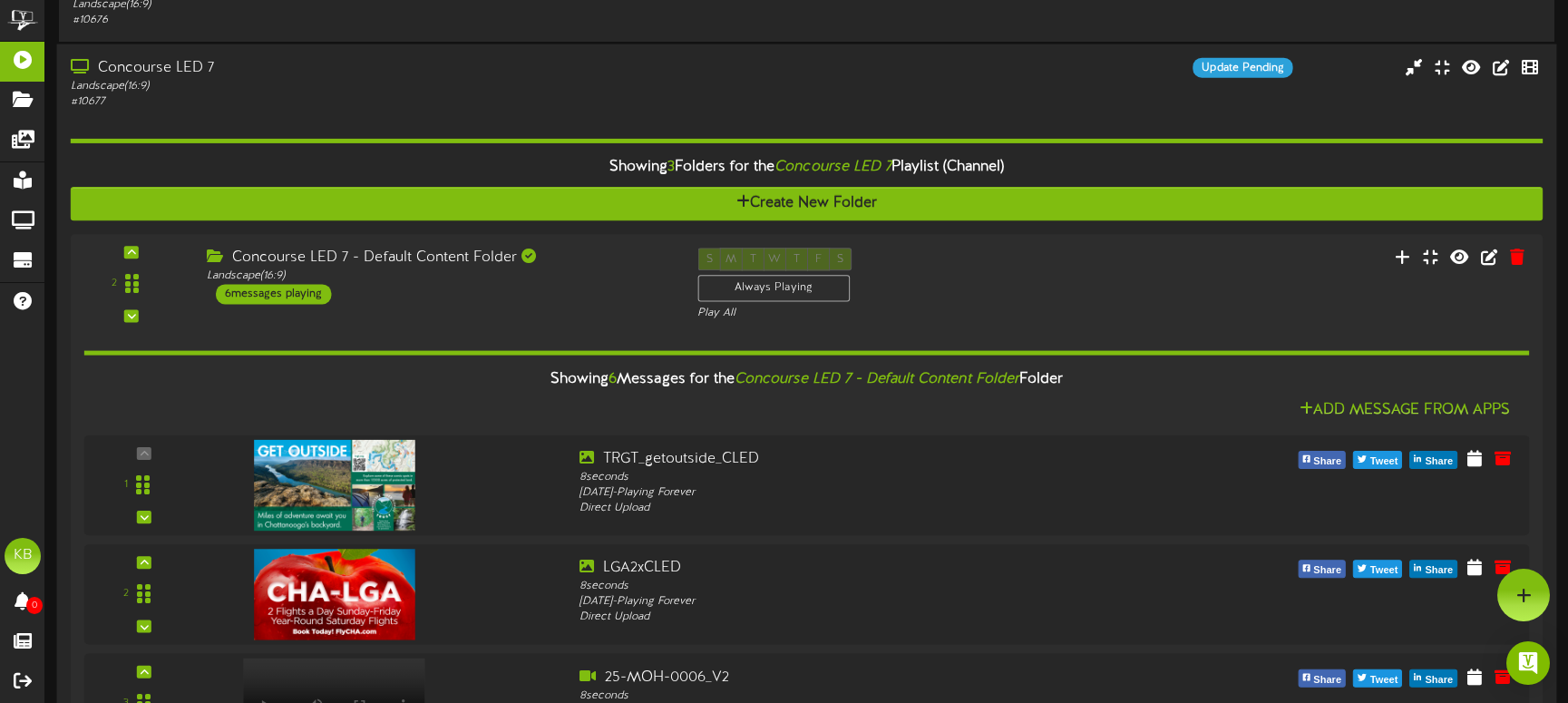
click at [231, 157] on div "Showing 3 Folders for the Concourse LED 7 Playlist (Channel)" at bounding box center [807, 167] width 1499 height 39
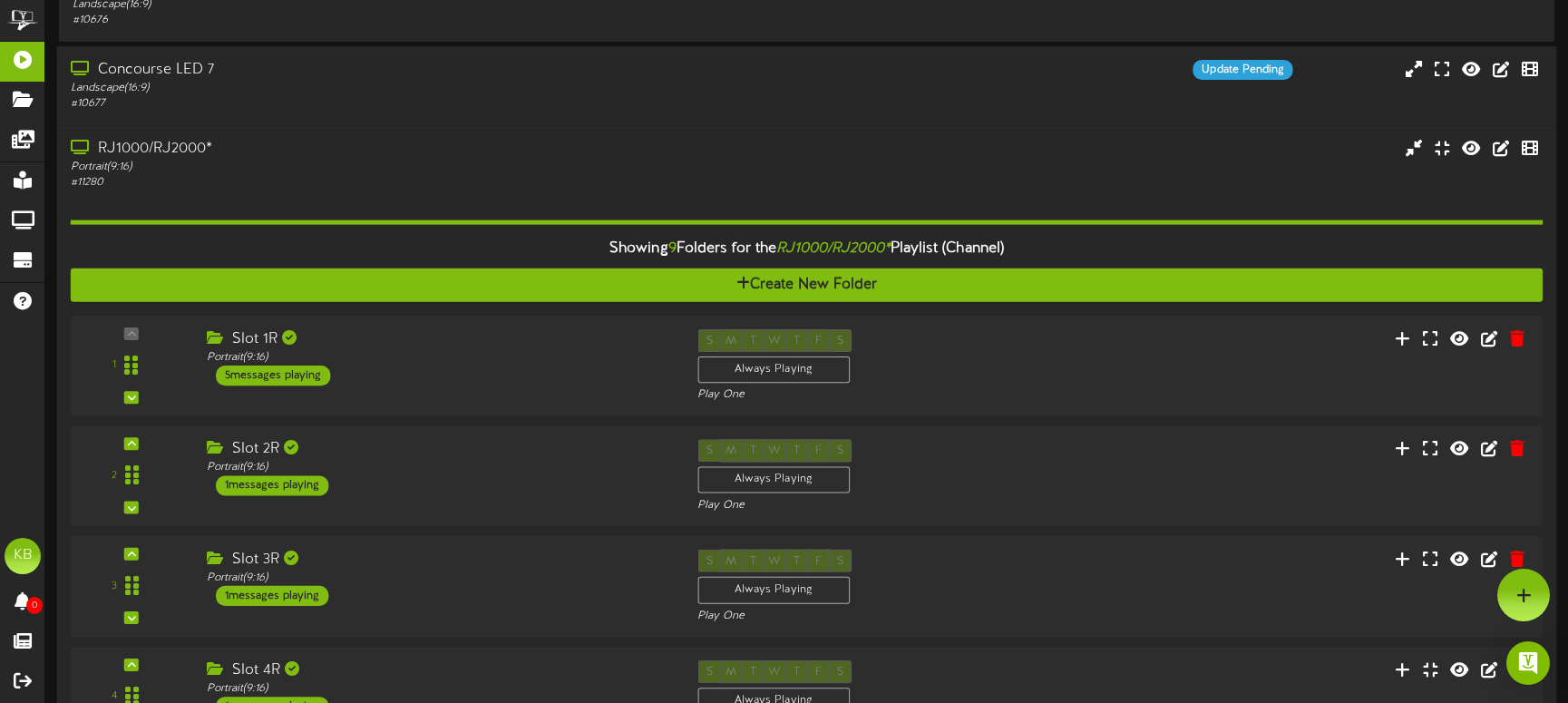
click at [282, 239] on div "Showing 9 Folders for the RJ1000/RJ2000* Playlist (Channel)" at bounding box center [807, 249] width 1499 height 39
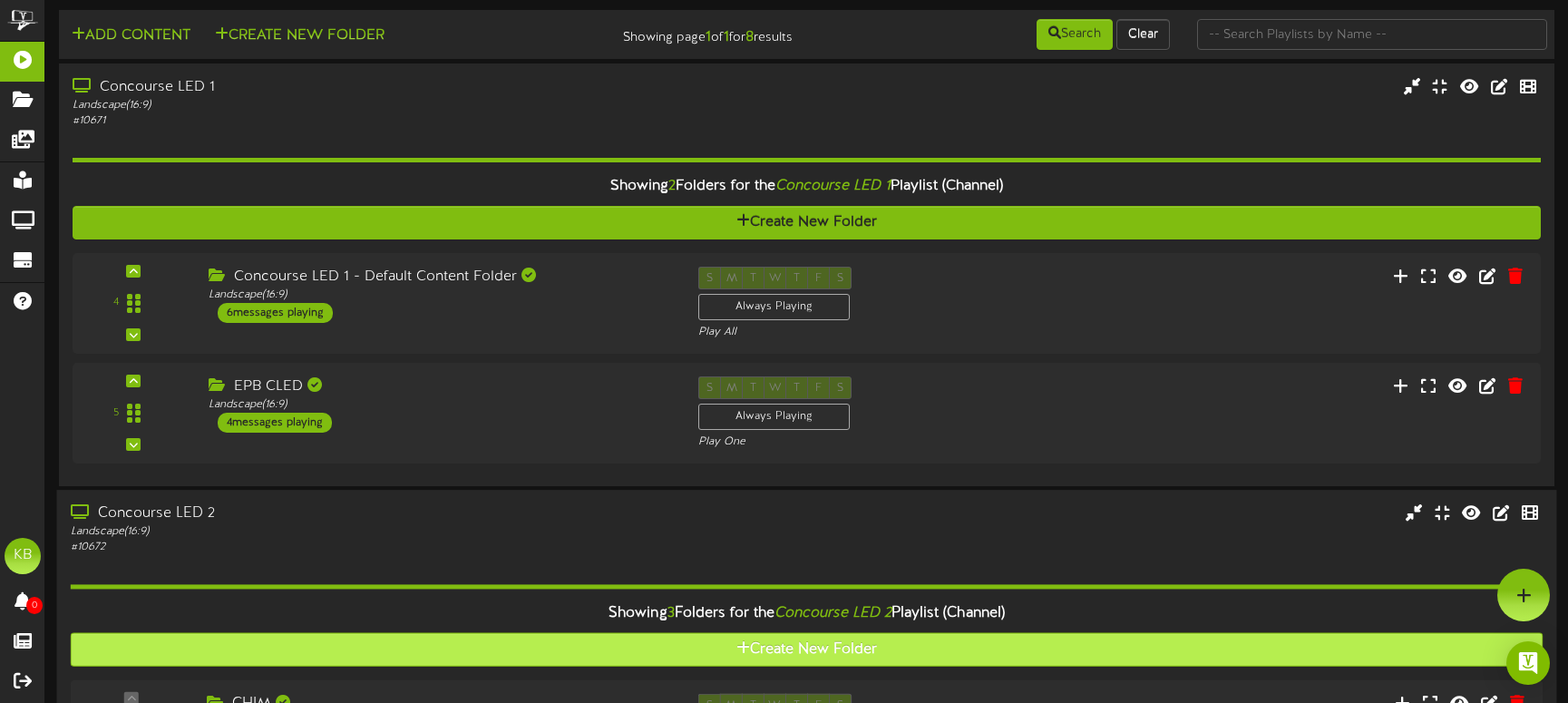
scroll to position [0, 0]
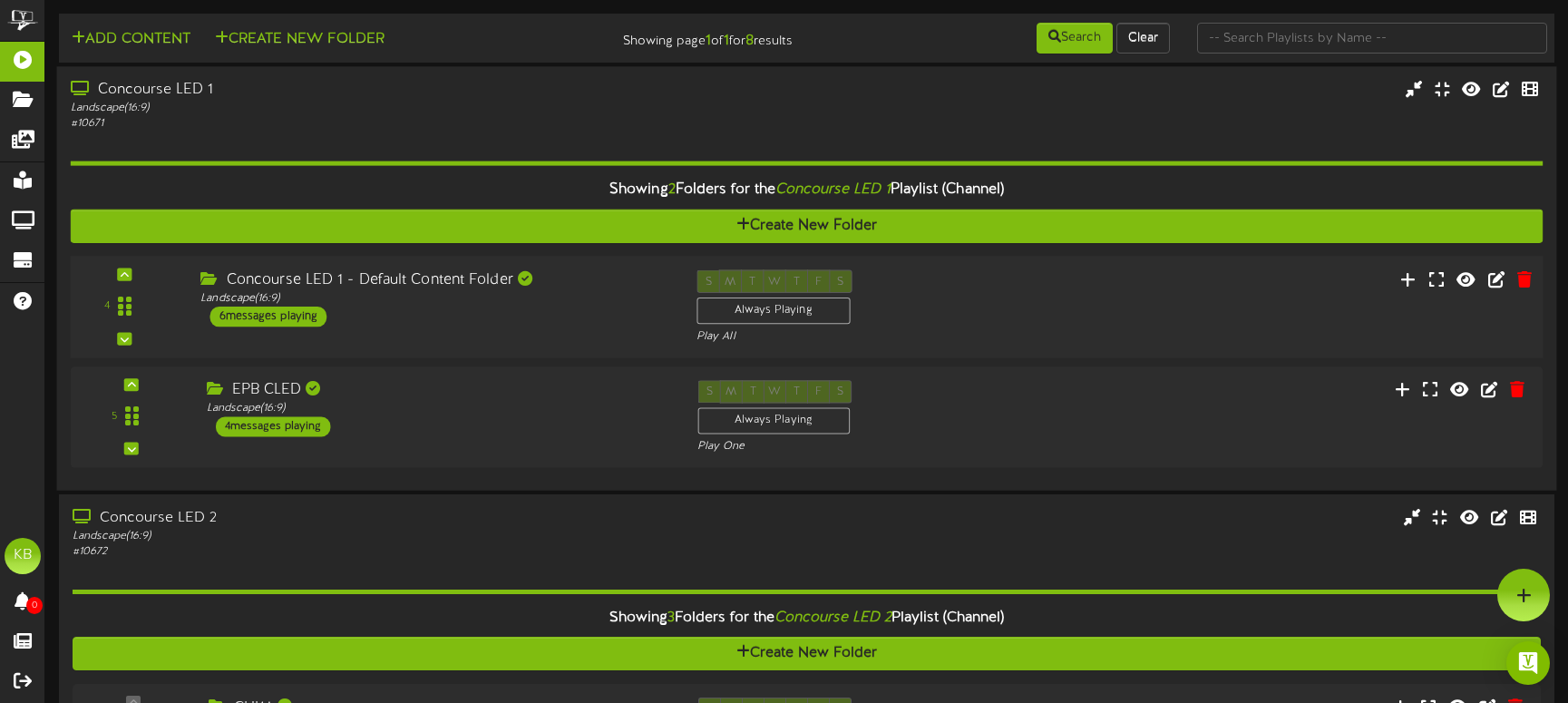
click at [273, 315] on div "6 messages playing" at bounding box center [268, 316] width 117 height 20
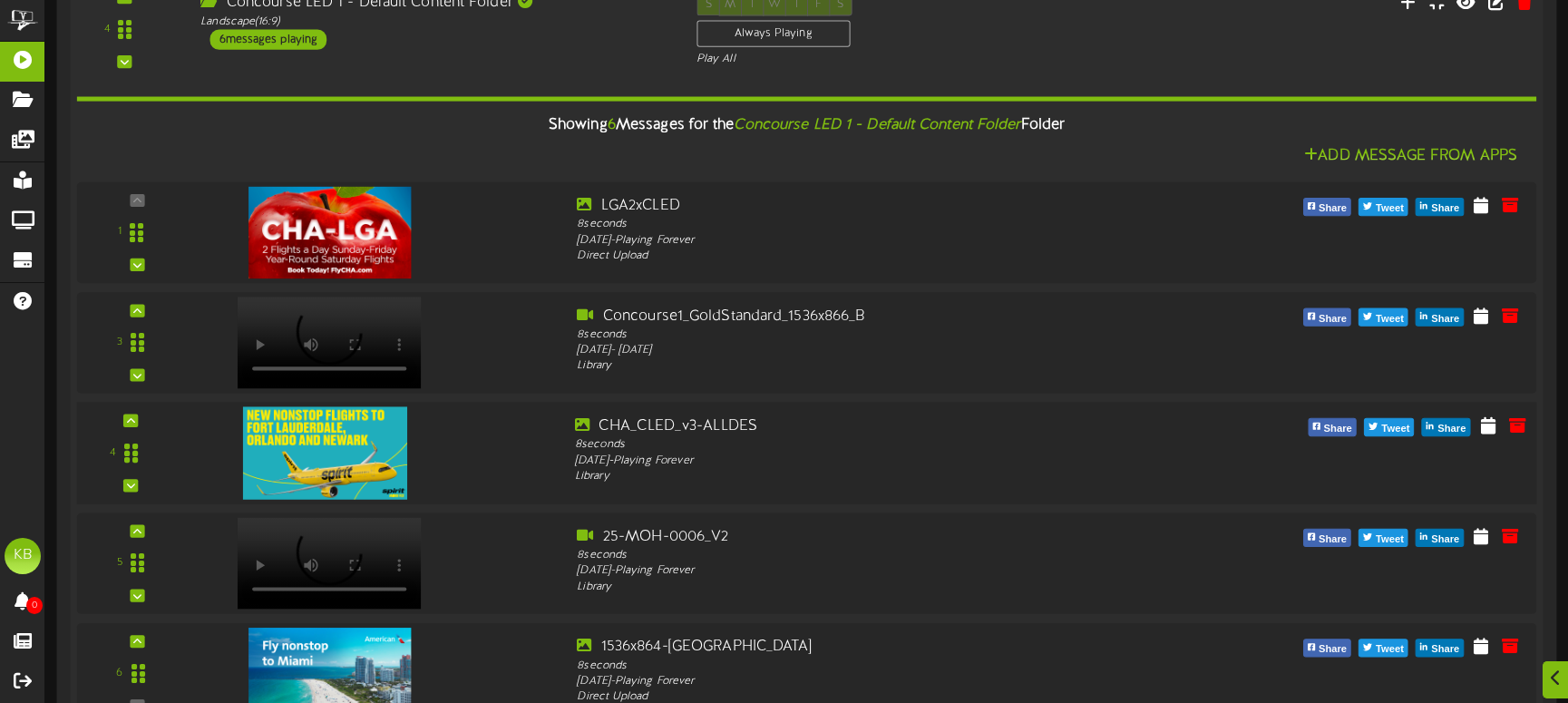
scroll to position [453, 0]
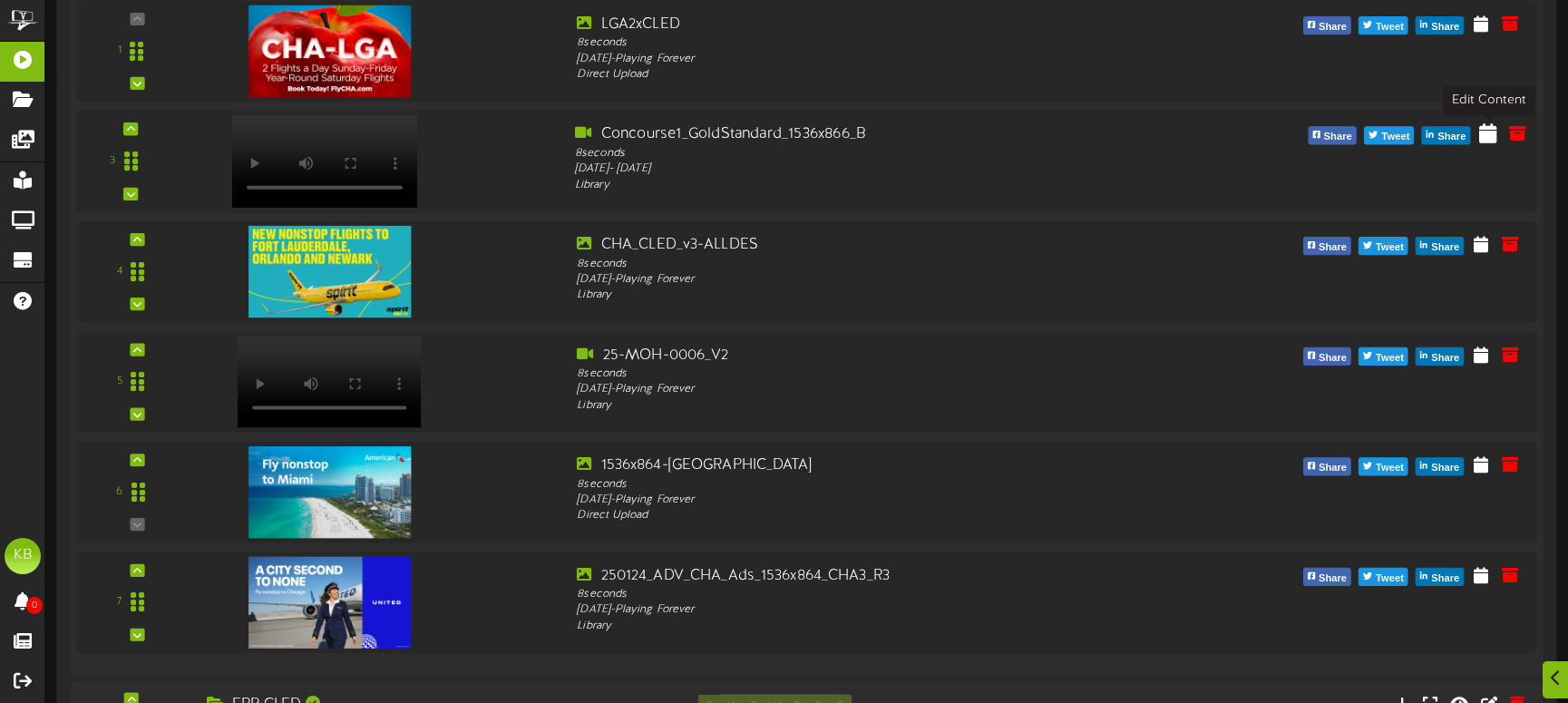
click at [1485, 133] on icon at bounding box center [1488, 132] width 19 height 20
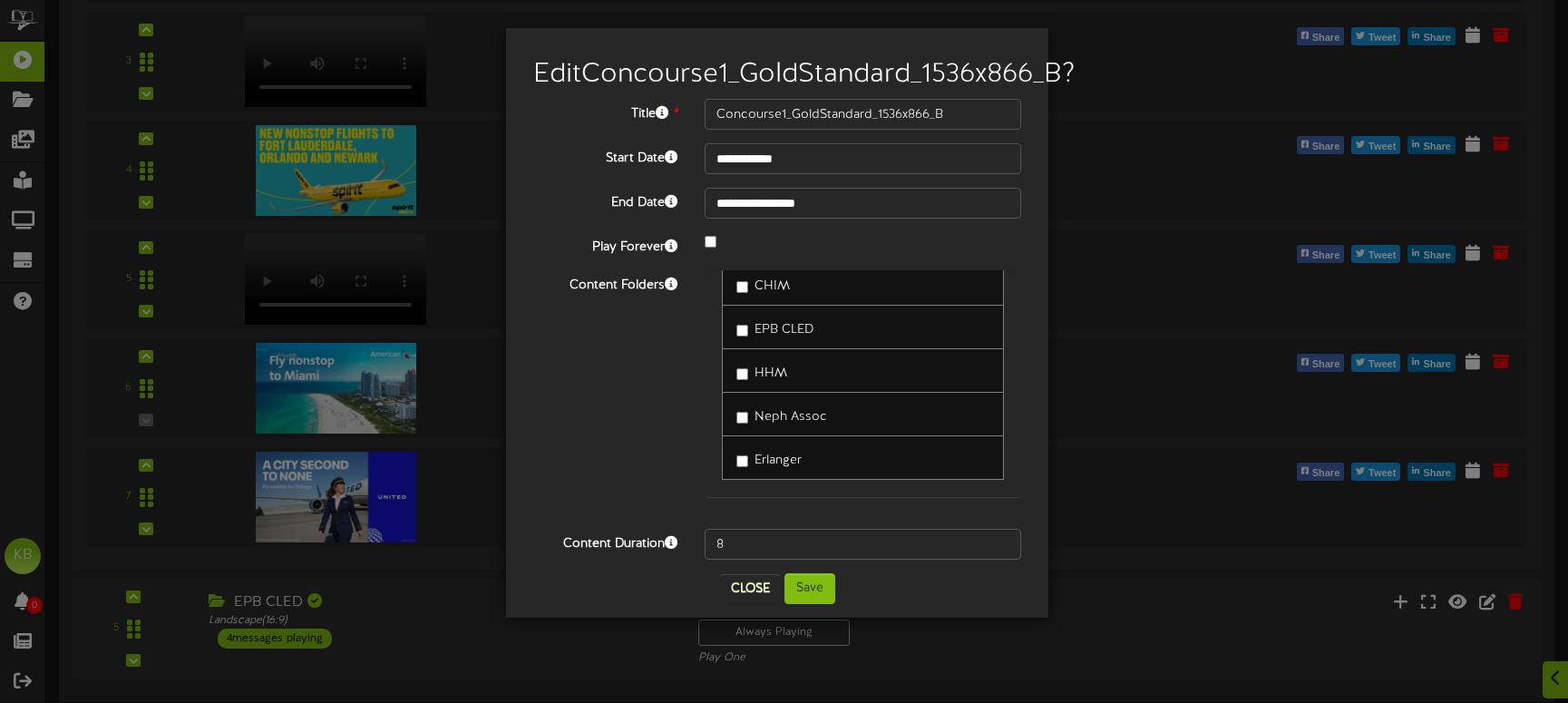
scroll to position [725, 0]
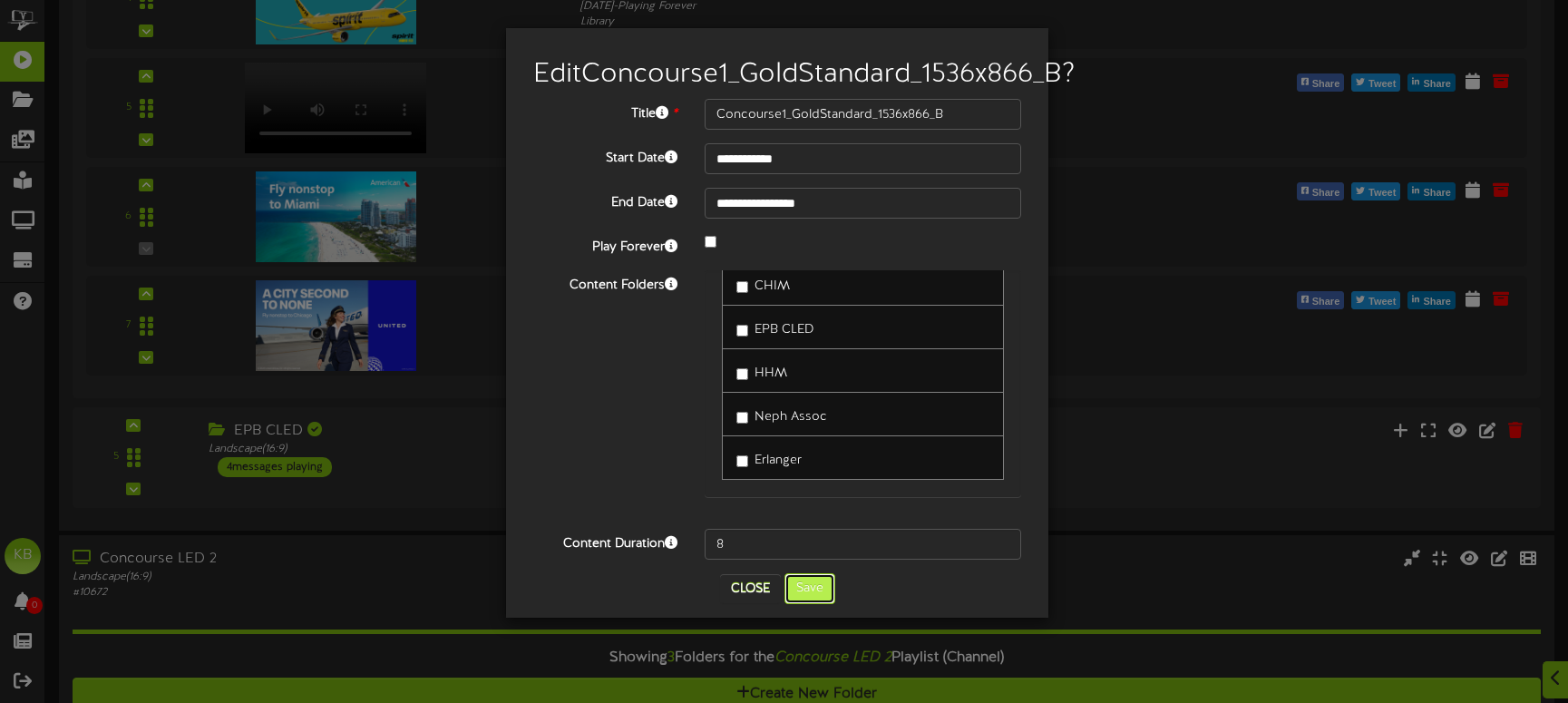
click at [818, 604] on button "Save" at bounding box center [810, 588] width 51 height 31
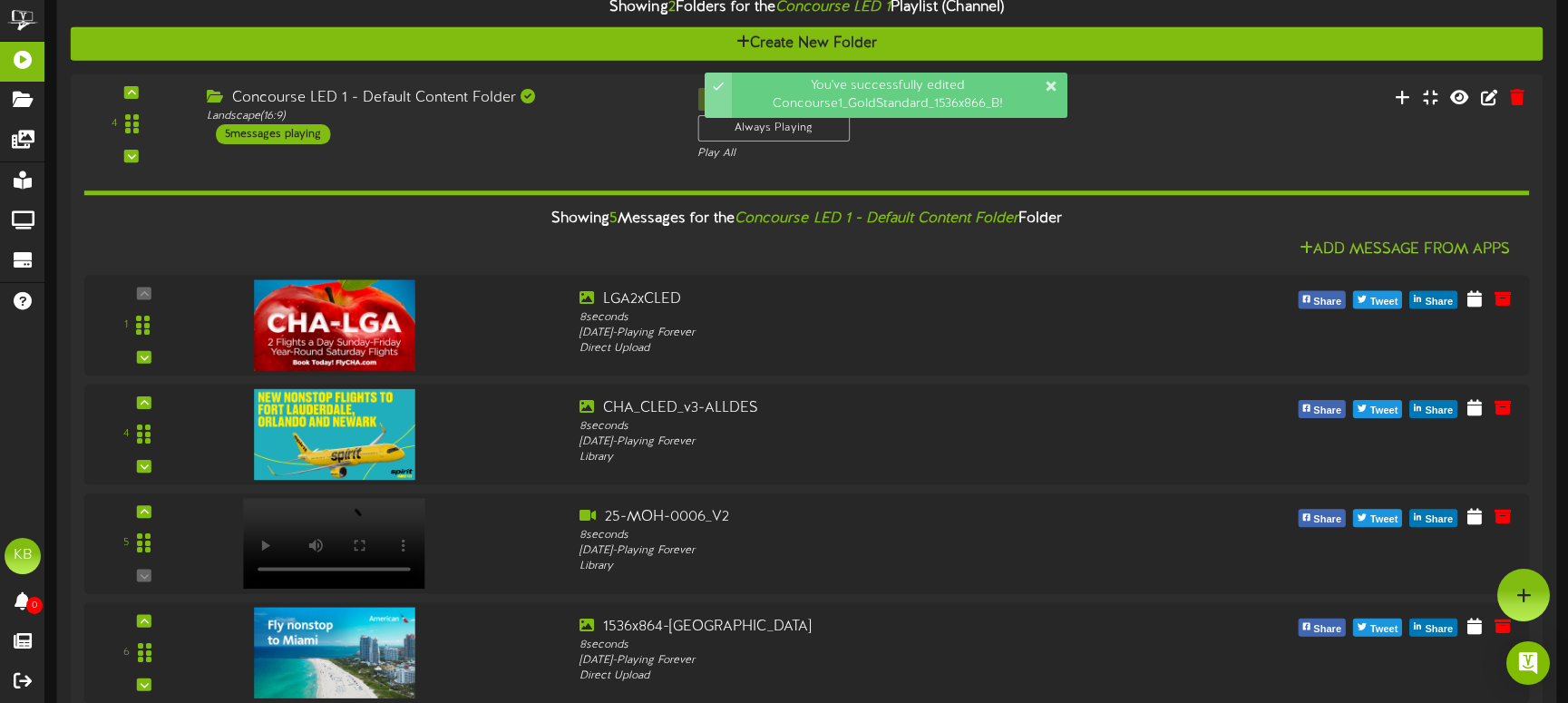
scroll to position [0, 0]
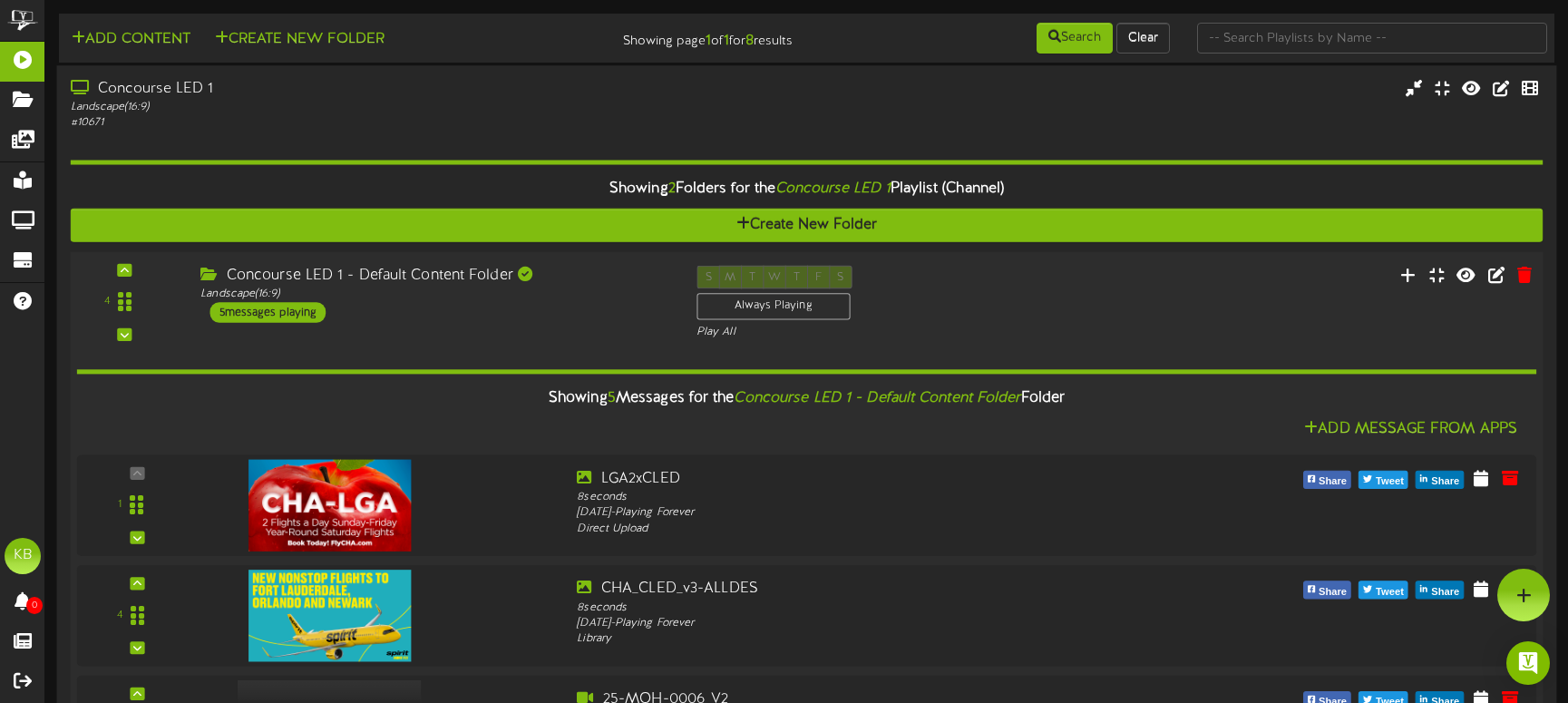
click at [265, 311] on div "5 messages playing" at bounding box center [267, 311] width 116 height 20
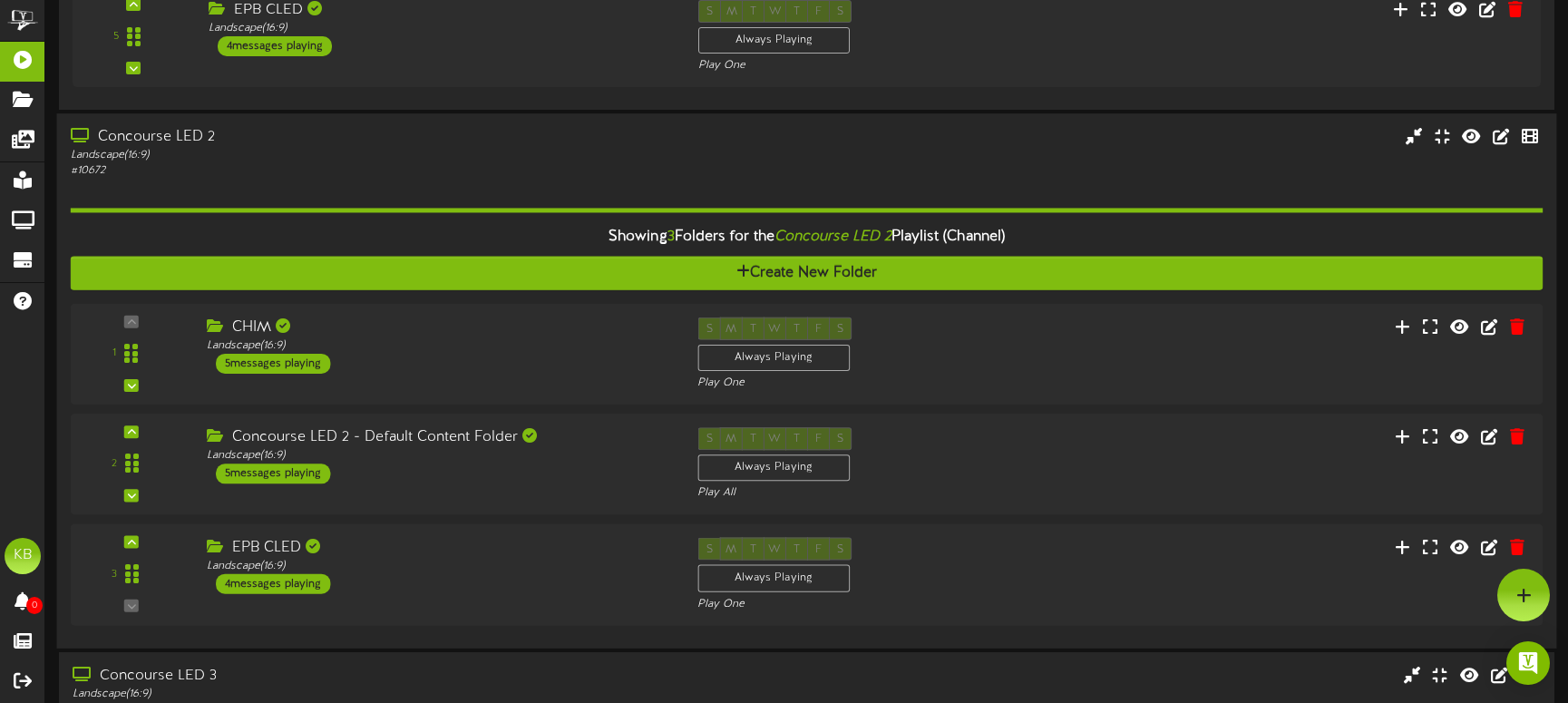
scroll to position [272, 0]
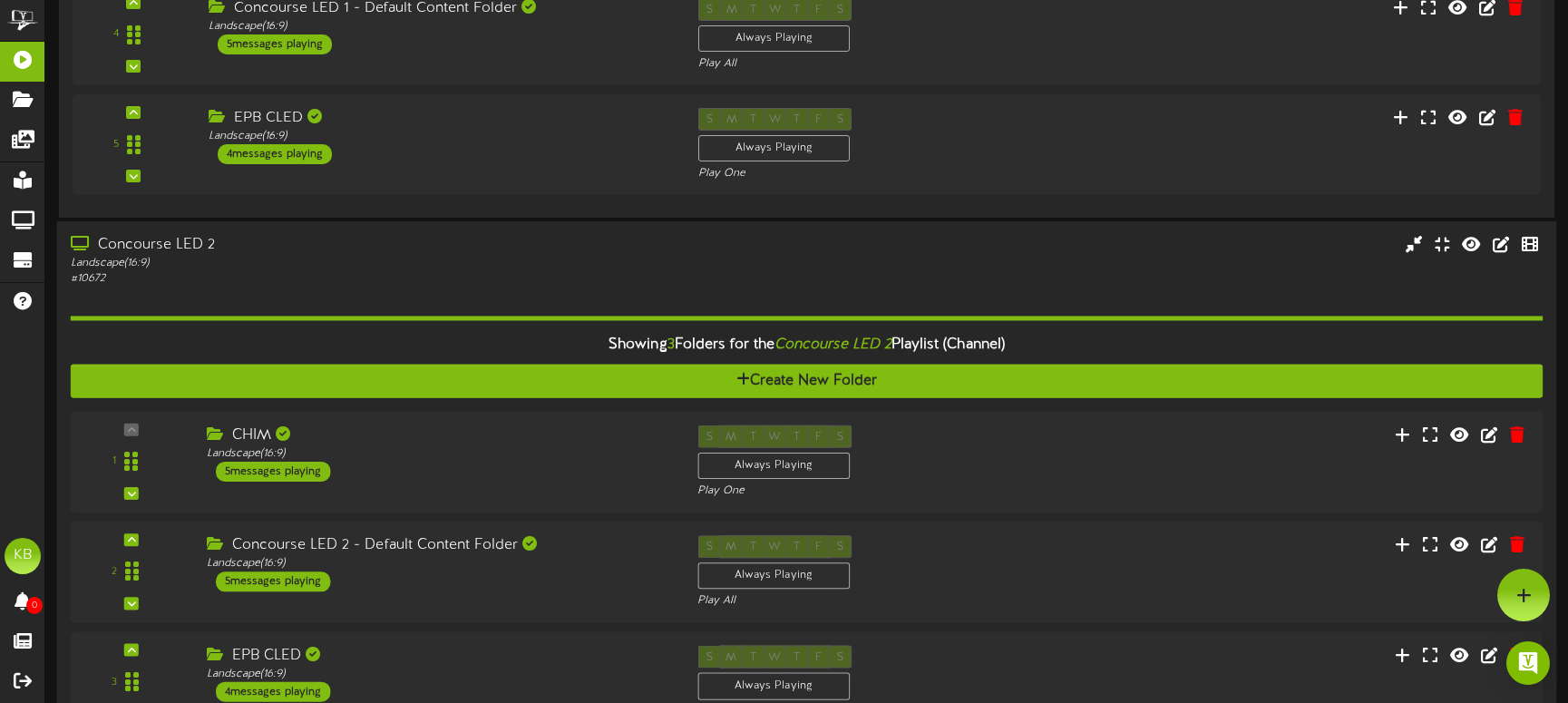
click at [354, 241] on div "Concourse LED 2" at bounding box center [369, 246] width 598 height 20
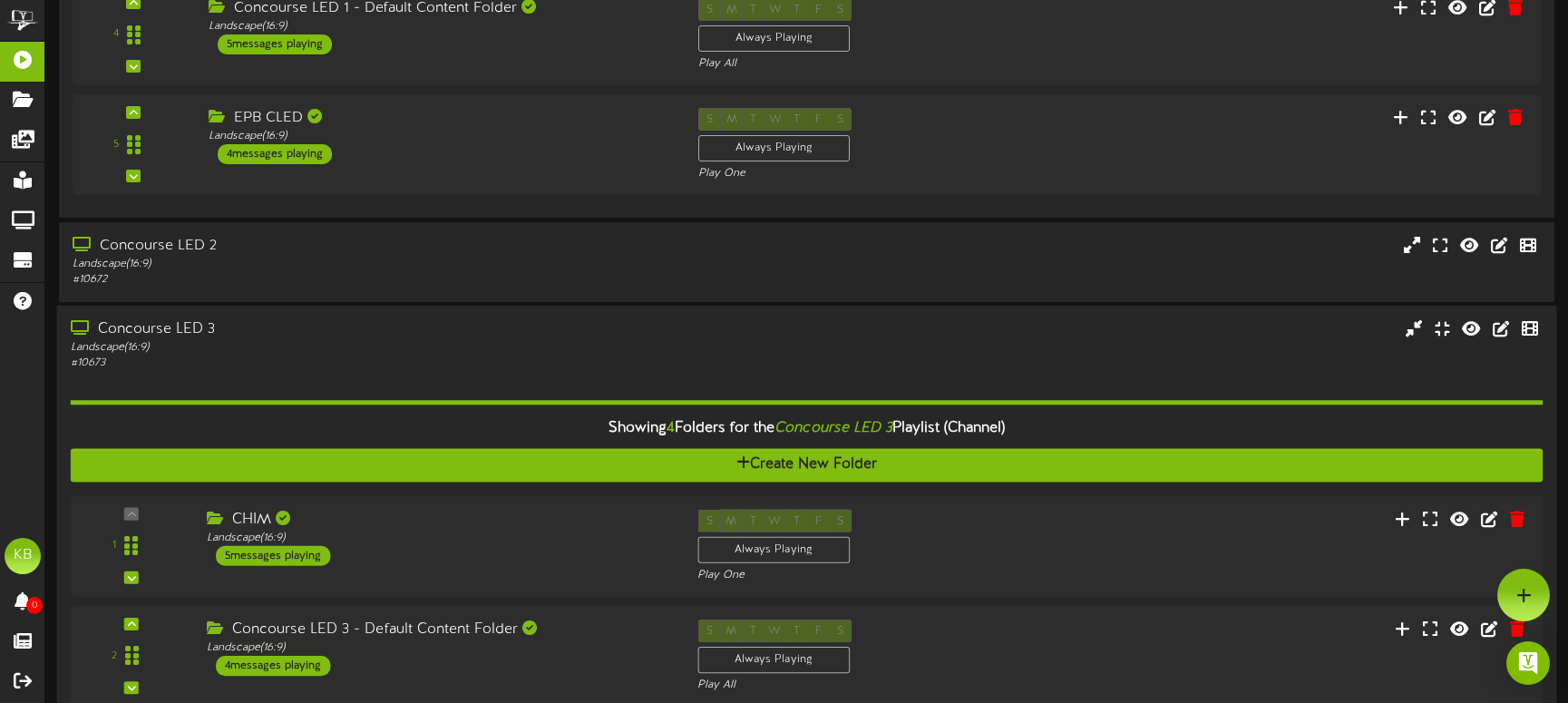
click at [404, 349] on div "Landscape ( 16:9 )" at bounding box center [369, 346] width 598 height 16
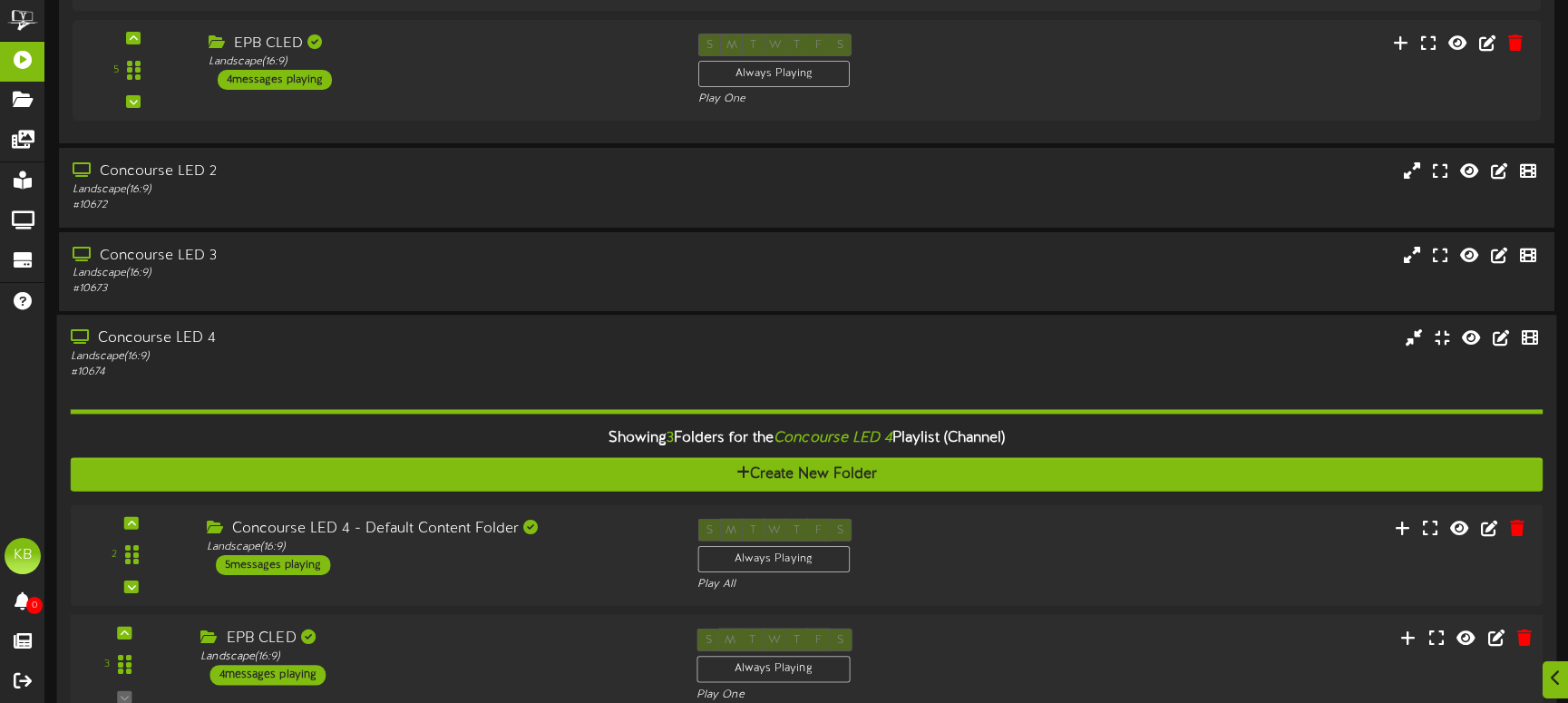
scroll to position [544, 0]
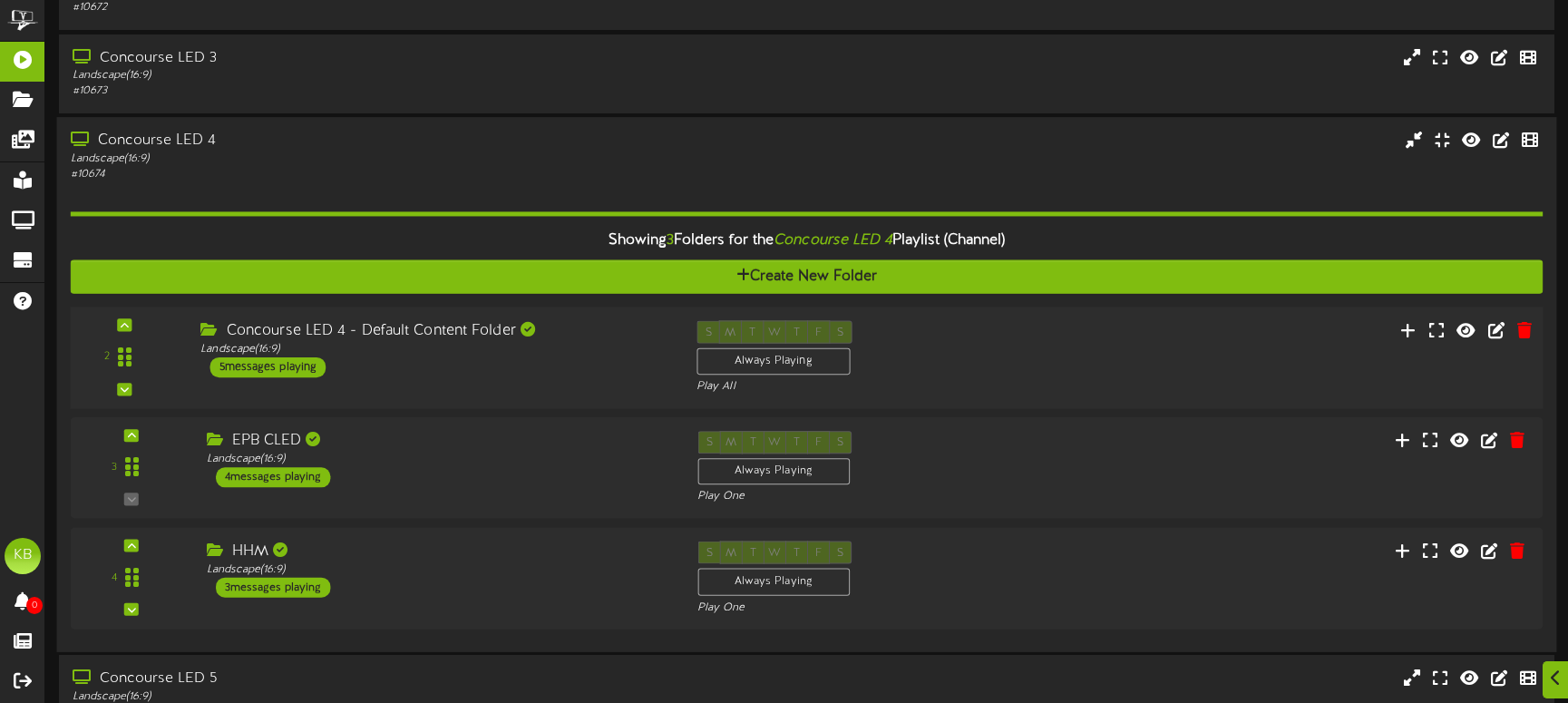
click at [301, 362] on div "5 messages playing" at bounding box center [267, 366] width 116 height 20
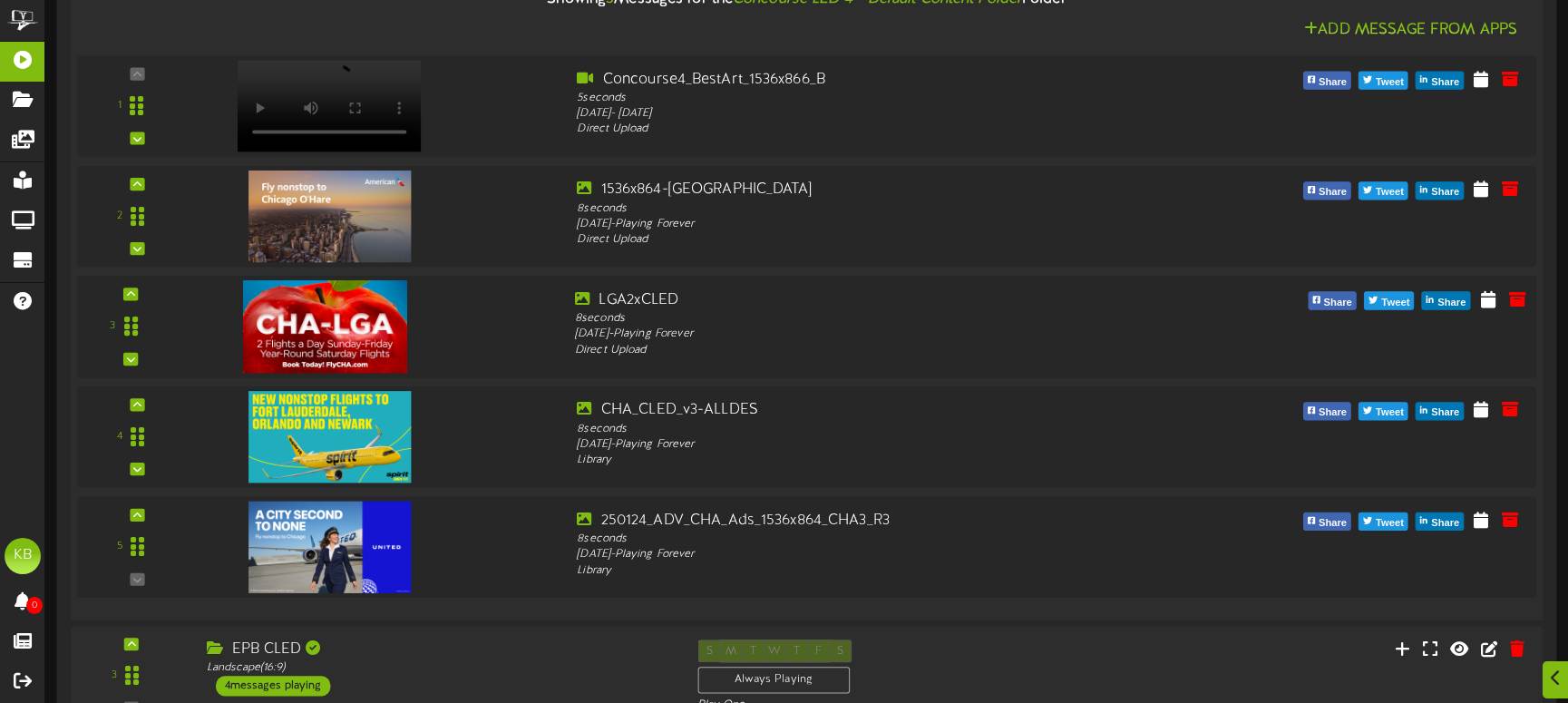
scroll to position [997, 0]
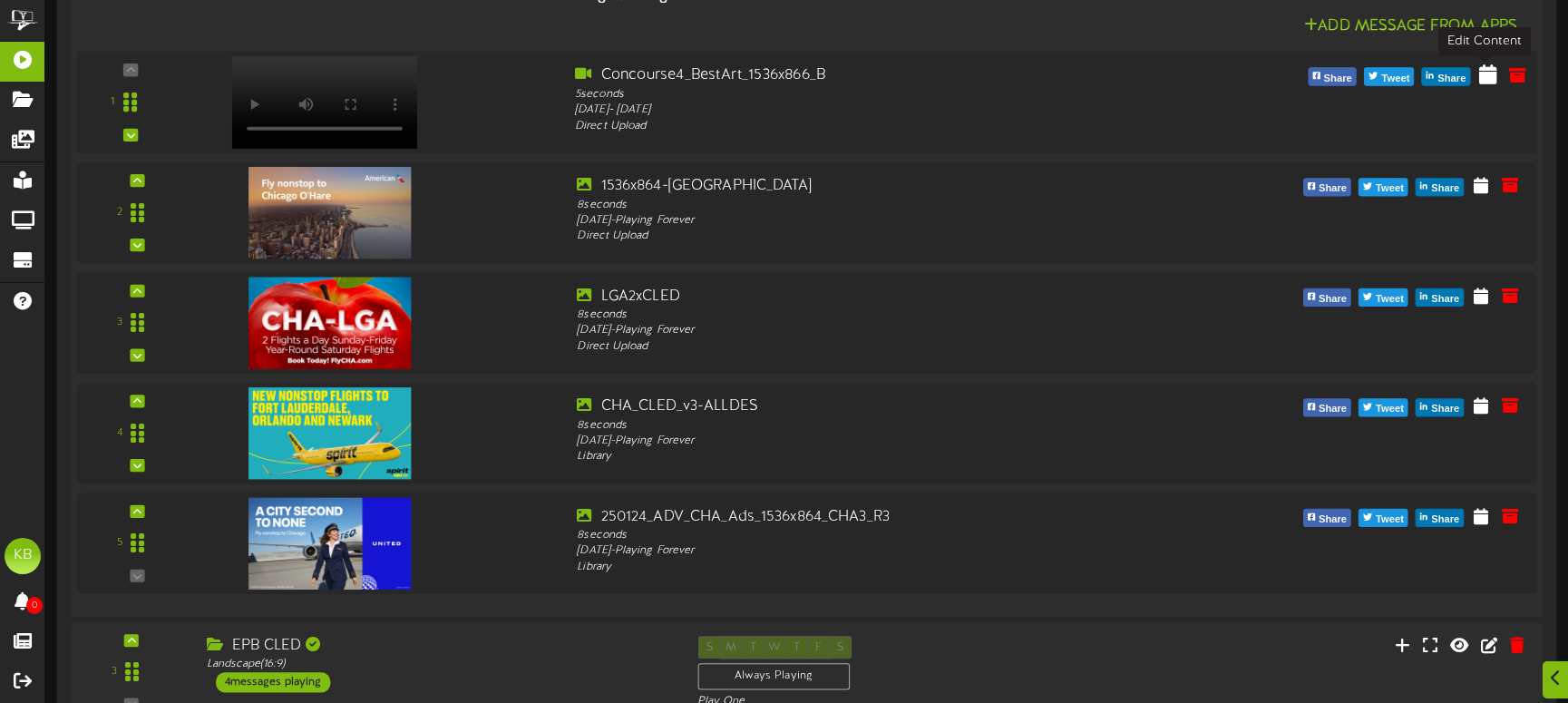
click at [1487, 73] on icon at bounding box center [1488, 72] width 19 height 20
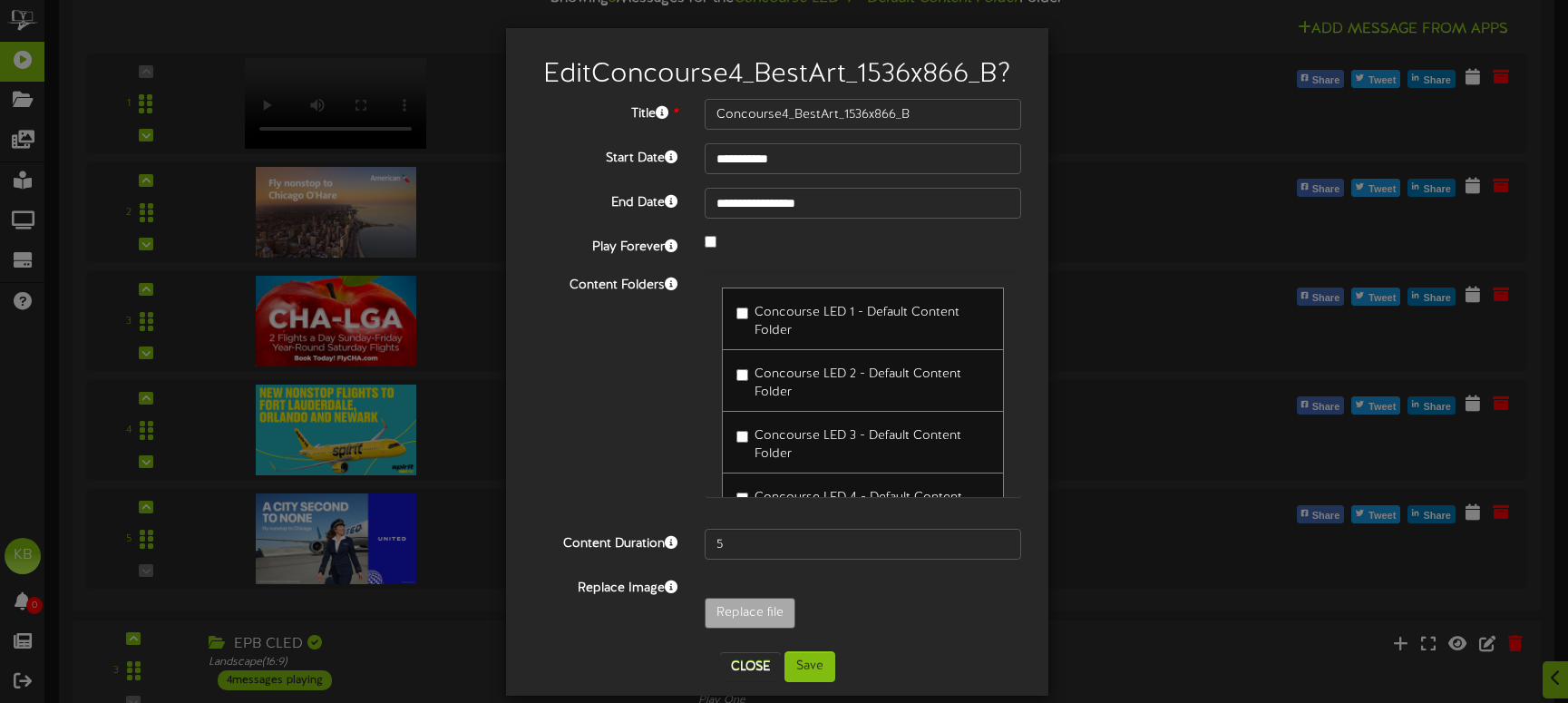
drag, startPoint x: 1007, startPoint y: 300, endPoint x: 1012, endPoint y: 311, distance: 12.1
click at [1011, 313] on div "Concourse LED 1 - Default Content Folder Concourse LED 2 - Default Content Fold…" at bounding box center [862, 384] width 317 height 227
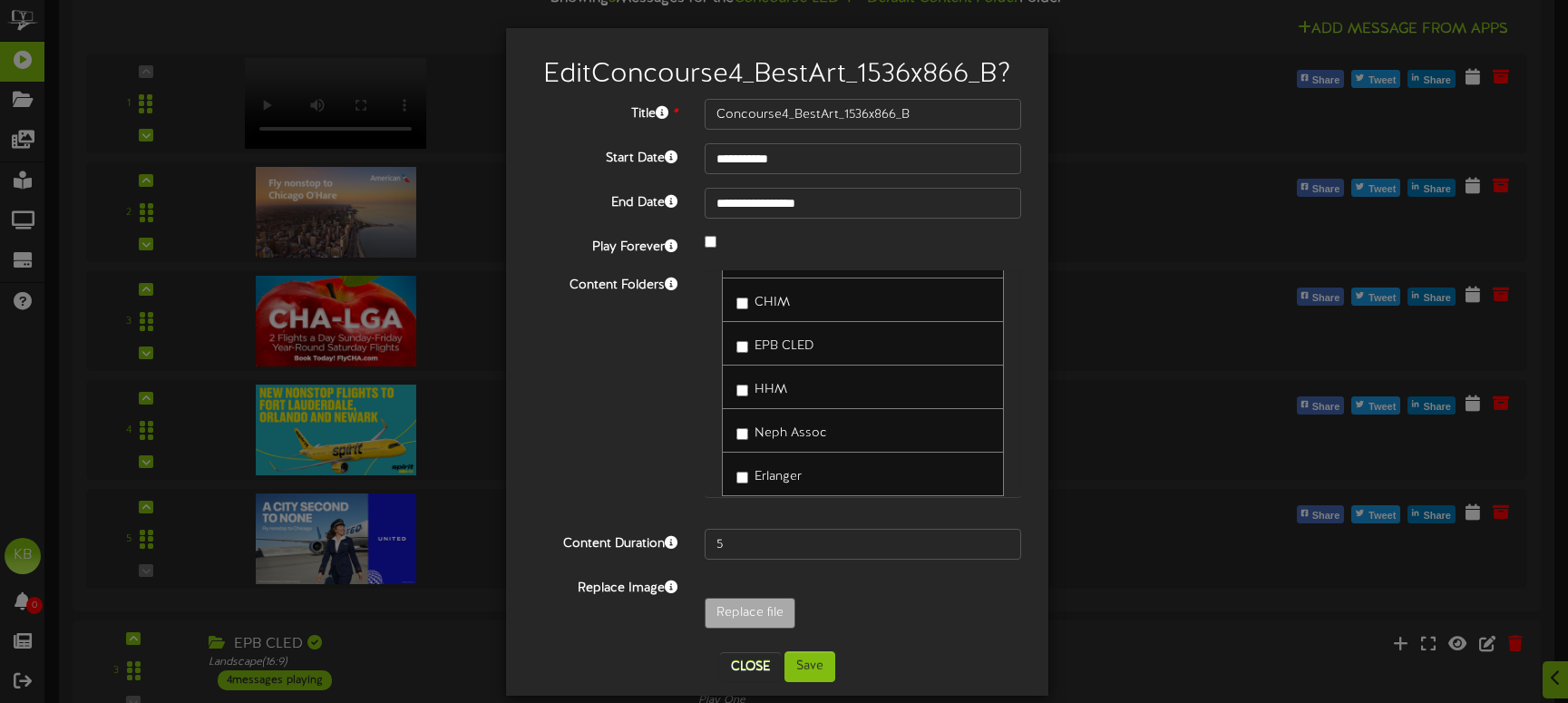
scroll to position [458, 0]
click at [889, 453] on div "Erlanger" at bounding box center [862, 458] width 282 height 45
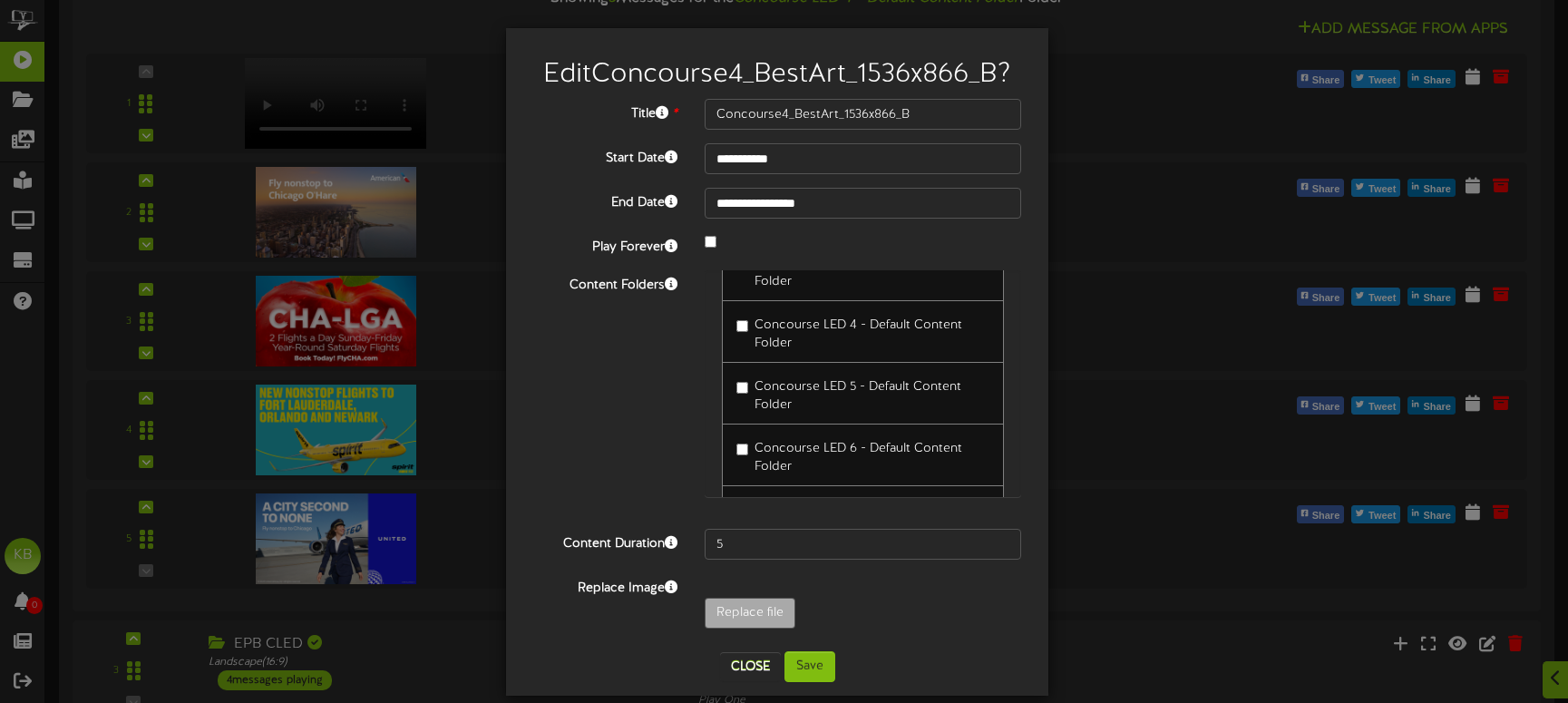
scroll to position [159, 0]
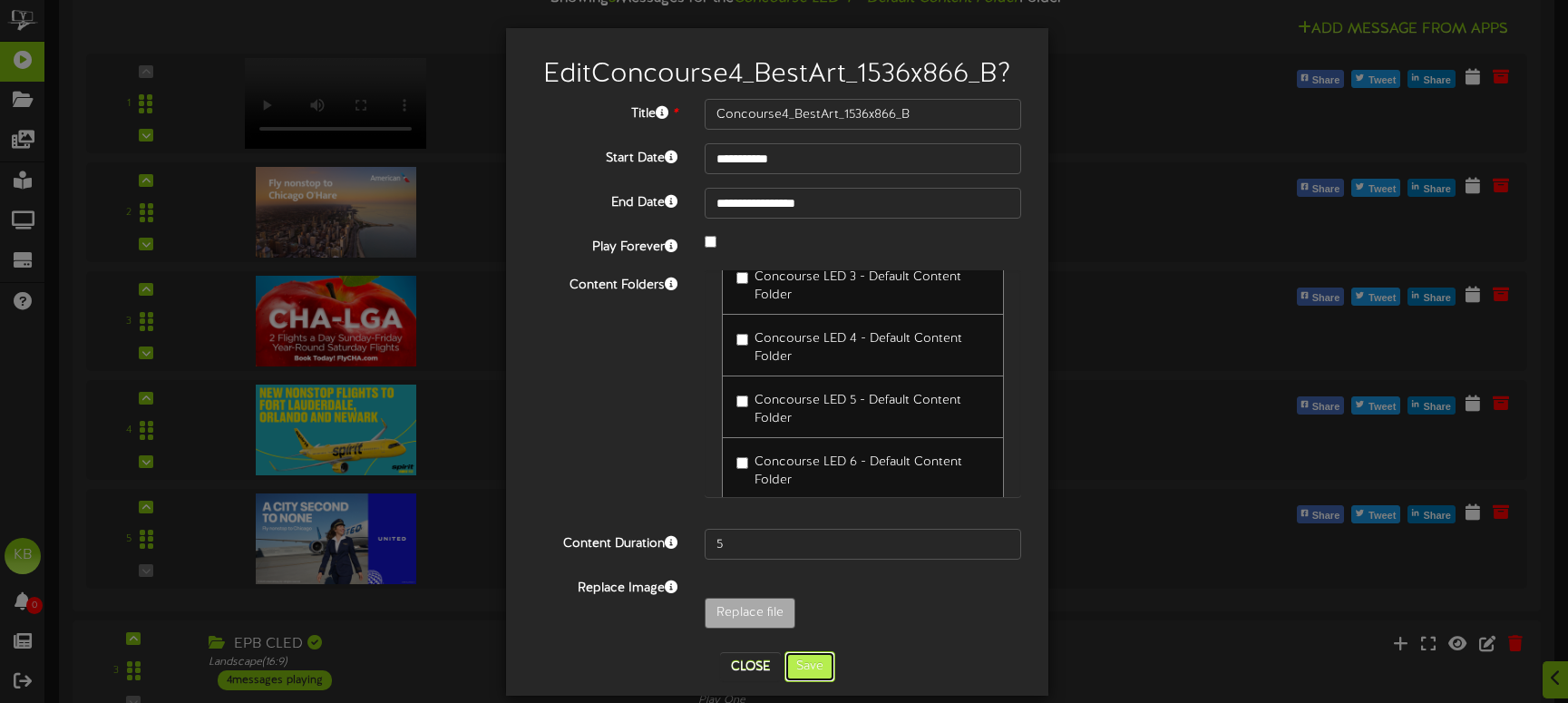
click at [805, 655] on button "Save" at bounding box center [810, 666] width 51 height 31
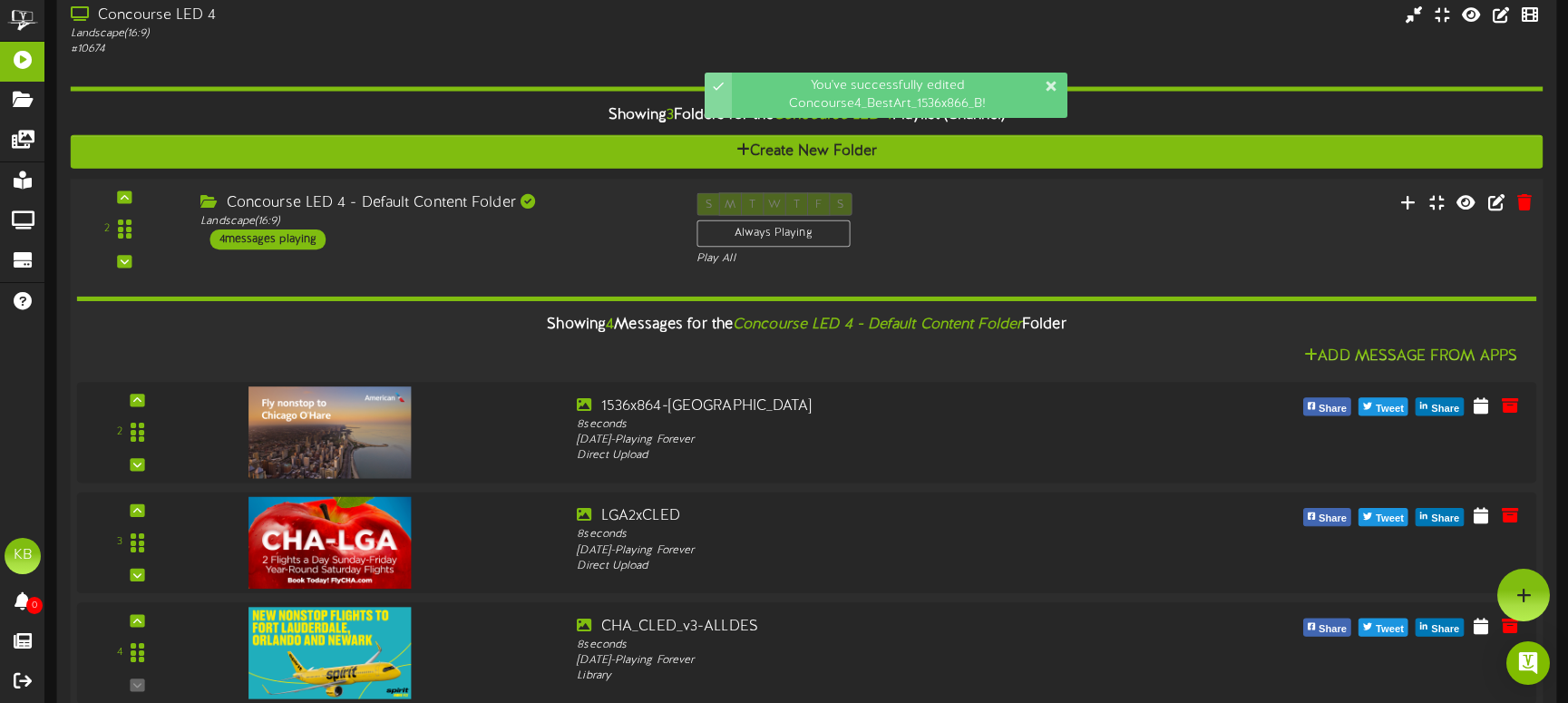
scroll to position [635, 0]
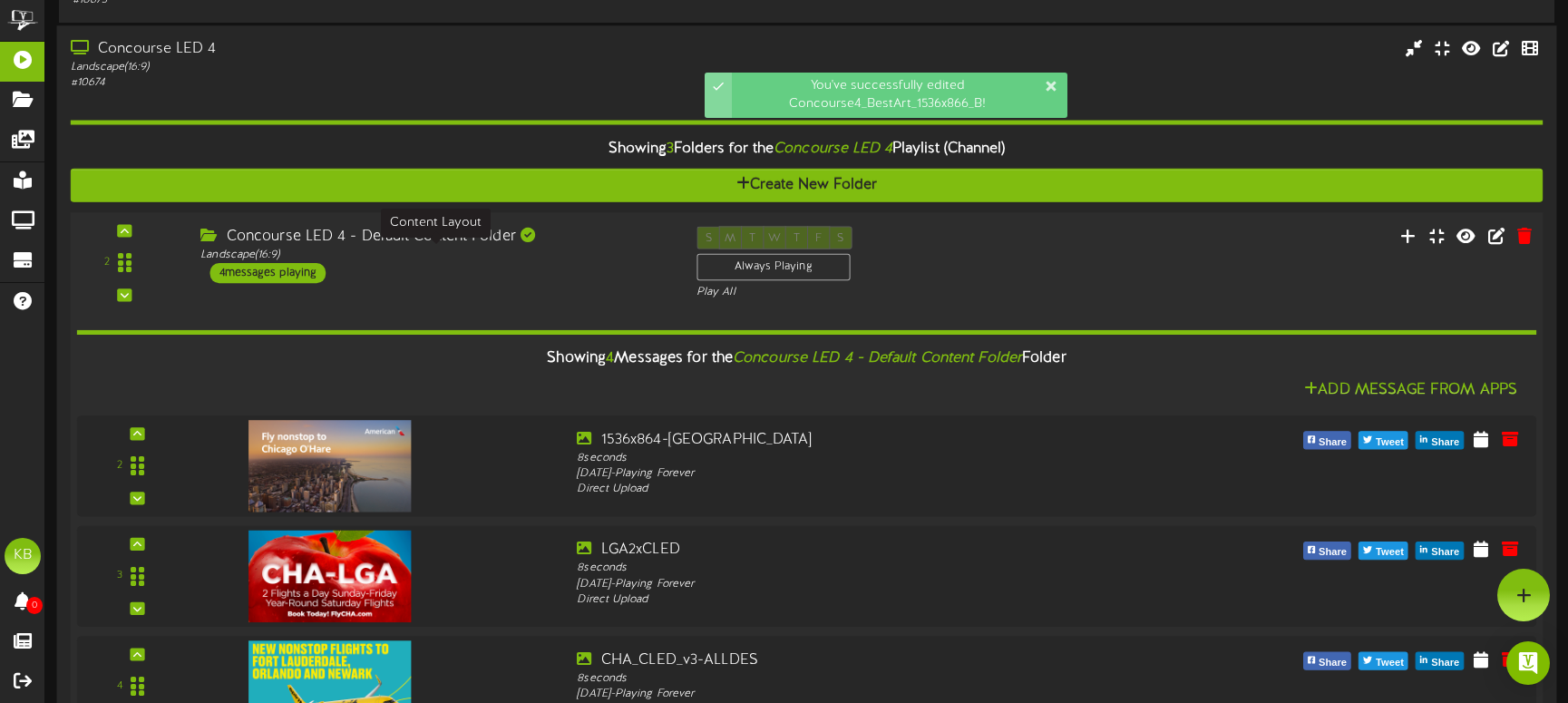
click at [557, 254] on div "Landscape ( 16:9 )" at bounding box center [434, 254] width 468 height 16
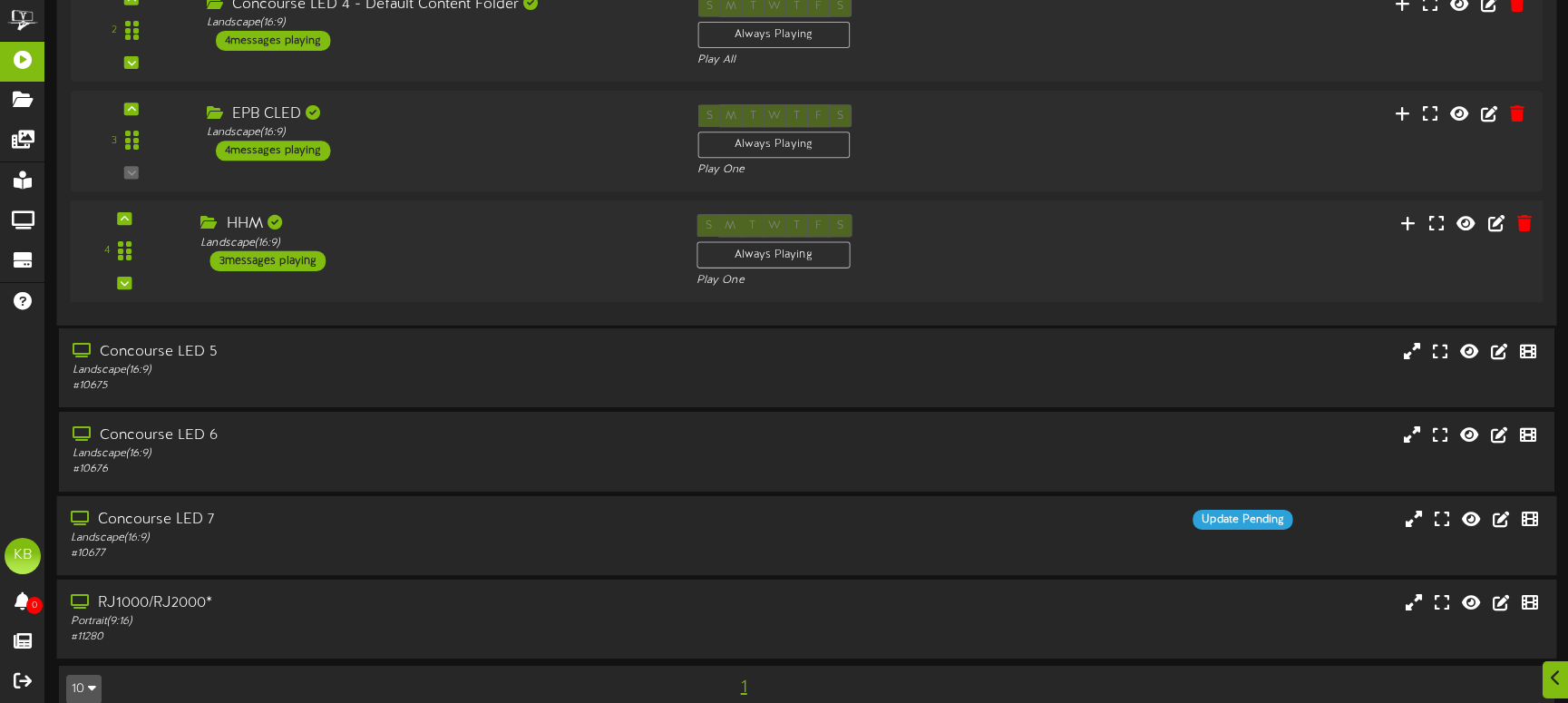
scroll to position [899, 0]
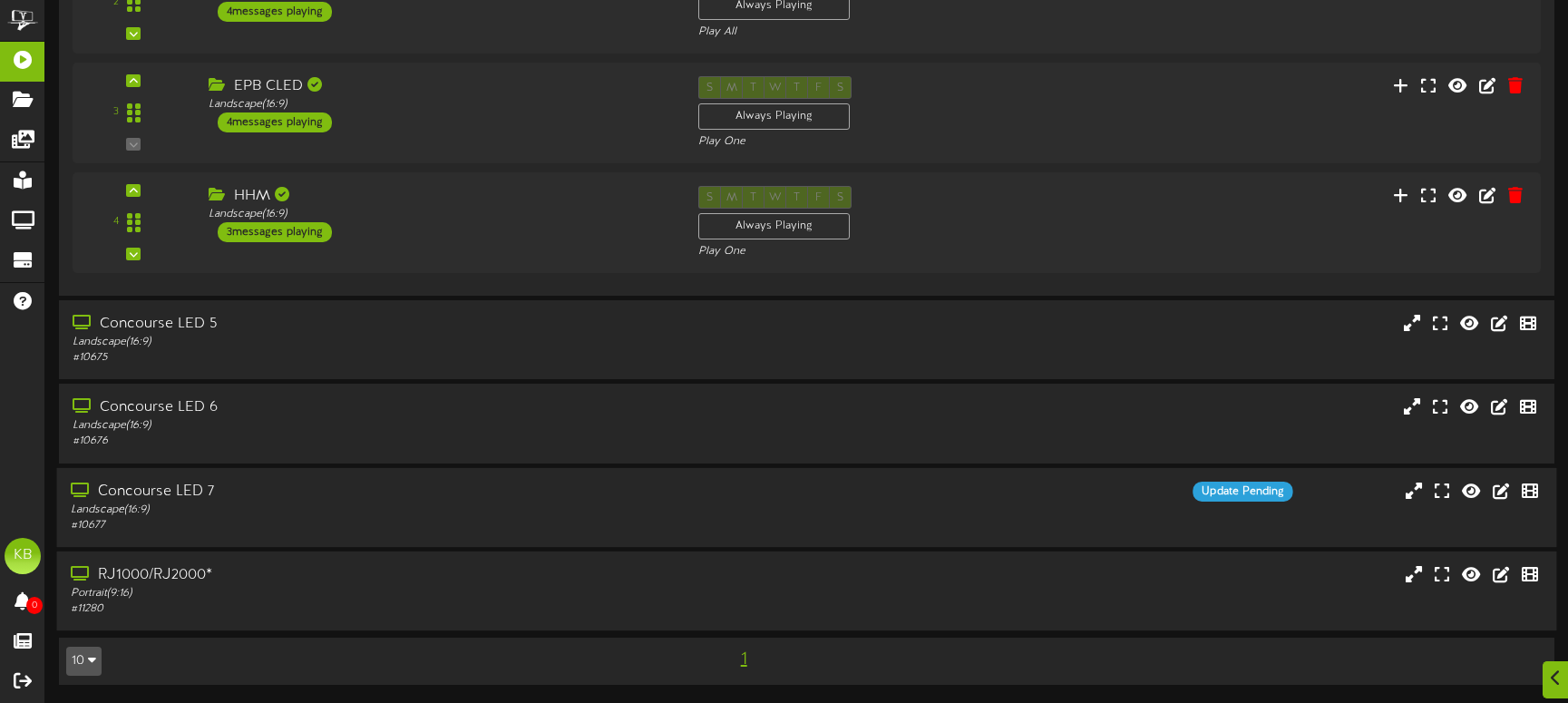
click at [463, 499] on div "Concourse LED 7" at bounding box center [369, 491] width 598 height 20
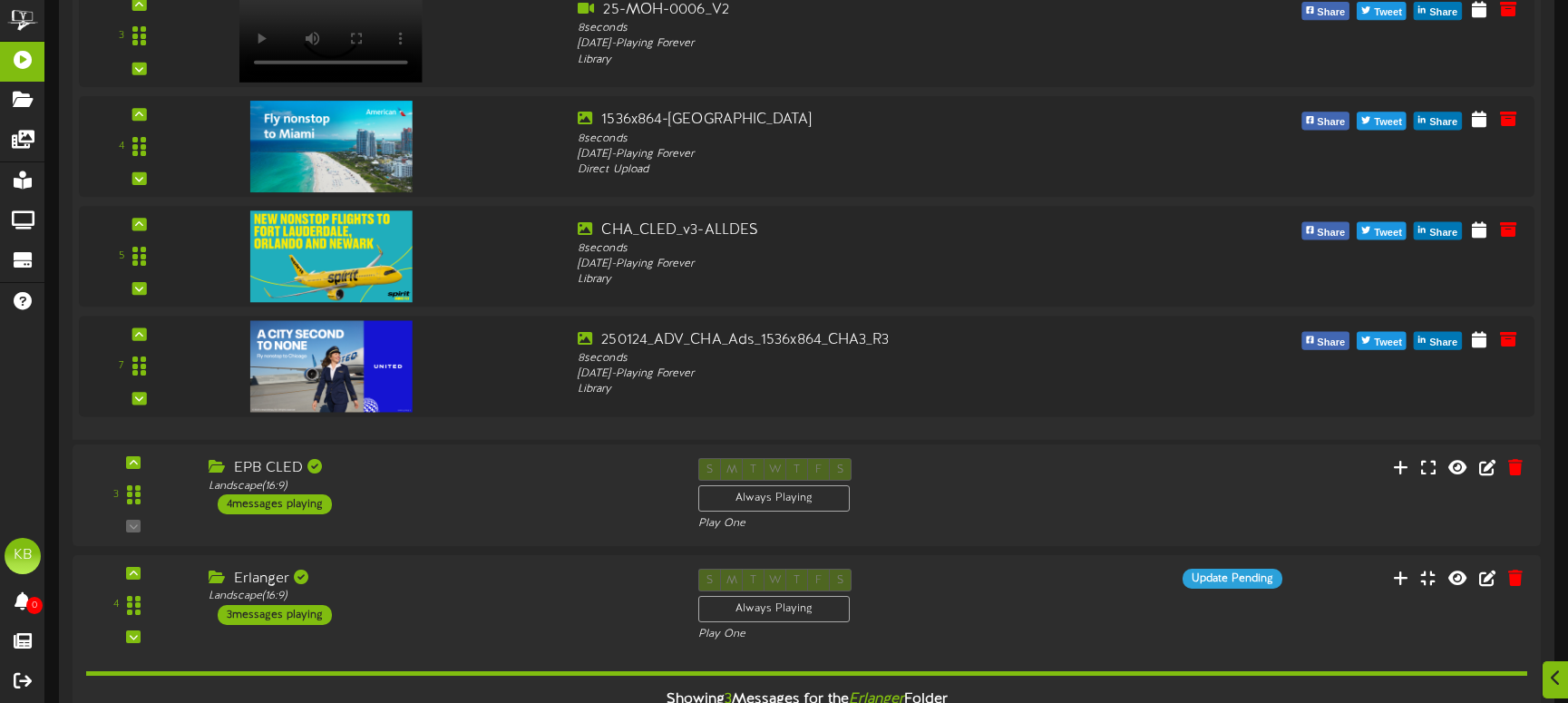
scroll to position [2078, 0]
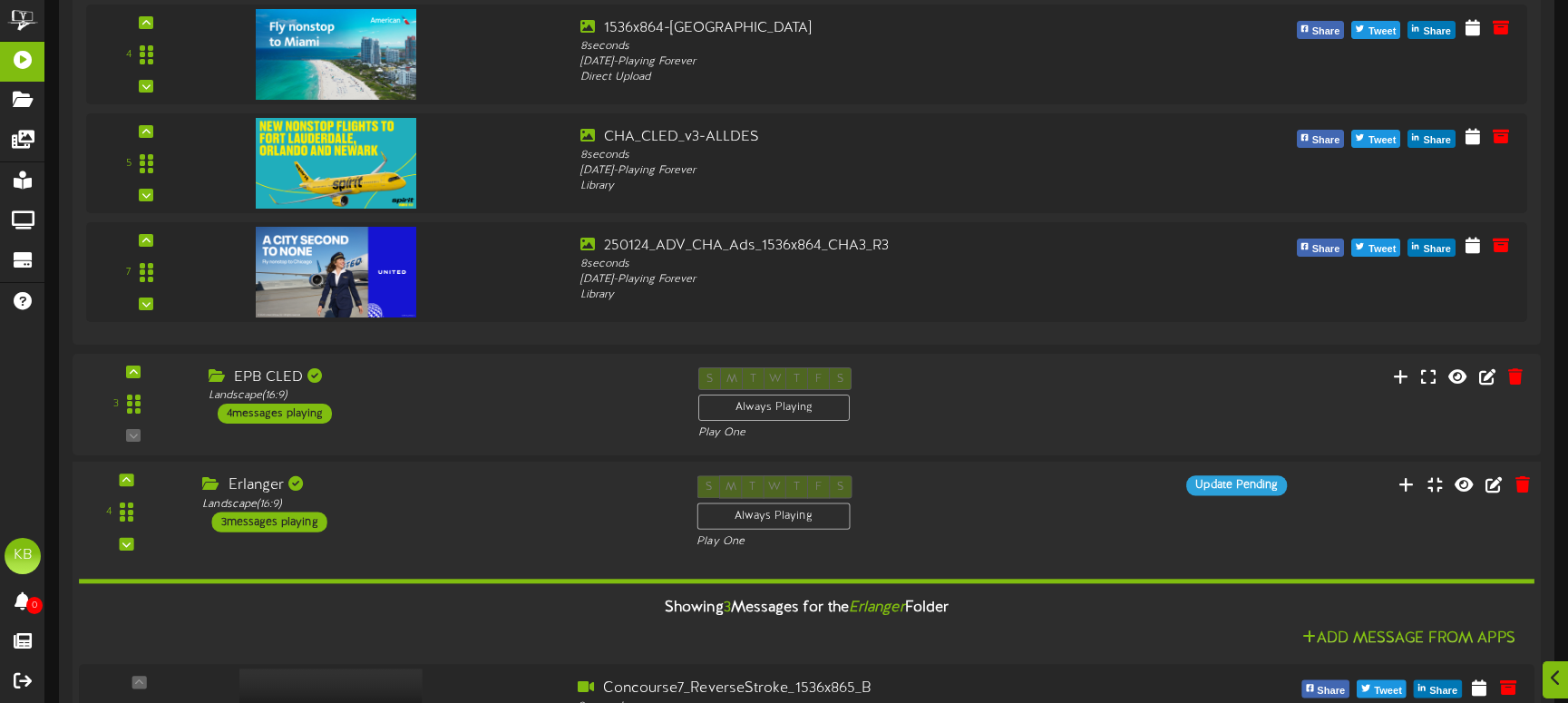
click at [254, 485] on div "Erlanger" at bounding box center [435, 486] width 467 height 20
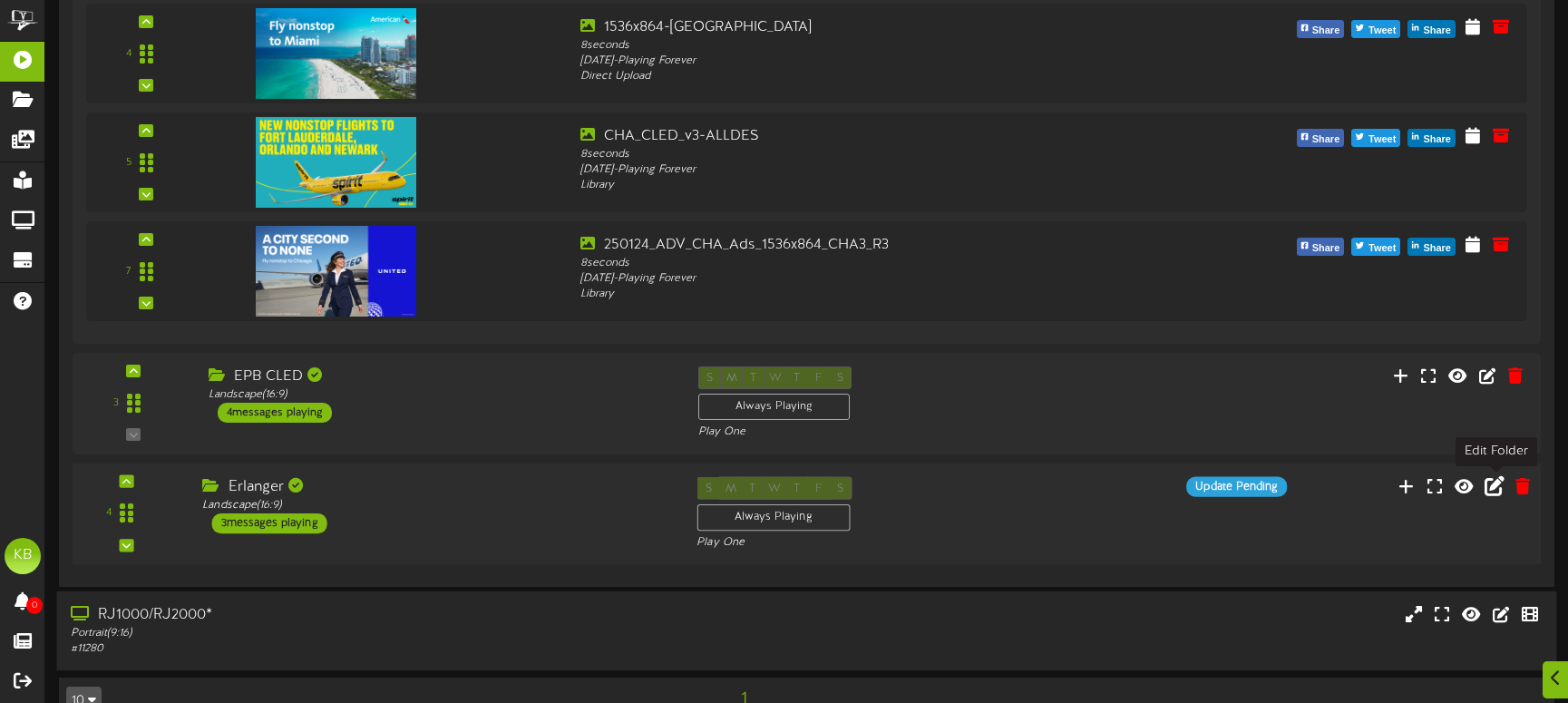
click at [1494, 488] on icon at bounding box center [1494, 485] width 19 height 20
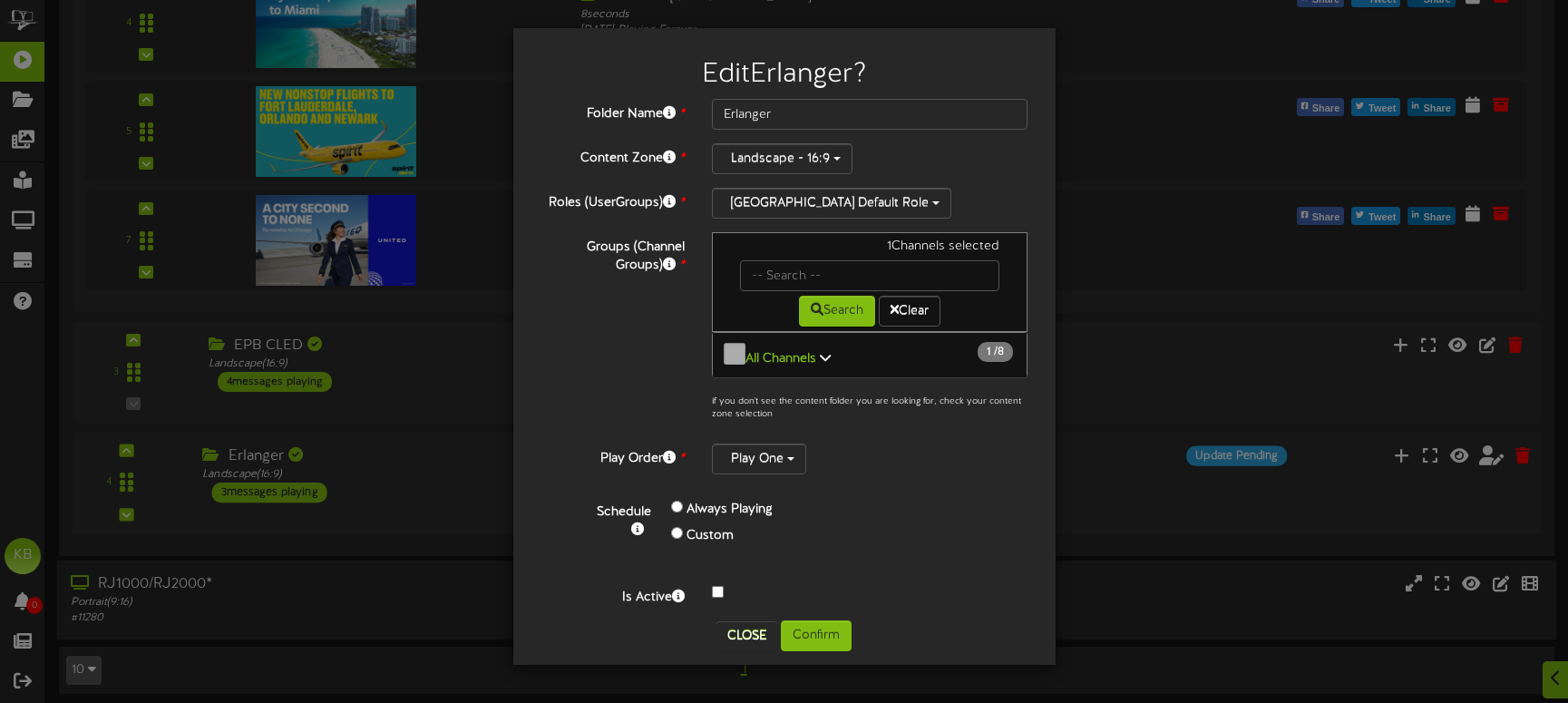
scroll to position [2119, 0]
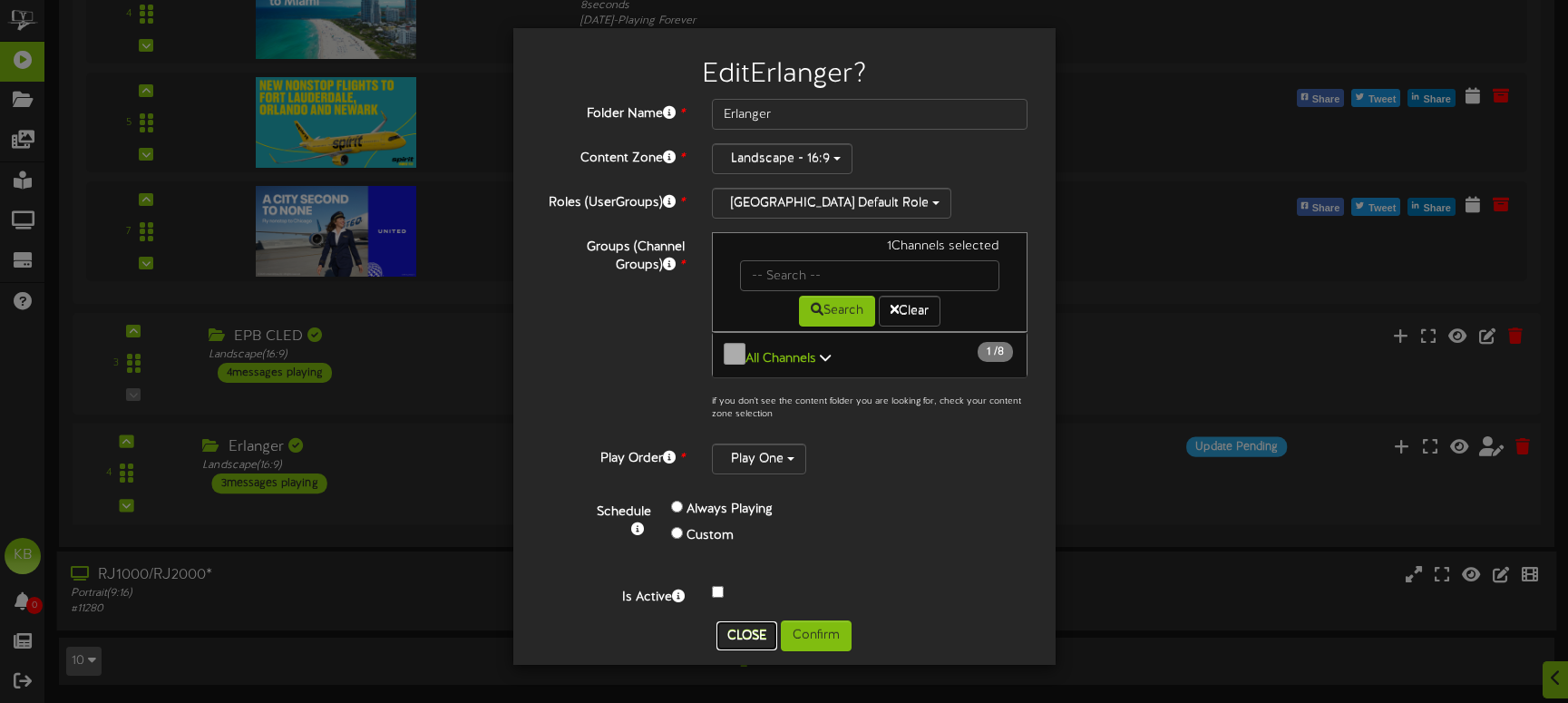
click at [750, 625] on button "Close" at bounding box center [746, 635] width 60 height 29
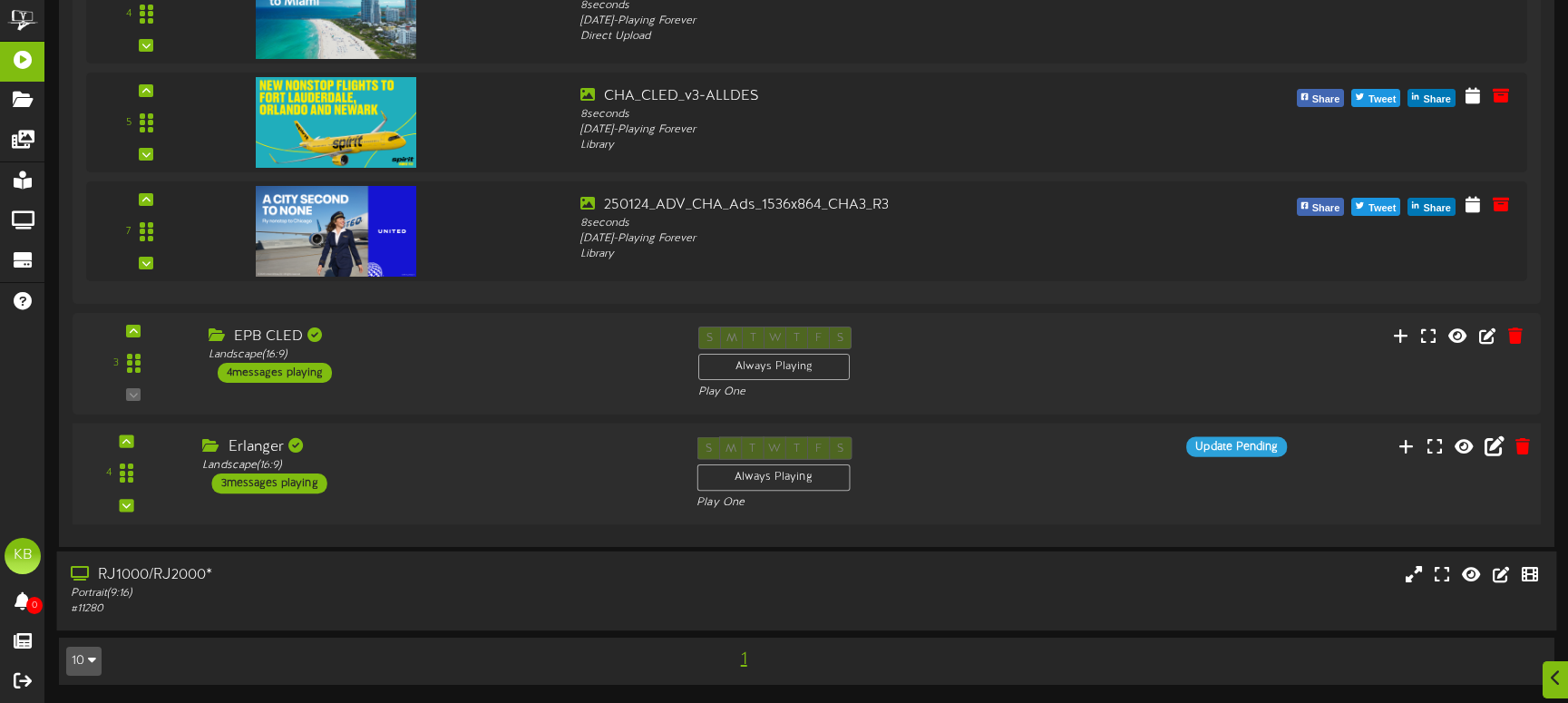
click at [287, 486] on div "3 messages playing" at bounding box center [269, 483] width 115 height 20
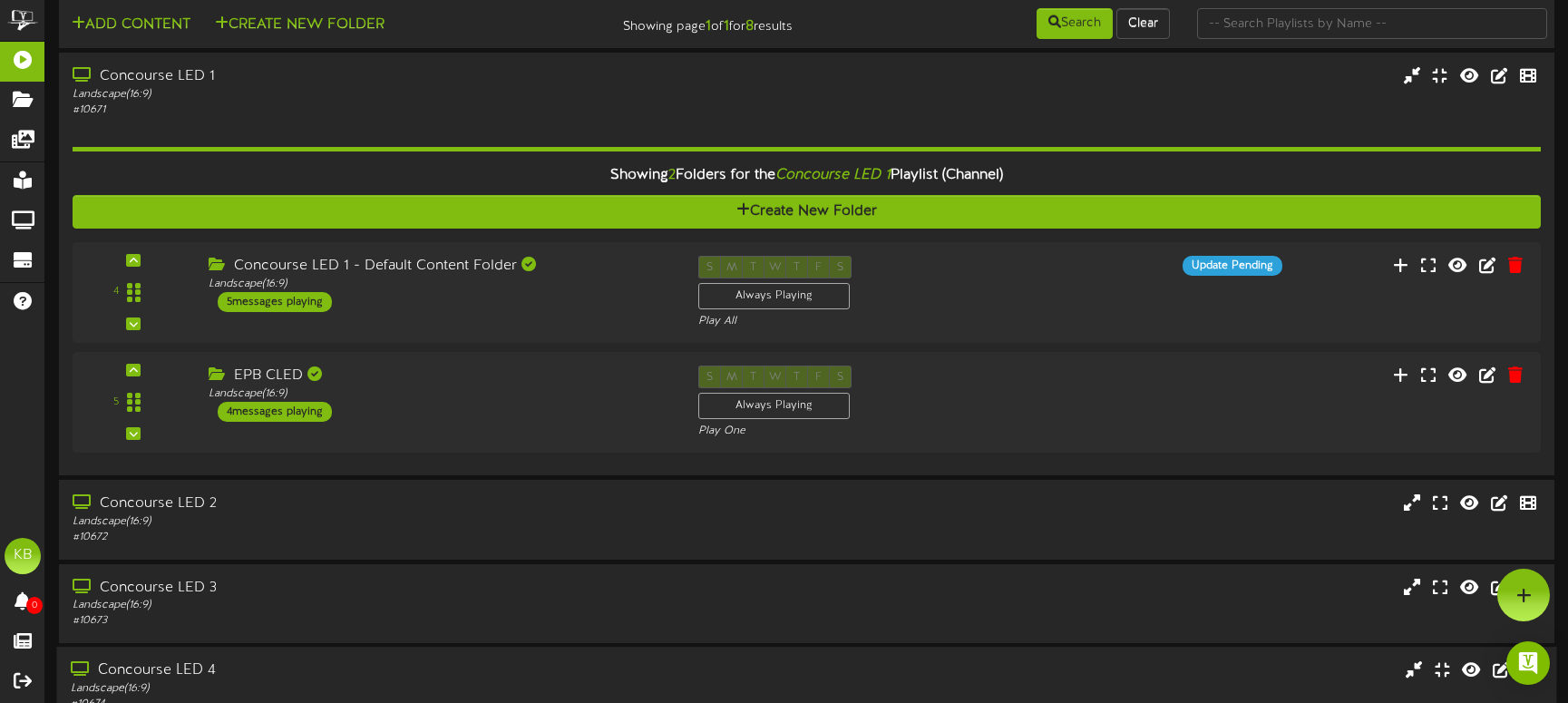
scroll to position [0, 0]
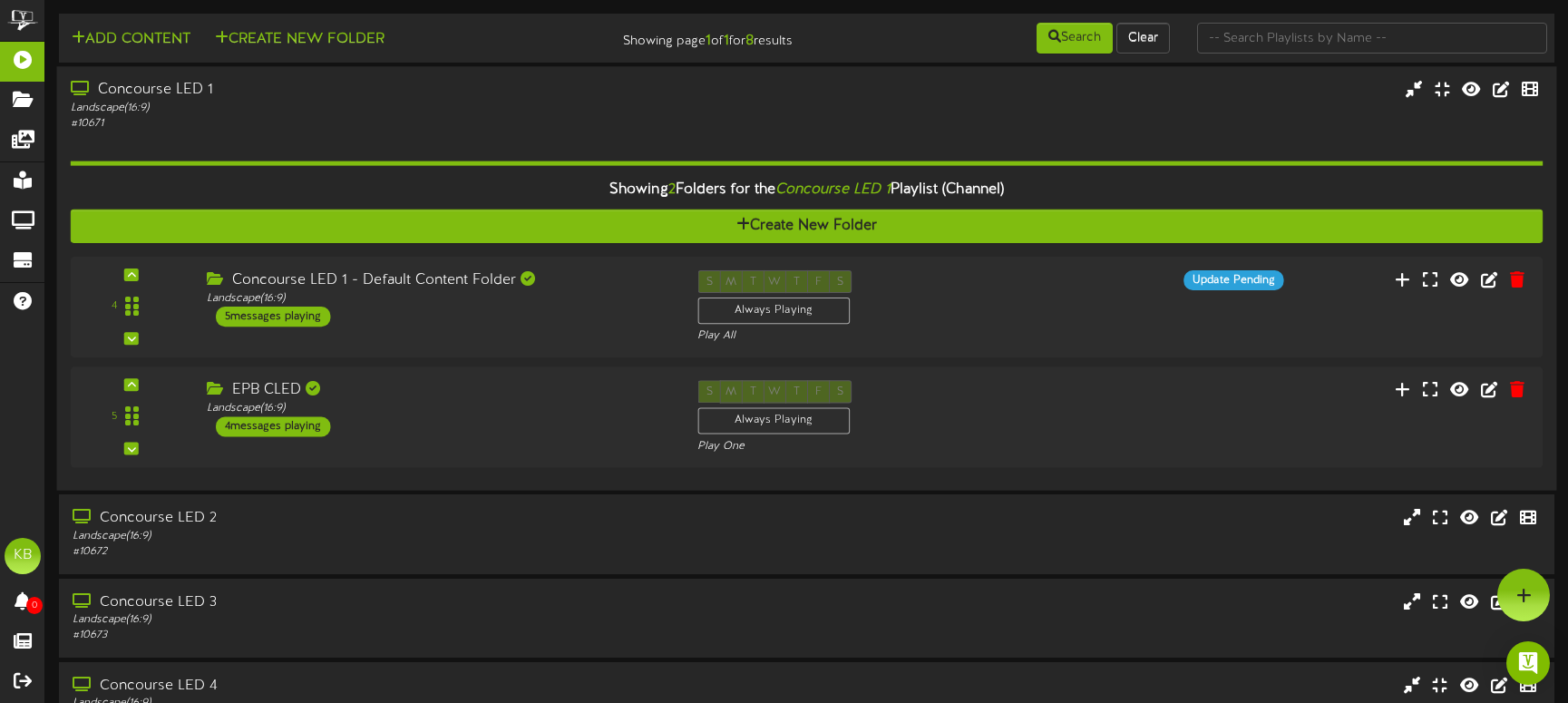
click at [315, 81] on div "Concourse LED 1" at bounding box center [369, 90] width 598 height 20
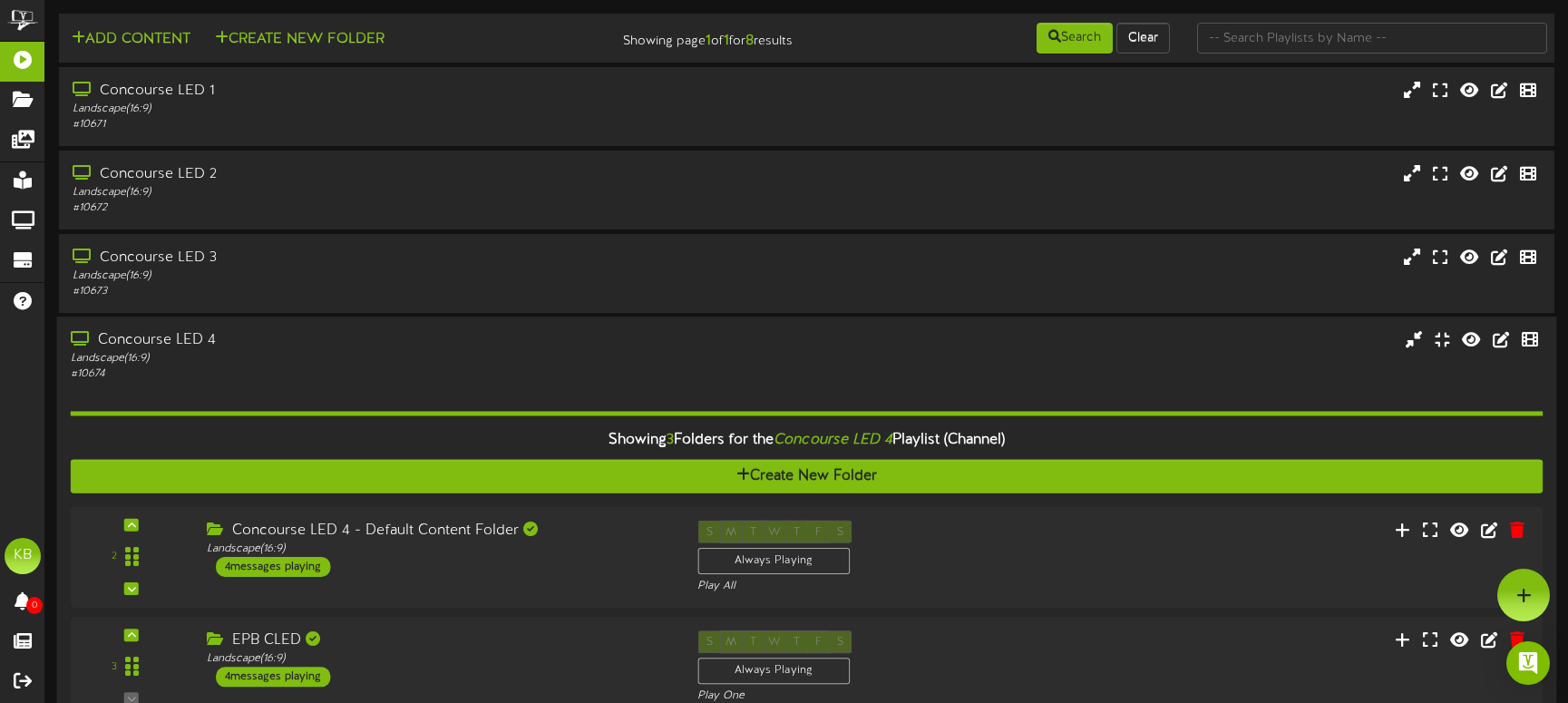
click at [309, 335] on div "Concourse LED 4" at bounding box center [369, 341] width 598 height 20
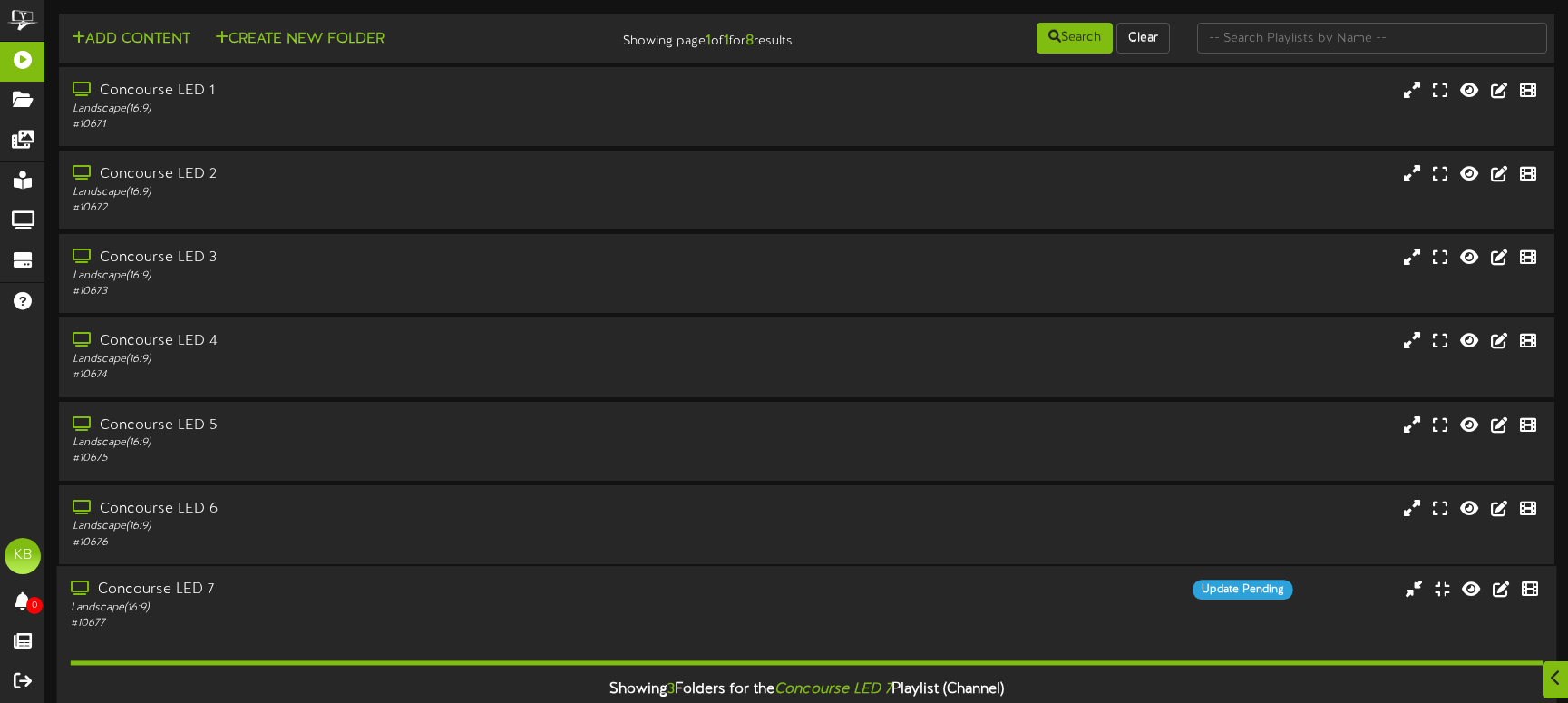
scroll to position [363, 0]
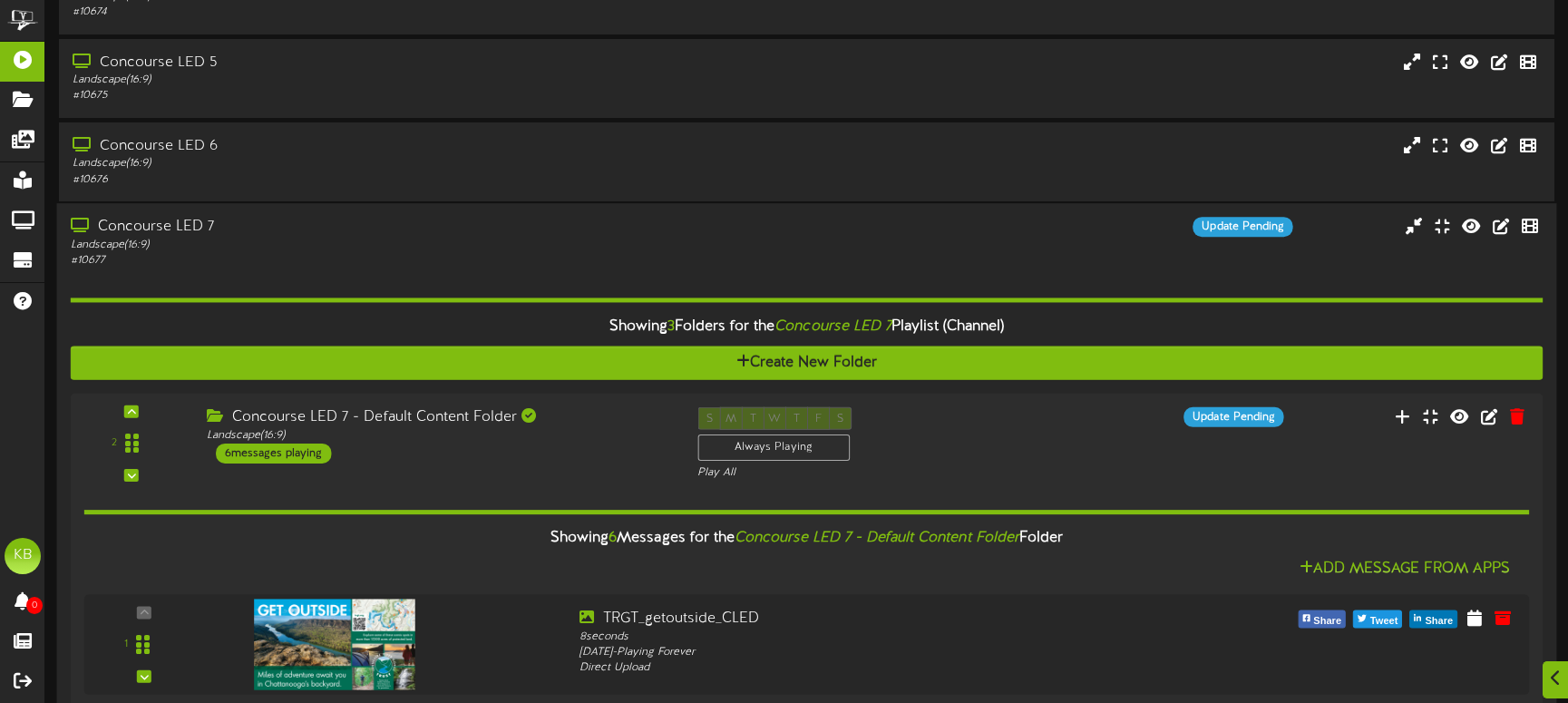
click at [368, 321] on div "Showing 3 Folders for the Concourse LED 7 Playlist (Channel)" at bounding box center [807, 326] width 1499 height 39
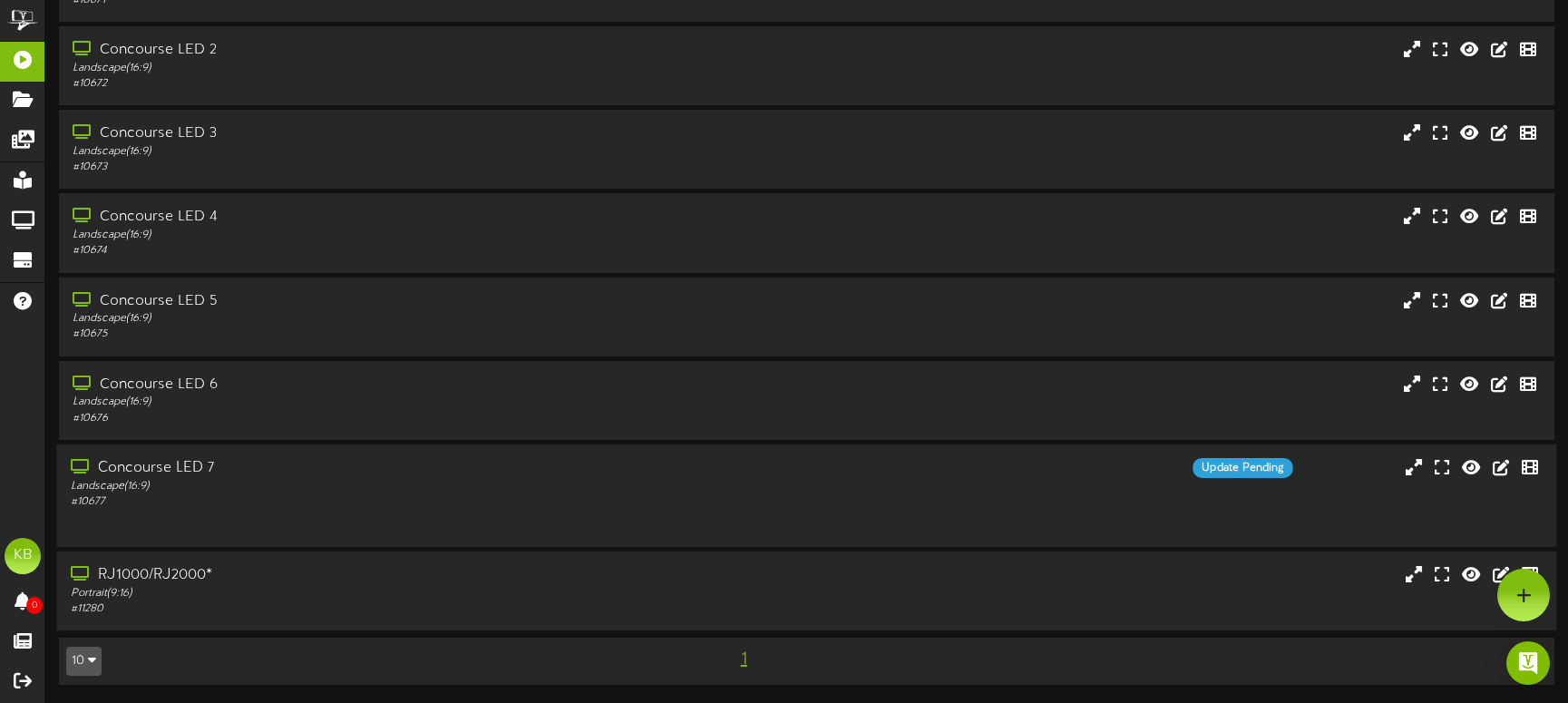
scroll to position [100, 0]
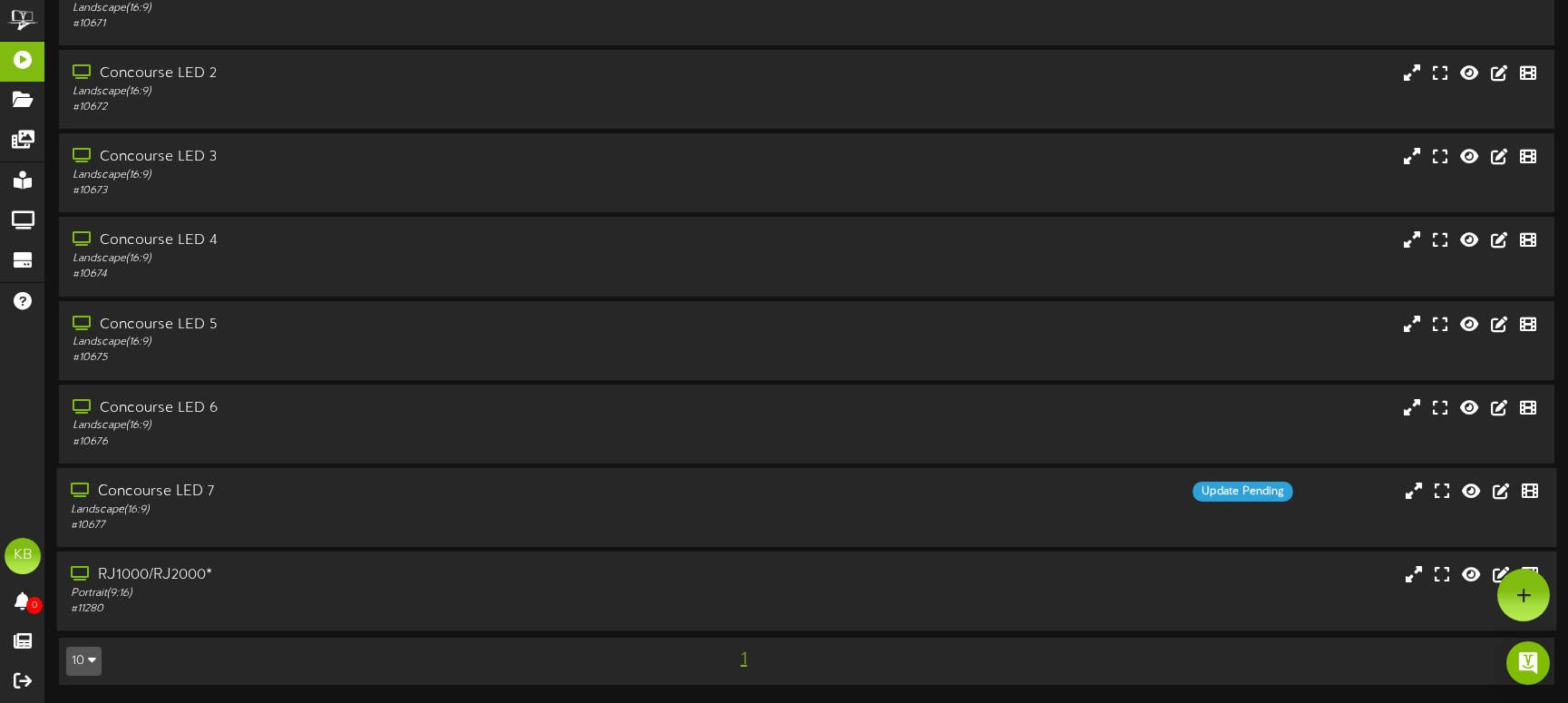
click at [281, 598] on div "Portrait ( 9:16 )" at bounding box center [369, 593] width 598 height 16
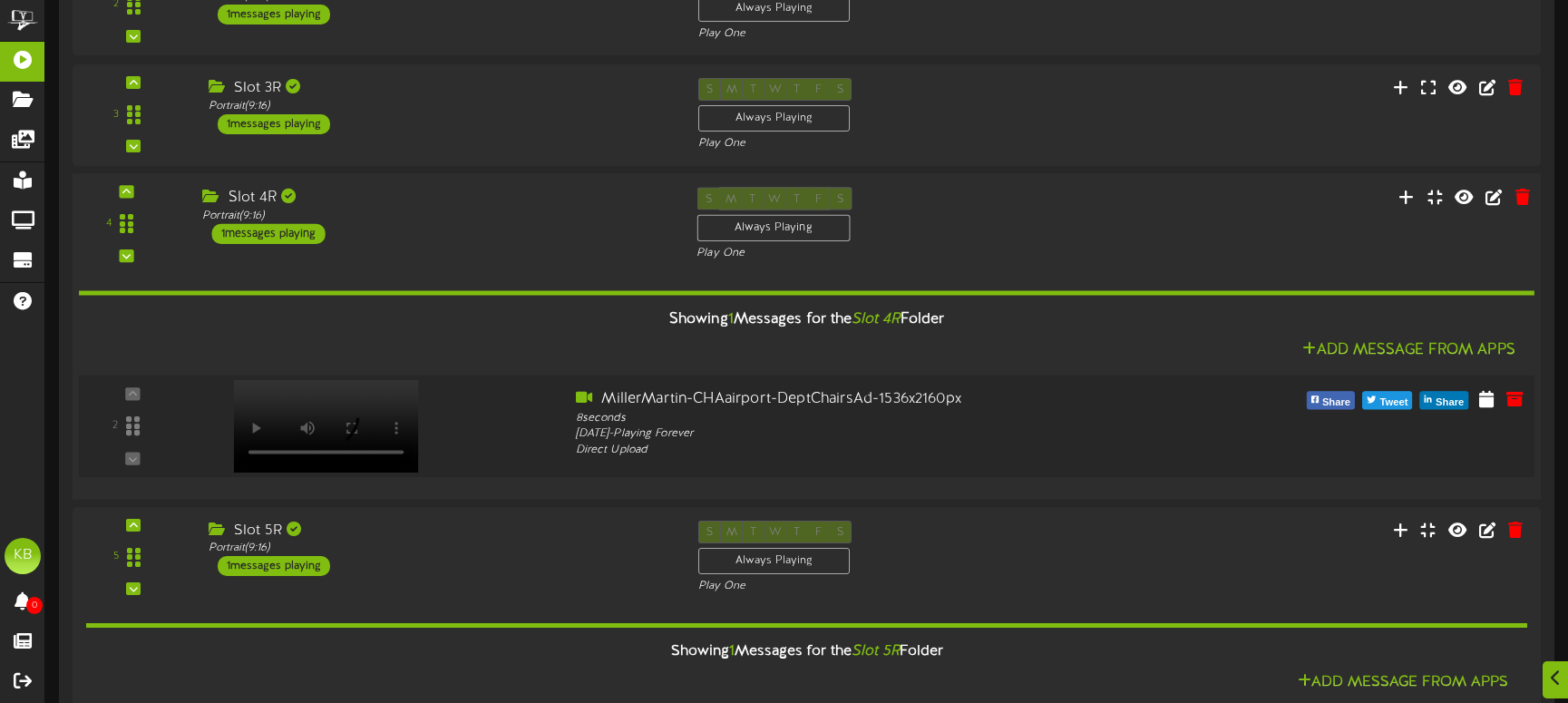
scroll to position [997, 0]
click at [1494, 394] on icon at bounding box center [1486, 396] width 19 height 20
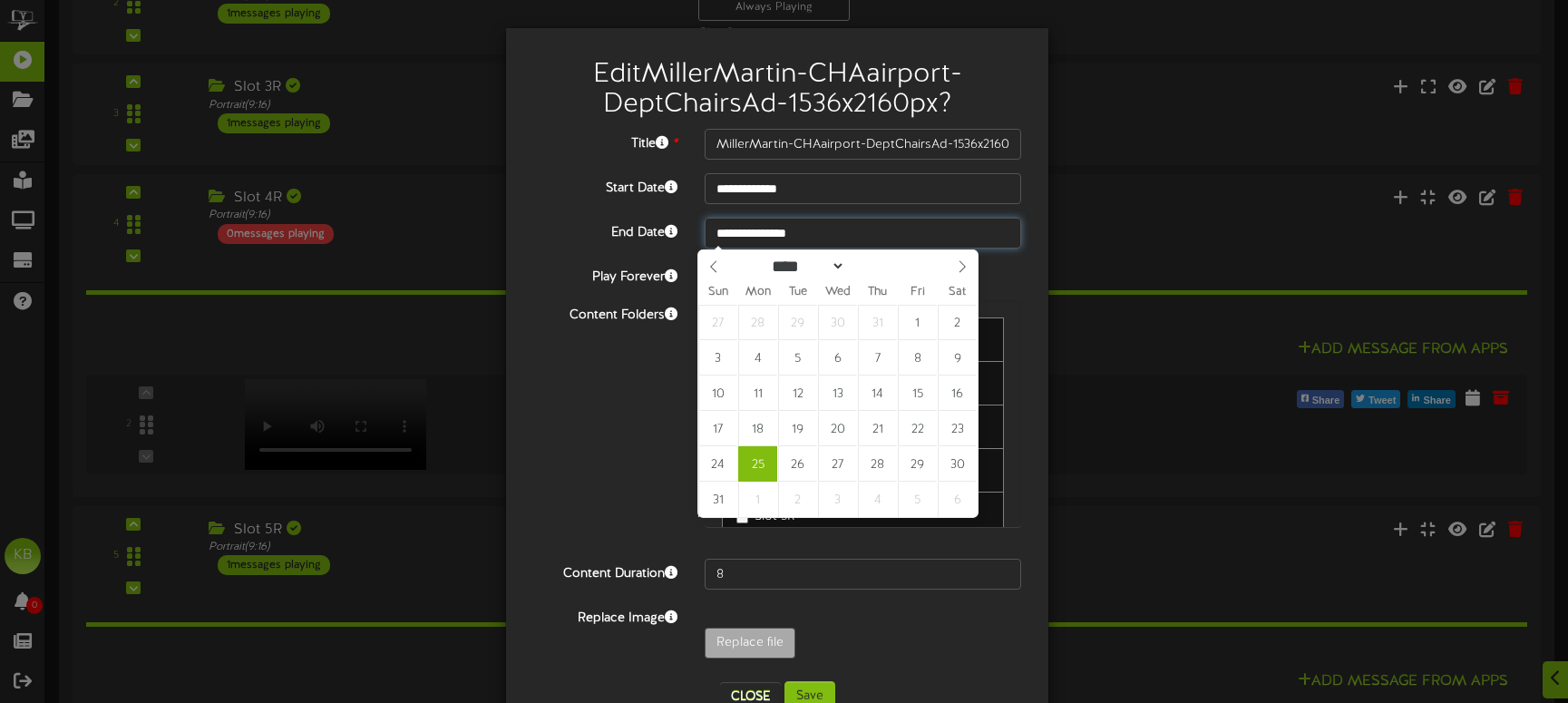
click at [976, 223] on input "**********" at bounding box center [862, 232] width 317 height 31
type input "**********"
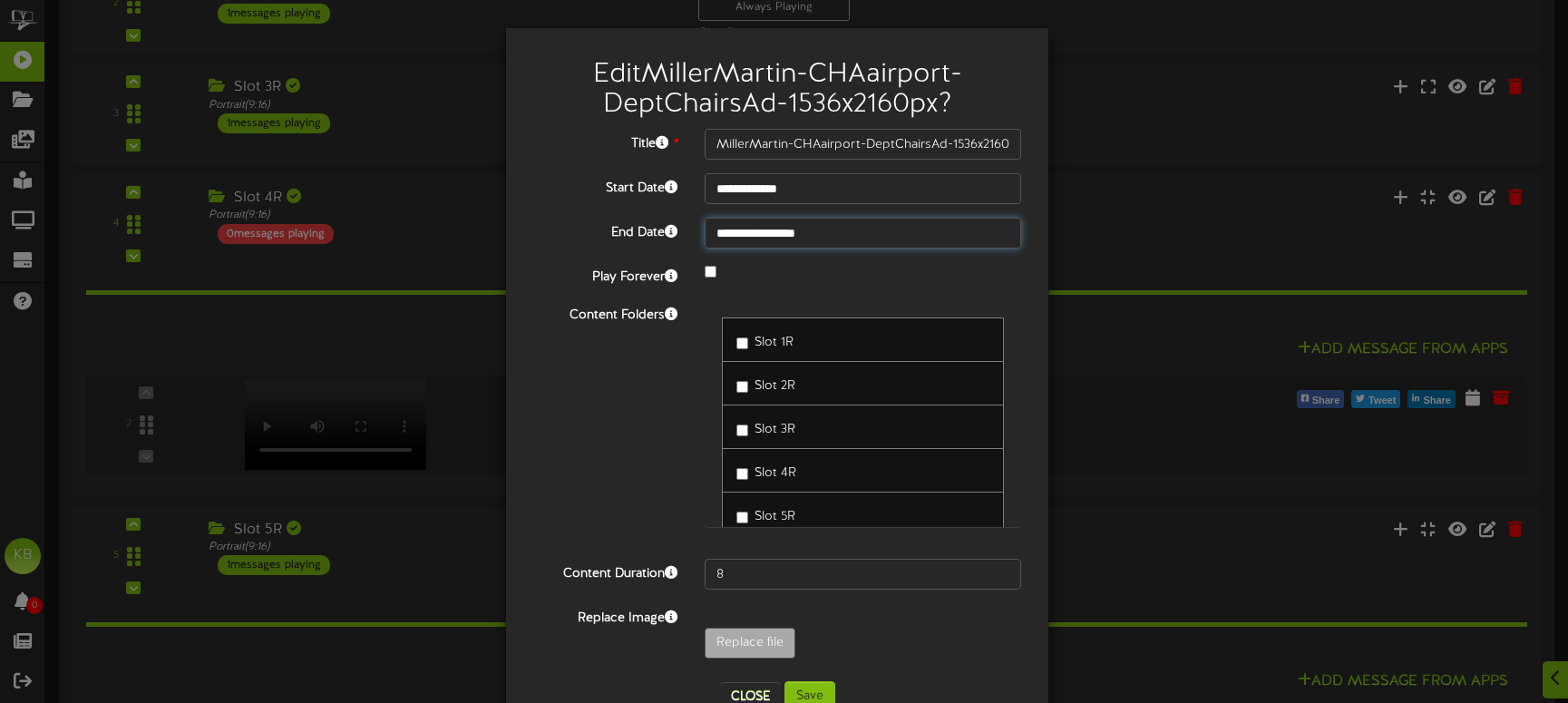
drag, startPoint x: 751, startPoint y: 491, endPoint x: 764, endPoint y: 494, distance: 13.3
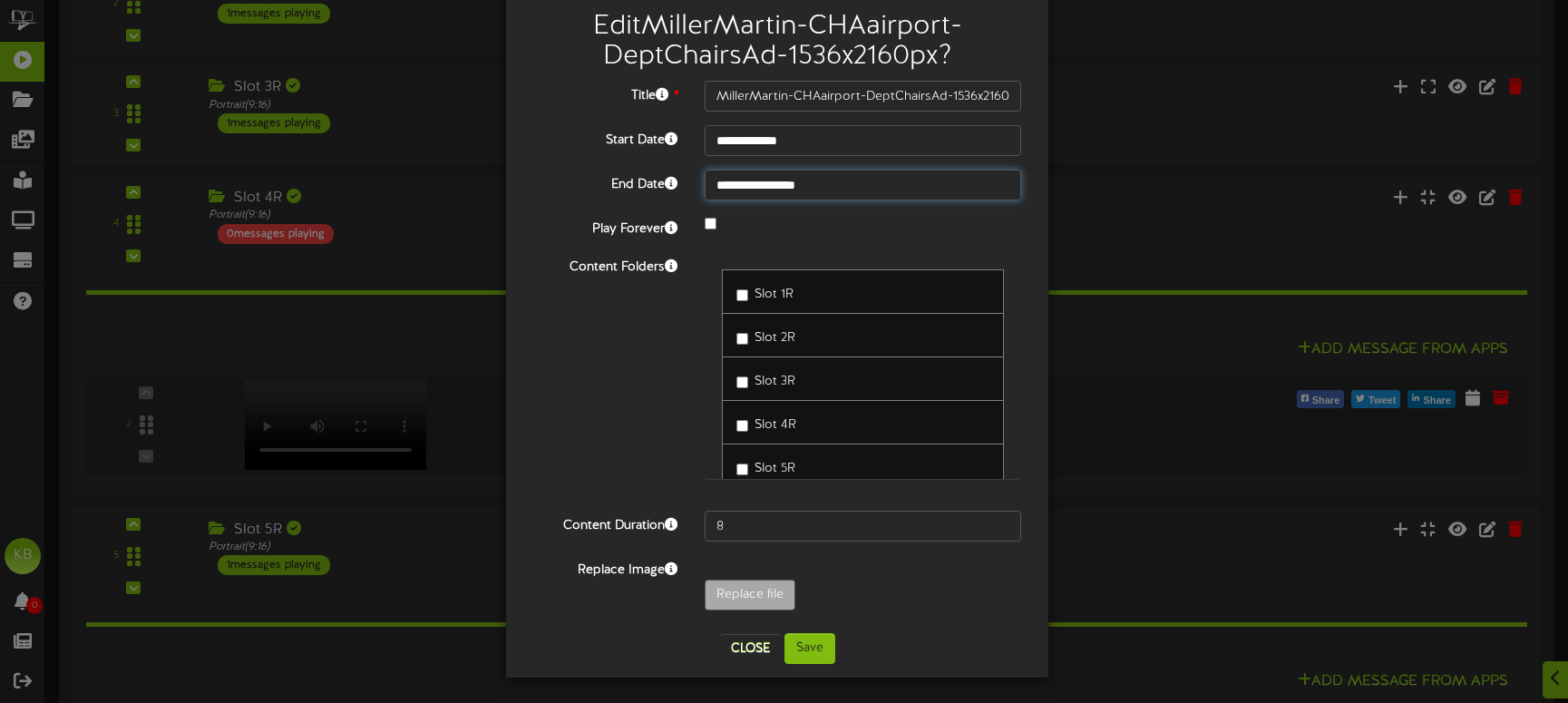
scroll to position [51, 0]
click at [802, 641] on button "Save" at bounding box center [810, 645] width 51 height 31
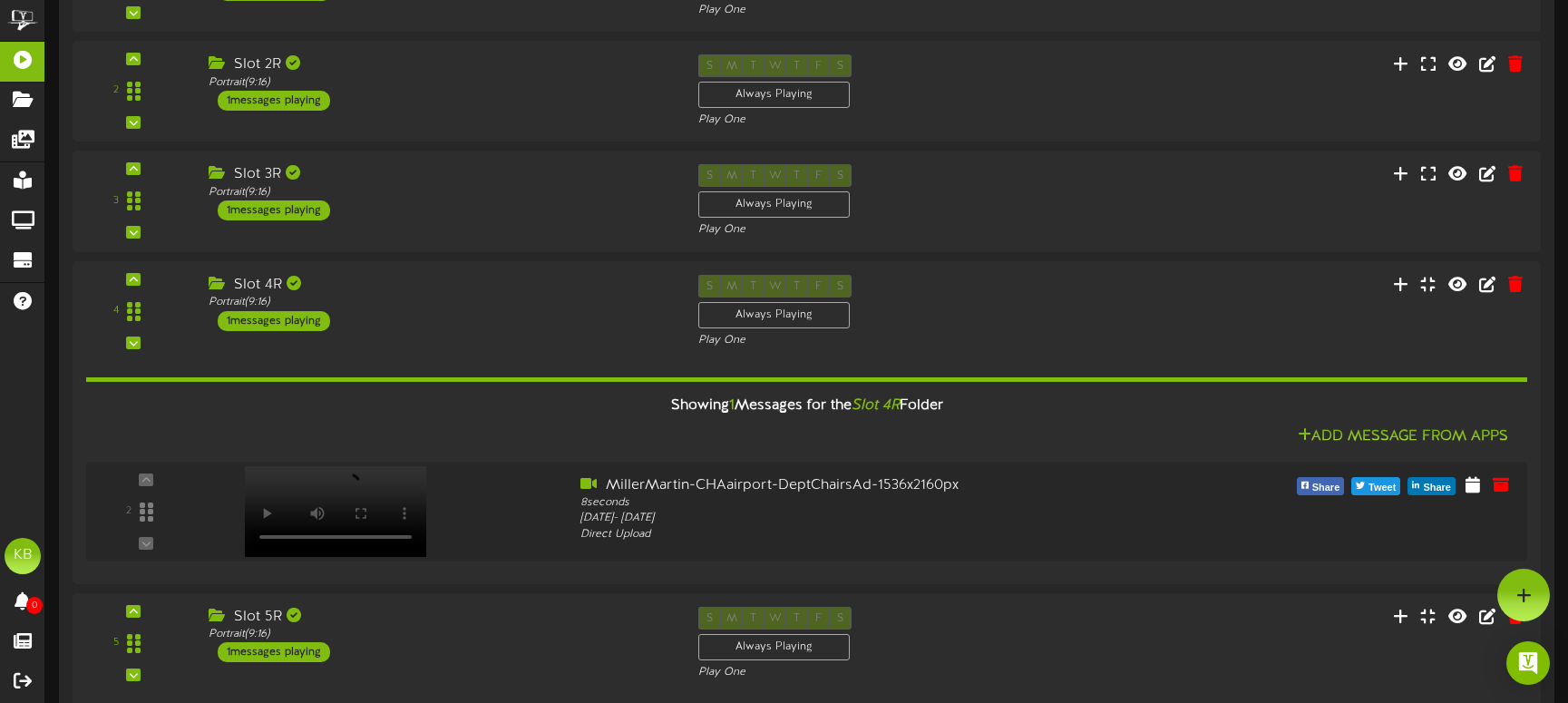
scroll to position [816, 0]
